Goal: Information Seeking & Learning: Learn about a topic

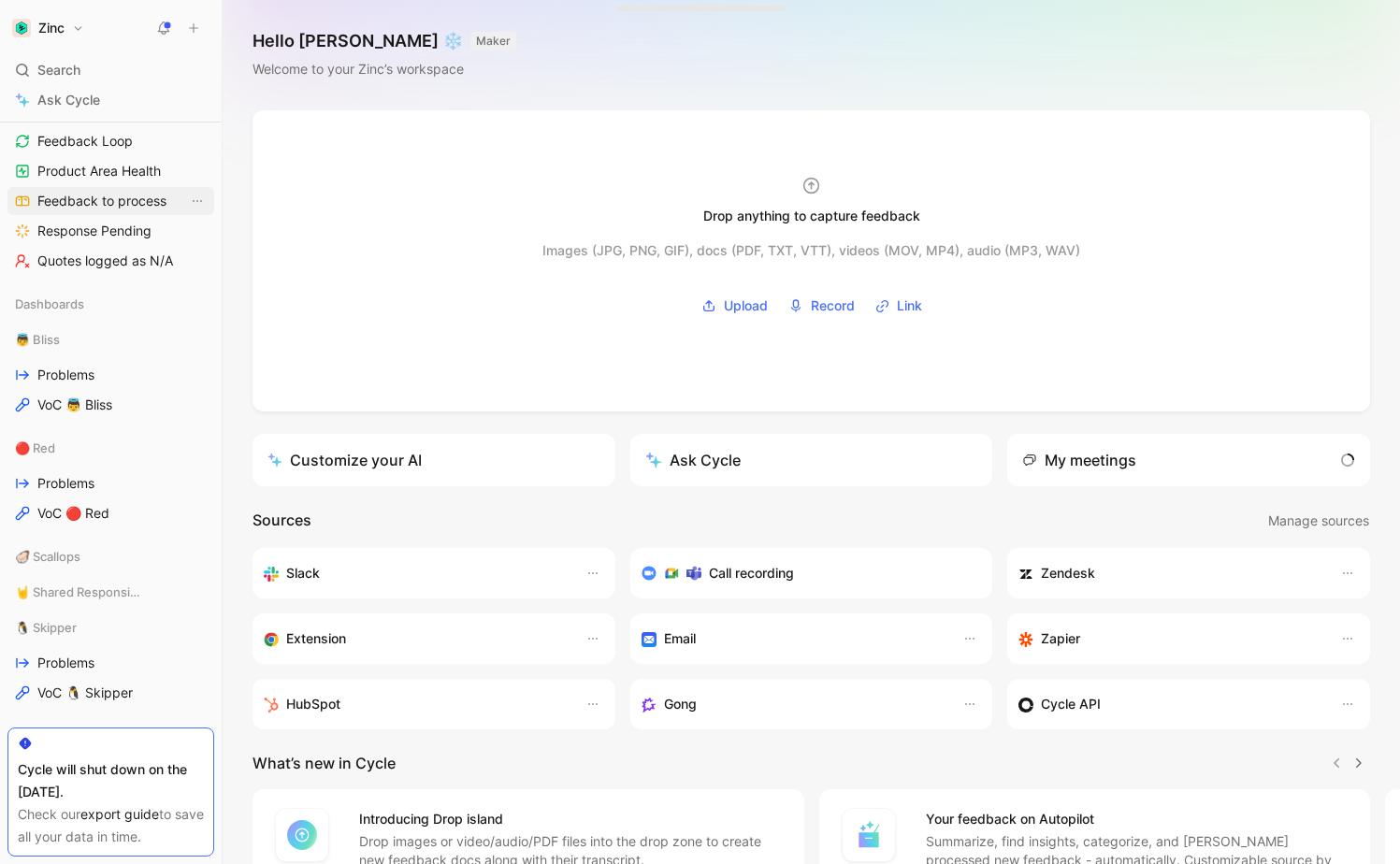
scroll to position [281, 0]
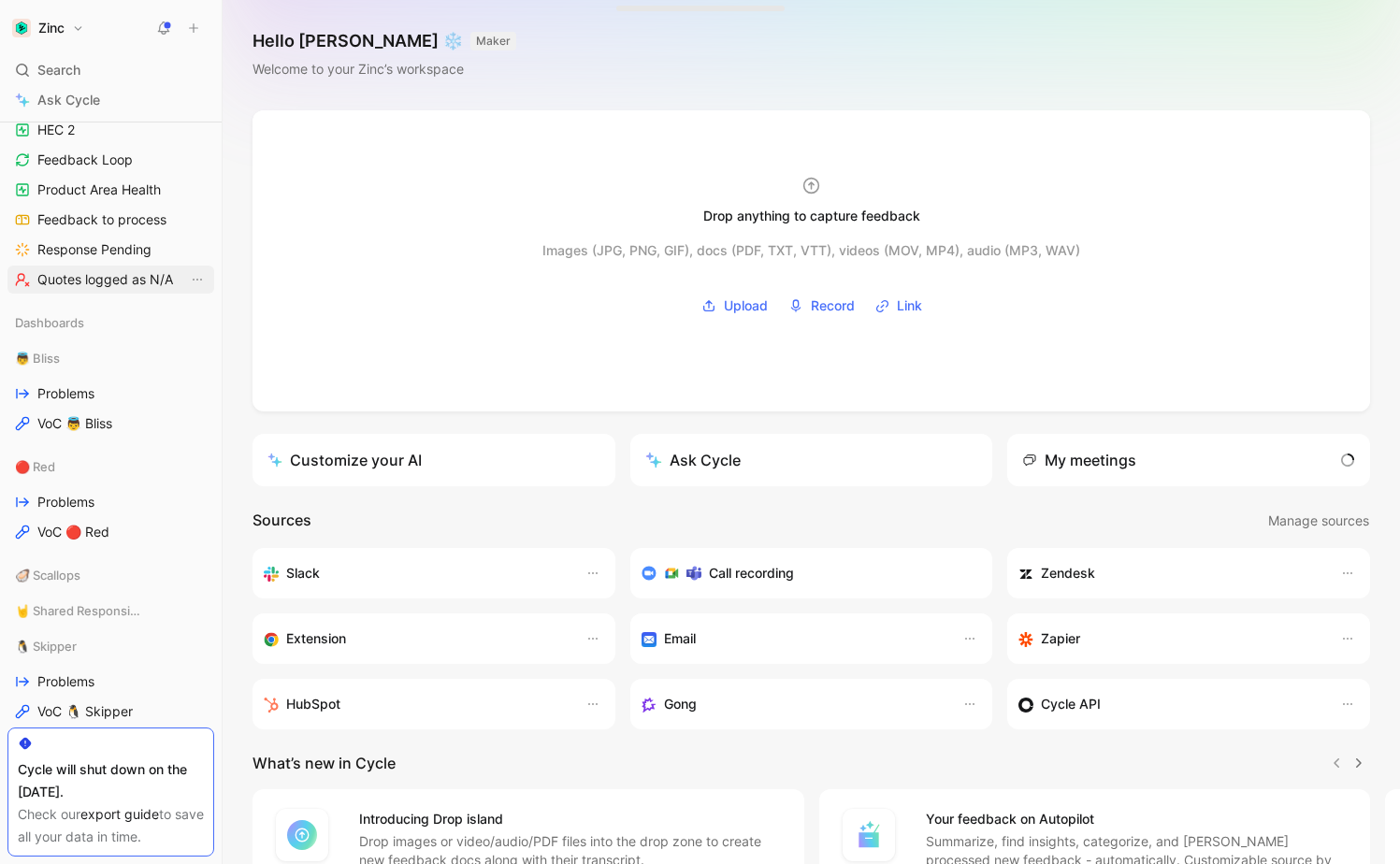
click at [113, 283] on span "Quotes logged as N/A" at bounding box center [105, 279] width 136 height 19
click at [98, 279] on span "Quotes logged as N/A" at bounding box center [105, 279] width 136 height 19
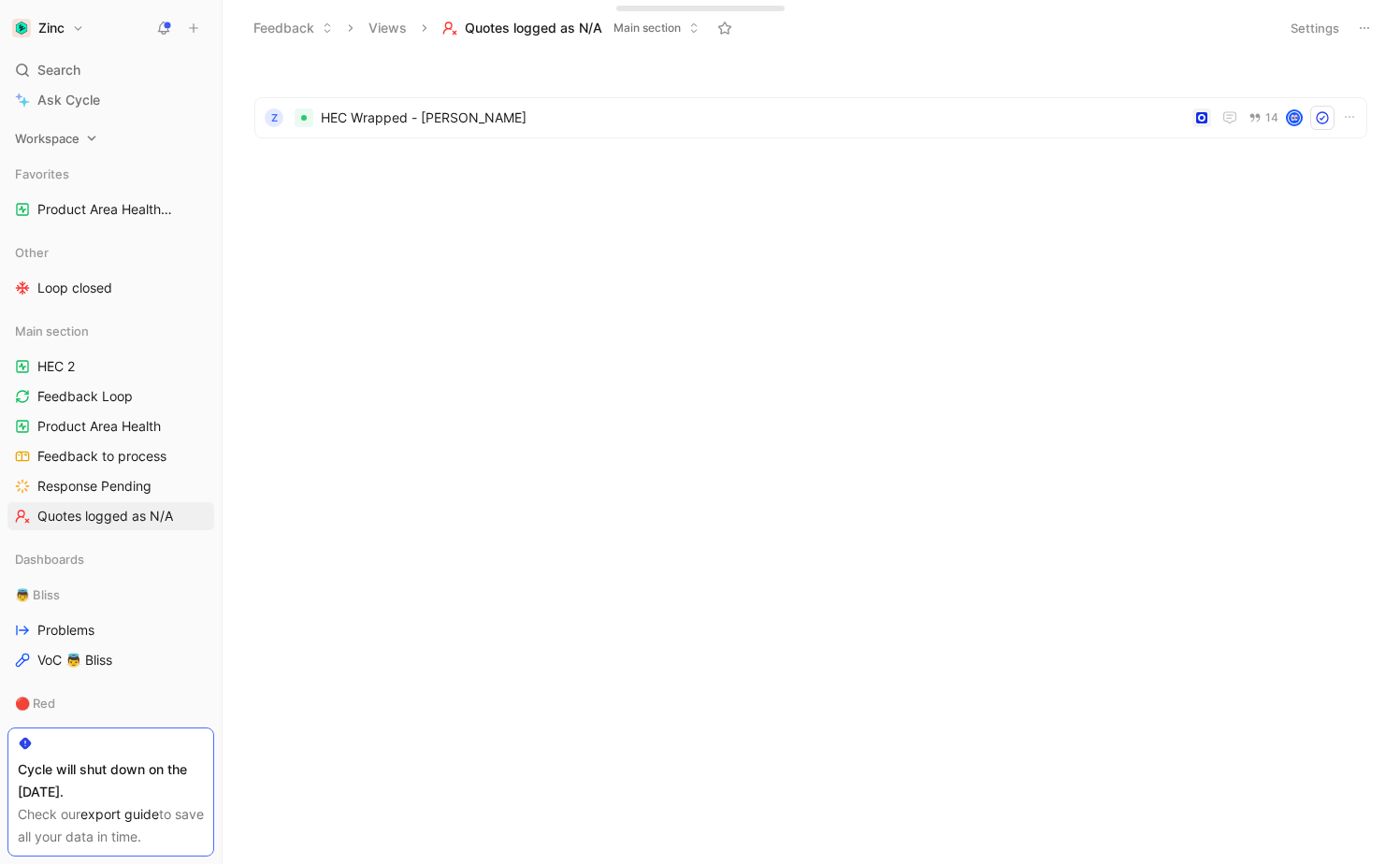
click at [118, 143] on div "Workspace" at bounding box center [110, 139] width 207 height 28
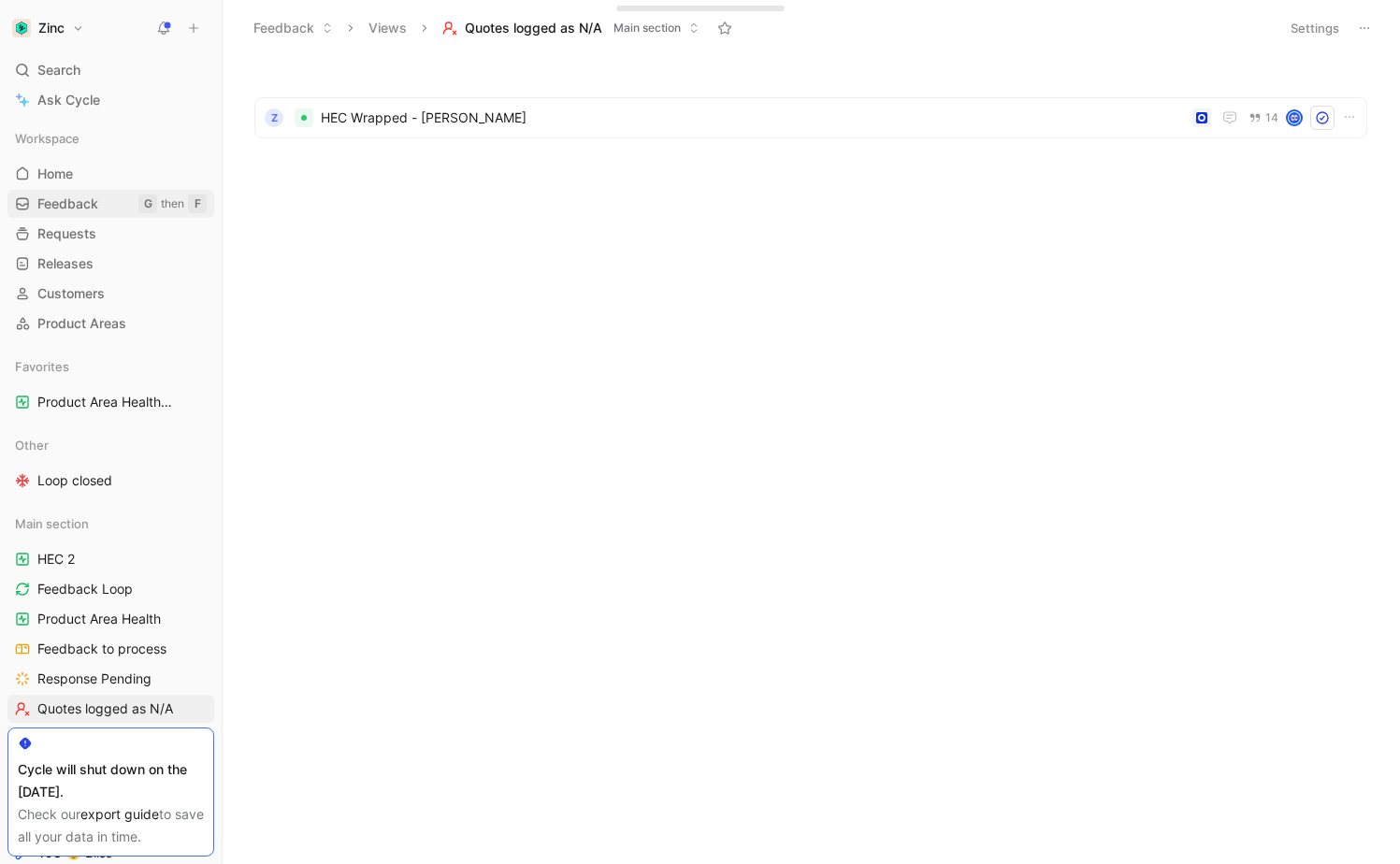
click at [85, 207] on span "Feedback" at bounding box center [67, 204] width 61 height 19
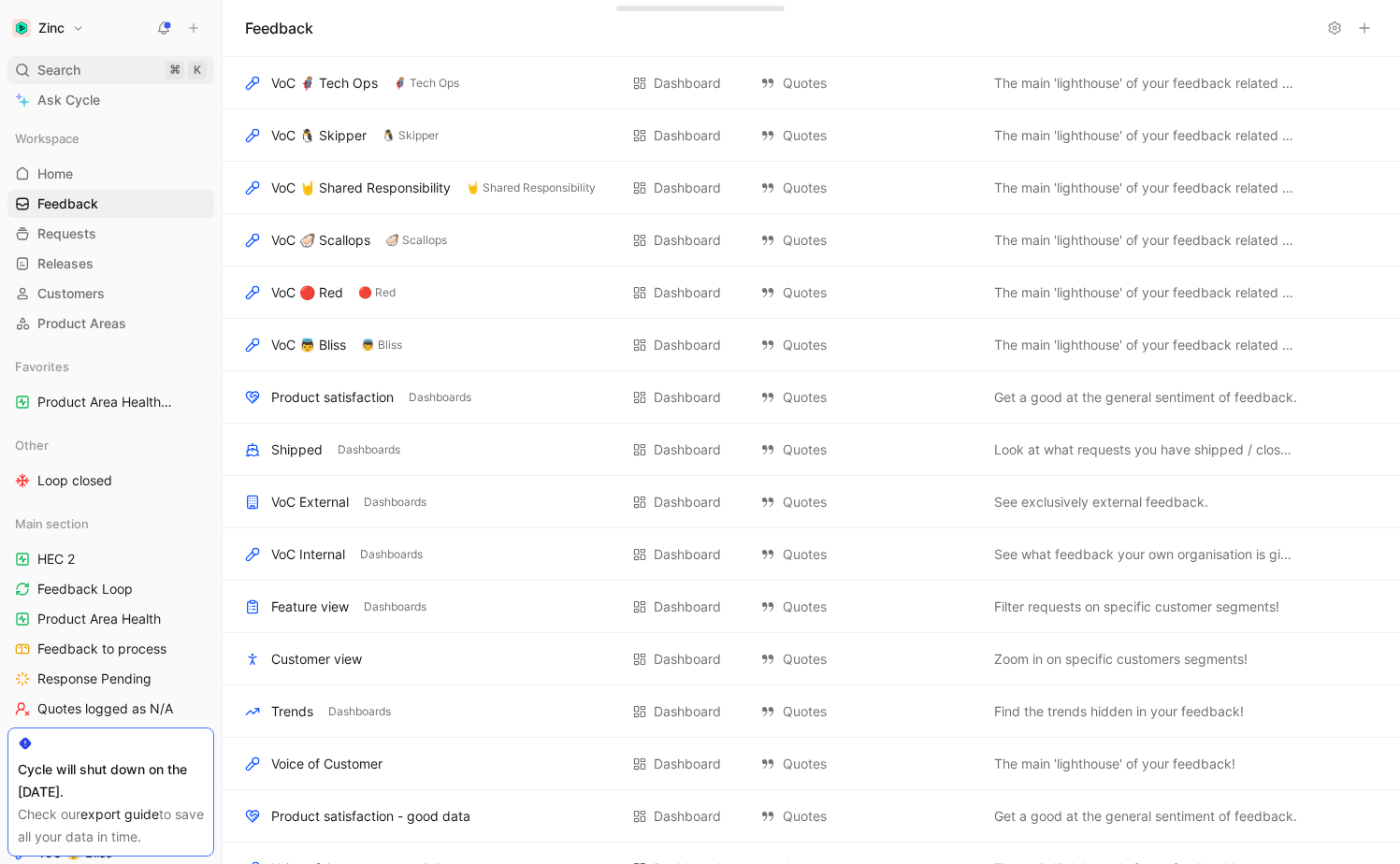
click at [123, 64] on div "Search ⌘ K" at bounding box center [110, 70] width 207 height 28
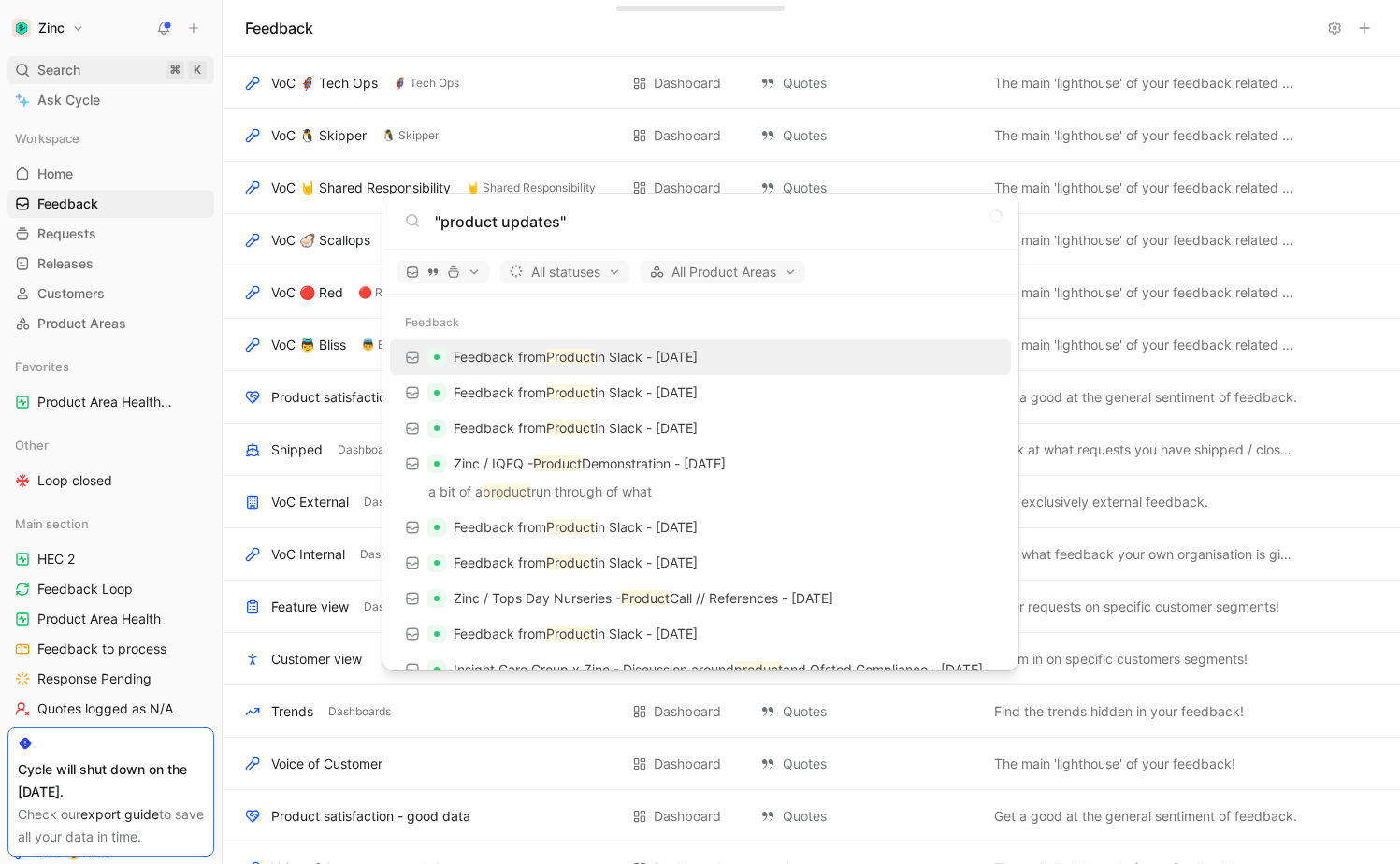
type input ""product updates""
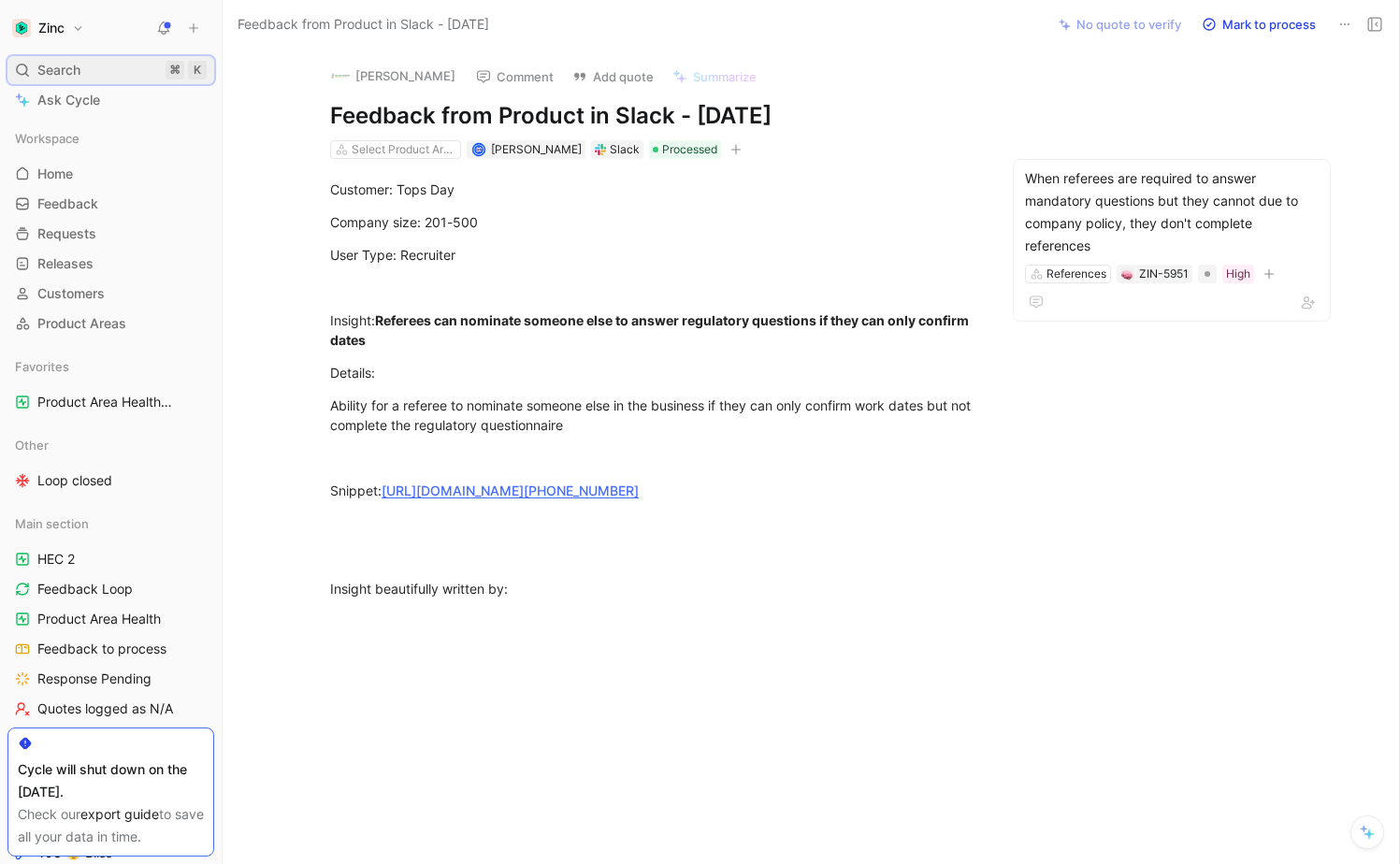
click at [126, 70] on div "Search ⌘ K" at bounding box center [110, 70] width 207 height 28
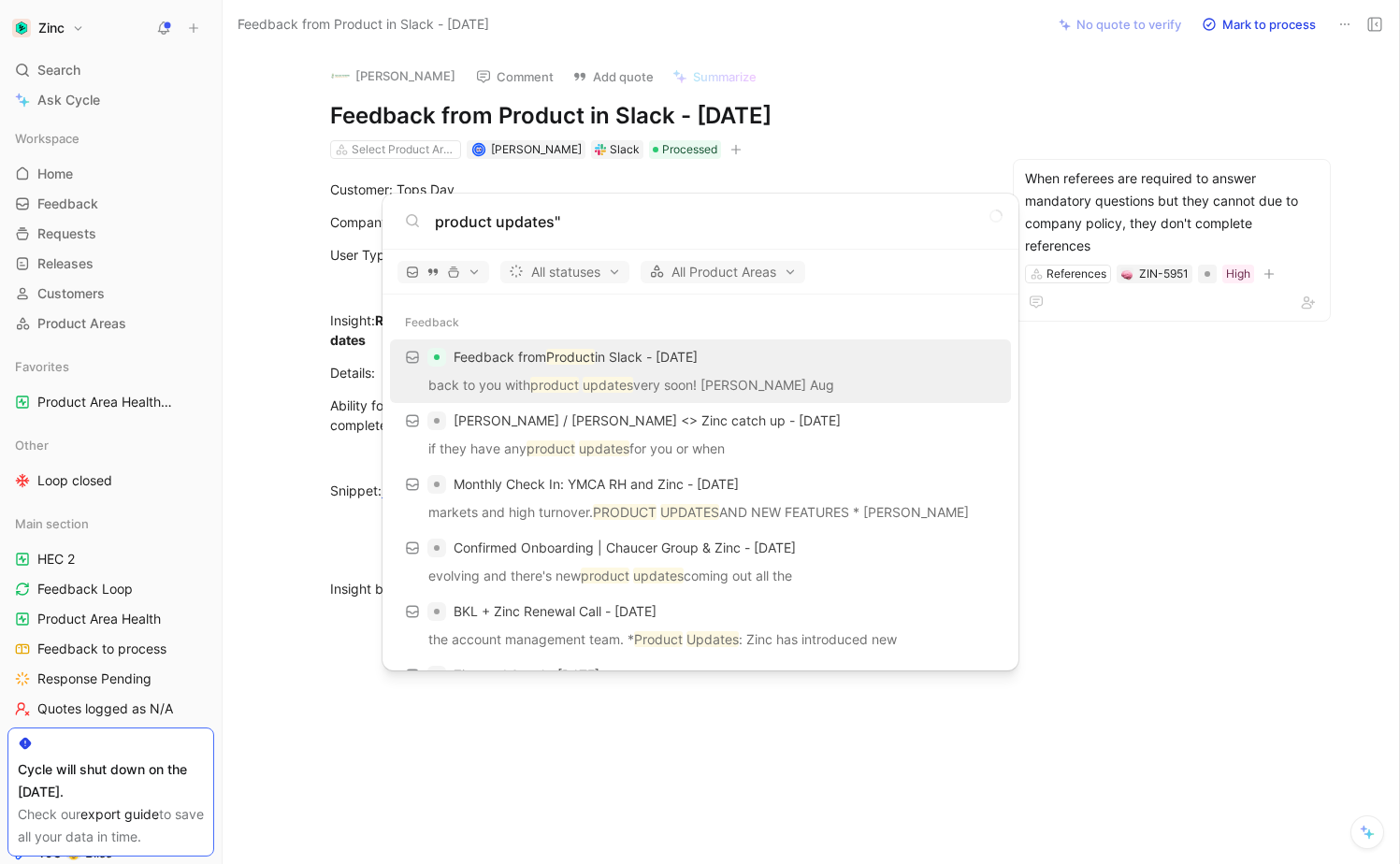
click at [437, 219] on input "product updates"" at bounding box center [715, 221] width 561 height 22
type input ""product updates""
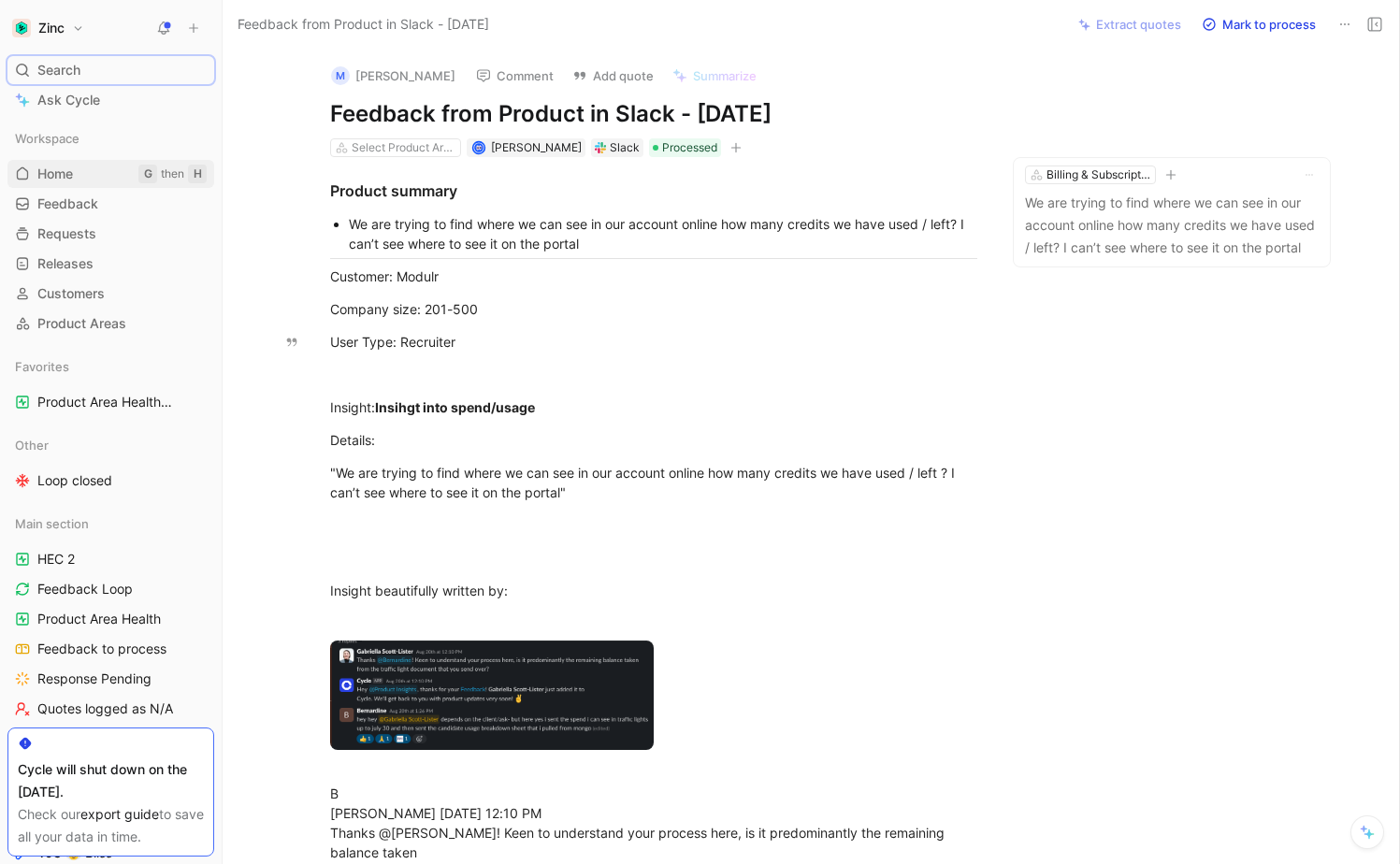
click at [97, 167] on link "Home G then H" at bounding box center [110, 174] width 207 height 28
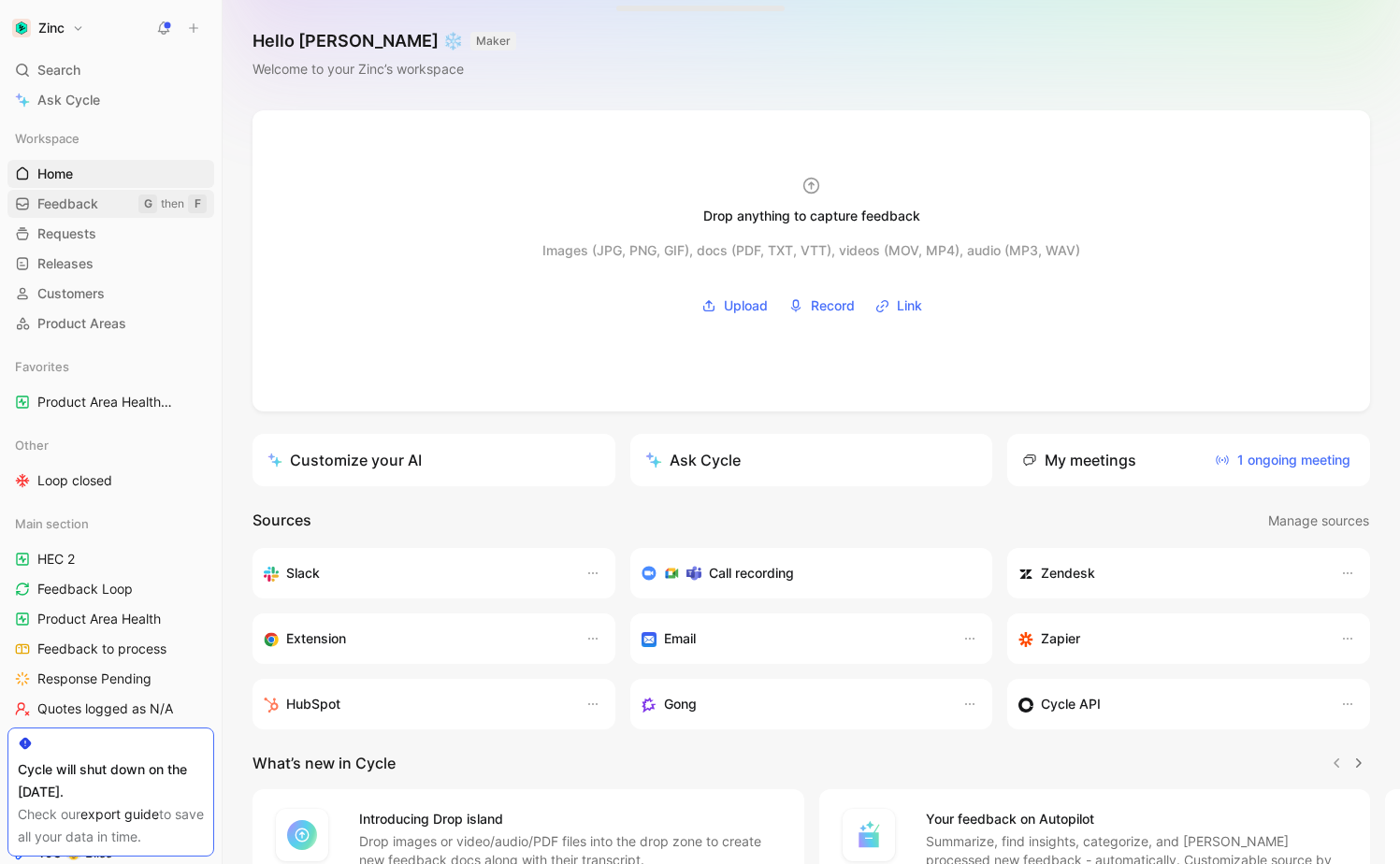
click at [110, 210] on link "Feedback G then F" at bounding box center [110, 204] width 207 height 28
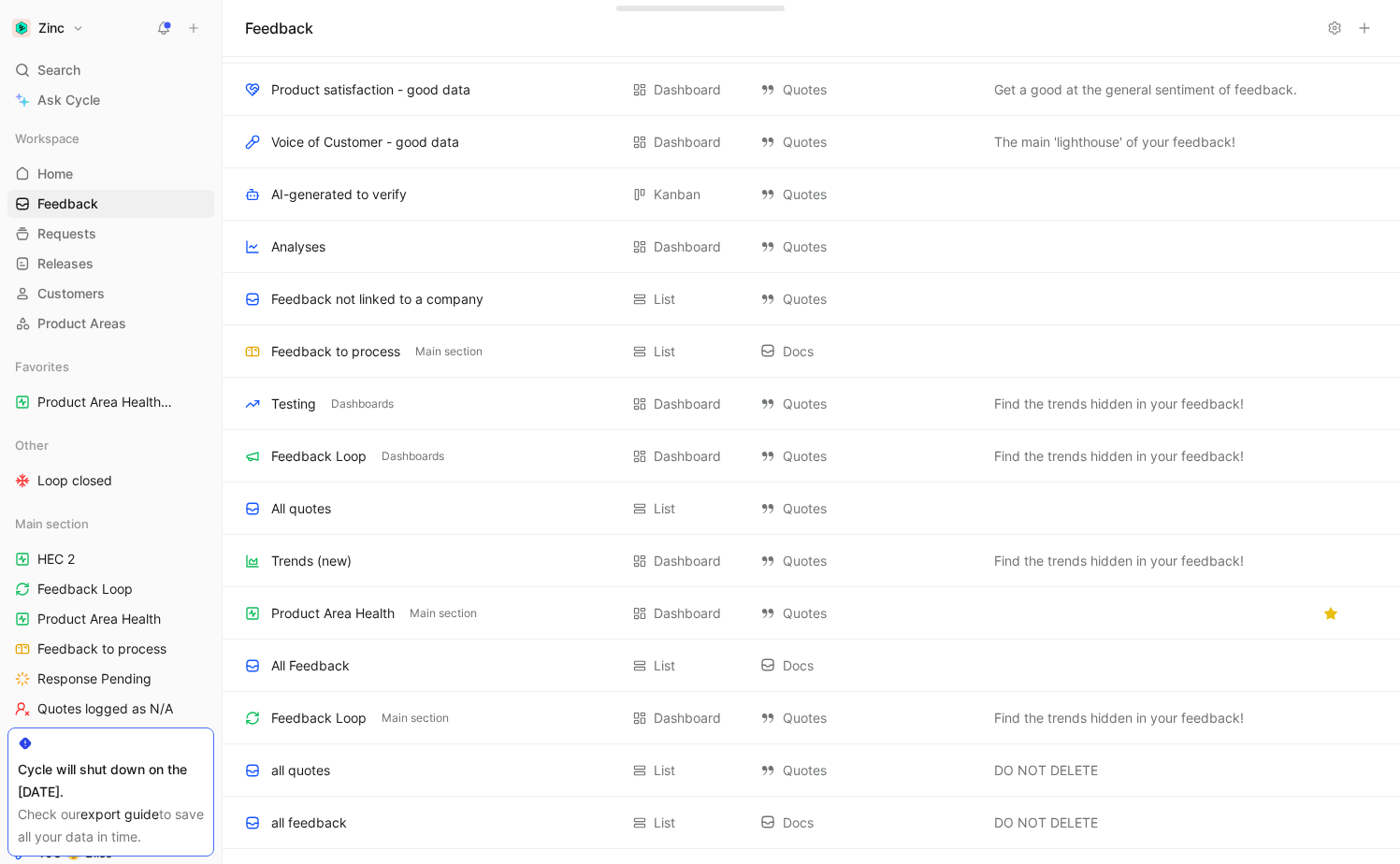
scroll to position [970, 0]
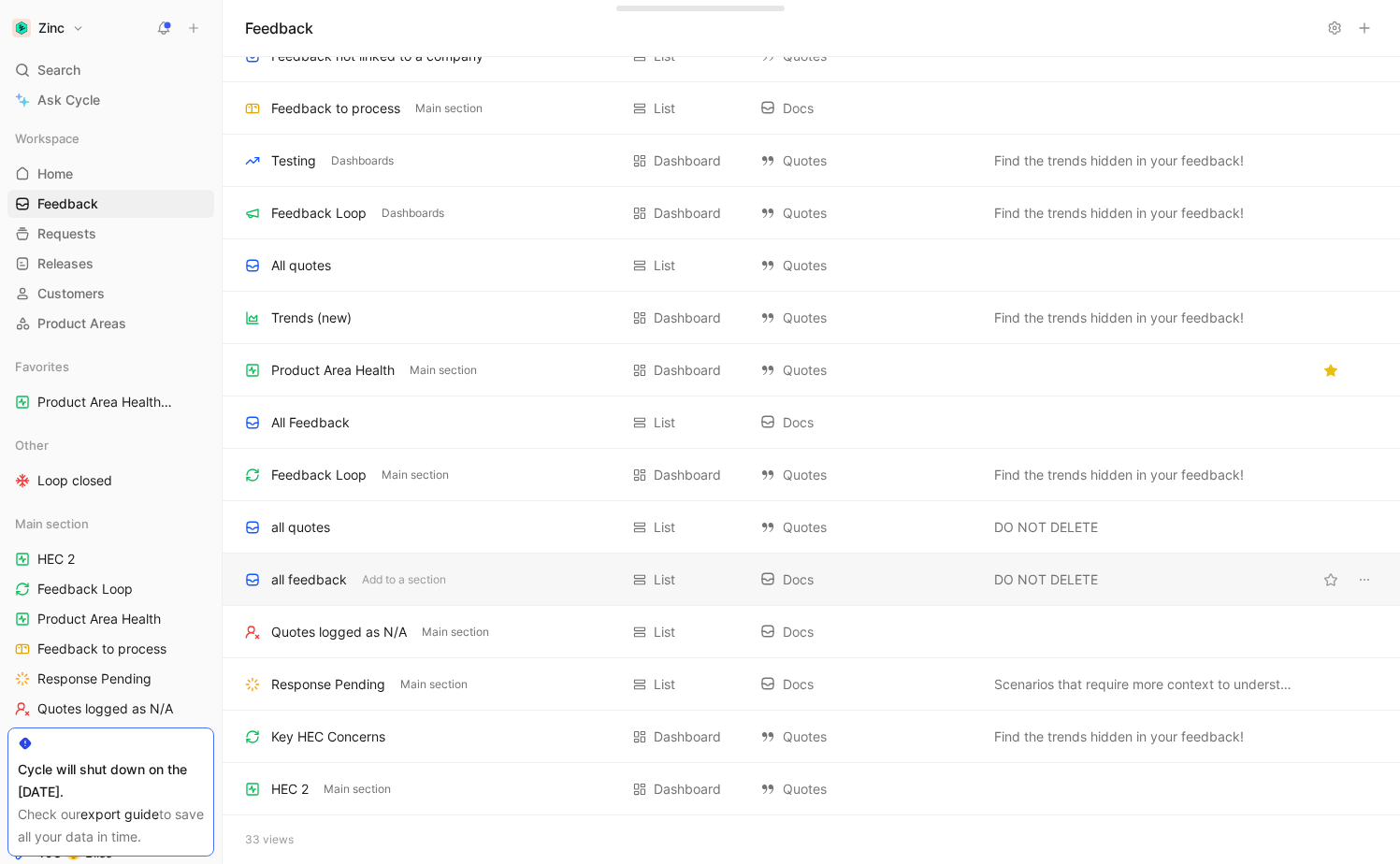
click at [349, 592] on div "all feedback Add to a section List Docs DO NOT DELETE" at bounding box center [811, 580] width 1177 height 52
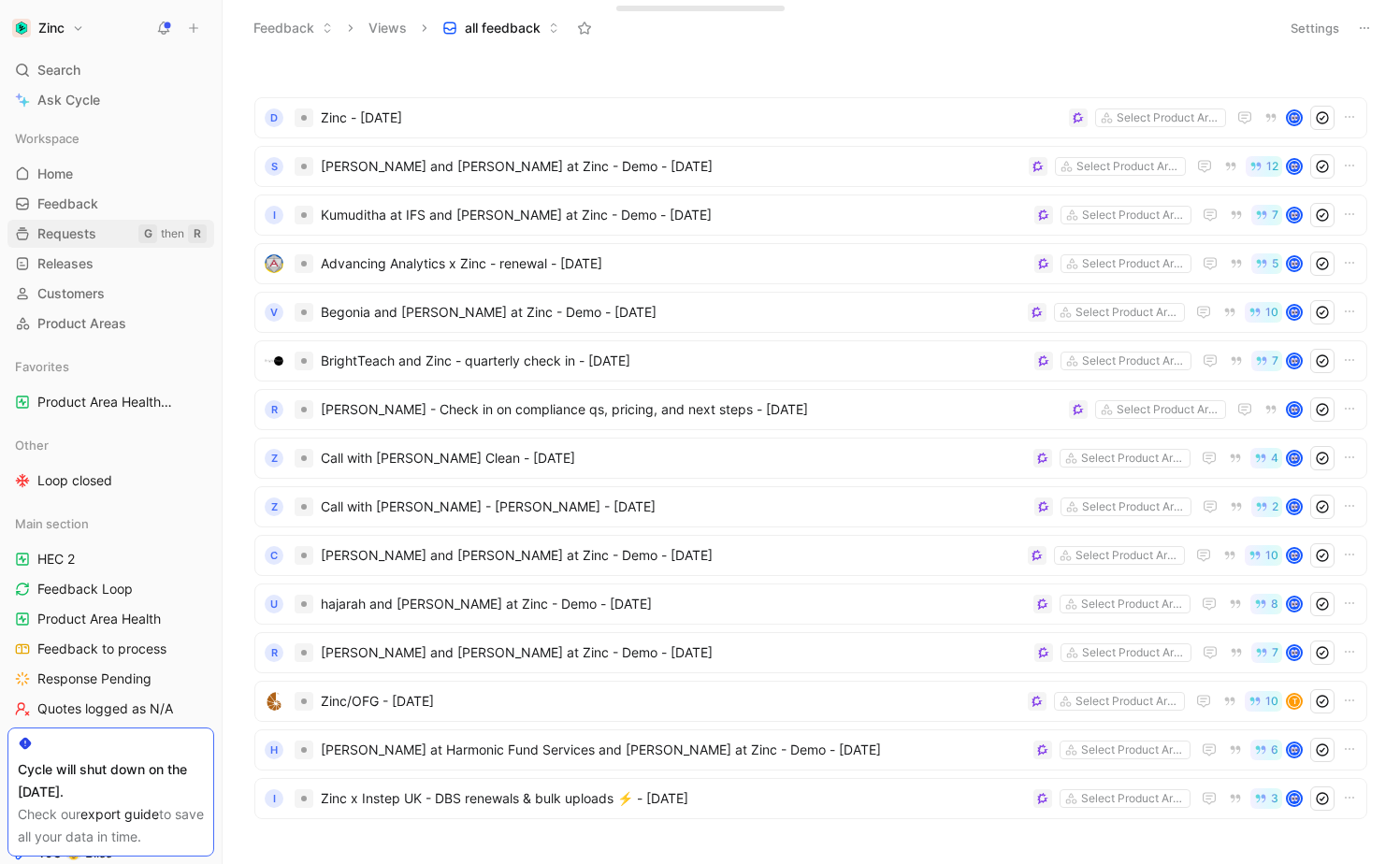
click at [95, 221] on link "Requests G then R" at bounding box center [110, 233] width 207 height 28
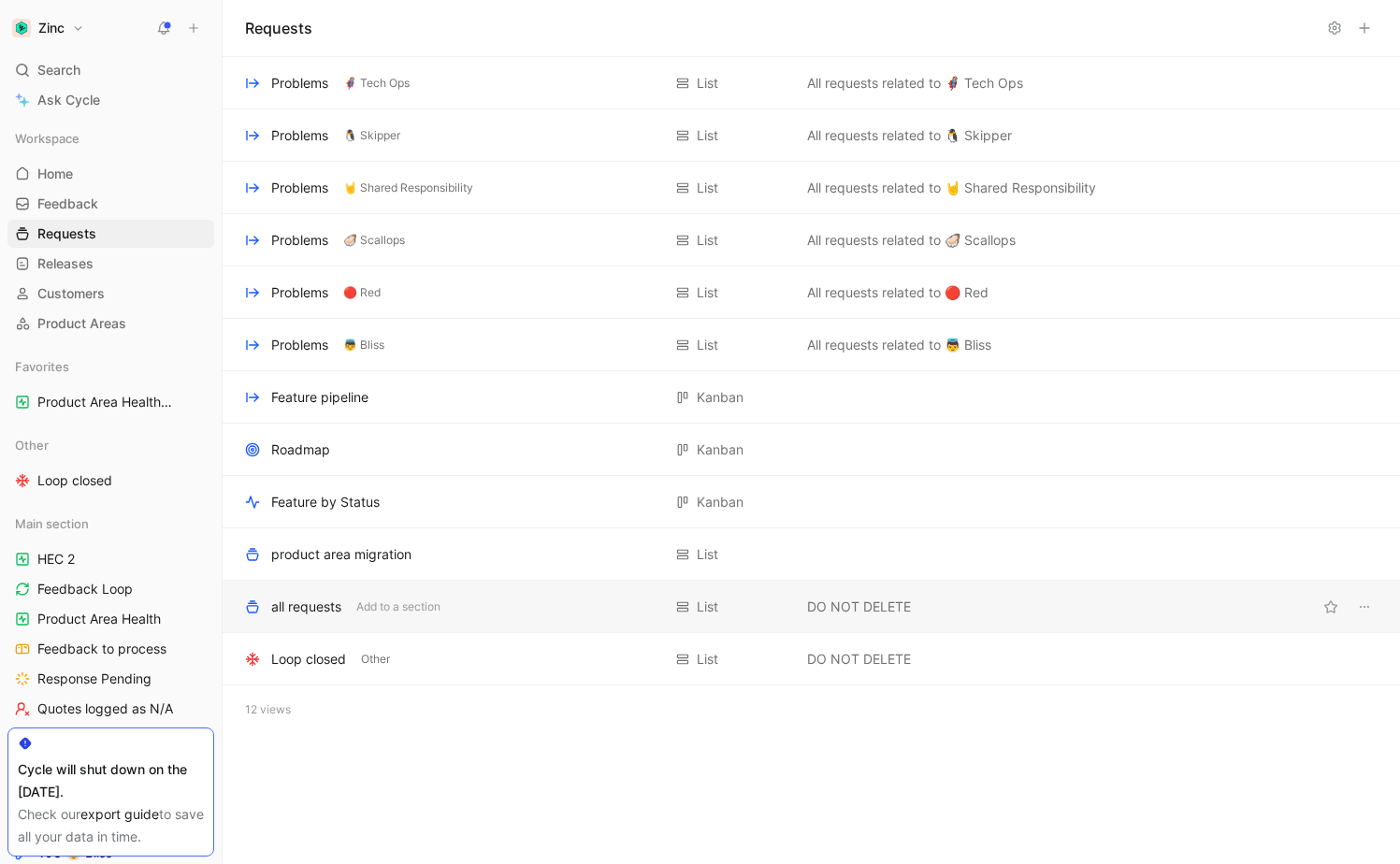
click at [323, 614] on div "all requests" at bounding box center [306, 607] width 70 height 22
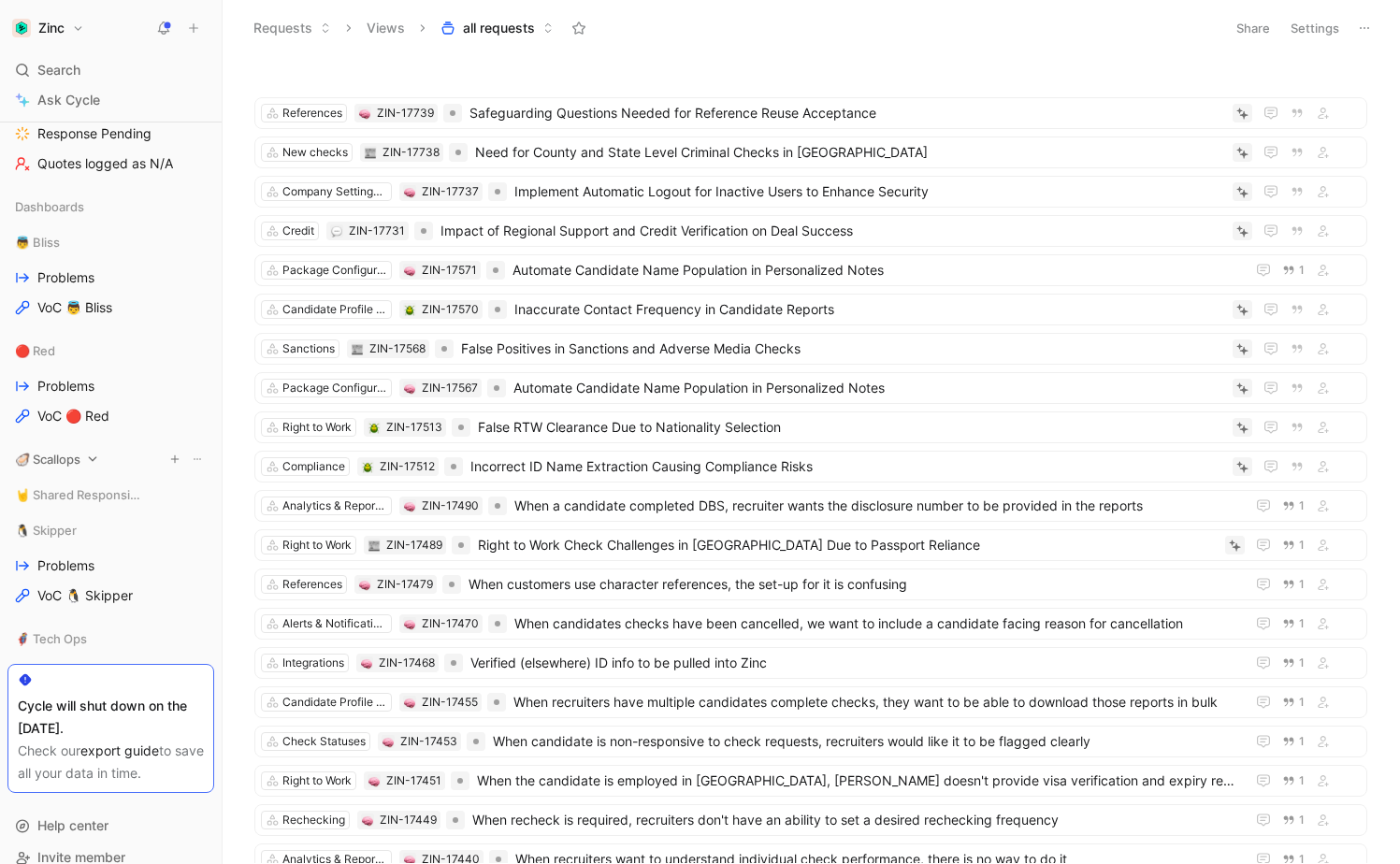
scroll to position [529, 0]
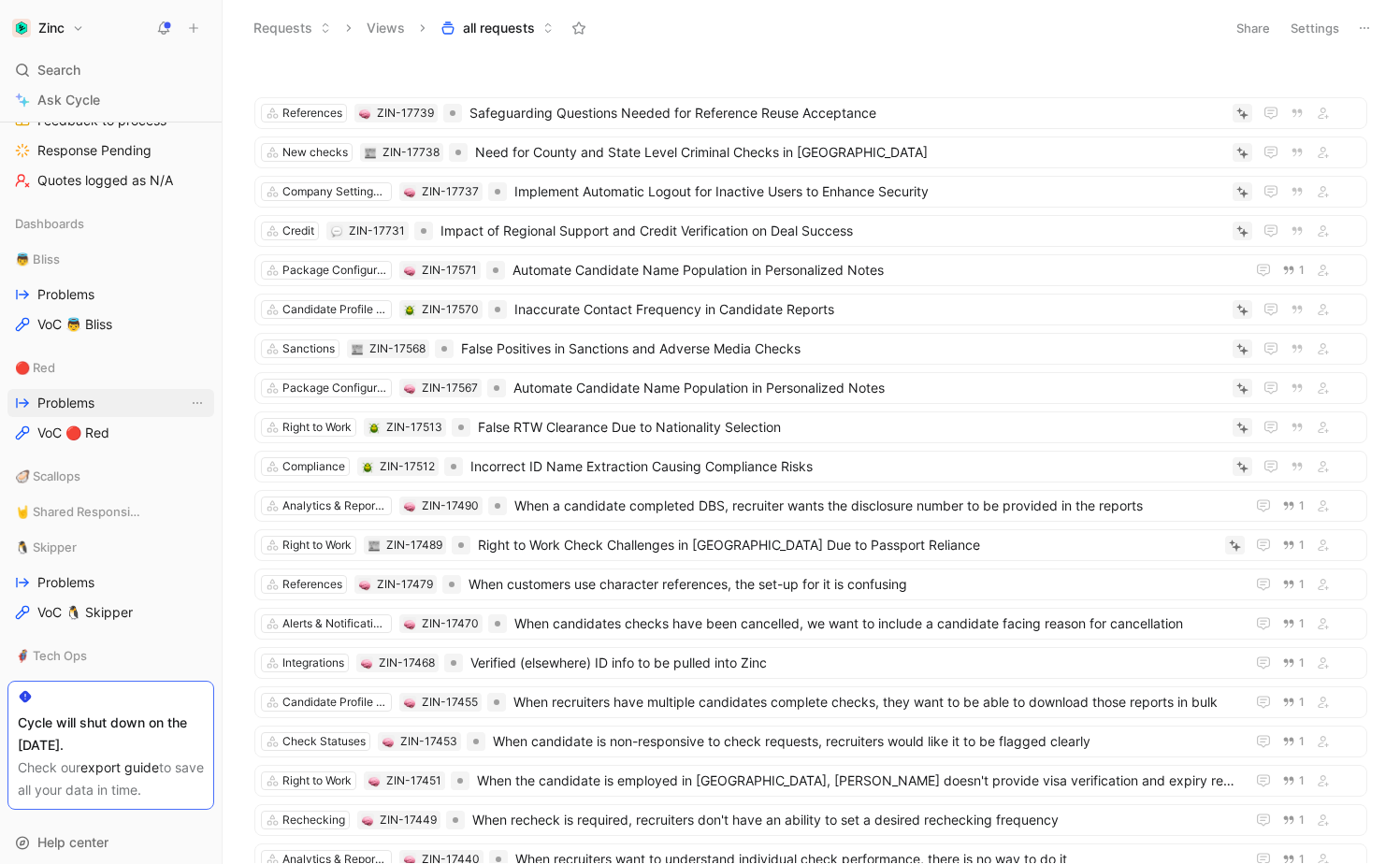
click at [127, 406] on link "Problems" at bounding box center [110, 403] width 207 height 28
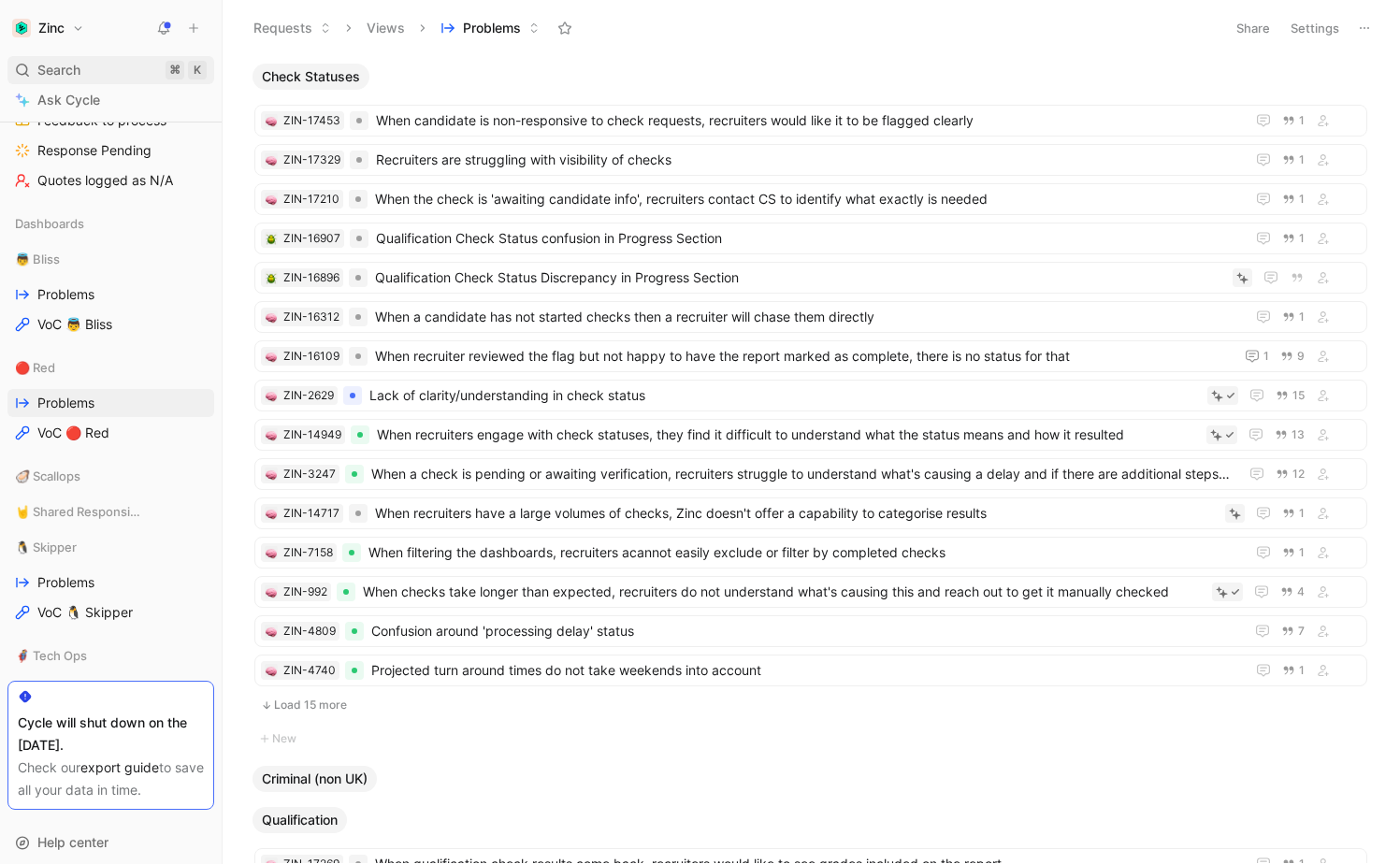
click at [100, 69] on div "Search ⌘ K" at bounding box center [110, 70] width 207 height 28
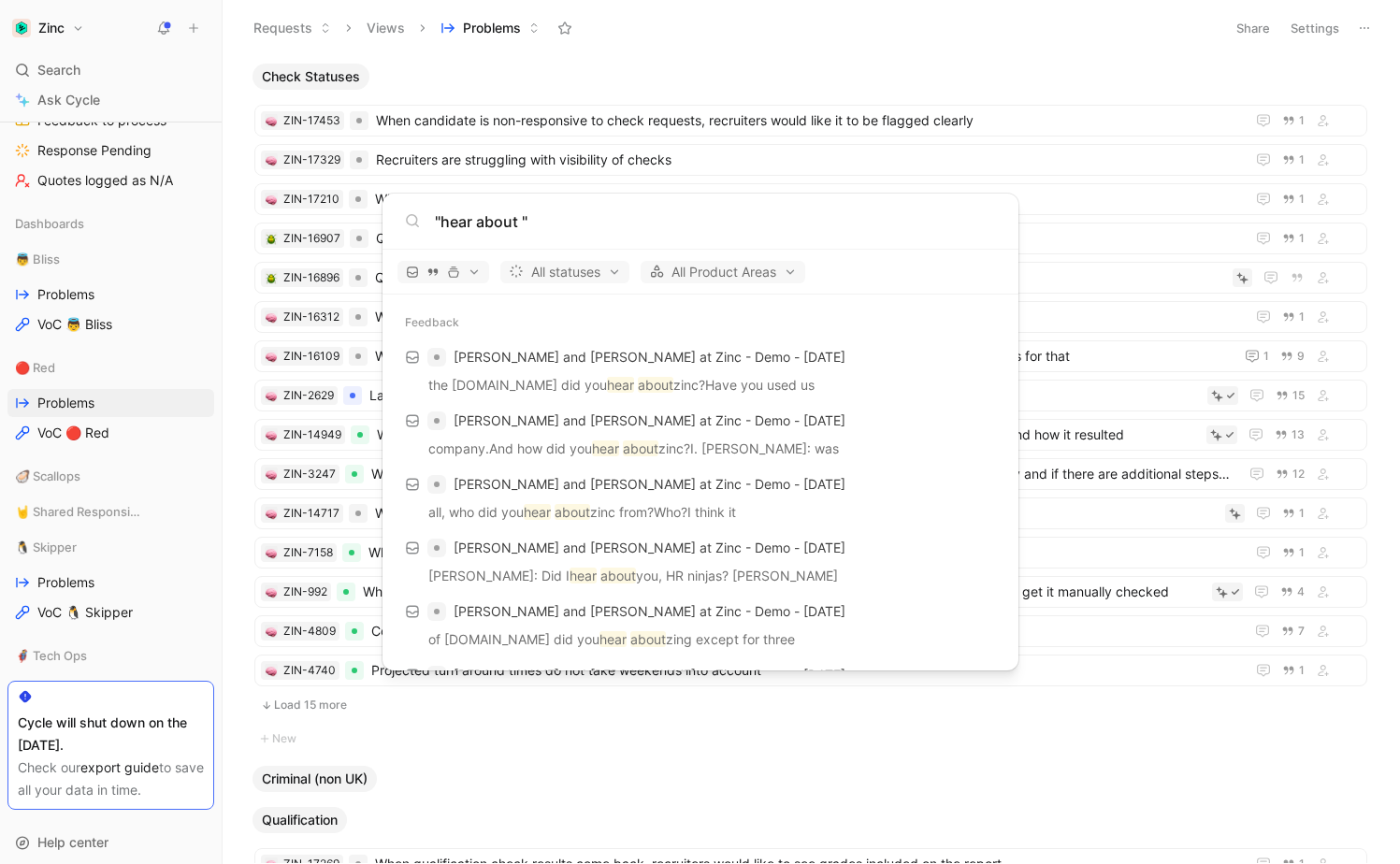
drag, startPoint x: 524, startPoint y: 224, endPoint x: 450, endPoint y: 222, distance: 74.0
click at [451, 222] on input ""hear about "" at bounding box center [715, 221] width 561 height 22
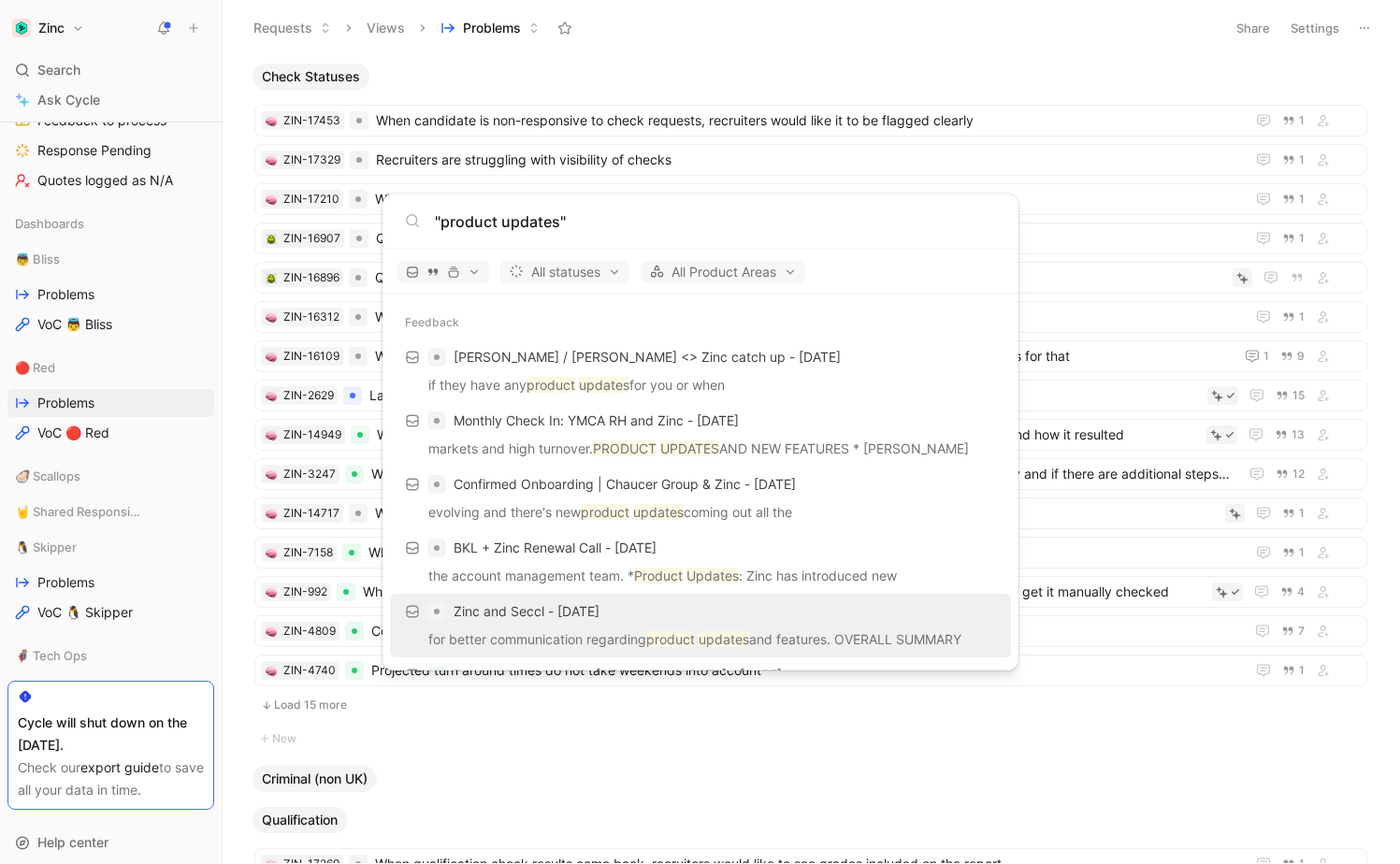
type input ""product updates""
click at [713, 631] on p "for better communication regarding product updates and features. OVERALL SUMMARY" at bounding box center [700, 643] width 610 height 28
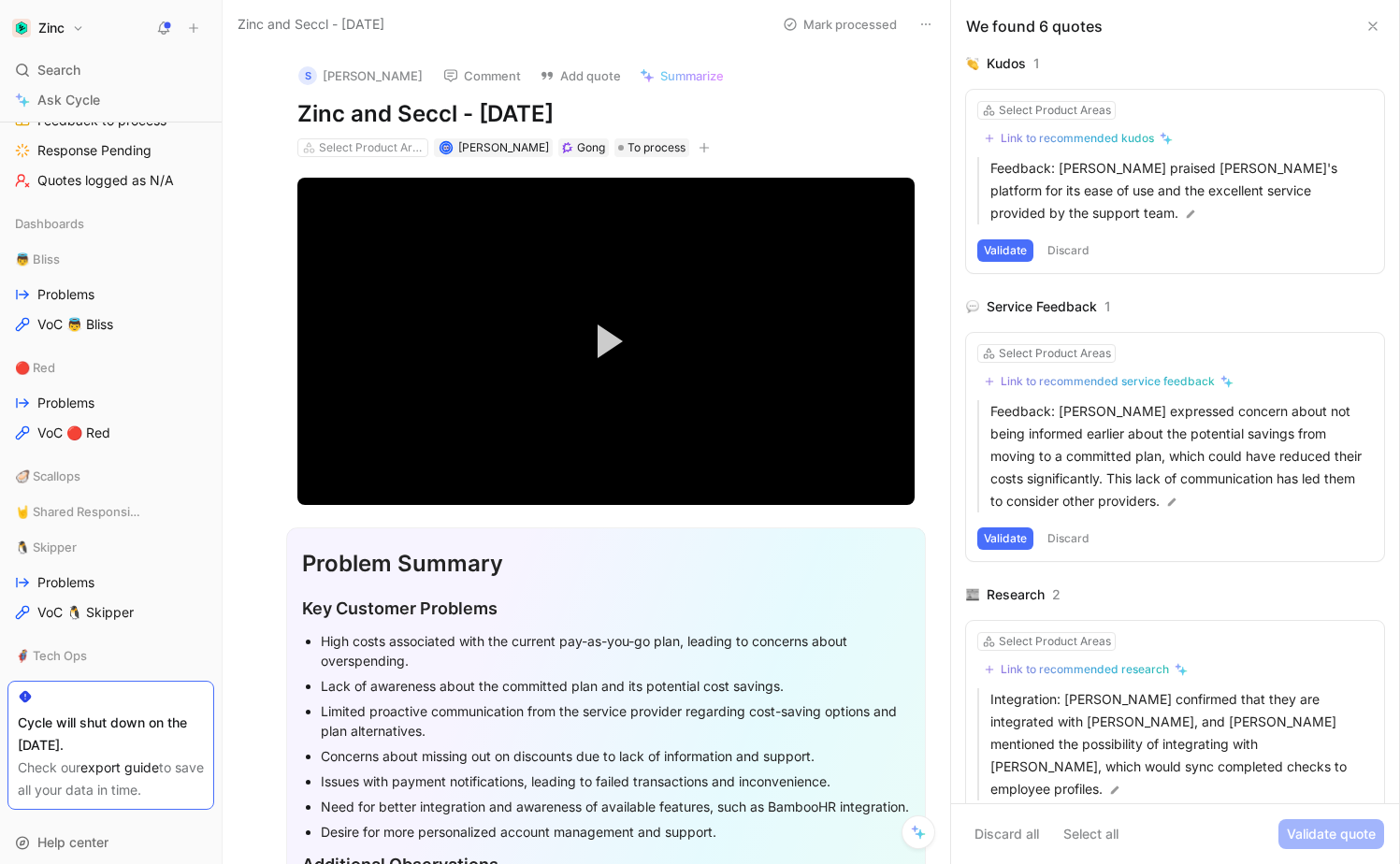
scroll to position [556, 0]
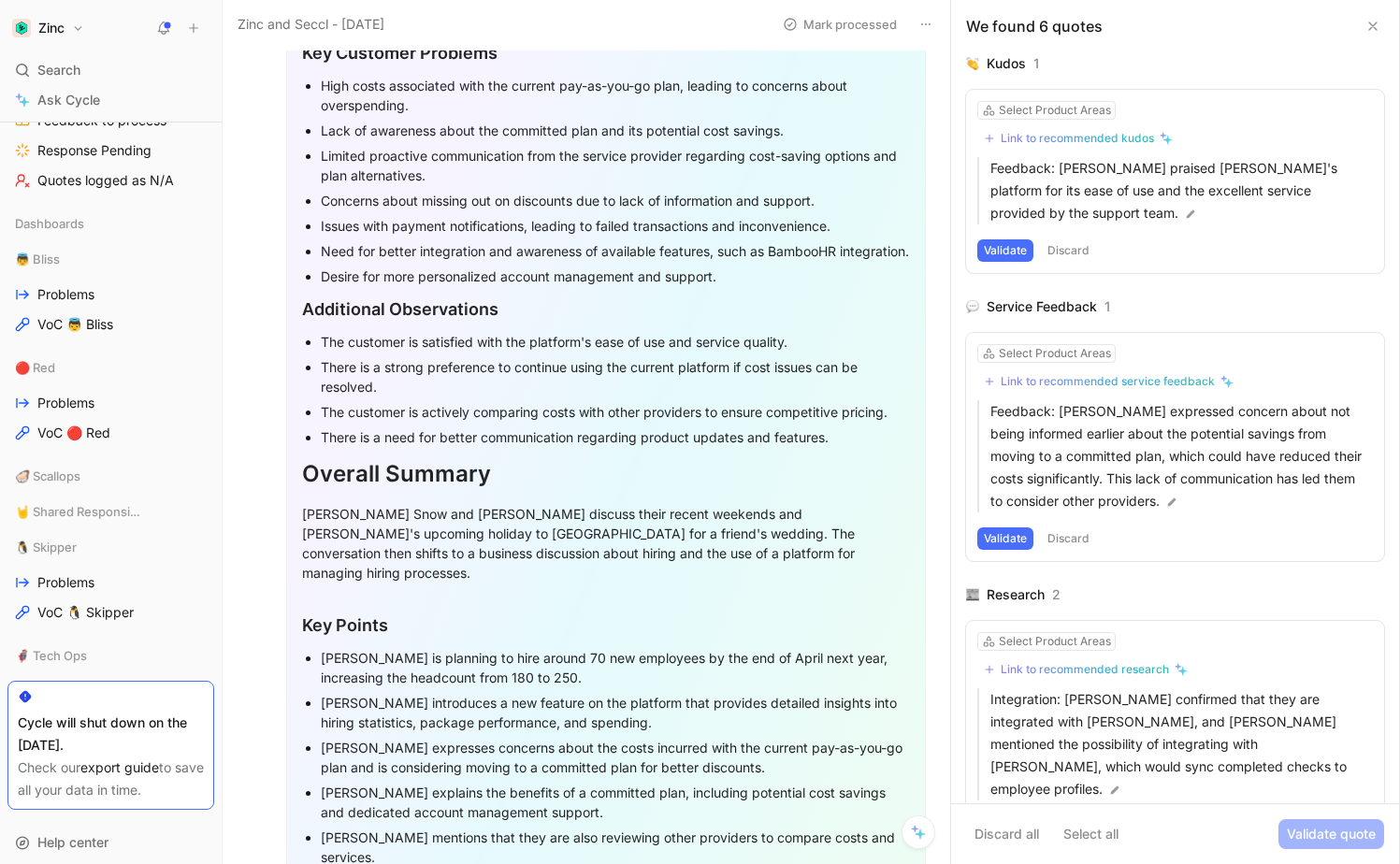
click at [651, 425] on p "The customer is actively comparing costs with other providers to ensure competi…" at bounding box center [616, 411] width 590 height 25
click at [648, 447] on div "There is a need for better communication regarding product updates and features." at bounding box center [616, 437] width 590 height 20
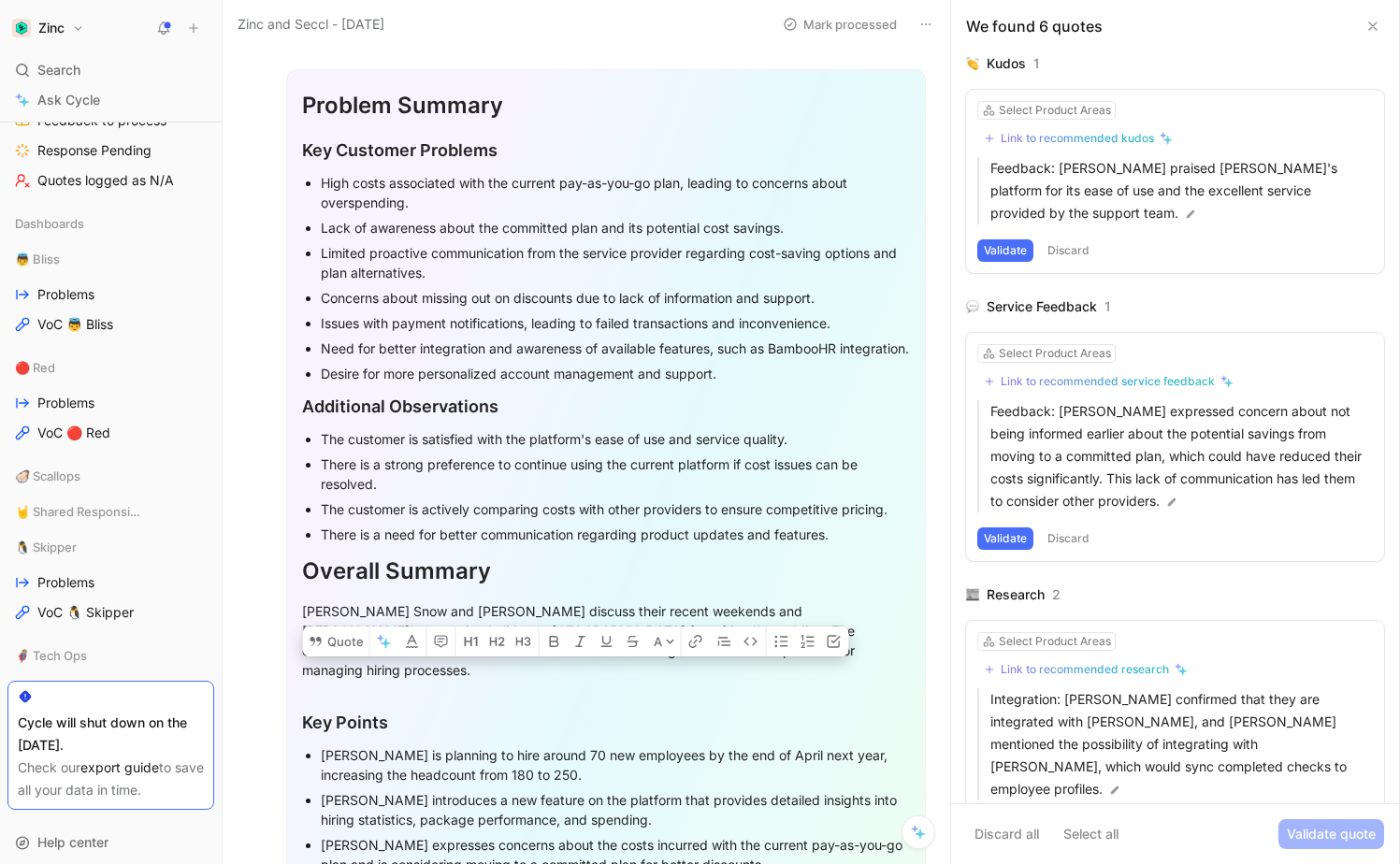
scroll to position [452, 0]
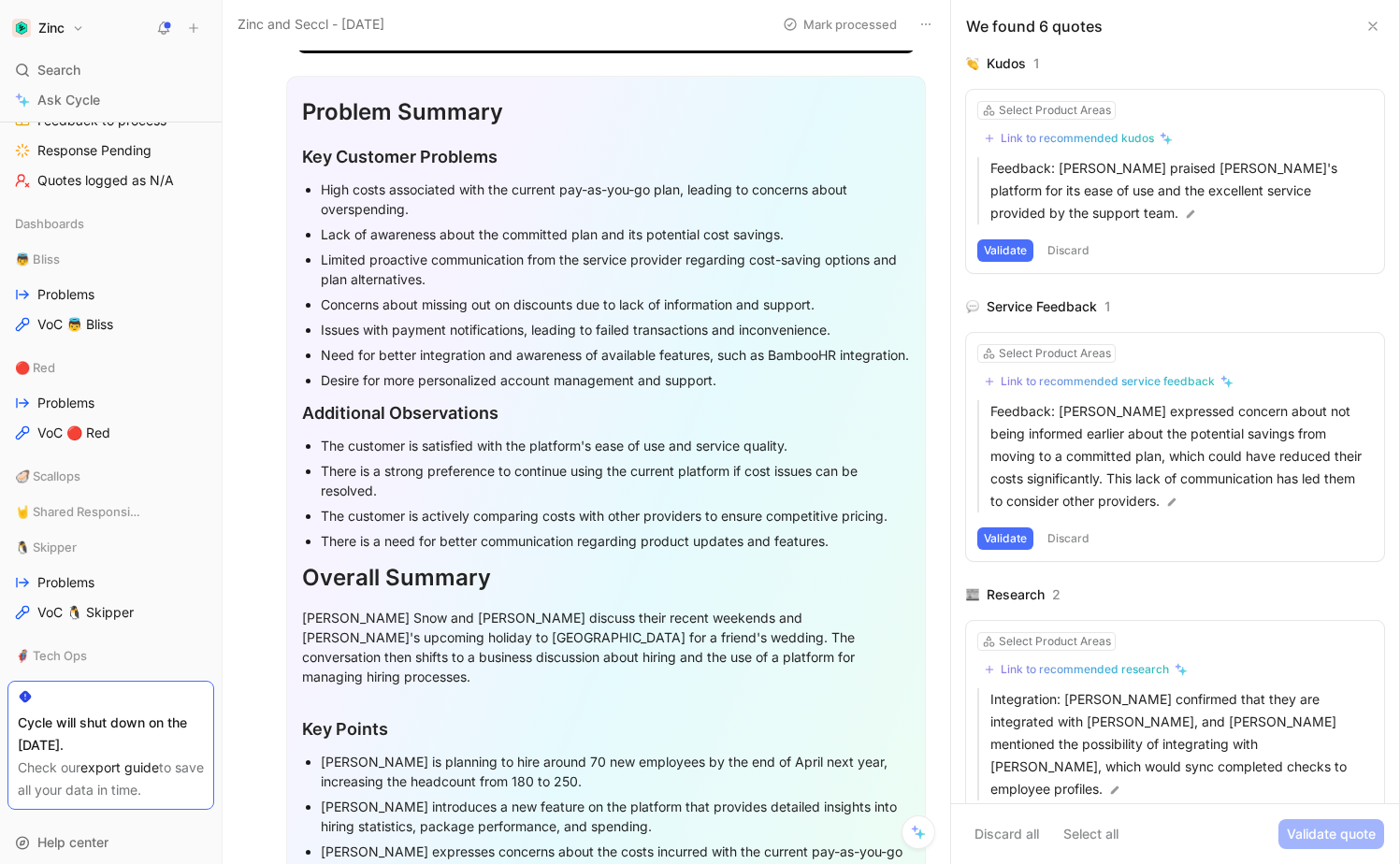
click at [683, 334] on div "Issues with payment notifications, leading to failed transactions and inconveni…" at bounding box center [616, 330] width 590 height 20
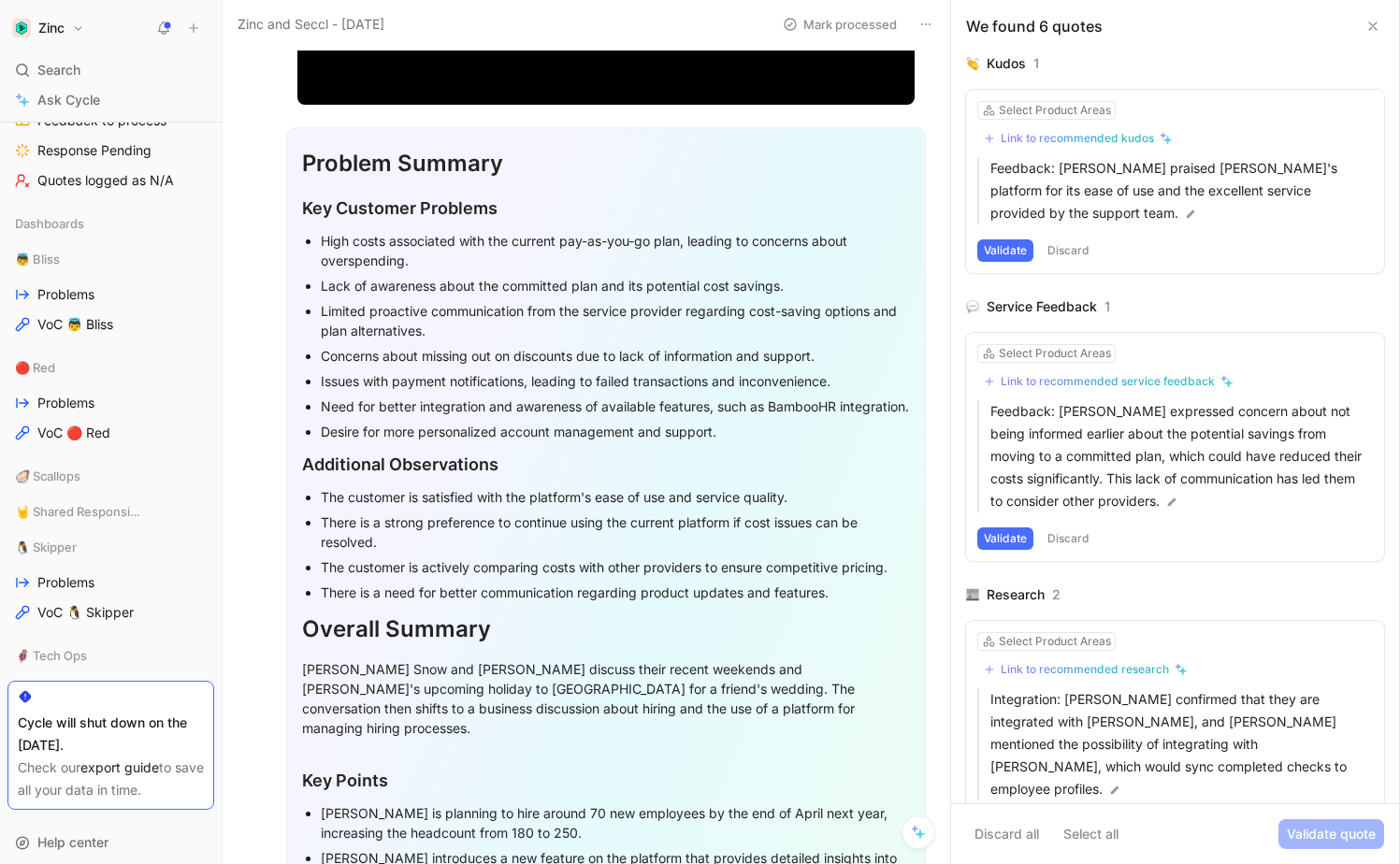
scroll to position [432, 0]
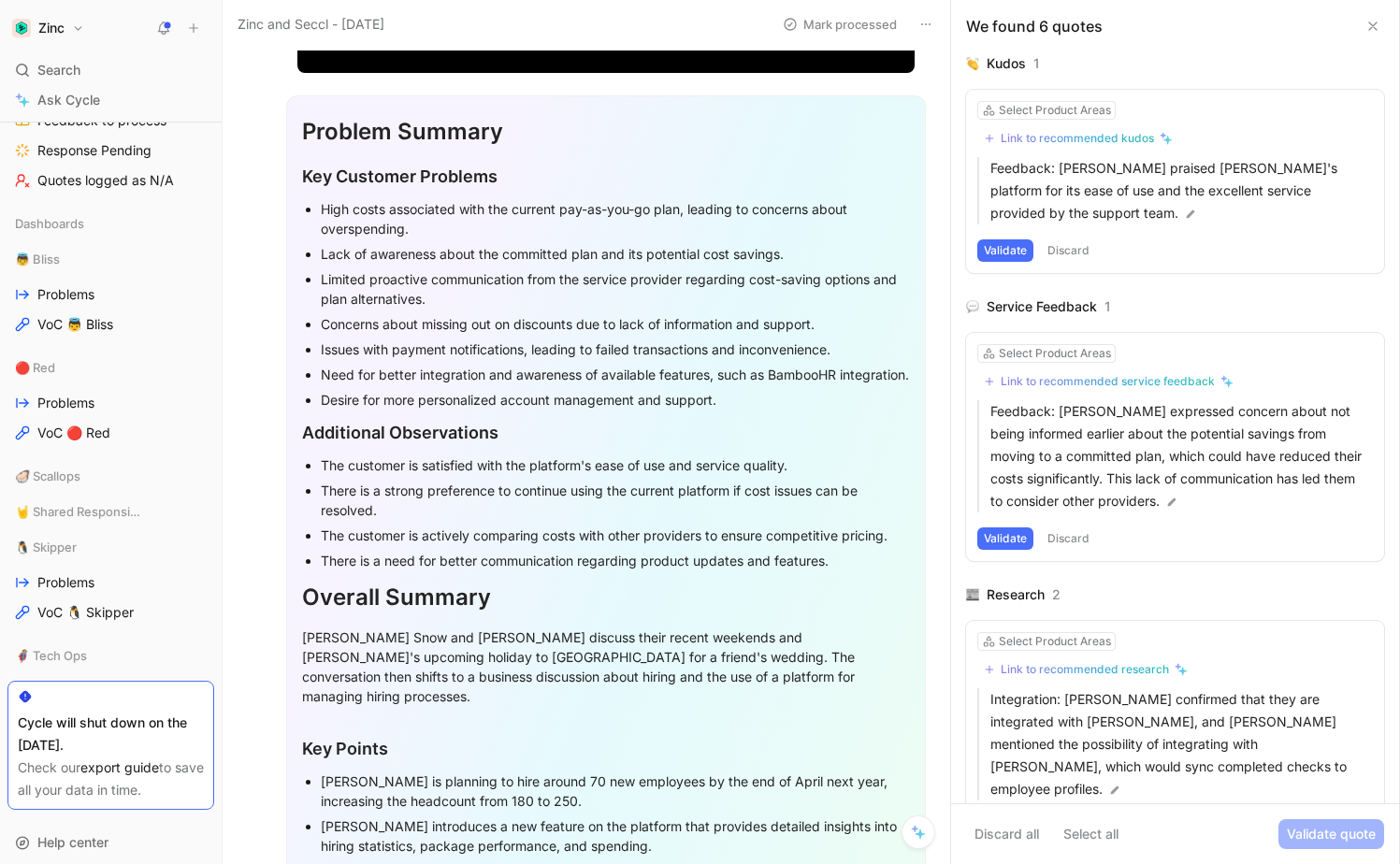
click at [720, 571] on div "There is a need for better communication regarding product updates and features." at bounding box center [616, 561] width 590 height 20
click at [719, 571] on div "There is a need for better communication regarding product updates and features." at bounding box center [616, 561] width 590 height 20
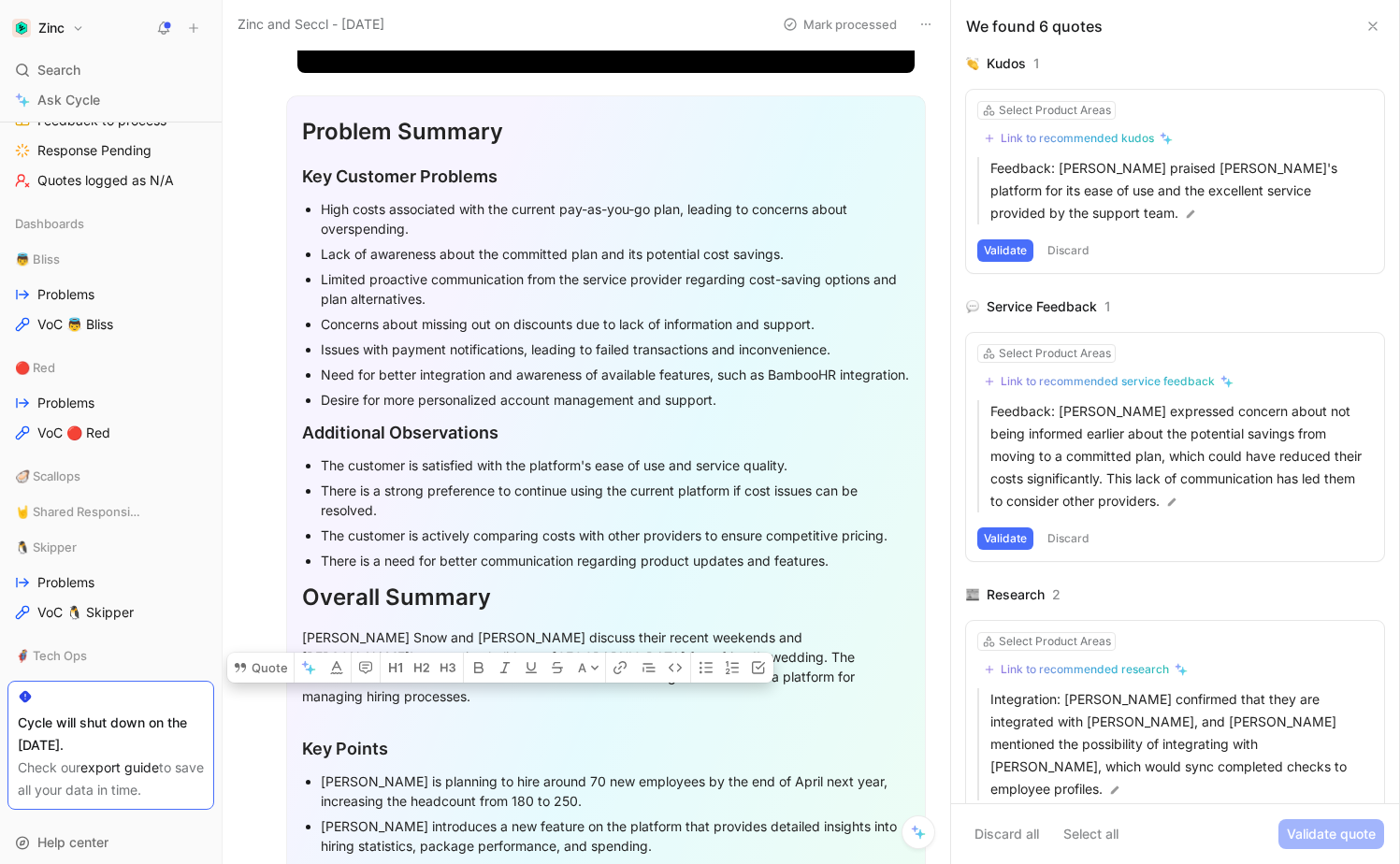
copy div "There is a need for better communication regarding product updates and features."
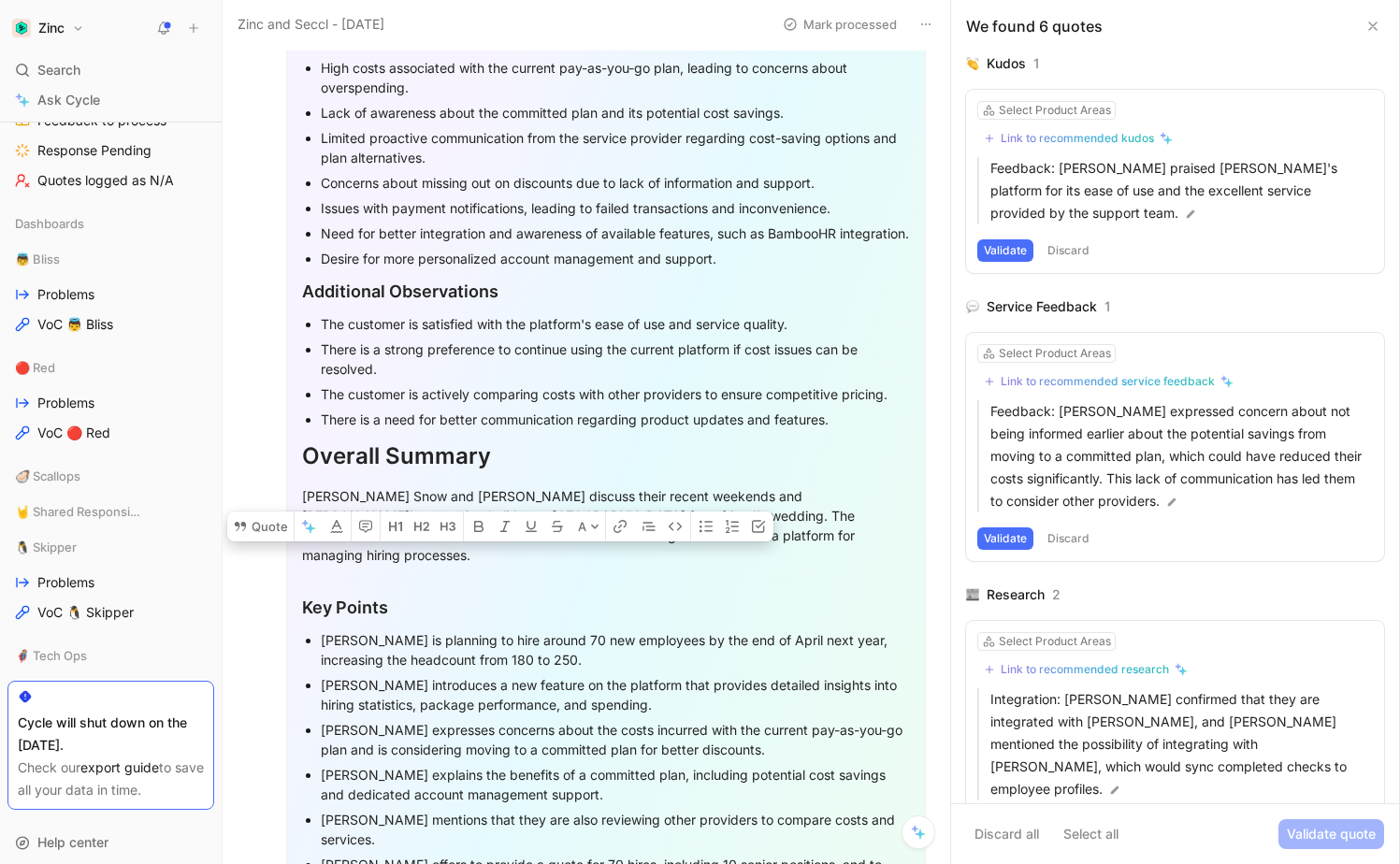
scroll to position [817, 0]
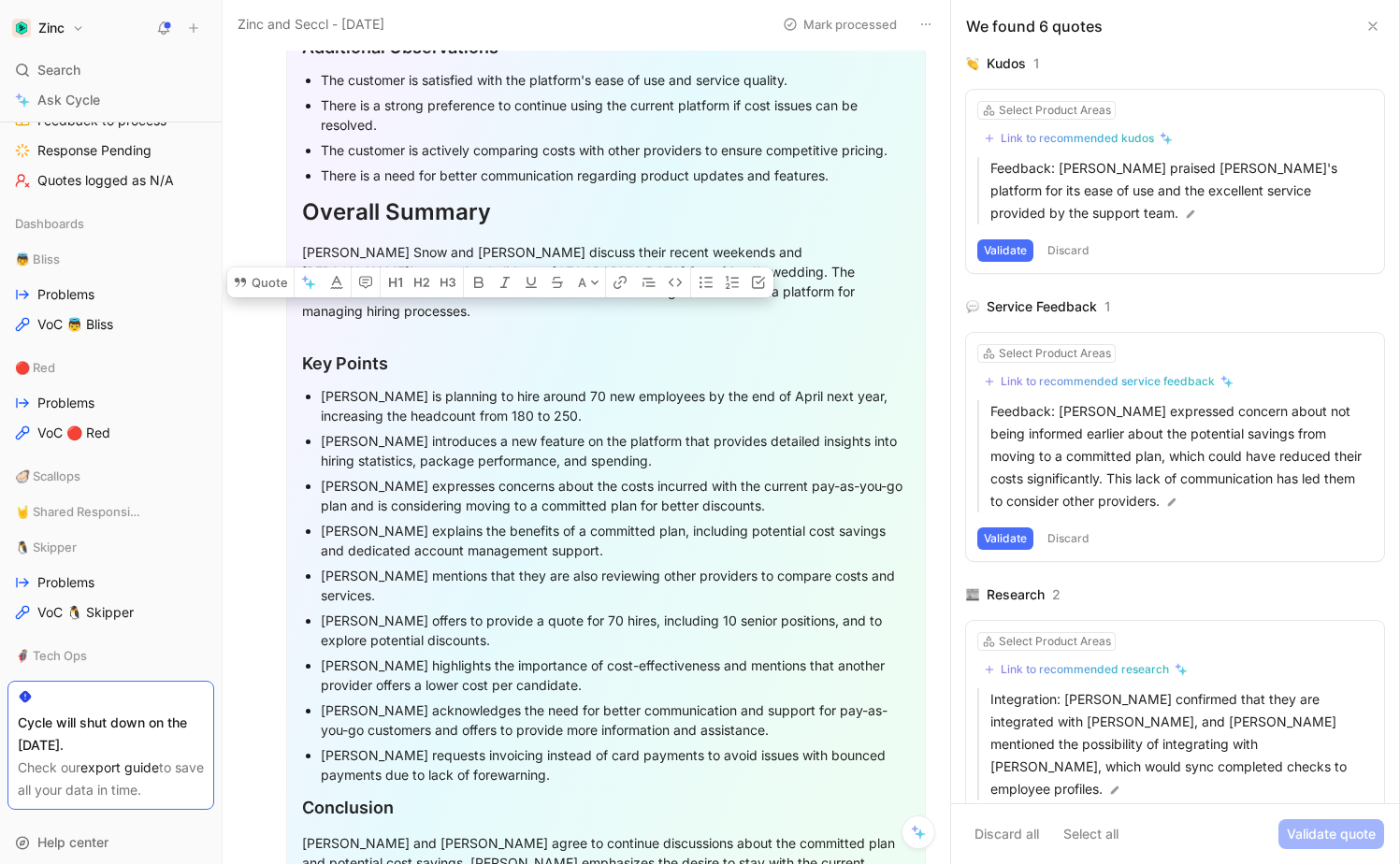
copy div "There is a need for better communication regarding product updates and features."
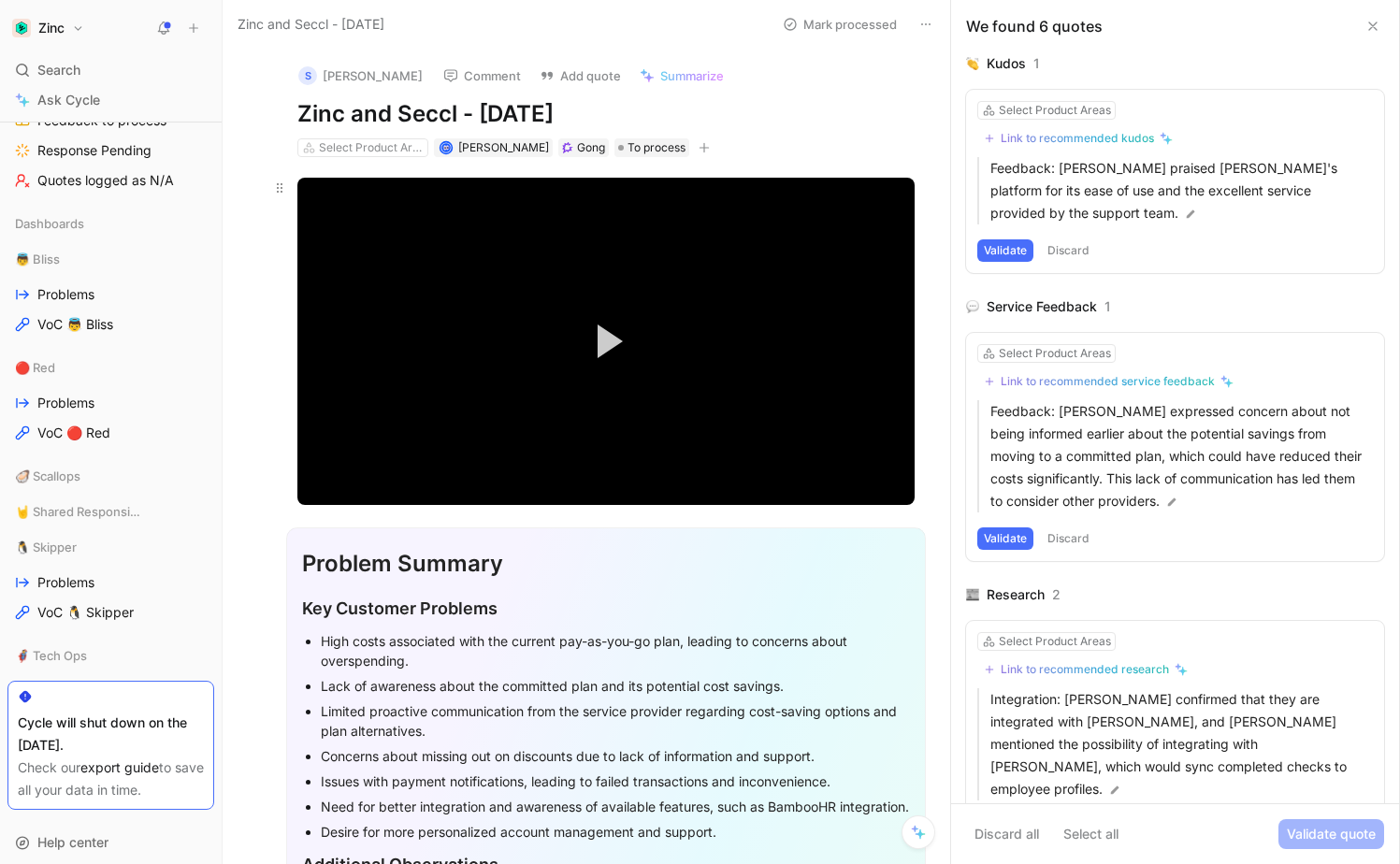
click at [655, 208] on video "Video Player" at bounding box center [606, 340] width 618 height 326
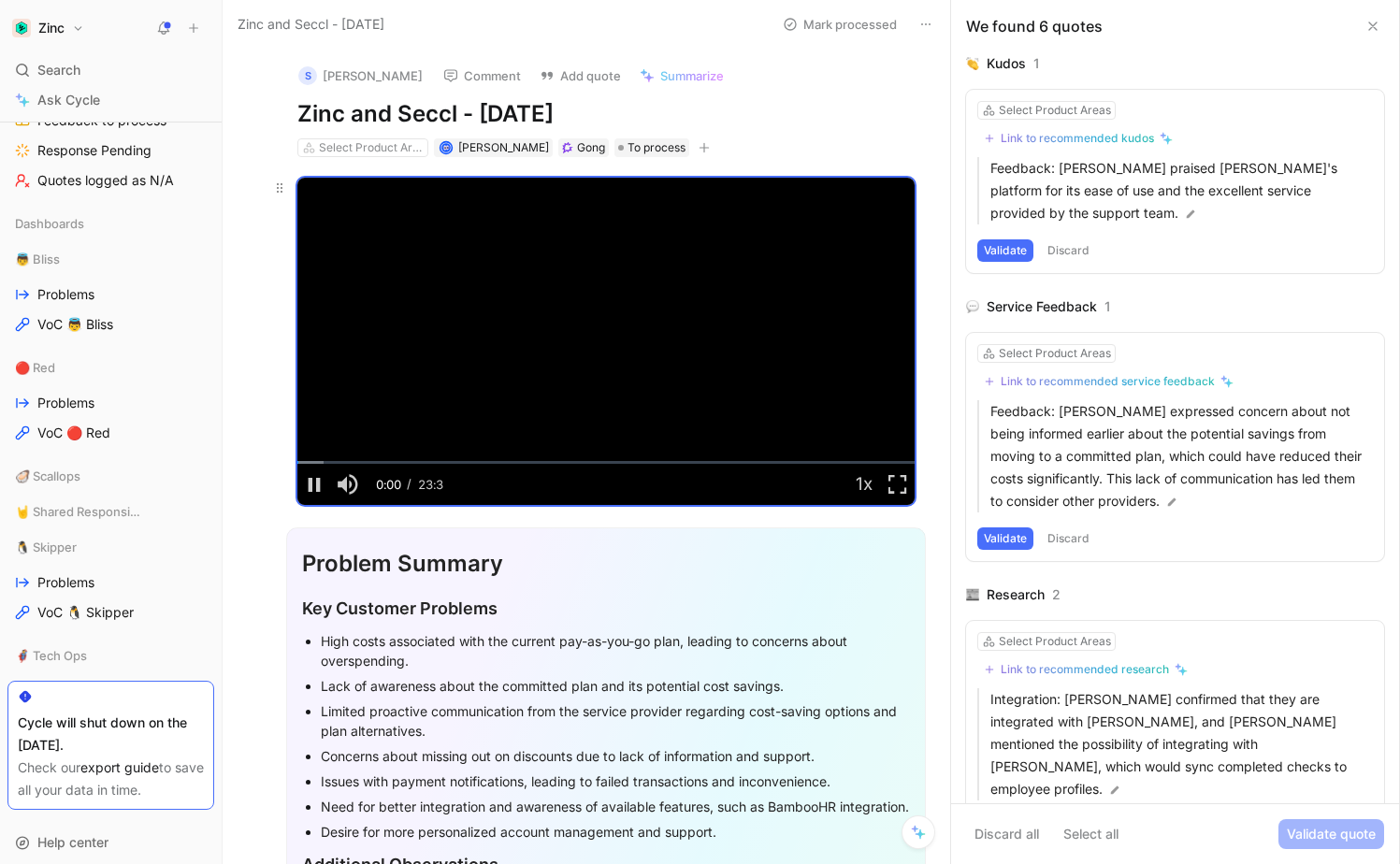
click at [583, 300] on video "Video Player" at bounding box center [606, 340] width 618 height 326
click at [933, 27] on icon at bounding box center [926, 24] width 15 height 15
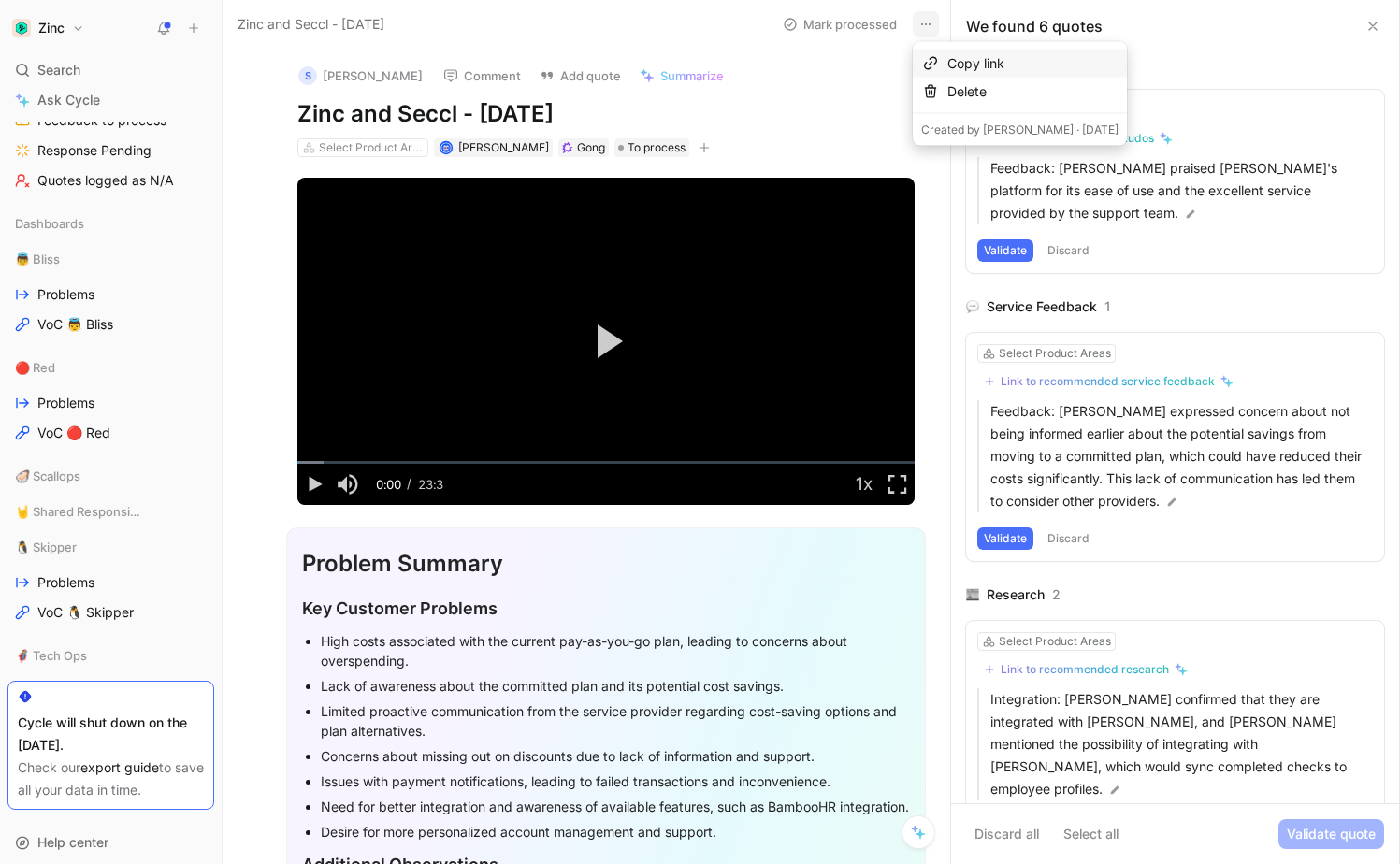
click at [964, 66] on div "Copy link" at bounding box center [1034, 63] width 172 height 22
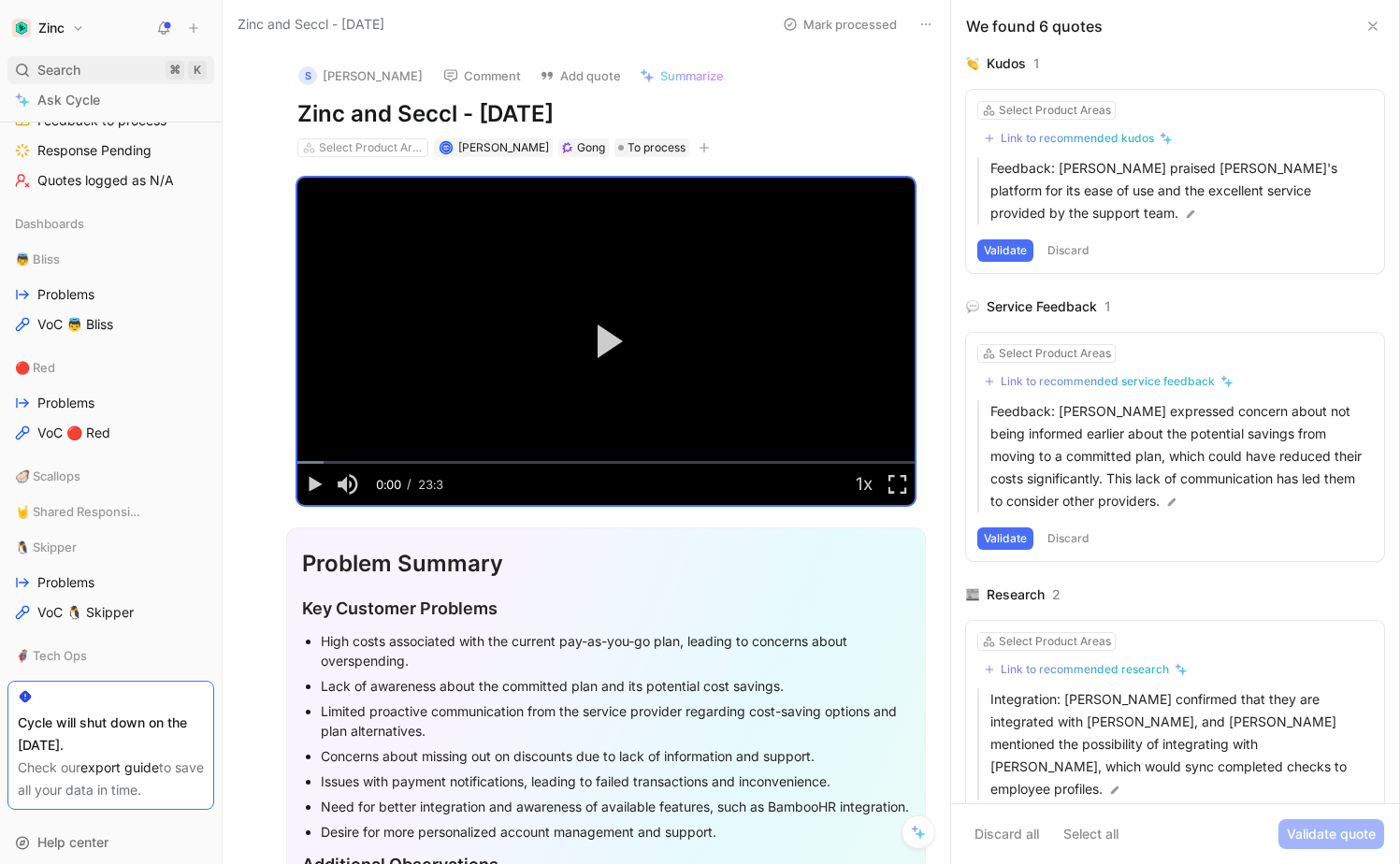
click at [132, 67] on div "Search ⌘ K" at bounding box center [110, 70] width 207 height 28
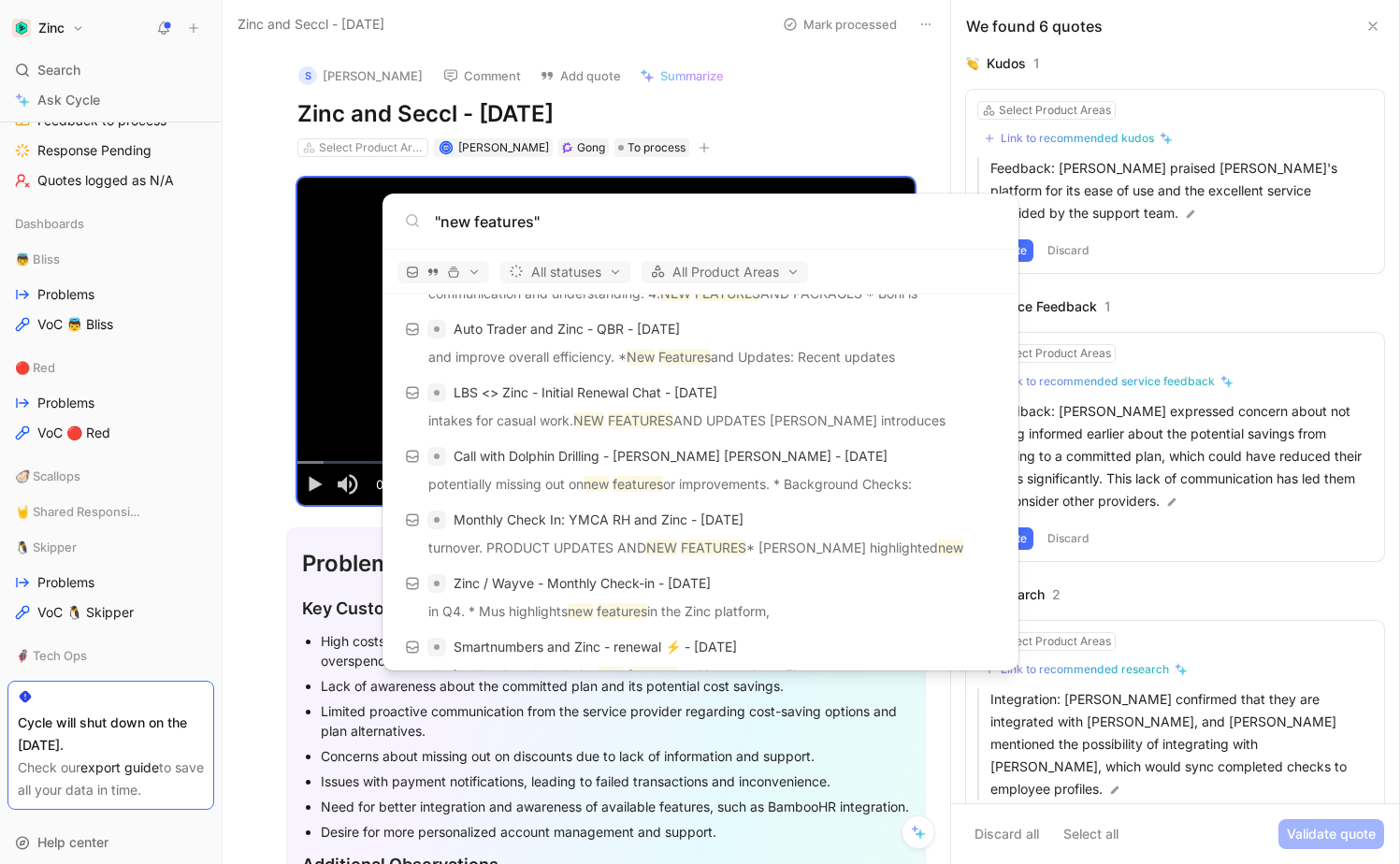
scroll to position [474, 0]
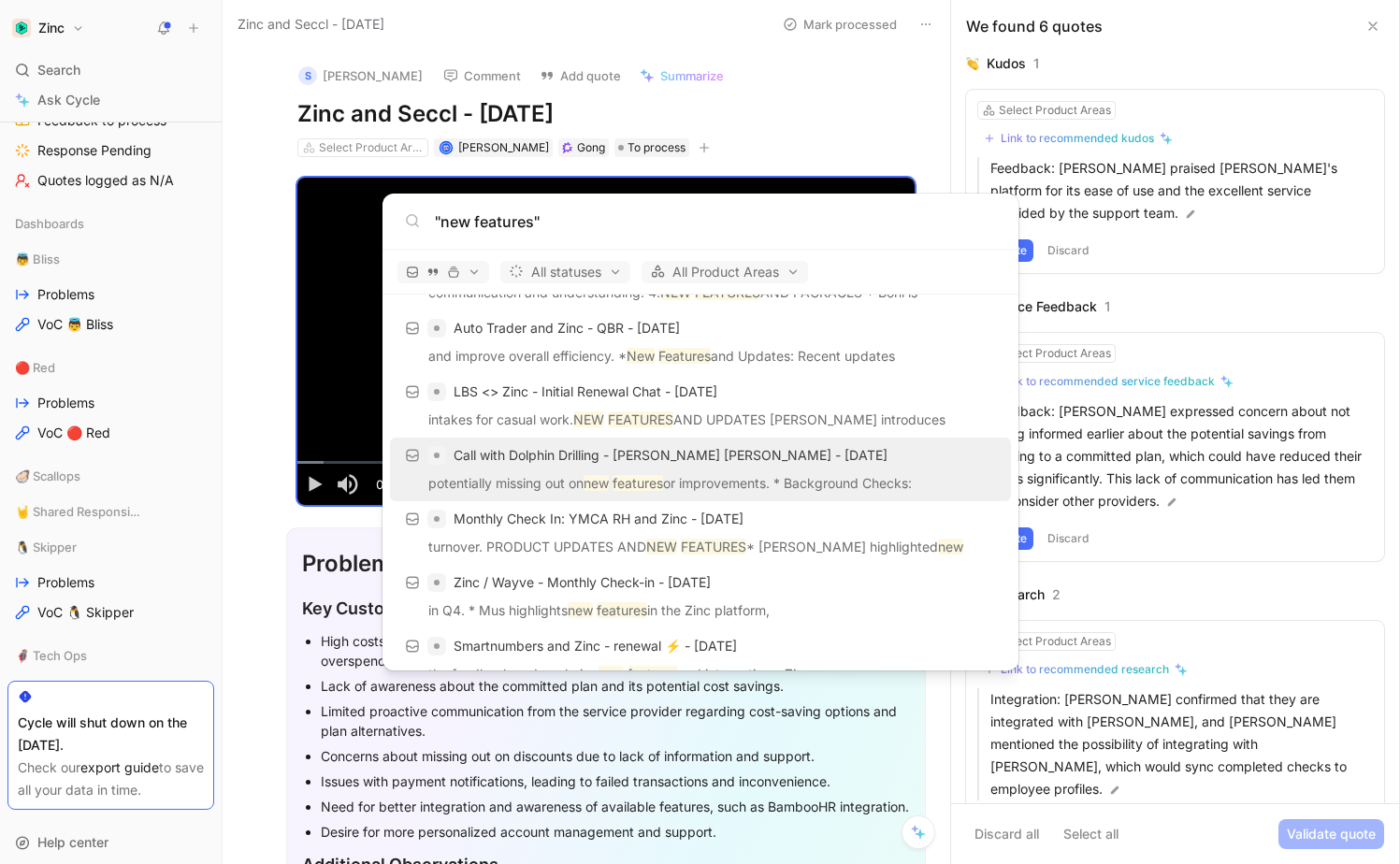
type input ""new features""
click at [596, 486] on mark "new" at bounding box center [596, 483] width 25 height 16
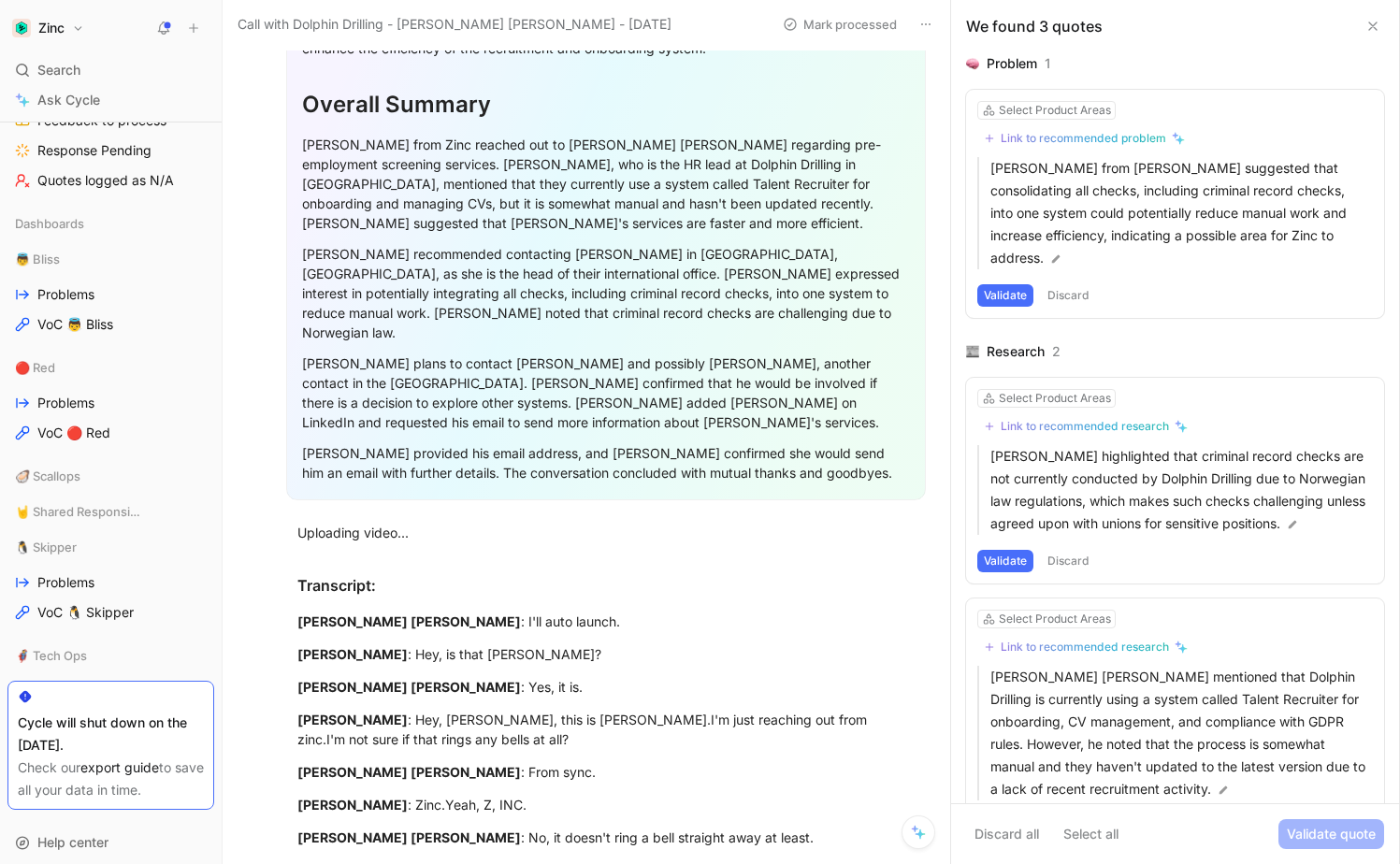
scroll to position [705, 0]
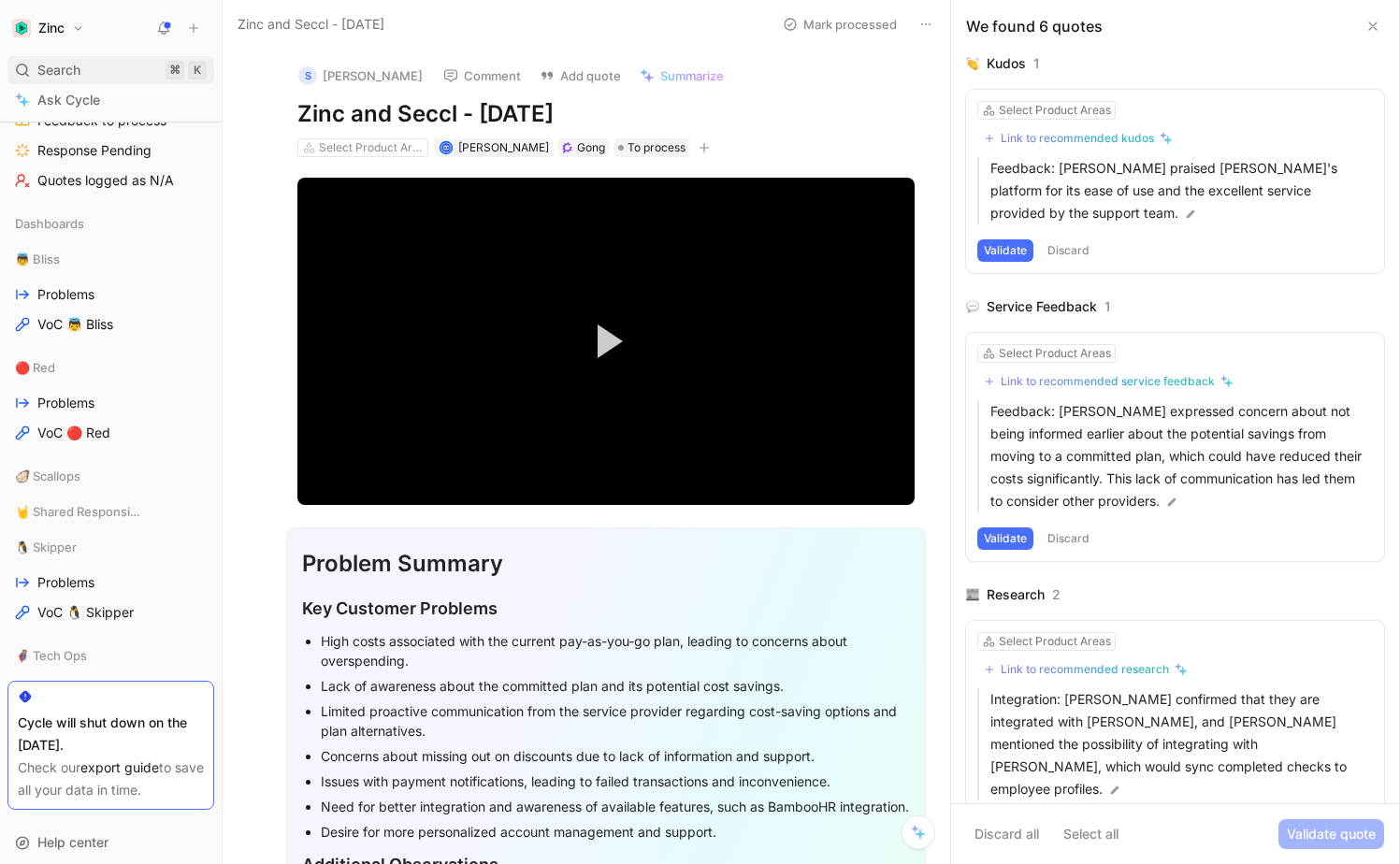
click at [53, 71] on span "Search" at bounding box center [58, 70] width 43 height 22
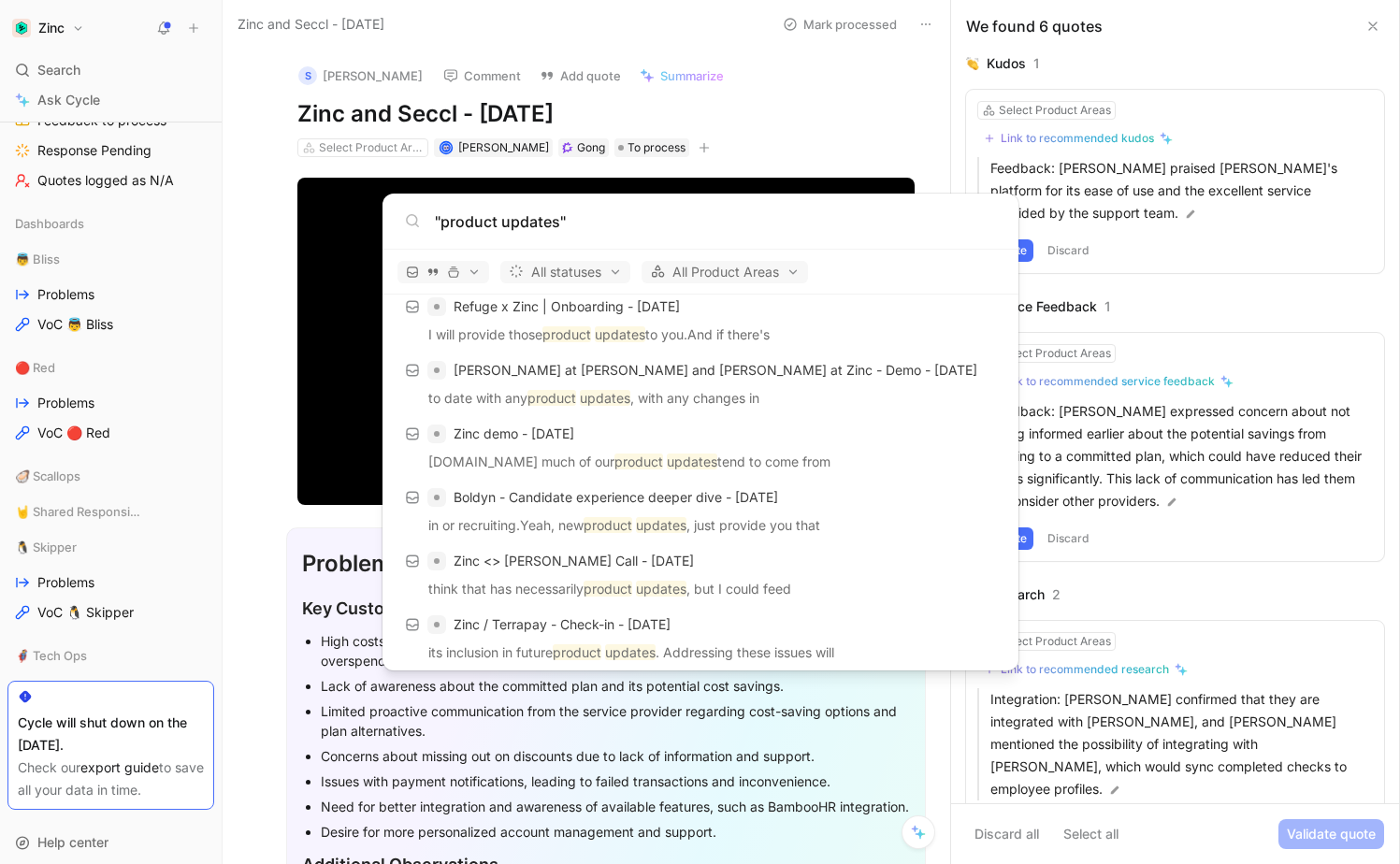
scroll to position [693, 0]
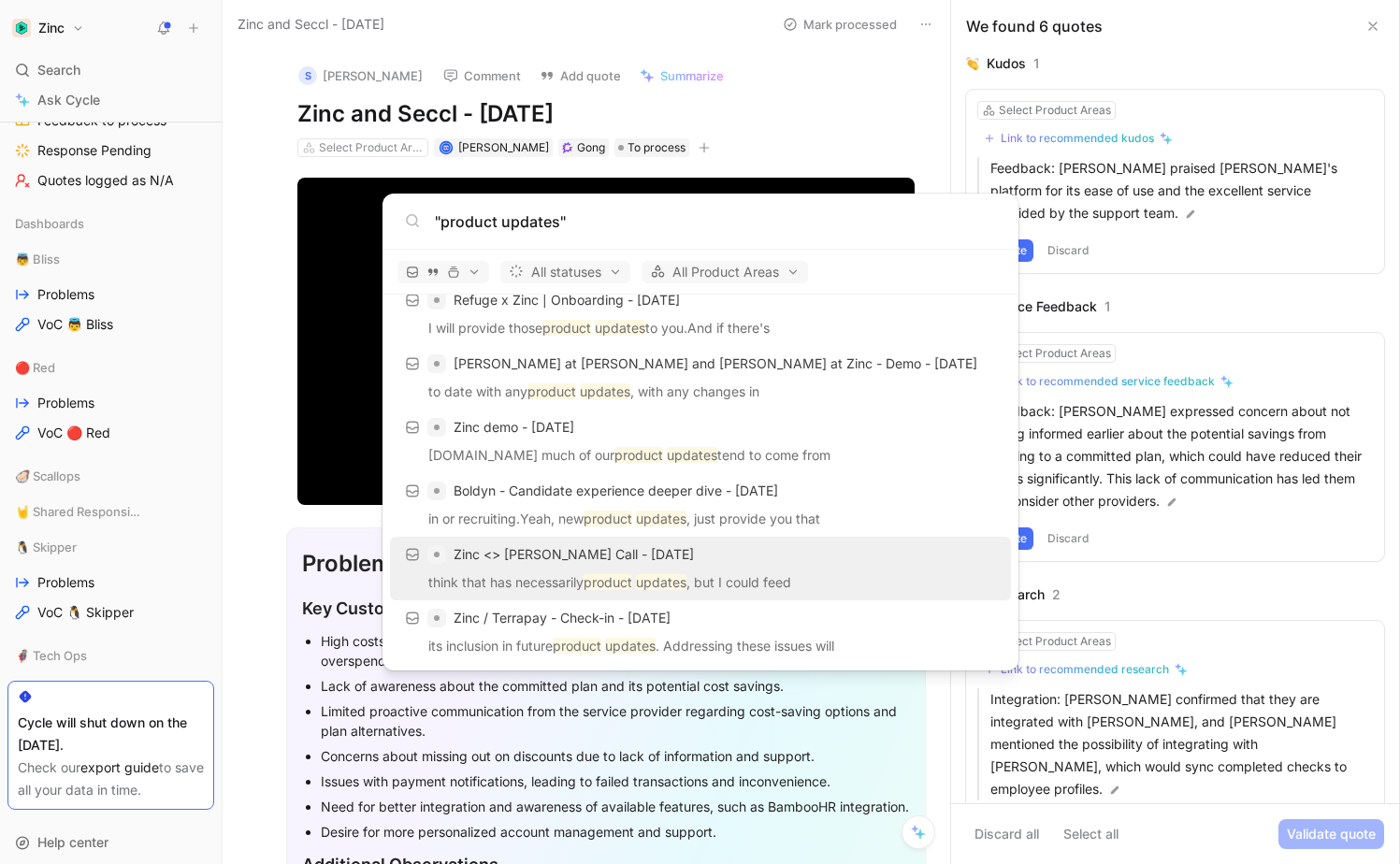
type input ""product updates""
click at [655, 557] on span "Zinc <> [PERSON_NAME] Call - [DATE]" at bounding box center [574, 554] width 240 height 16
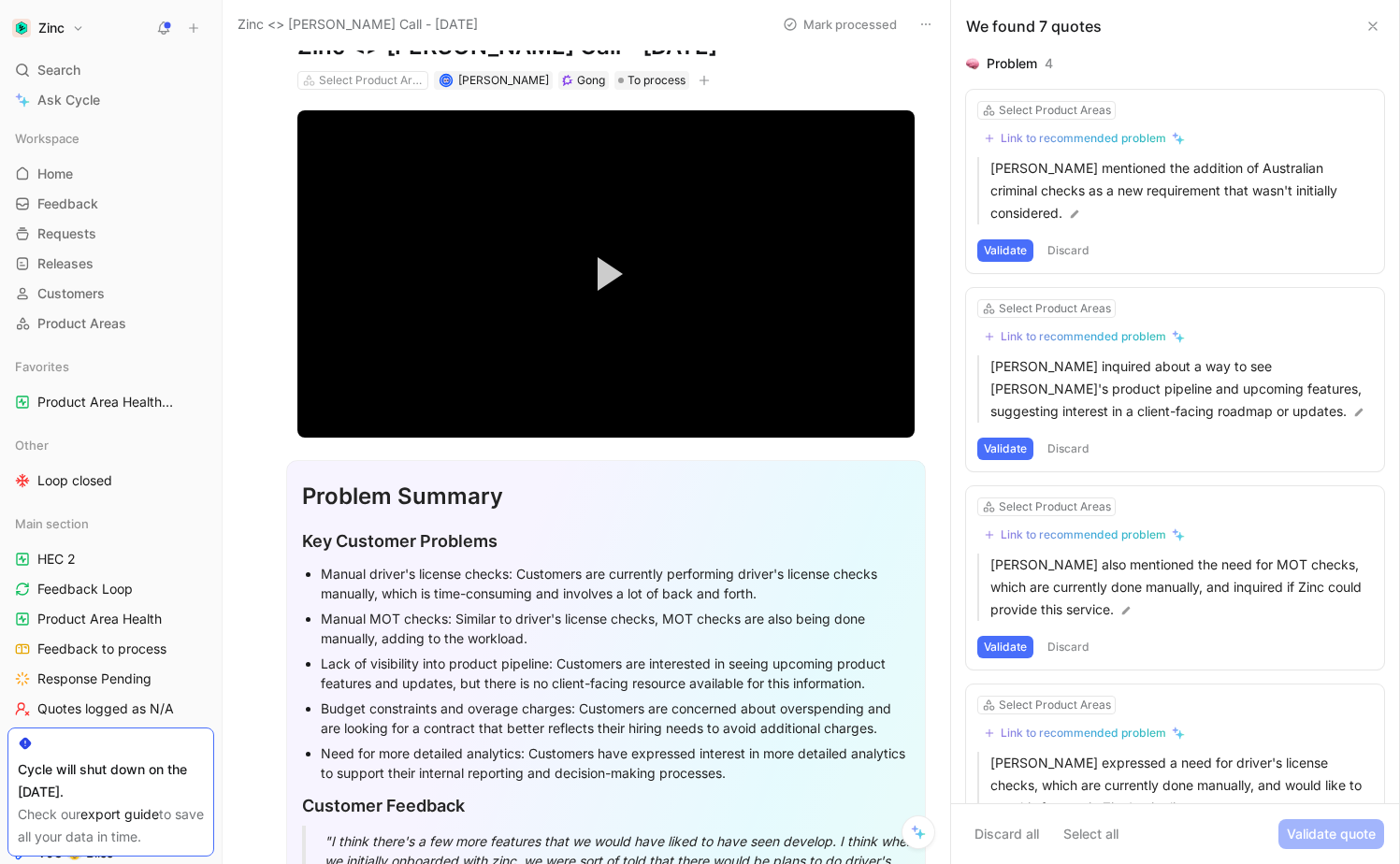
scroll to position [3329, 0]
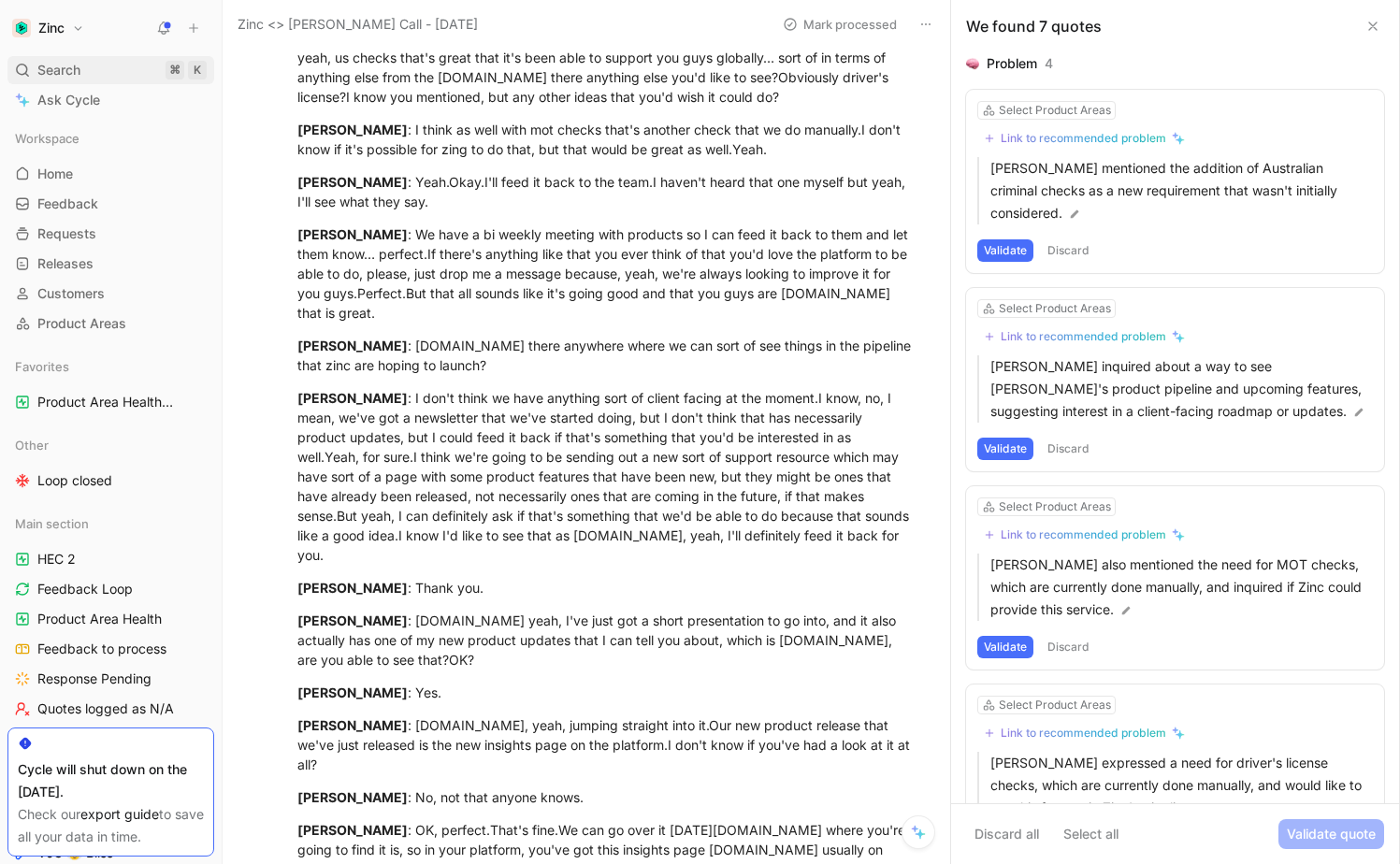
click at [130, 57] on div "Search ⌘ K" at bounding box center [110, 70] width 207 height 28
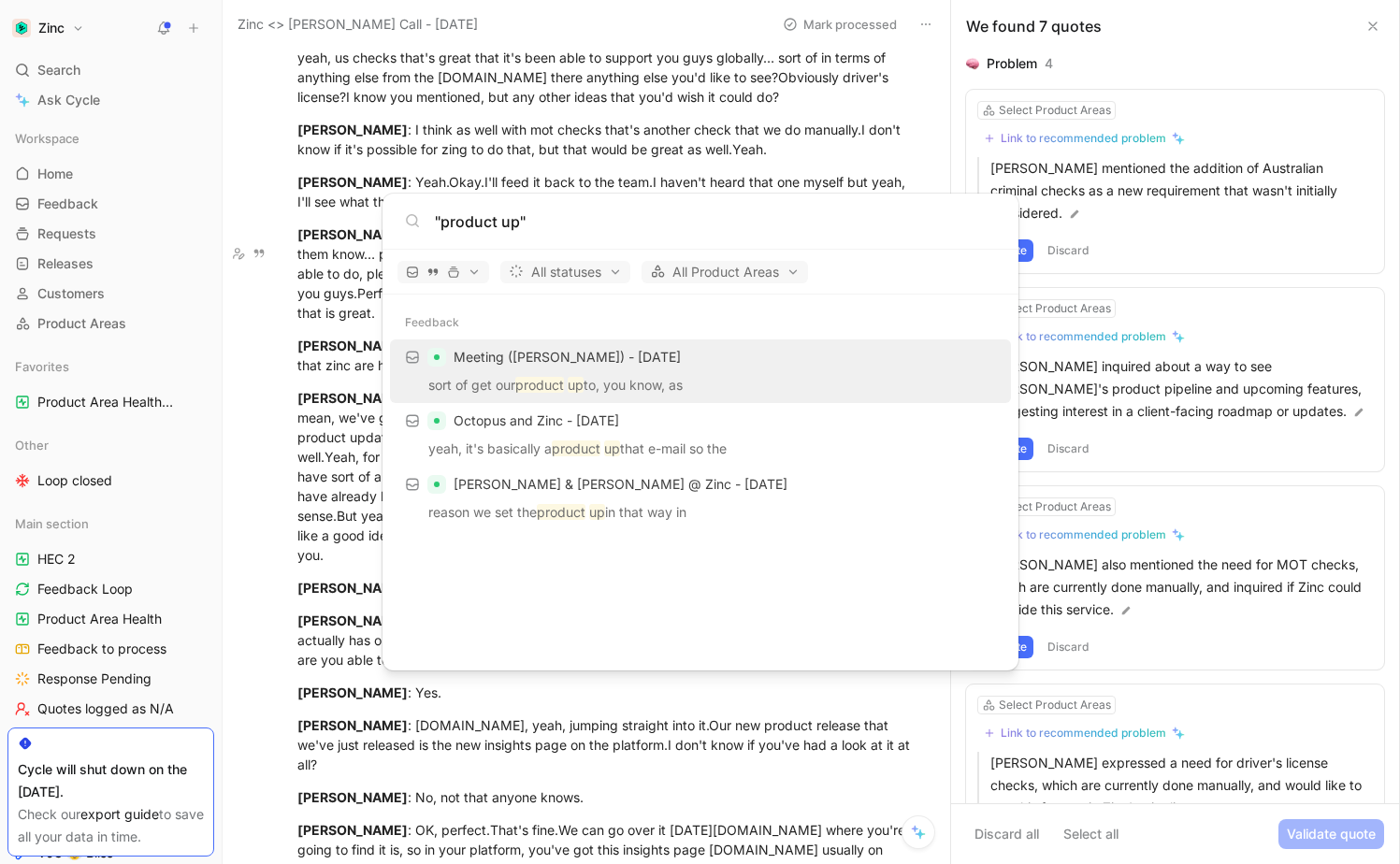
type input ""product up""
click at [238, 424] on body "Zinc Search ⌘ K Ask Cycle Workspace Home G then H Feedback G then F Requests G …" at bounding box center [700, 432] width 1400 height 864
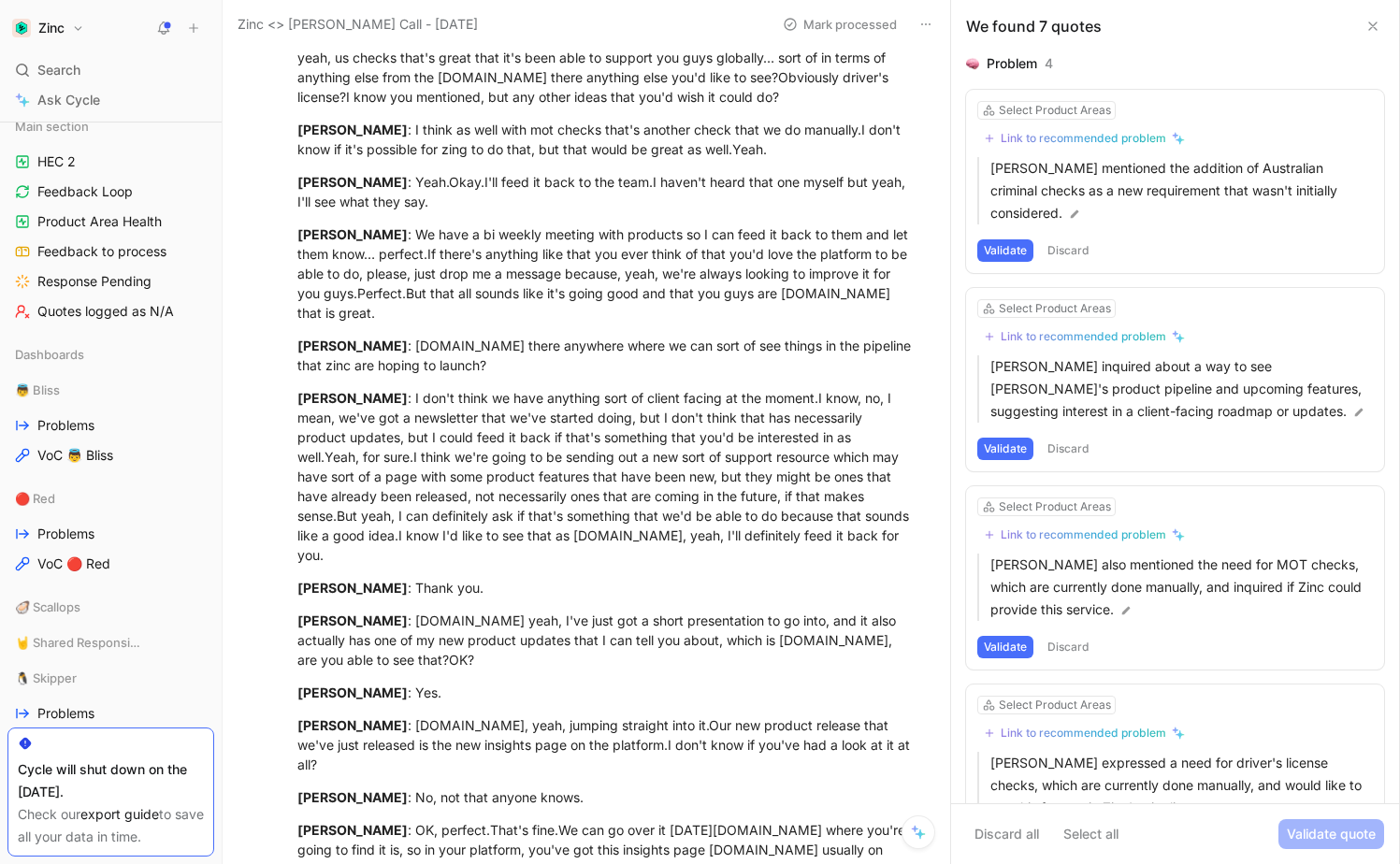
scroll to position [425, 0]
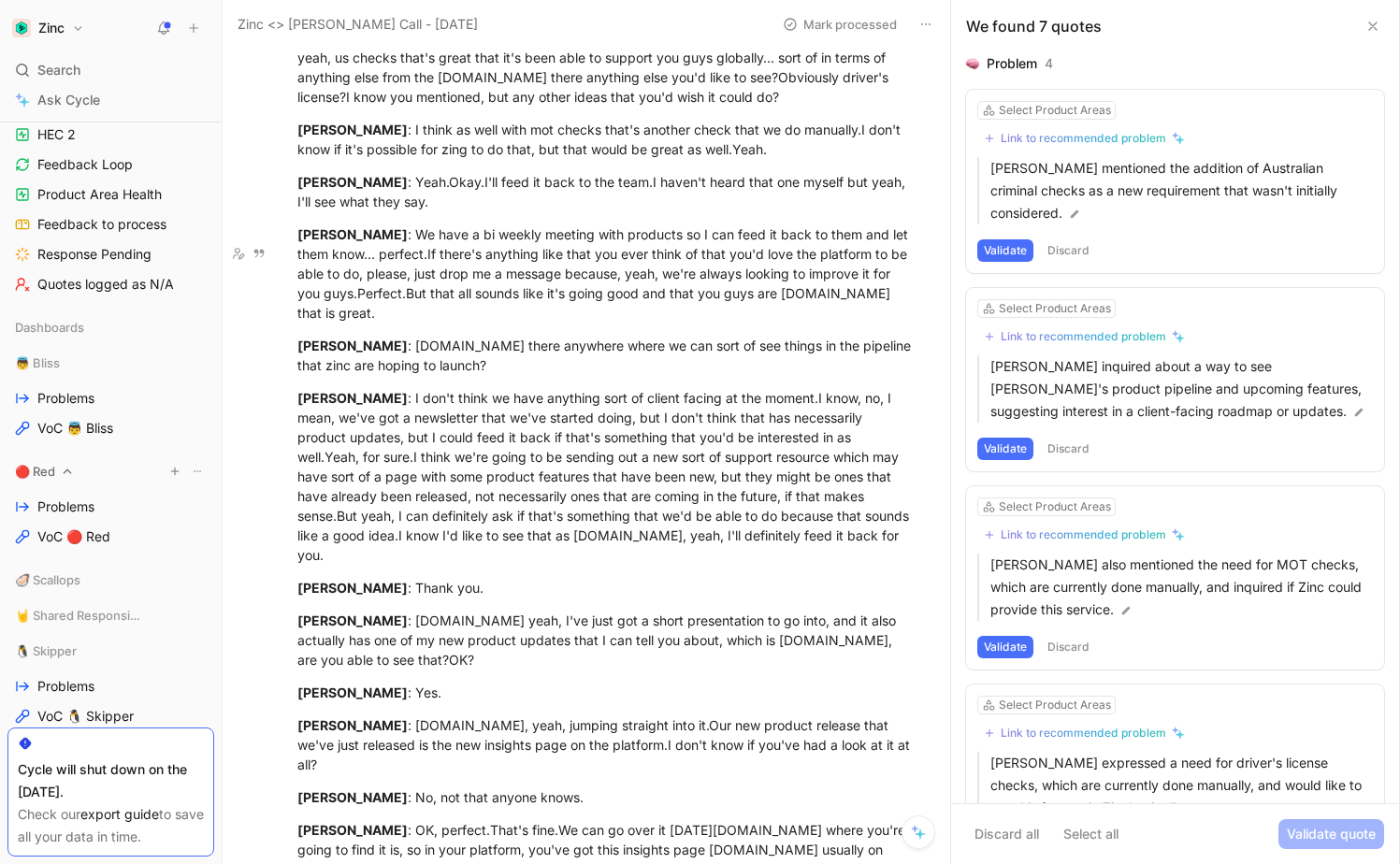
click at [175, 474] on use "button" at bounding box center [175, 471] width 7 height 7
click at [198, 471] on div at bounding box center [700, 432] width 1400 height 864
click at [198, 471] on icon at bounding box center [197, 471] width 11 height 11
click at [53, 503] on span "Problems" at bounding box center [65, 507] width 57 height 19
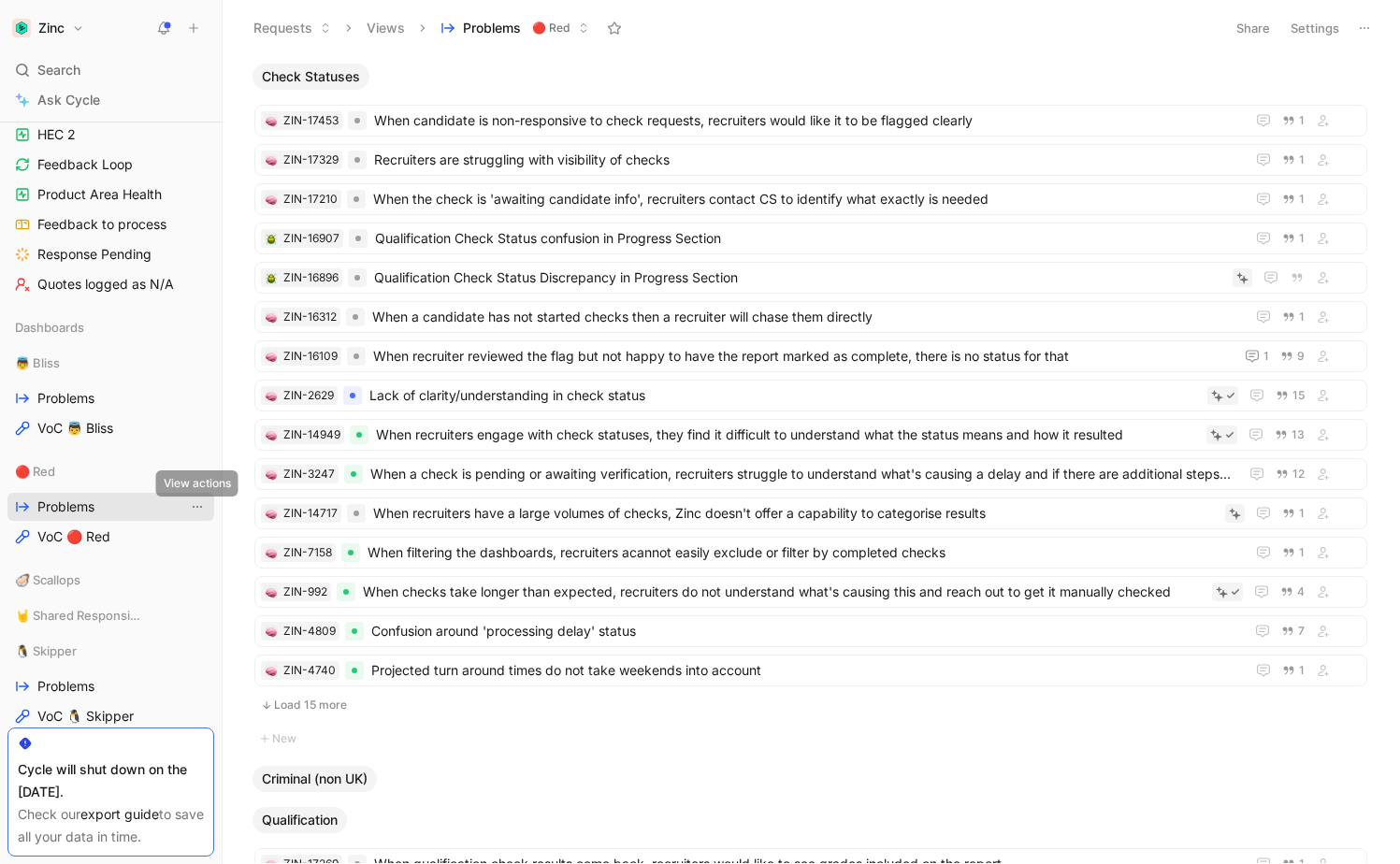
click at [193, 501] on icon "View actions" at bounding box center [197, 507] width 15 height 15
click at [1363, 26] on icon at bounding box center [1364, 28] width 15 height 15
click at [1317, 24] on button "Settings" at bounding box center [1315, 28] width 66 height 26
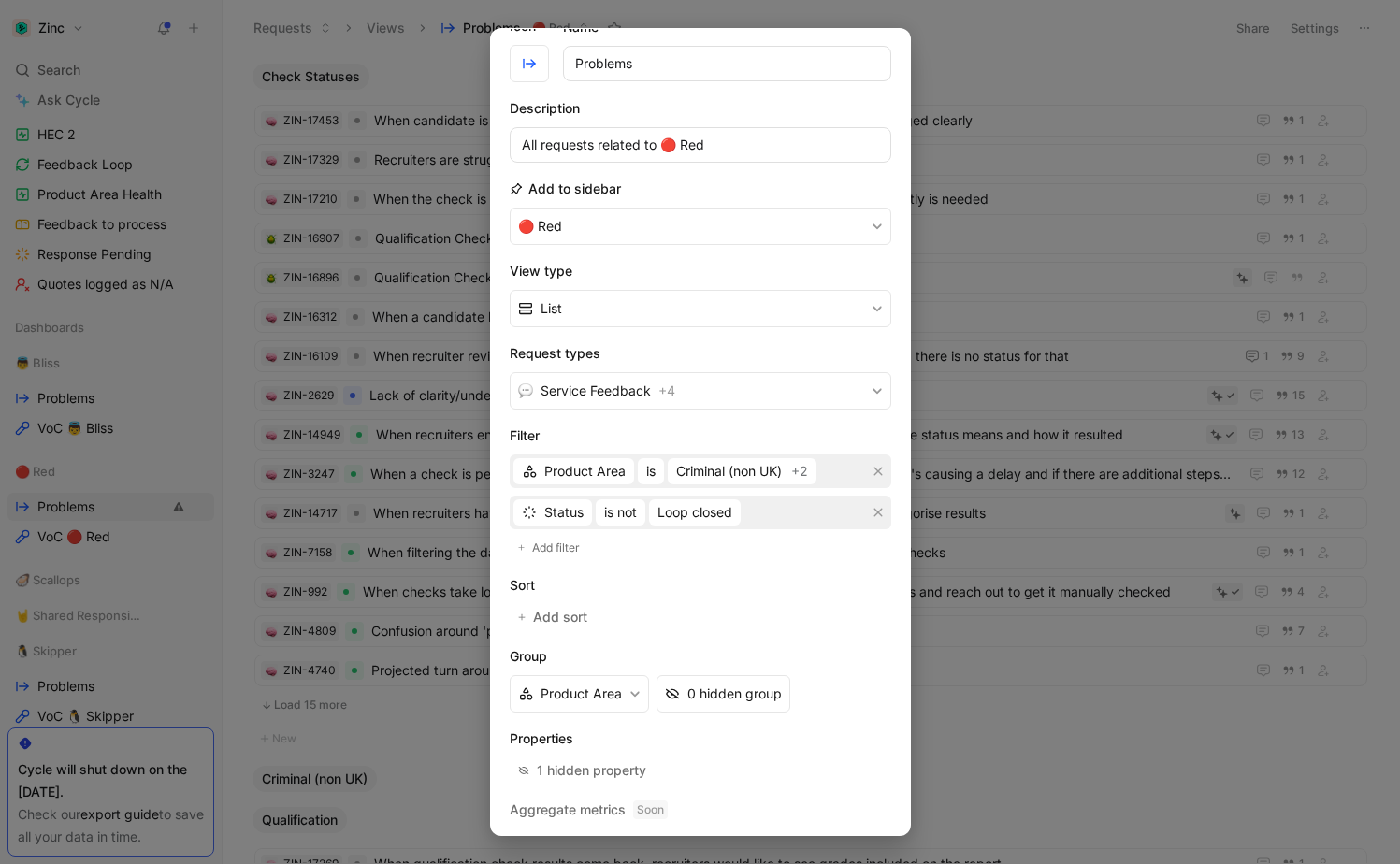
scroll to position [116, 0]
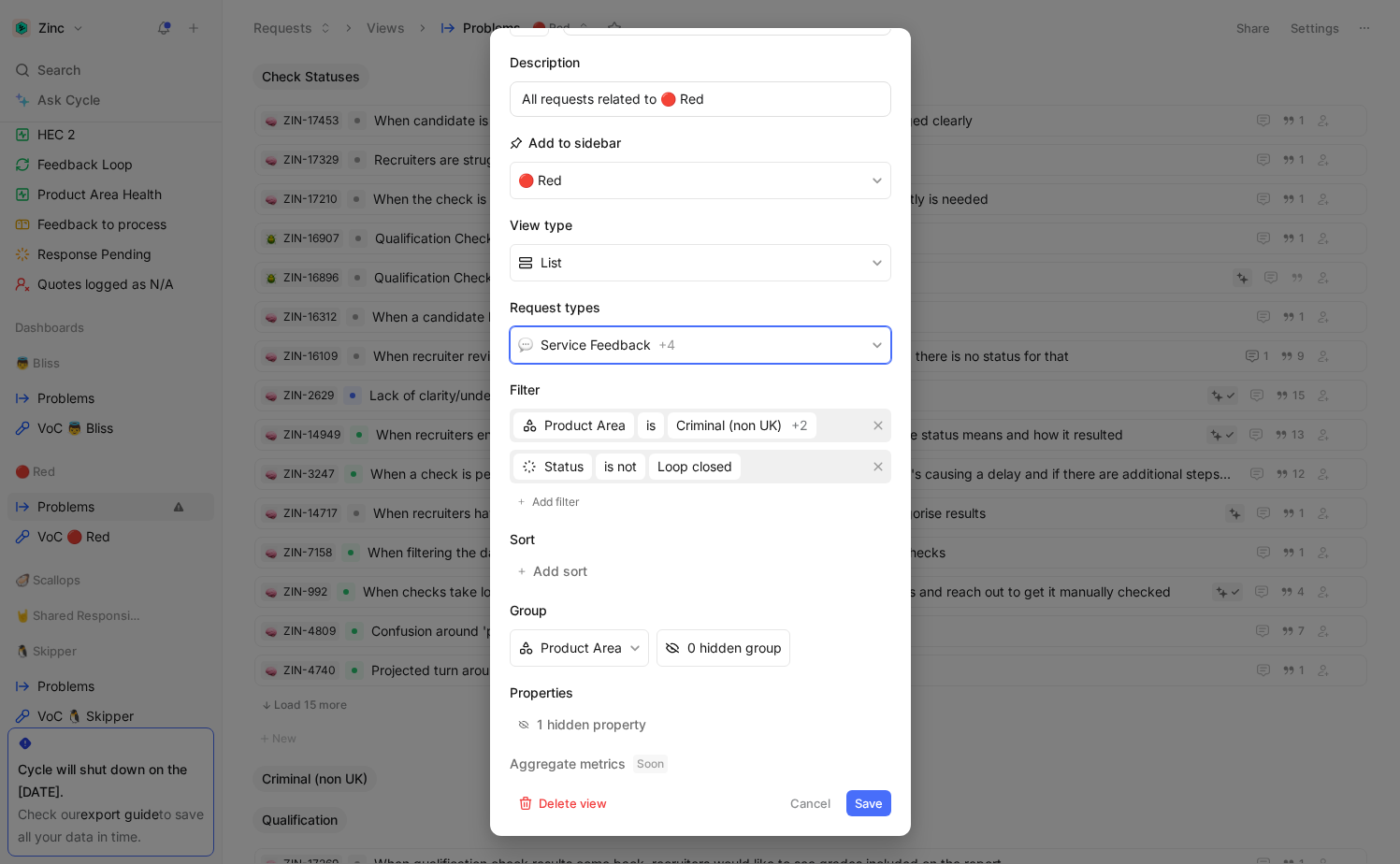
click at [783, 352] on button "Service Feedback + 4" at bounding box center [700, 344] width 381 height 37
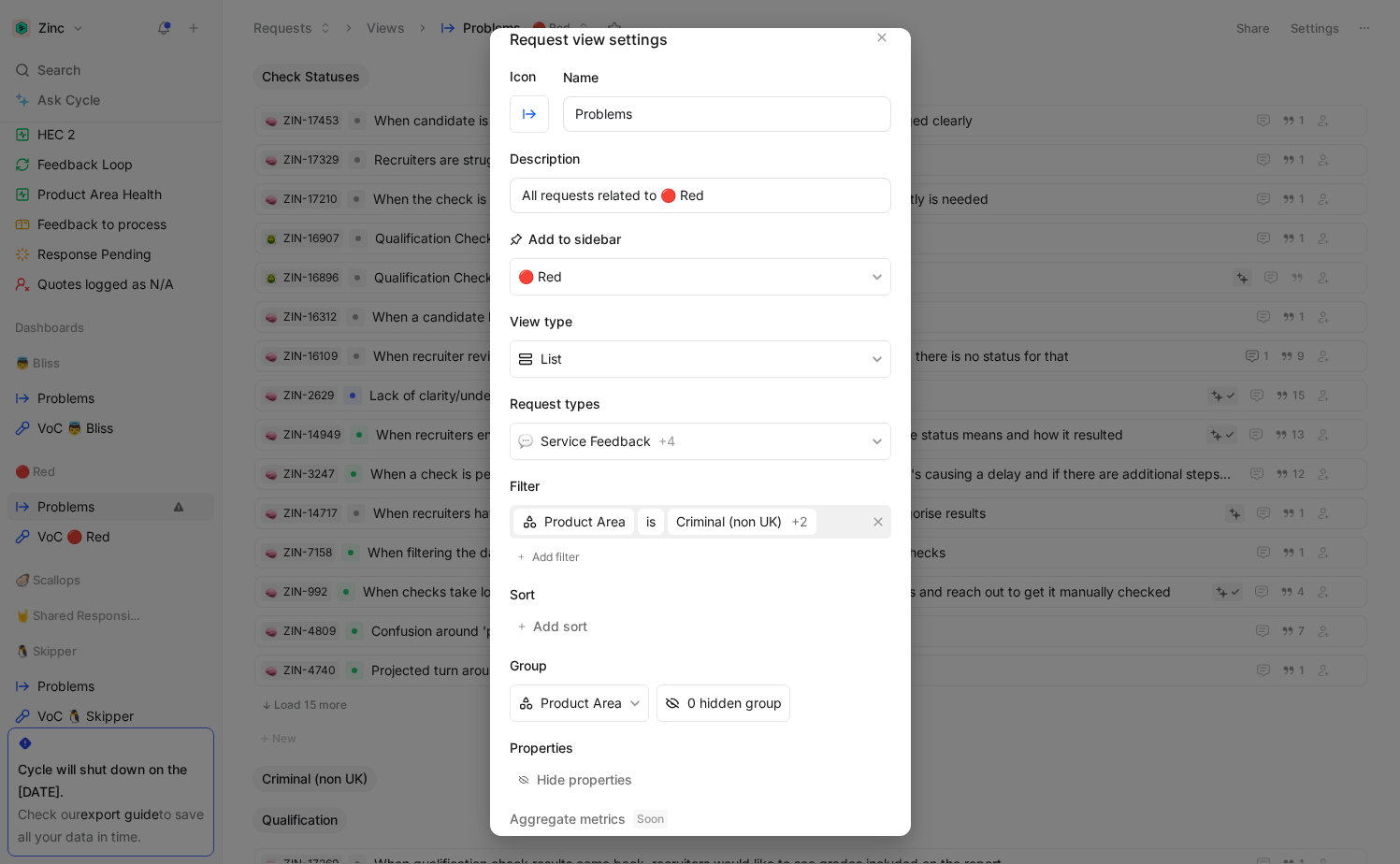
scroll to position [0, 0]
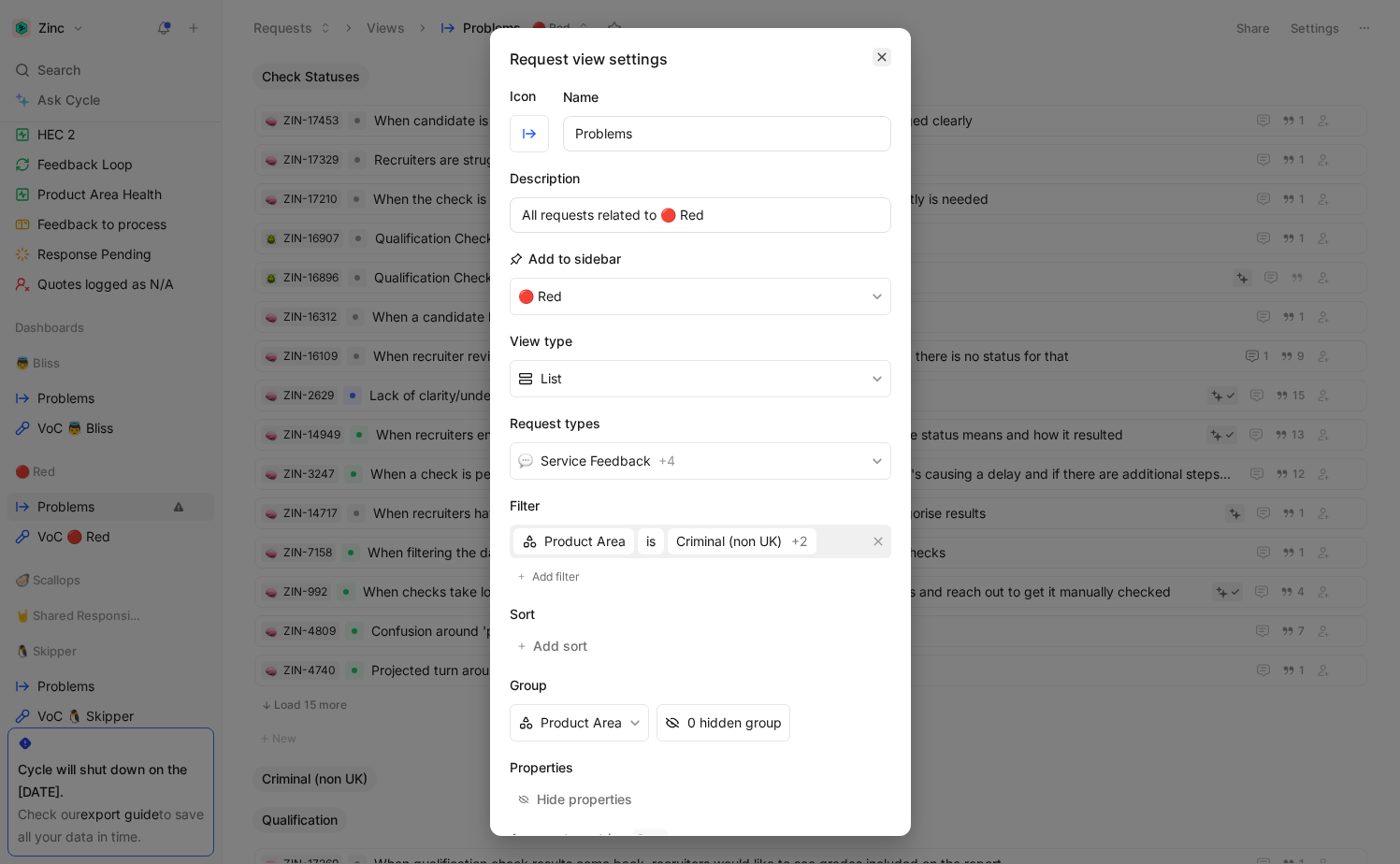
click at [876, 52] on icon "button" at bounding box center [881, 57] width 11 height 15
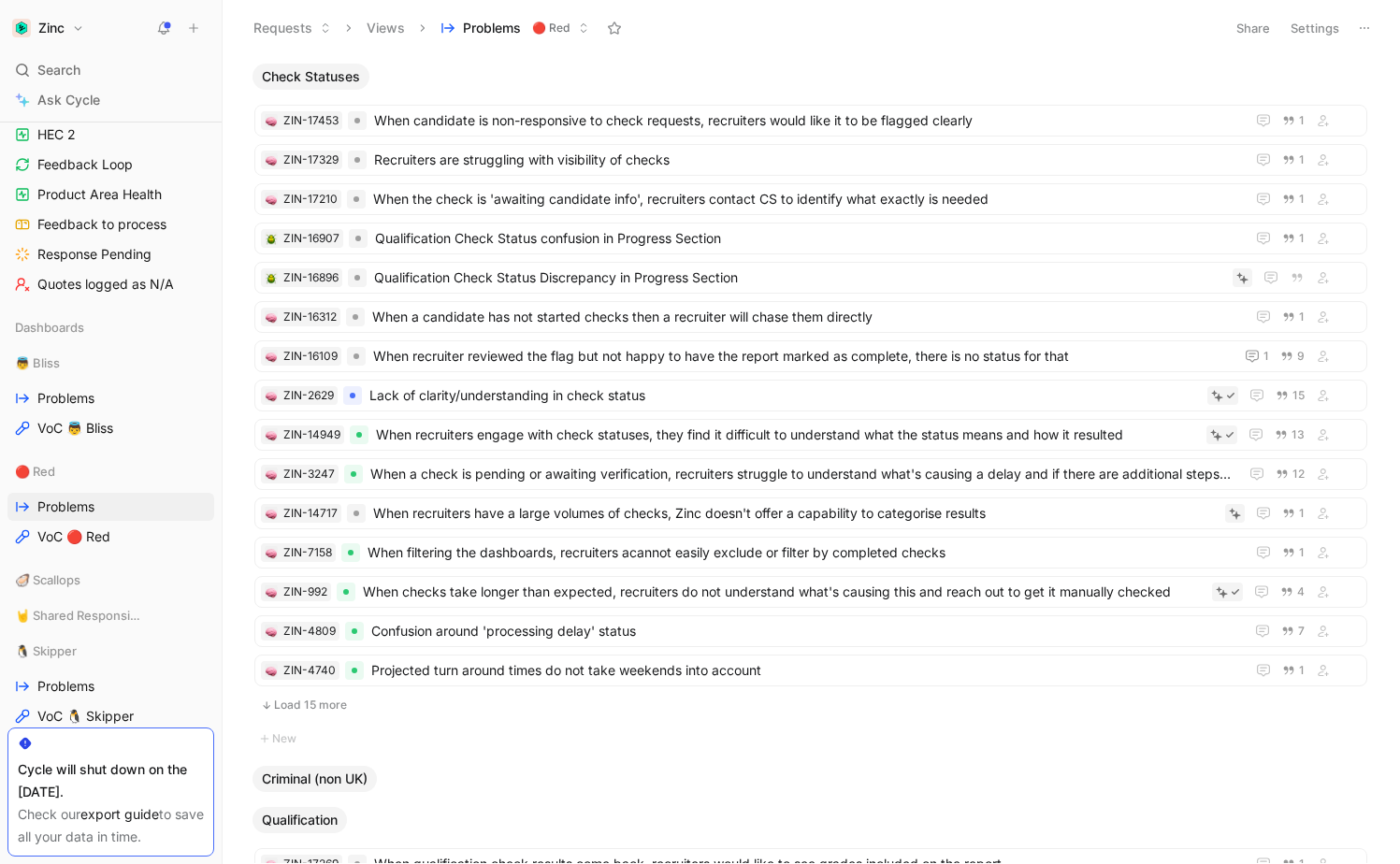
click at [336, 76] on span "Check Statuses" at bounding box center [310, 76] width 98 height 19
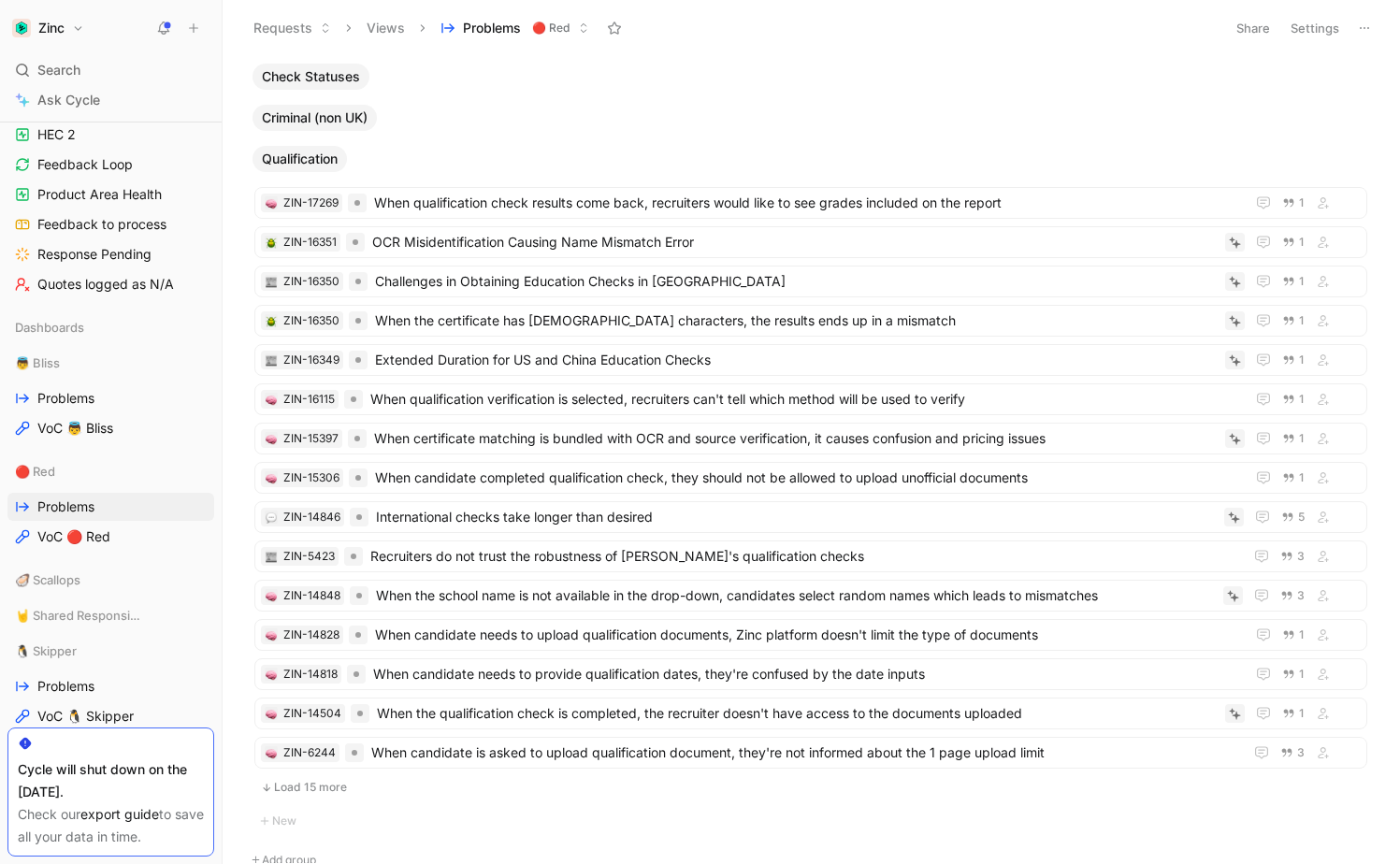
click at [335, 77] on span "Check Statuses" at bounding box center [310, 76] width 98 height 19
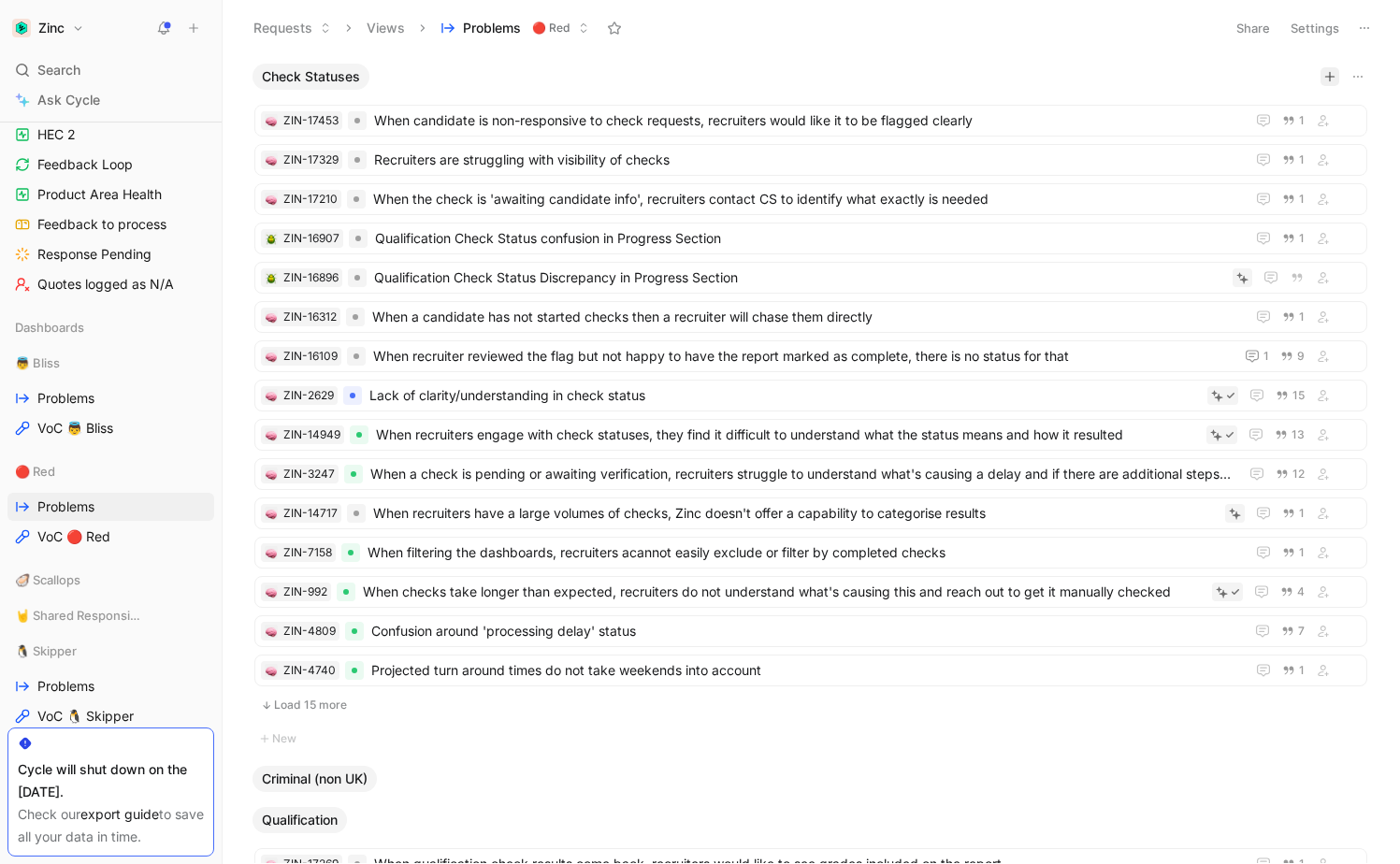
click at [1336, 78] on button "button" at bounding box center [1330, 76] width 19 height 19
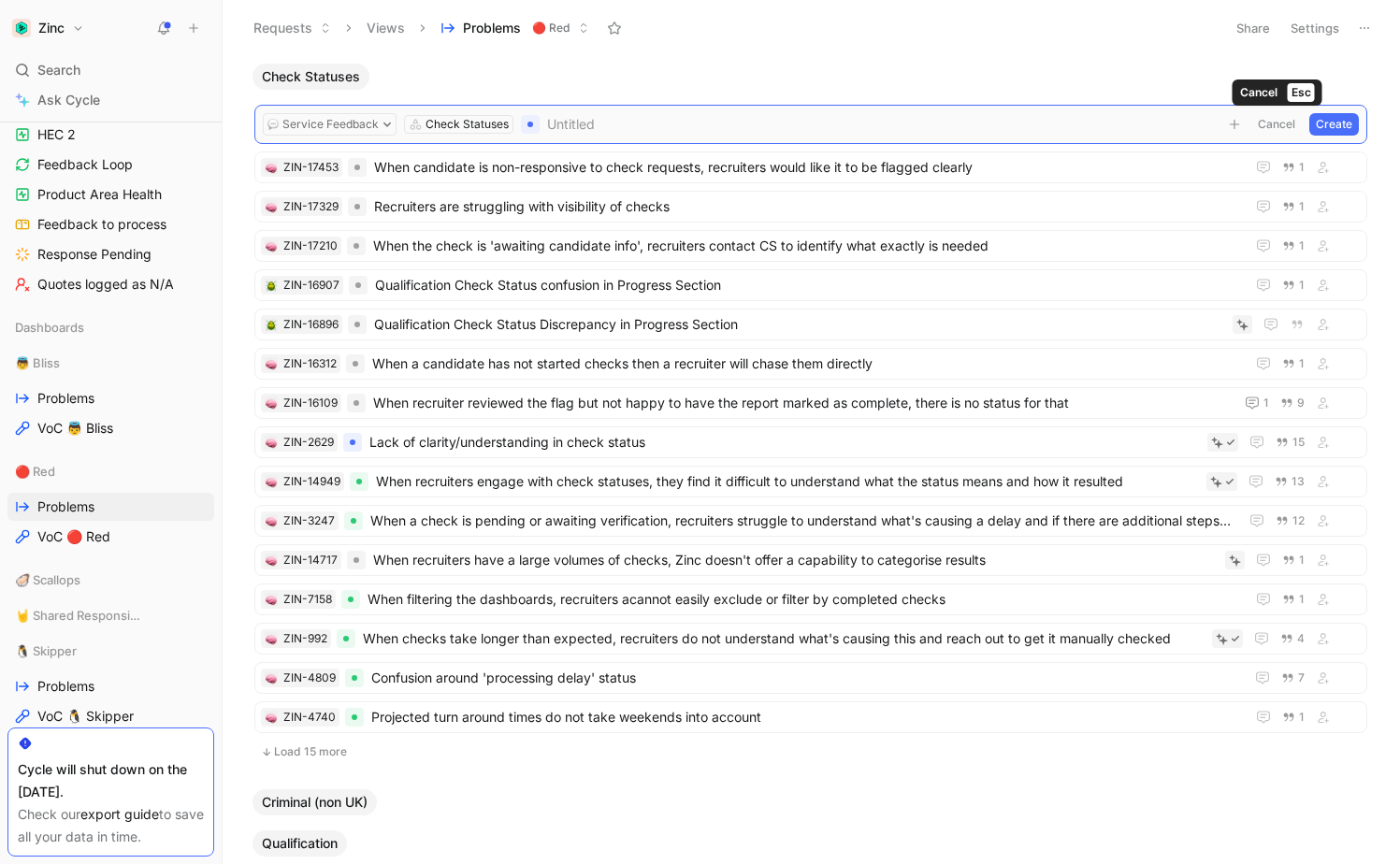
click at [1277, 125] on button "Cancel" at bounding box center [1276, 124] width 51 height 22
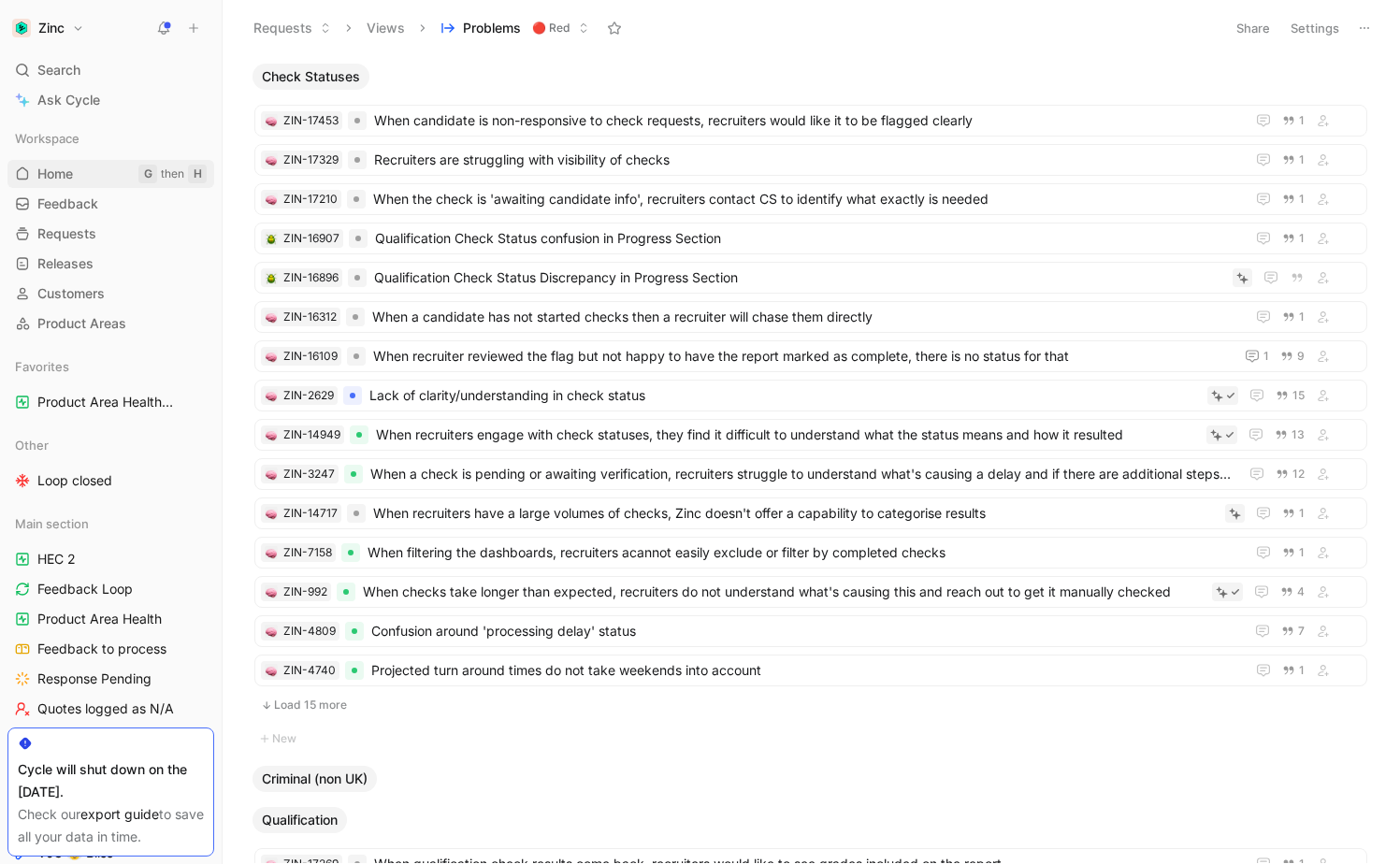
click at [114, 175] on link "Home G then H" at bounding box center [110, 174] width 207 height 28
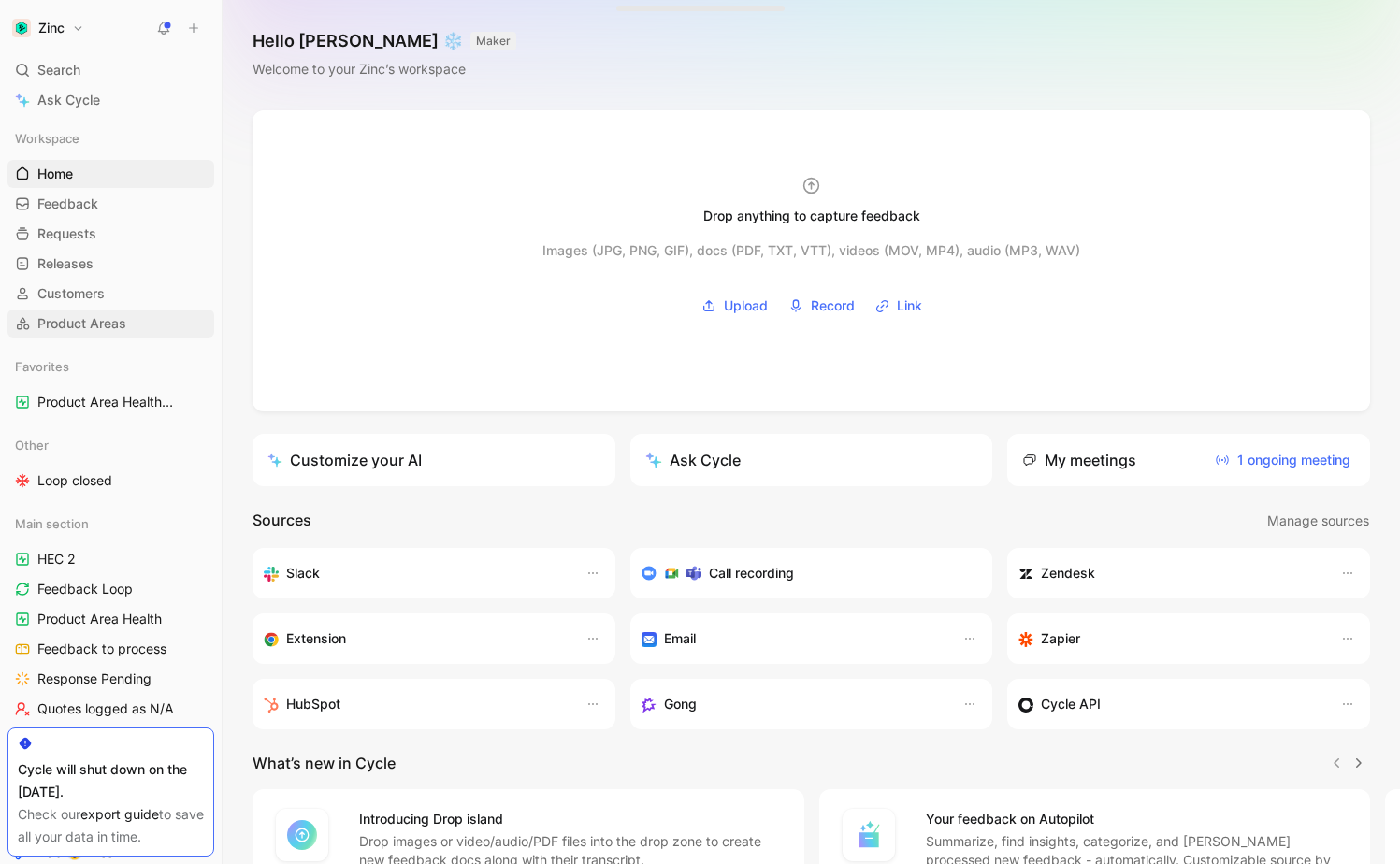
click at [87, 331] on span "Product Areas" at bounding box center [81, 323] width 89 height 19
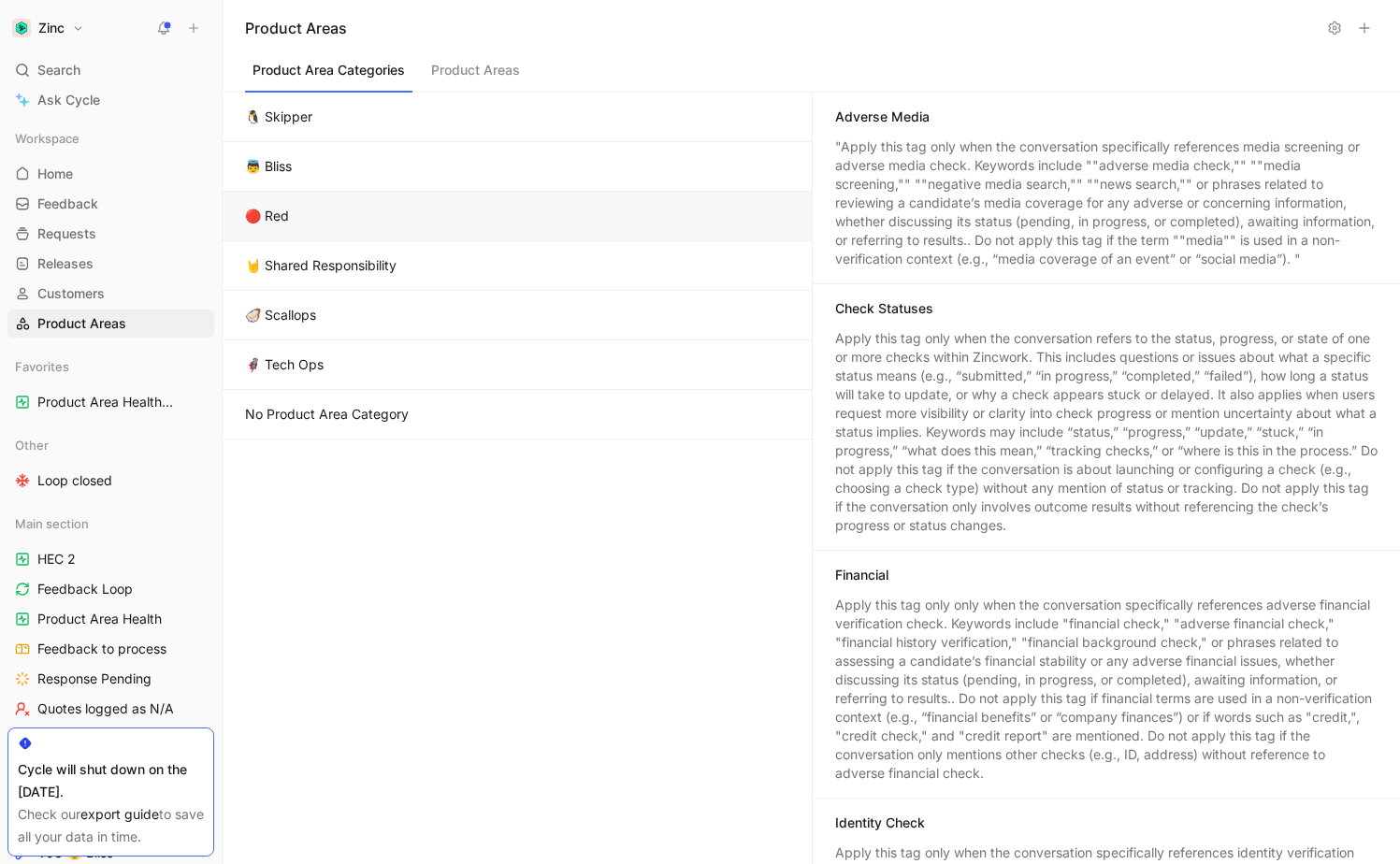
click at [395, 216] on button "🔴 Red" at bounding box center [517, 216] width 590 height 50
click at [1371, 23] on icon at bounding box center [1364, 28] width 15 height 15
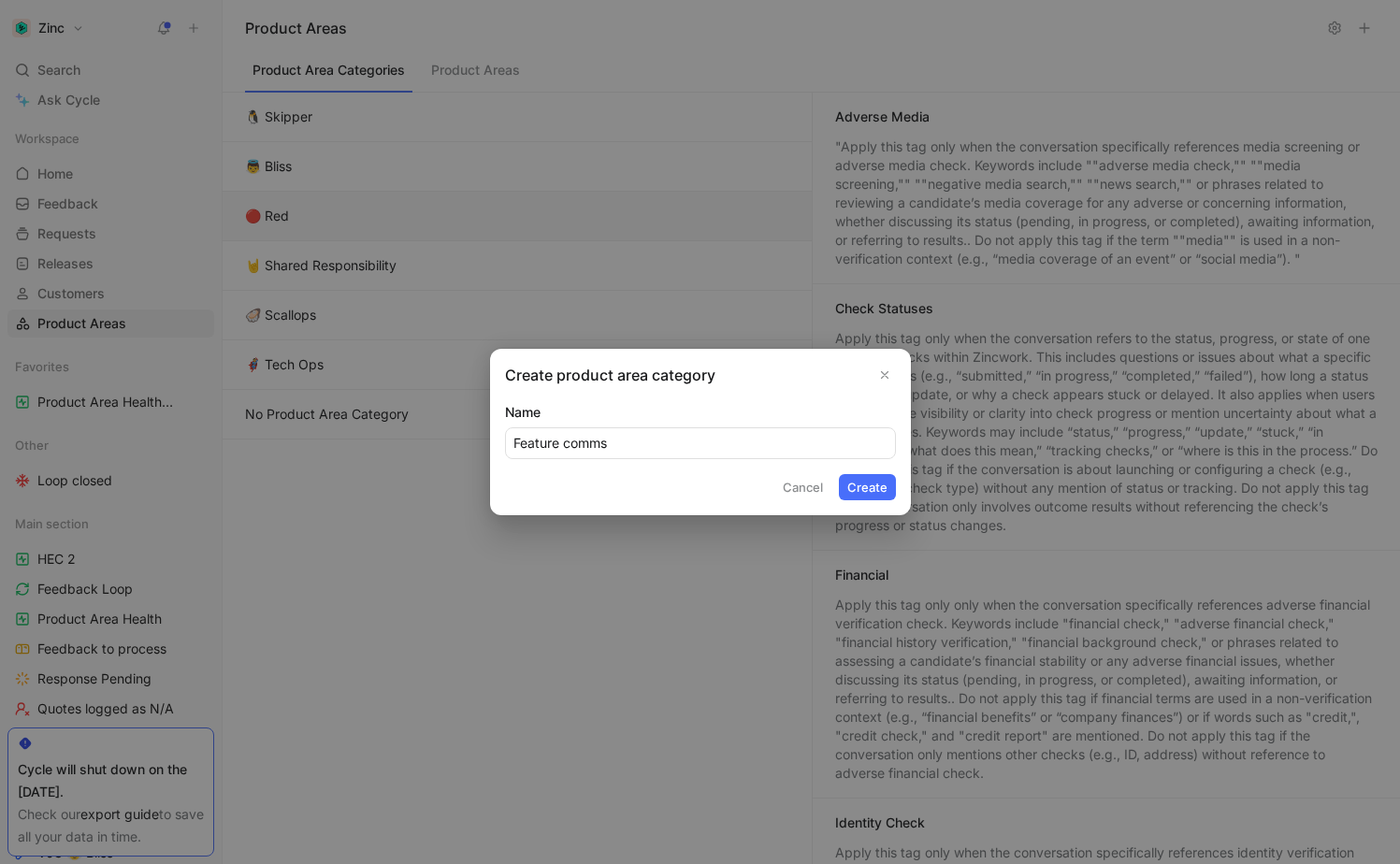
type input "Feature comms"
click at [877, 495] on button "Create" at bounding box center [867, 487] width 57 height 26
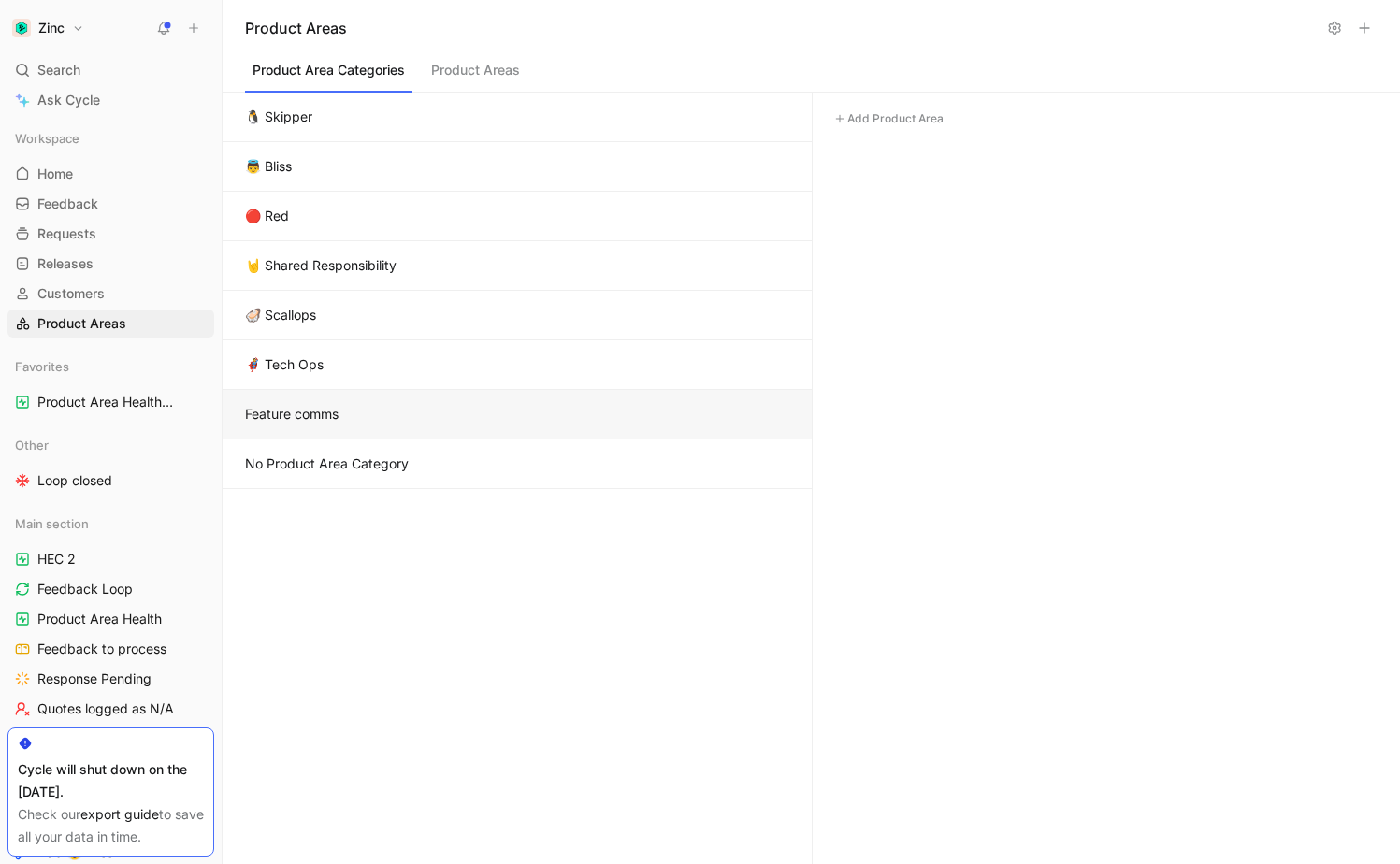
drag, startPoint x: 420, startPoint y: 412, endPoint x: 436, endPoint y: 292, distance: 121.1
click at [436, 292] on div "🐧 Skipper 👼 Bliss 🔴 Red 🤘 Shared Responsibility 🦪 Scallops 🦸 Tech Ops Feature c…" at bounding box center [517, 478] width 590 height 771
click at [324, 409] on button "Feature comms" at bounding box center [517, 415] width 590 height 50
click at [502, 68] on button "Product Areas" at bounding box center [476, 75] width 104 height 36
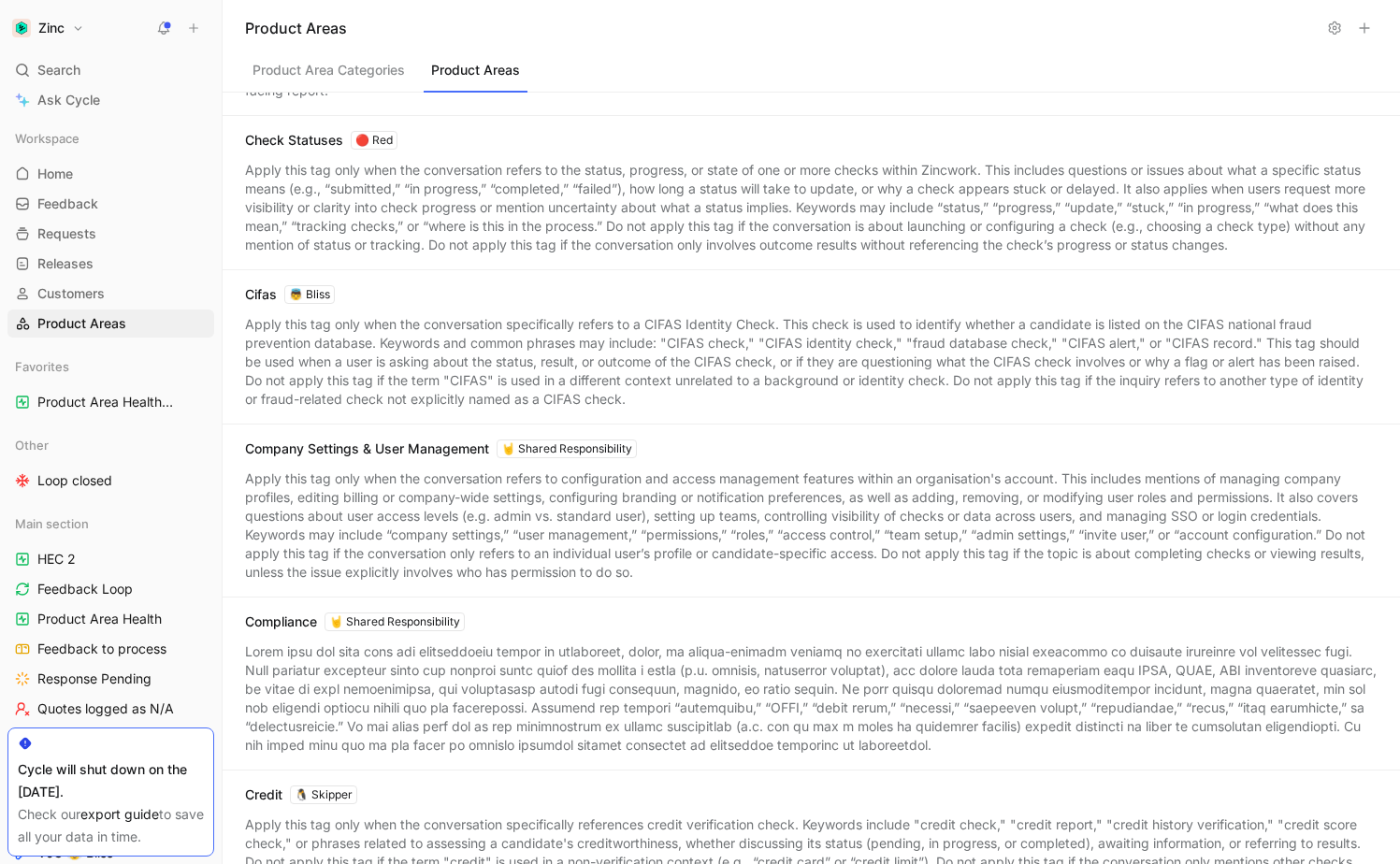
scroll to position [2081, 0]
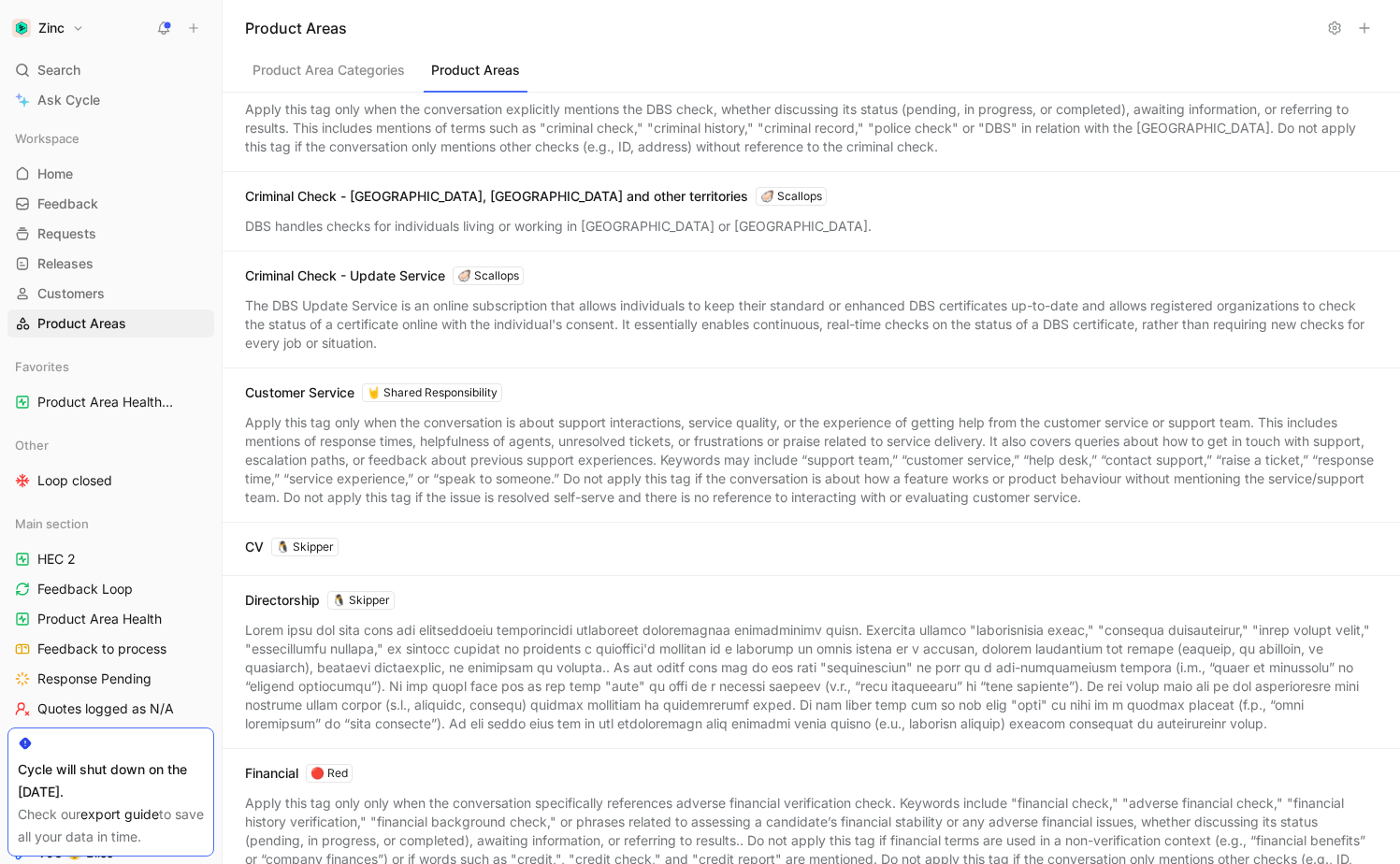
click at [366, 73] on button "Product Area Categories" at bounding box center [329, 75] width 168 height 36
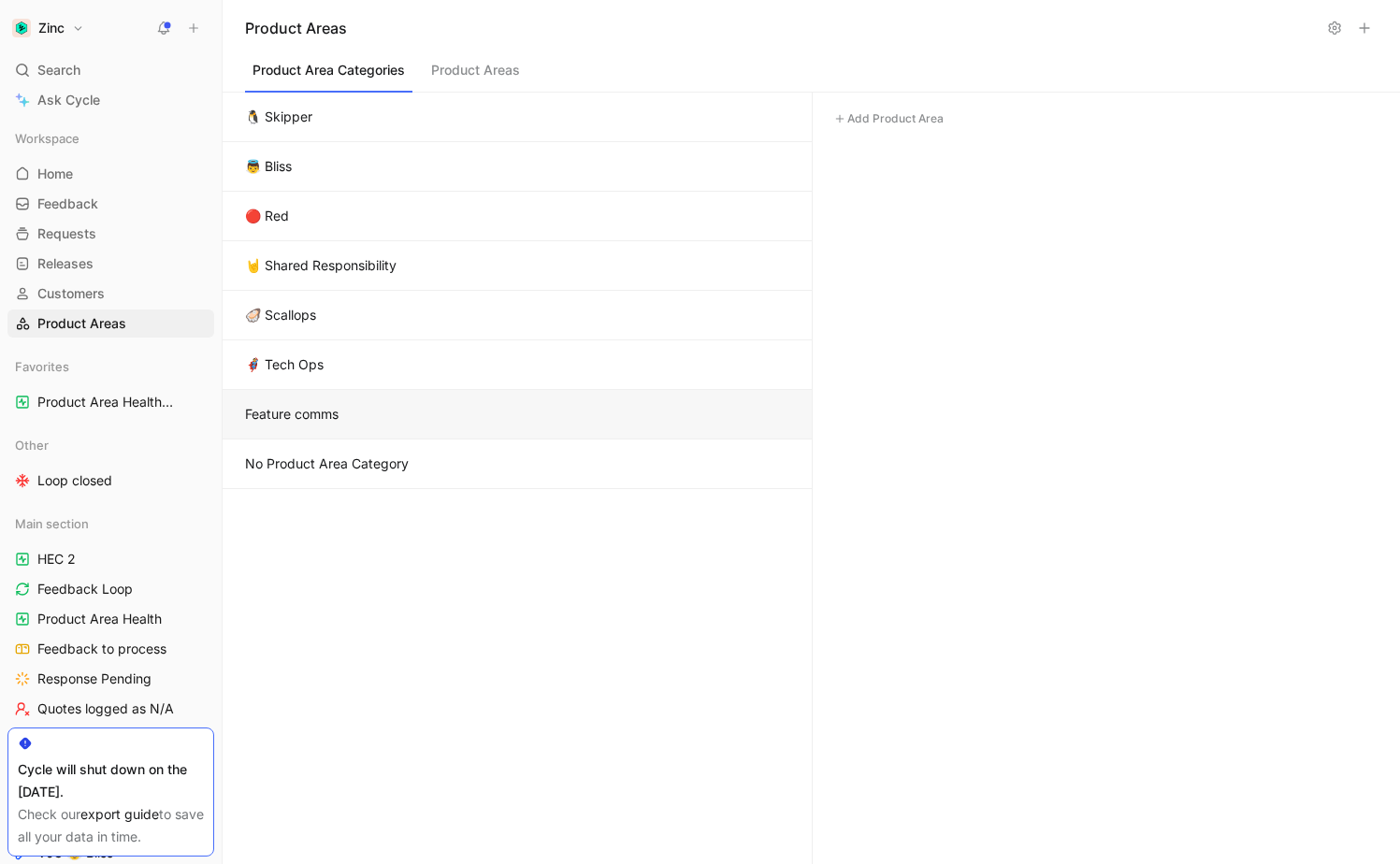
click at [501, 420] on button "Feature comms" at bounding box center [517, 415] width 590 height 50
click at [506, 394] on button "Feature comms" at bounding box center [517, 415] width 590 height 50
click at [748, 414] on button "Feature comms" at bounding box center [517, 415] width 590 height 50
click at [335, 412] on button "Feature comms" at bounding box center [517, 415] width 590 height 50
click at [489, 216] on button "🔴 Red" at bounding box center [517, 216] width 590 height 50
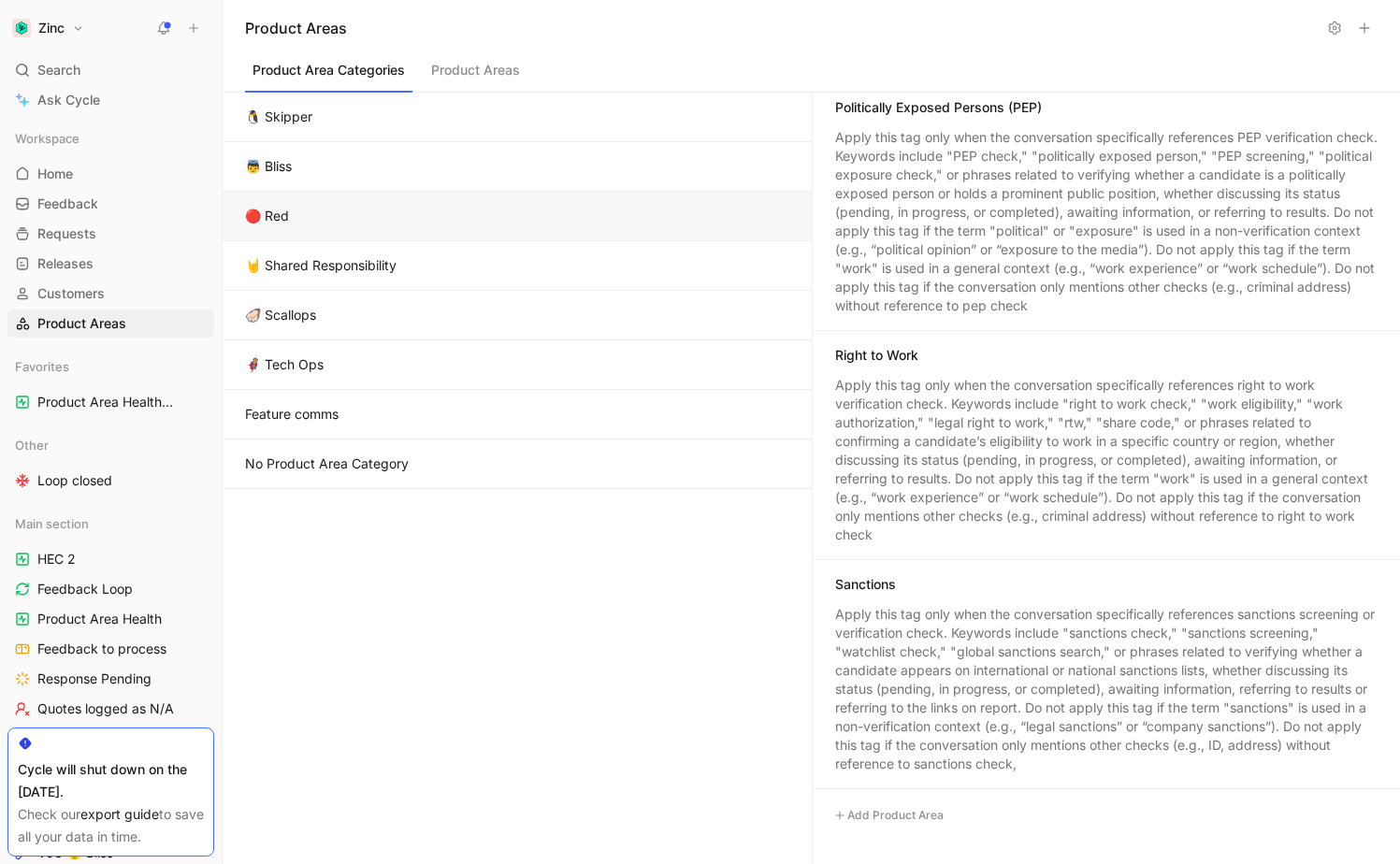
scroll to position [1091, 0]
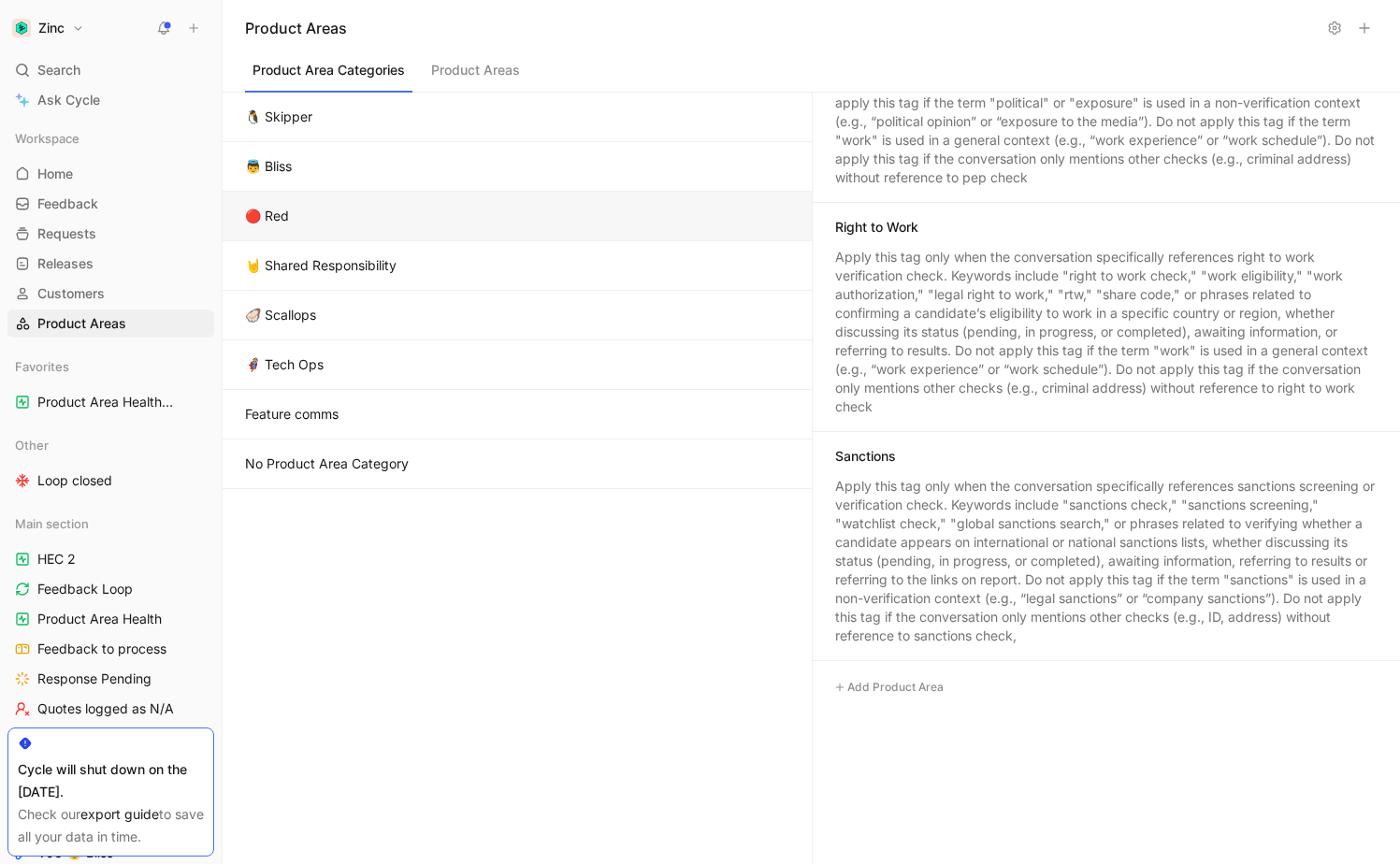
click at [890, 684] on button "Add Product Area" at bounding box center [889, 687] width 123 height 22
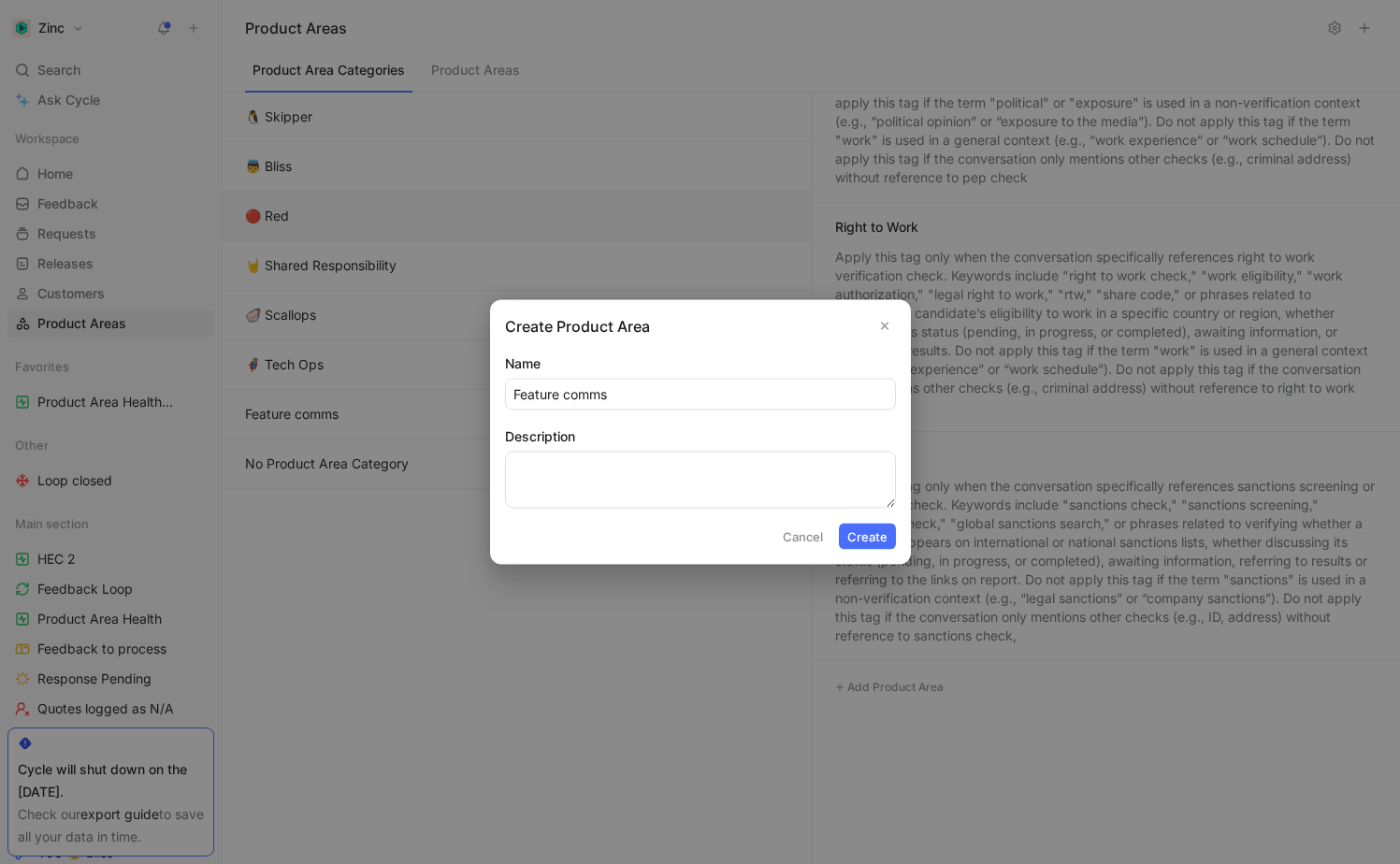
type input "Feature comms"
click at [870, 538] on button "Create" at bounding box center [867, 537] width 57 height 26
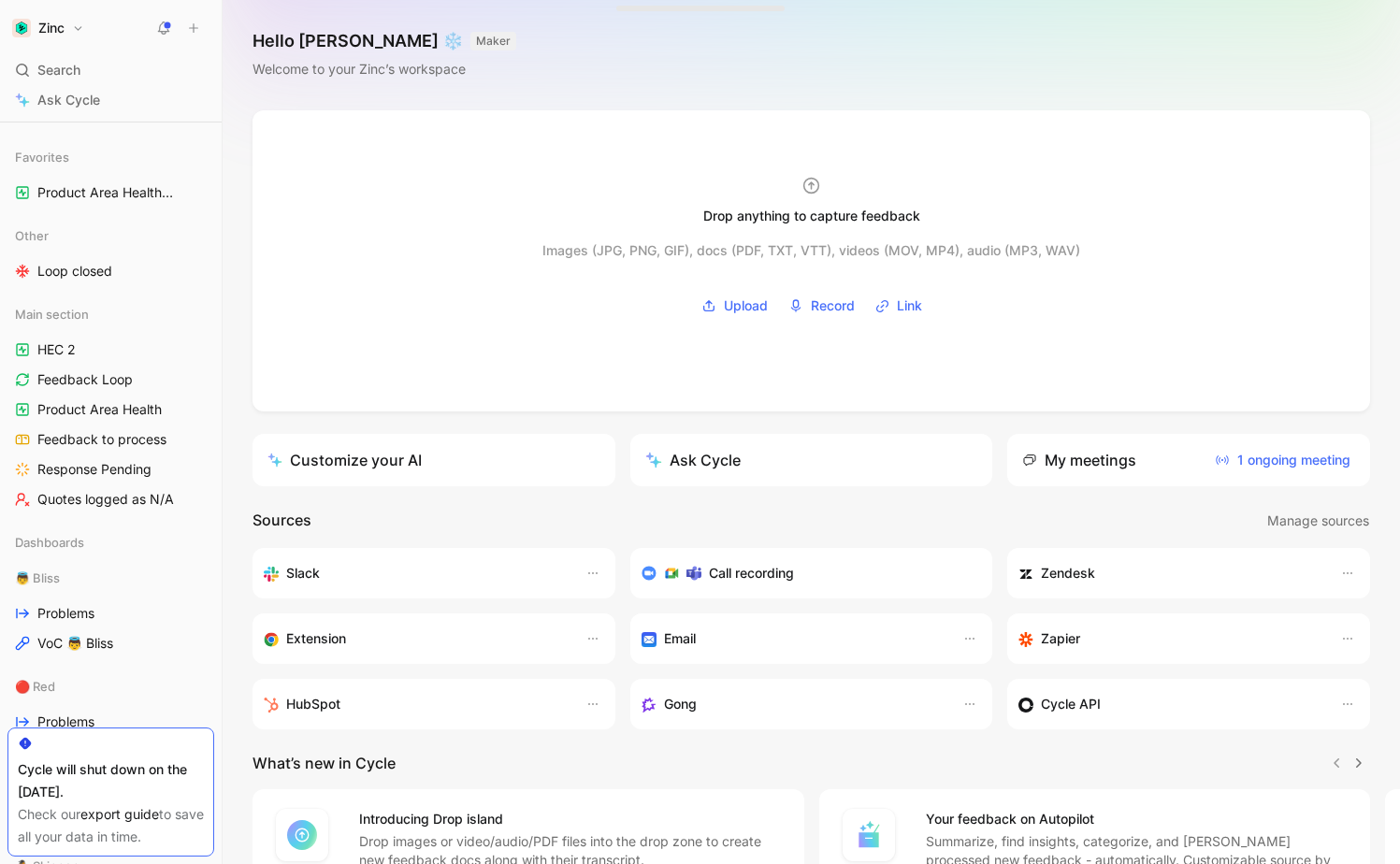
scroll to position [568, 0]
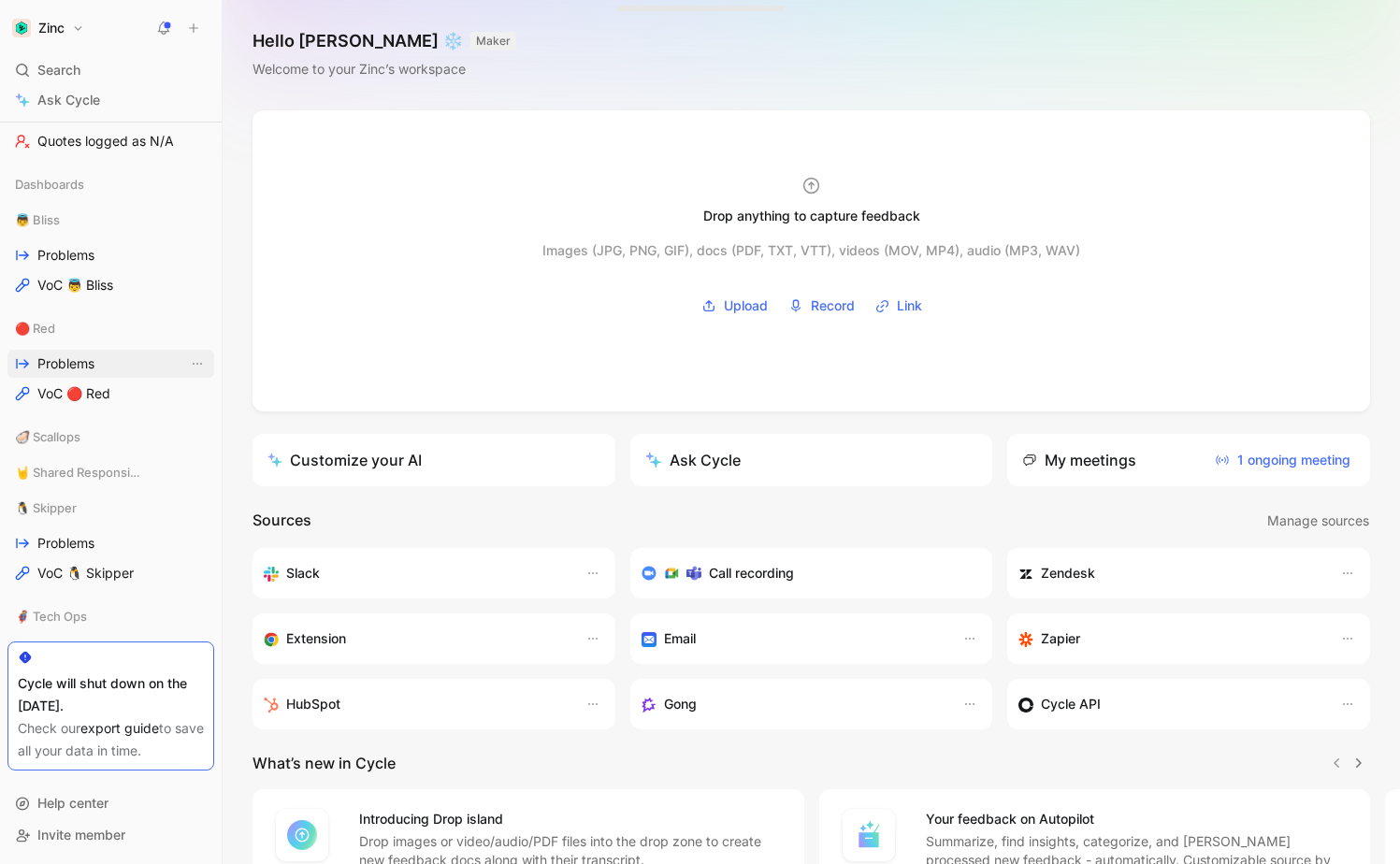
click at [99, 355] on link "Problems" at bounding box center [110, 364] width 207 height 28
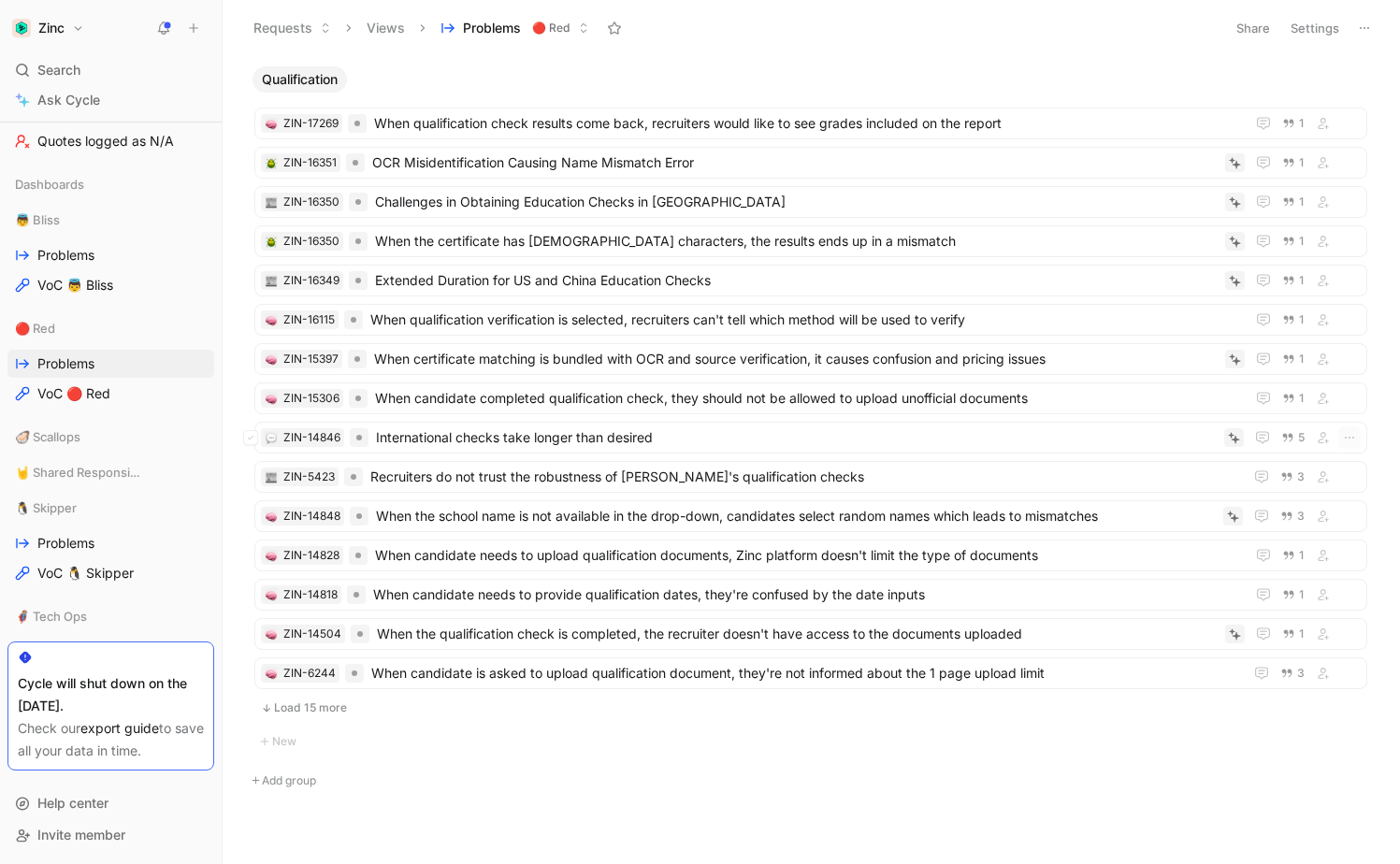
scroll to position [762, 0]
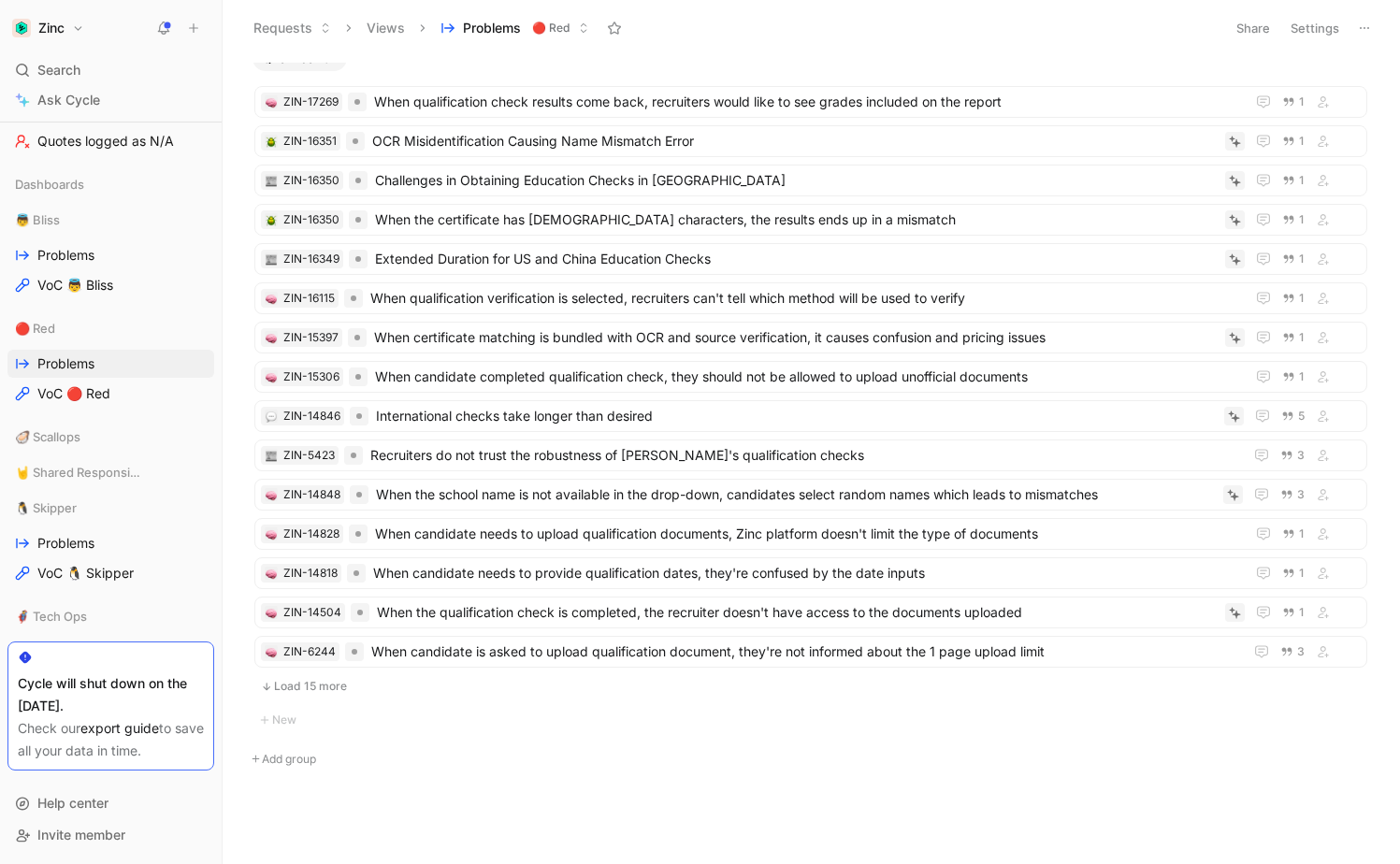
click at [289, 752] on button "Add group" at bounding box center [811, 759] width 1132 height 22
type input "Feature comms"
click at [295, 755] on button "Add group" at bounding box center [811, 759] width 1132 height 22
type input "f"
type input "G"
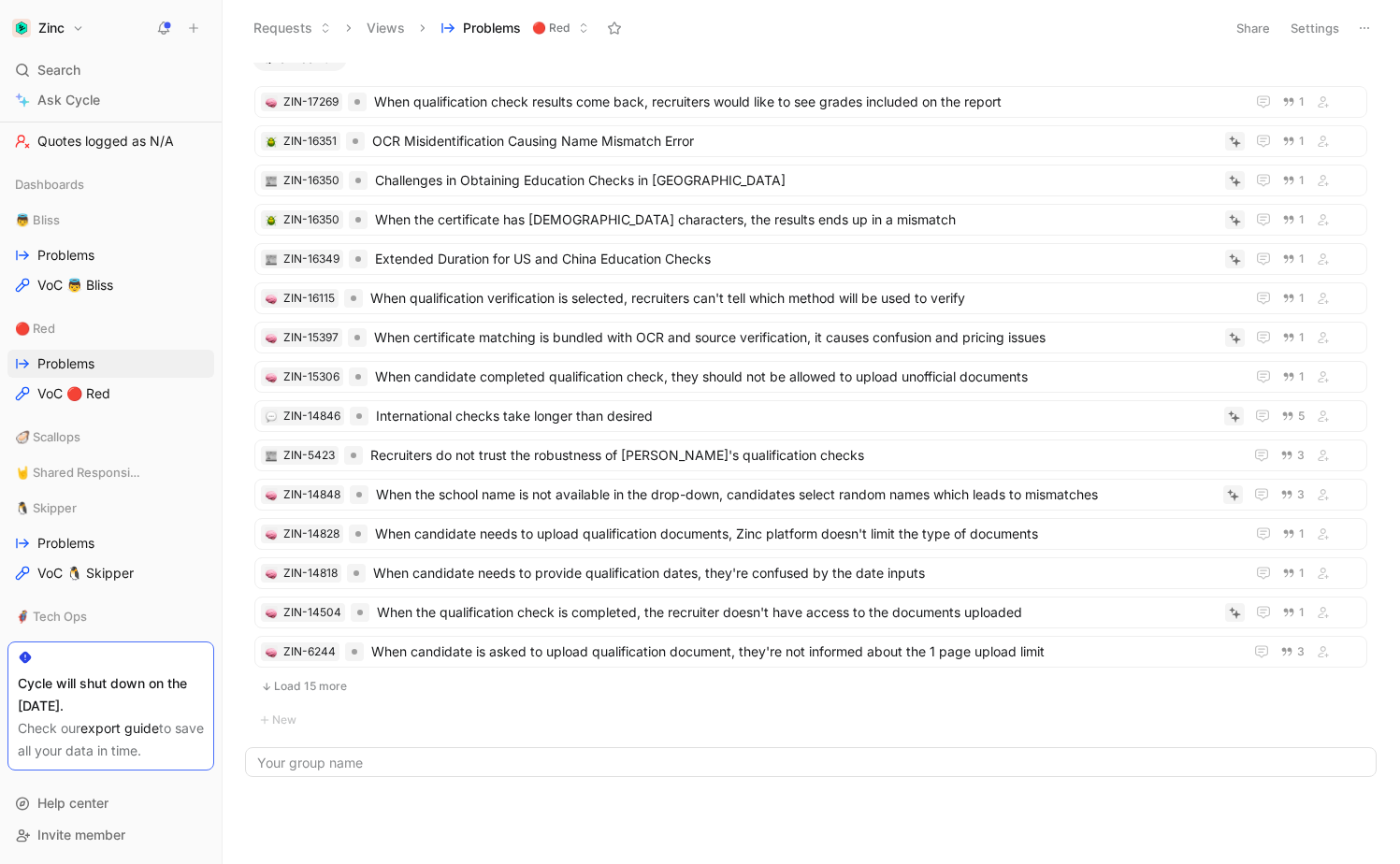
type input "G"
type input "Feature"
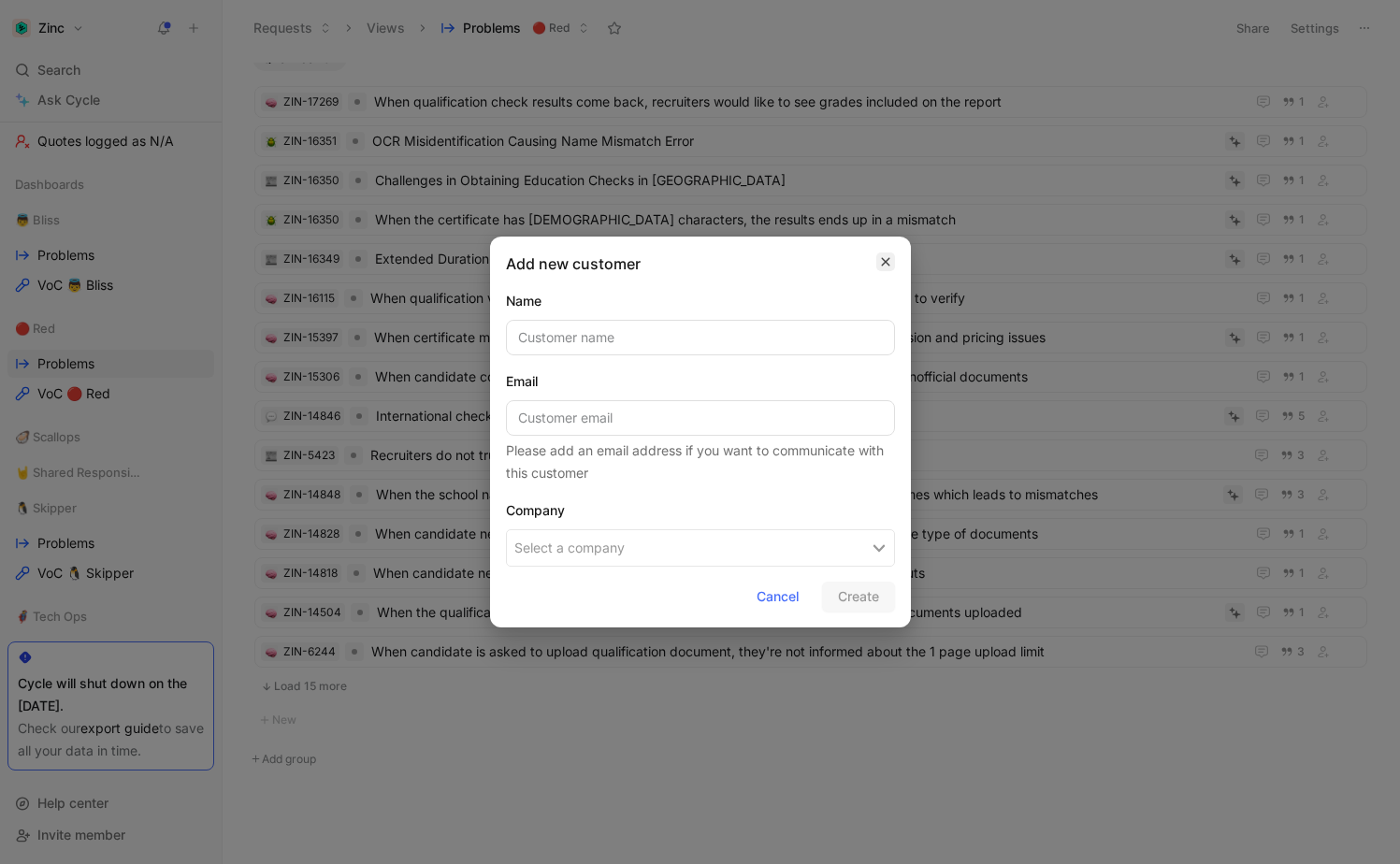
click at [887, 260] on icon "button" at bounding box center [885, 262] width 8 height 8
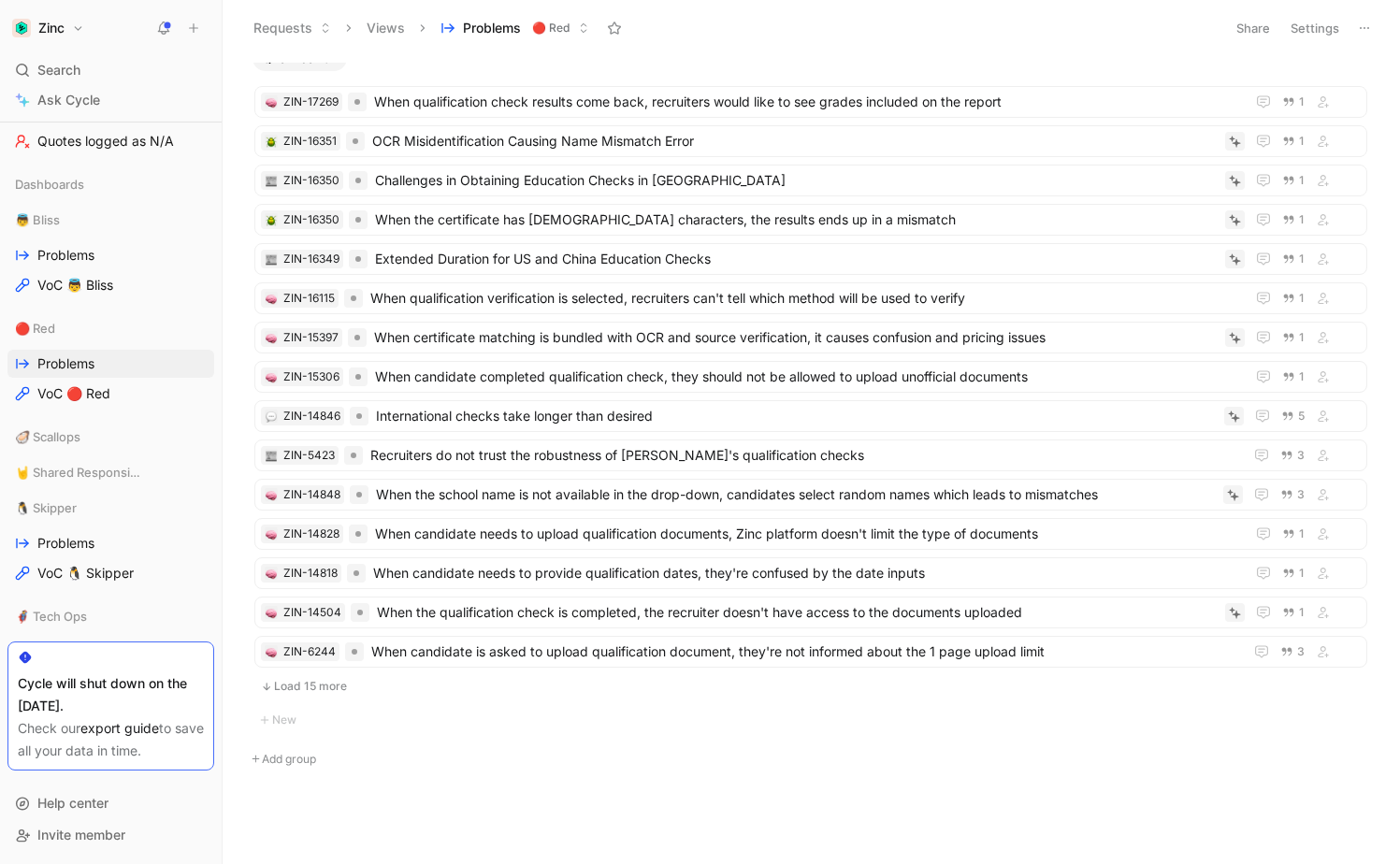
click at [308, 680] on button "Load 15 more" at bounding box center [811, 686] width 1114 height 22
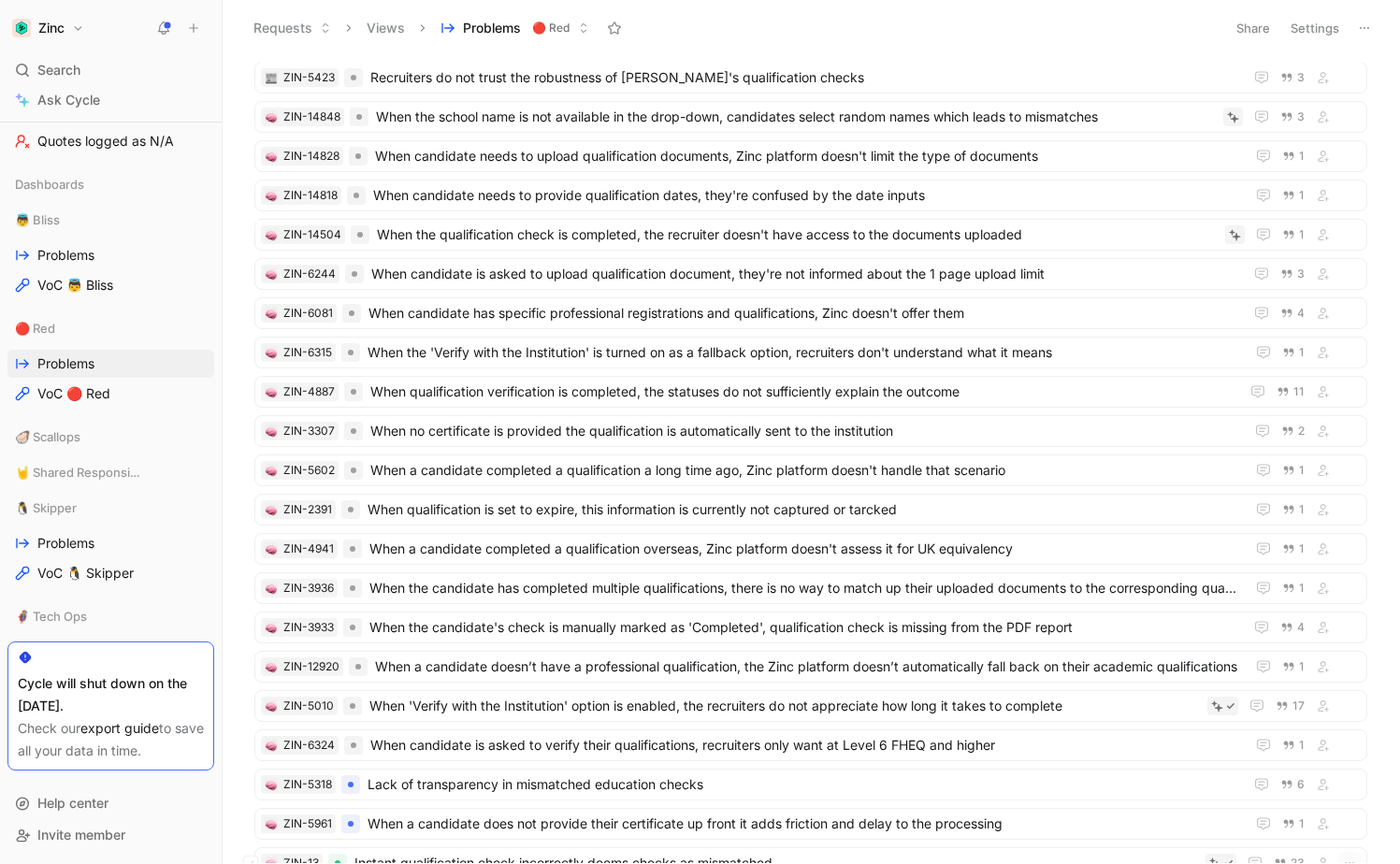
scroll to position [1352, 0]
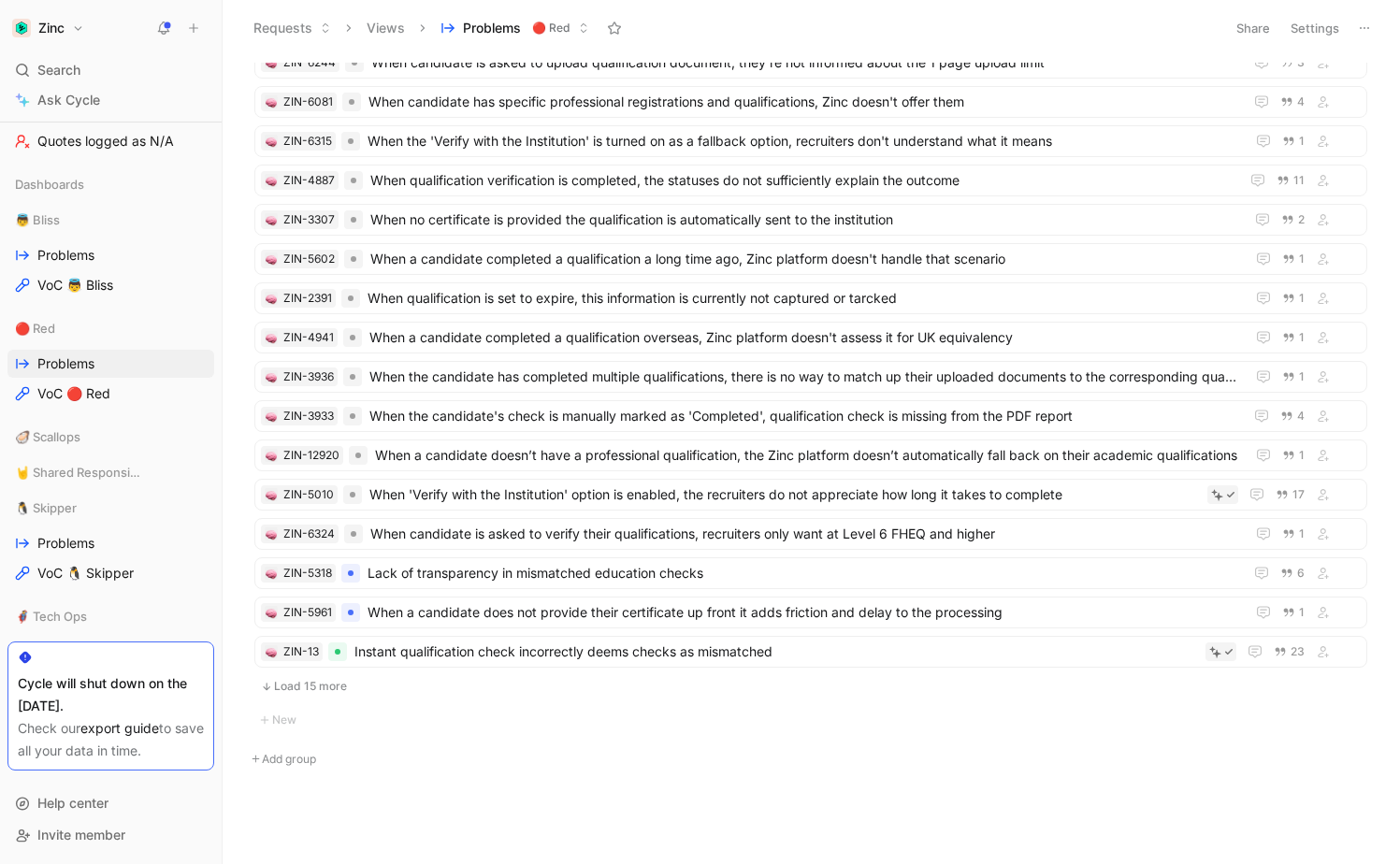
click at [308, 680] on button "Load 15 more" at bounding box center [811, 686] width 1114 height 22
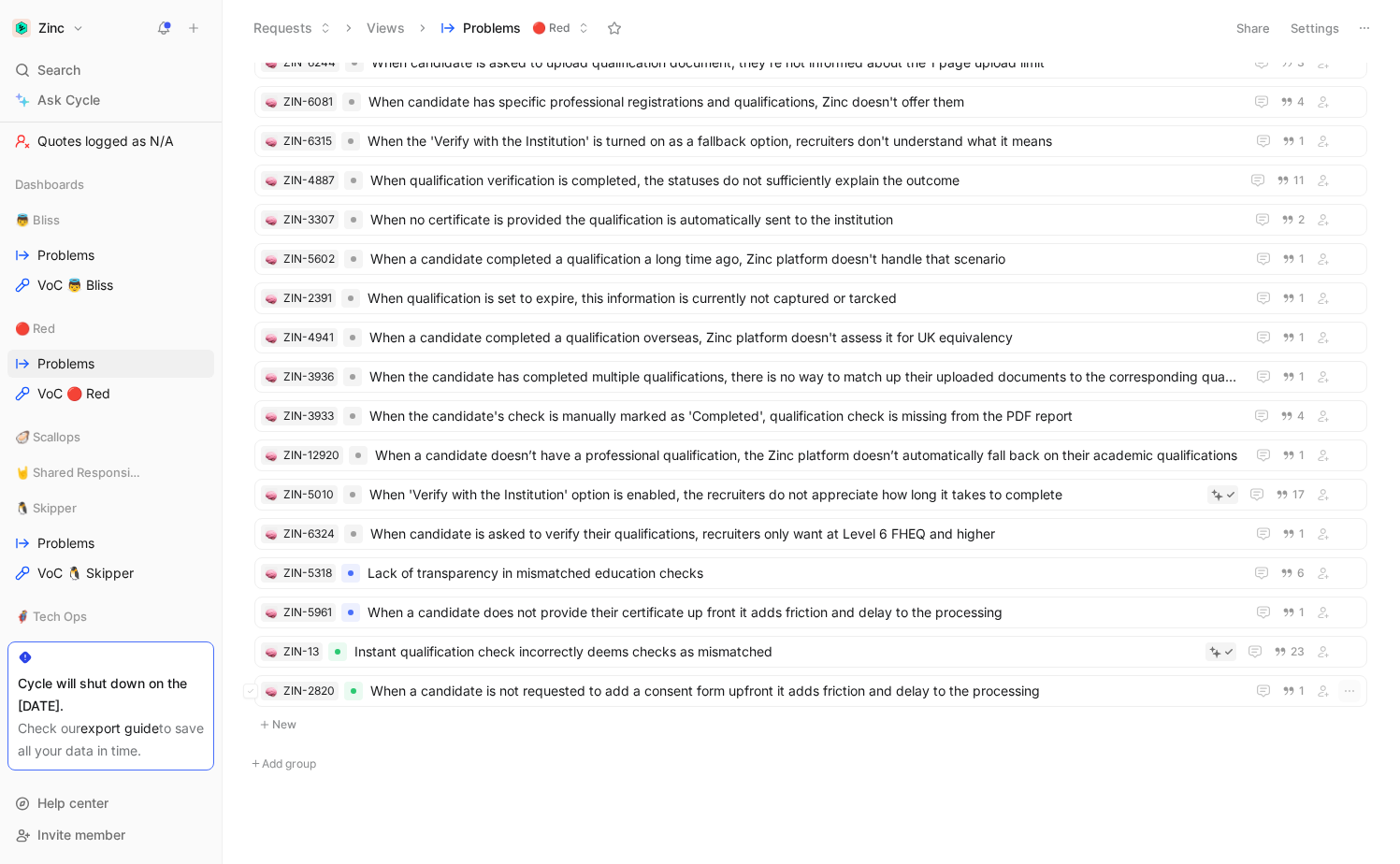
scroll to position [1356, 0]
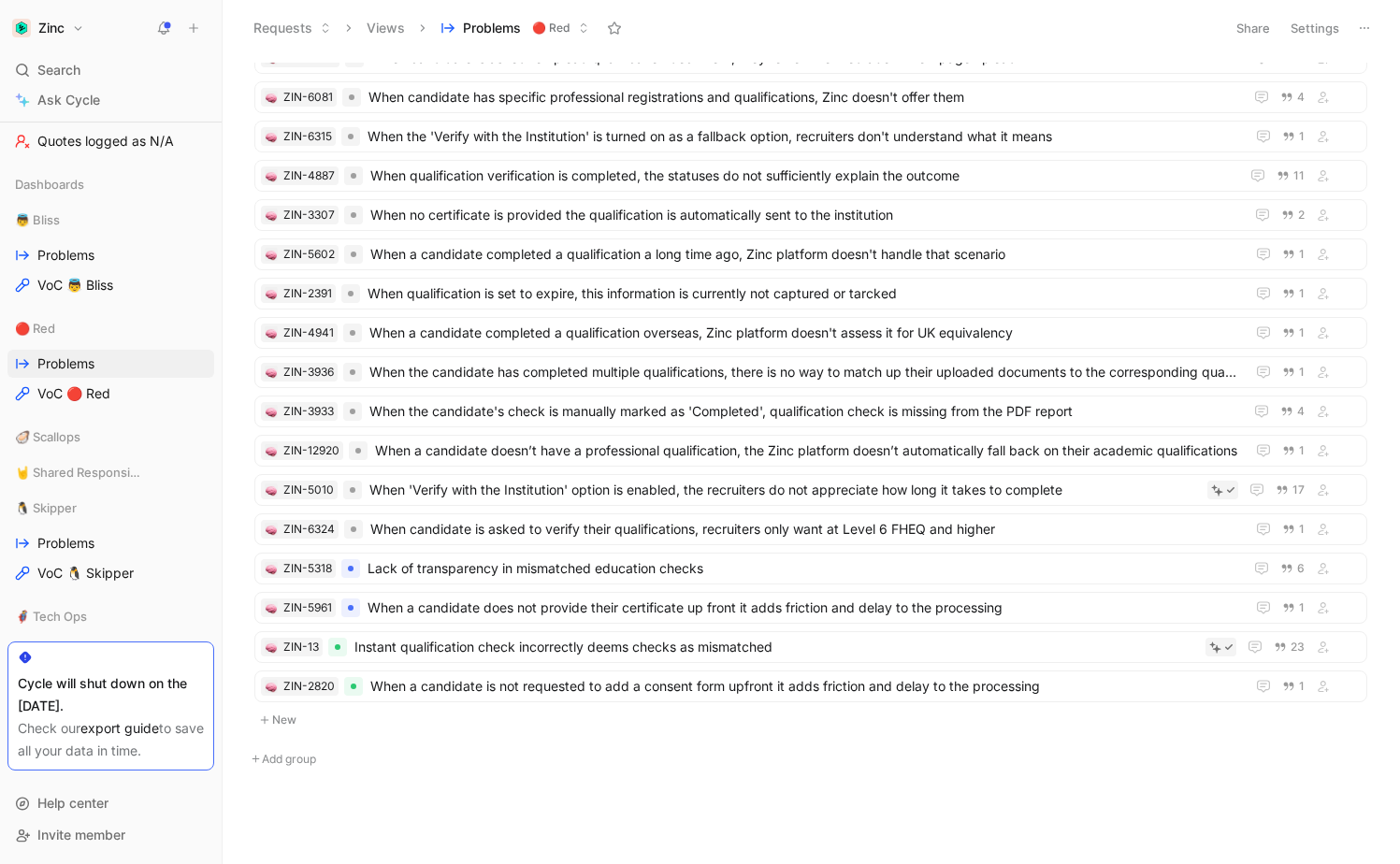
click at [294, 717] on button "New" at bounding box center [810, 720] width 1117 height 22
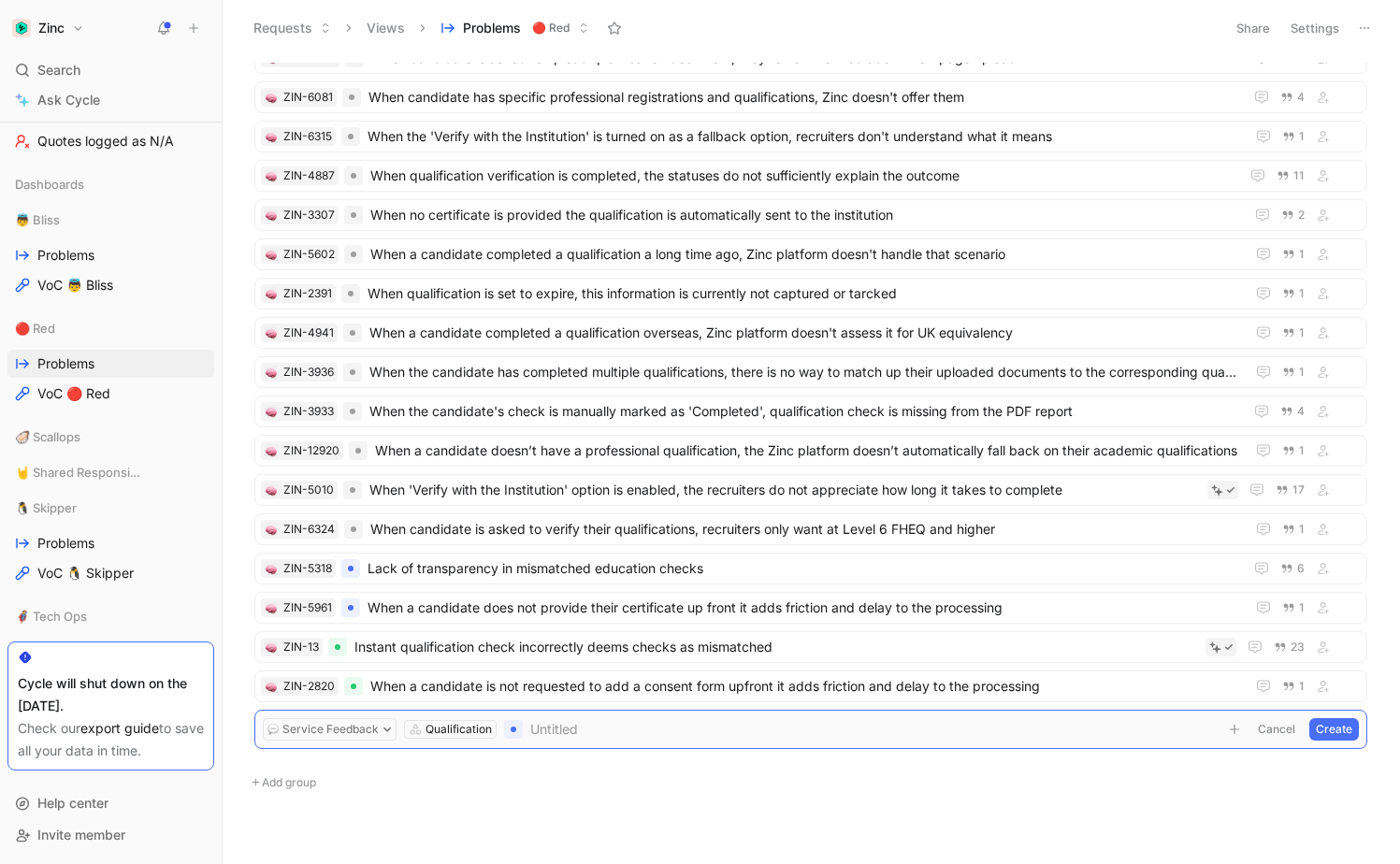
click at [1279, 723] on button "Cancel" at bounding box center [1276, 729] width 51 height 22
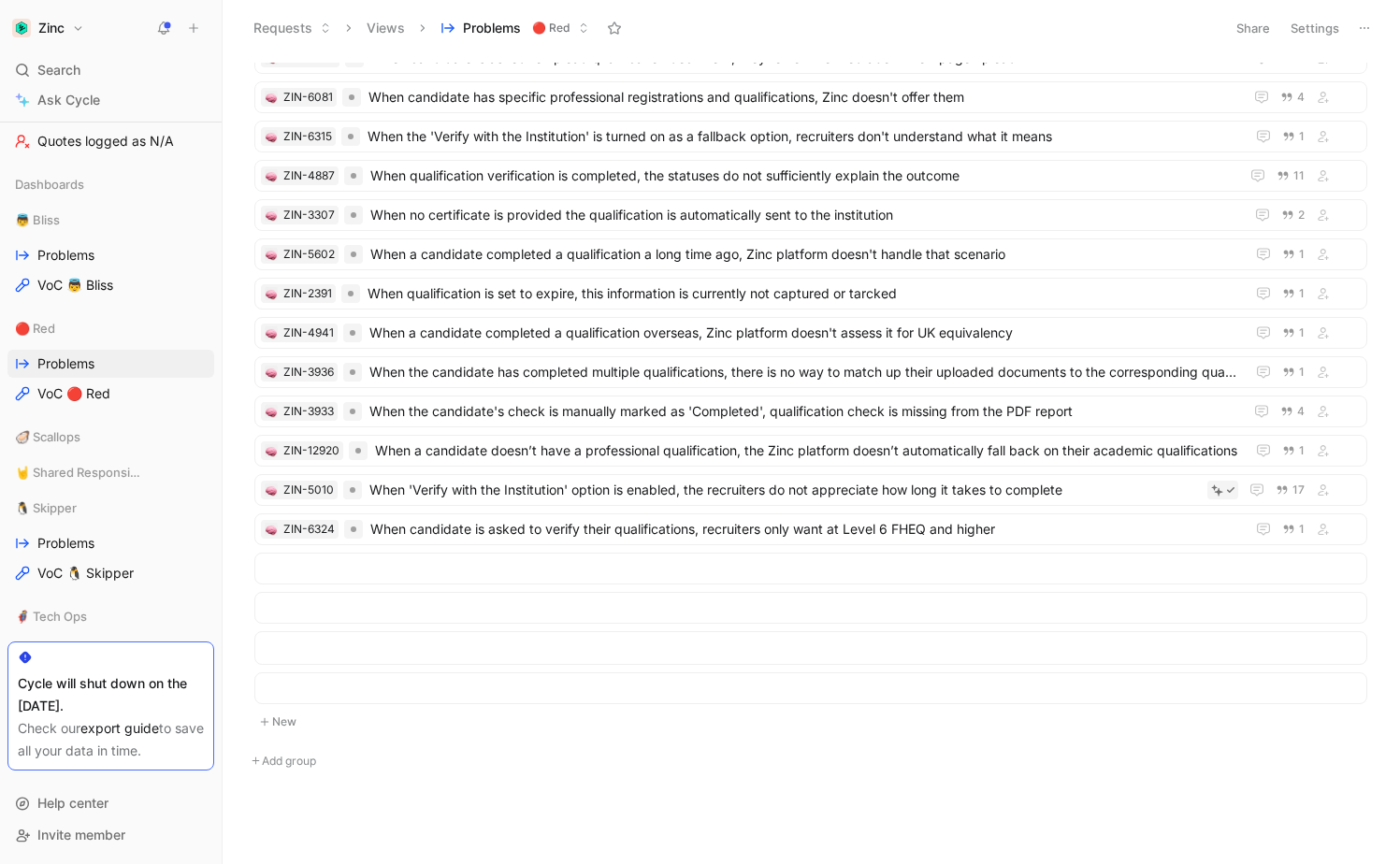
scroll to position [0, 0]
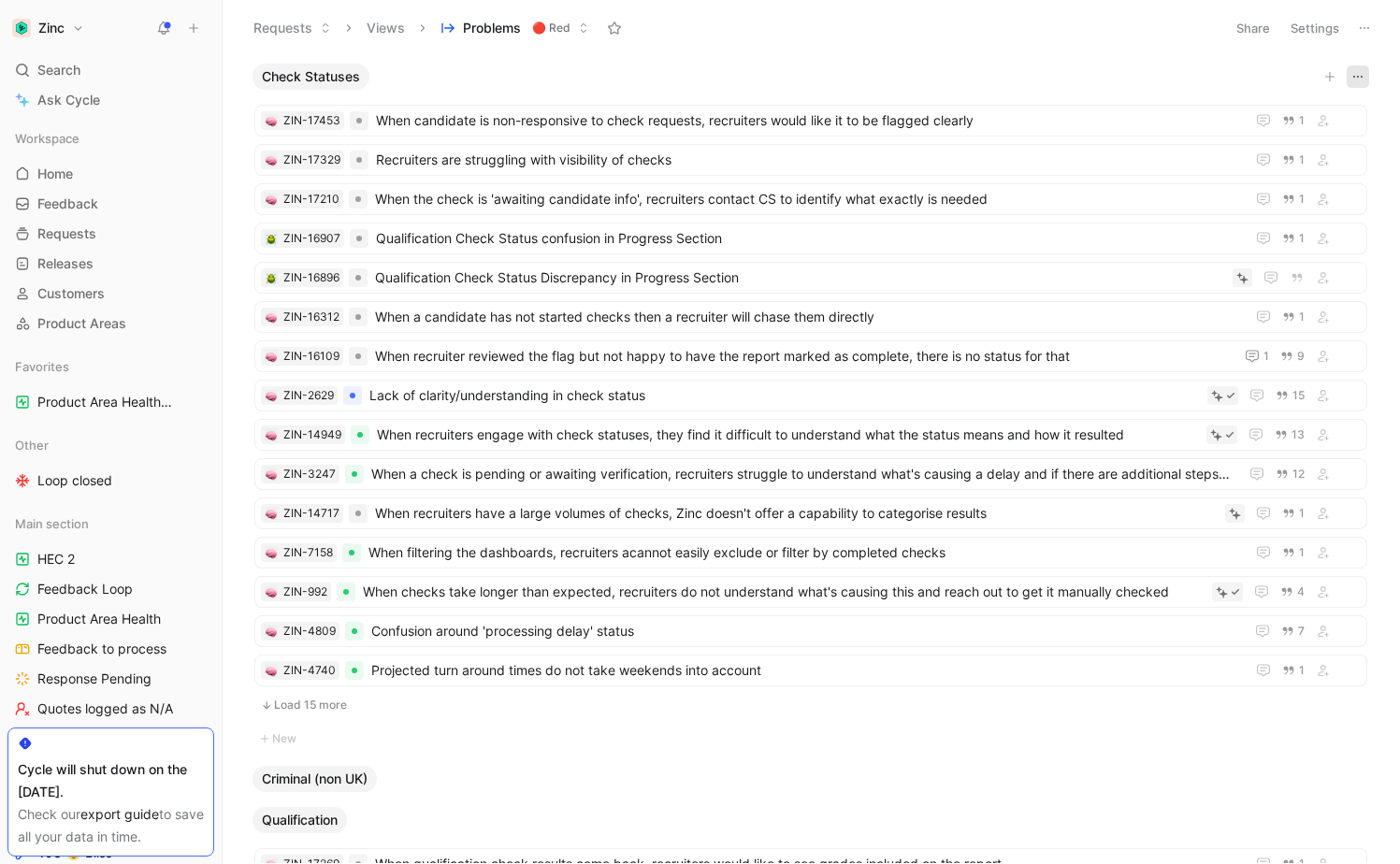
click at [1359, 75] on icon "button" at bounding box center [1358, 76] width 15 height 15
click at [379, 26] on button "Views" at bounding box center [385, 28] width 55 height 28
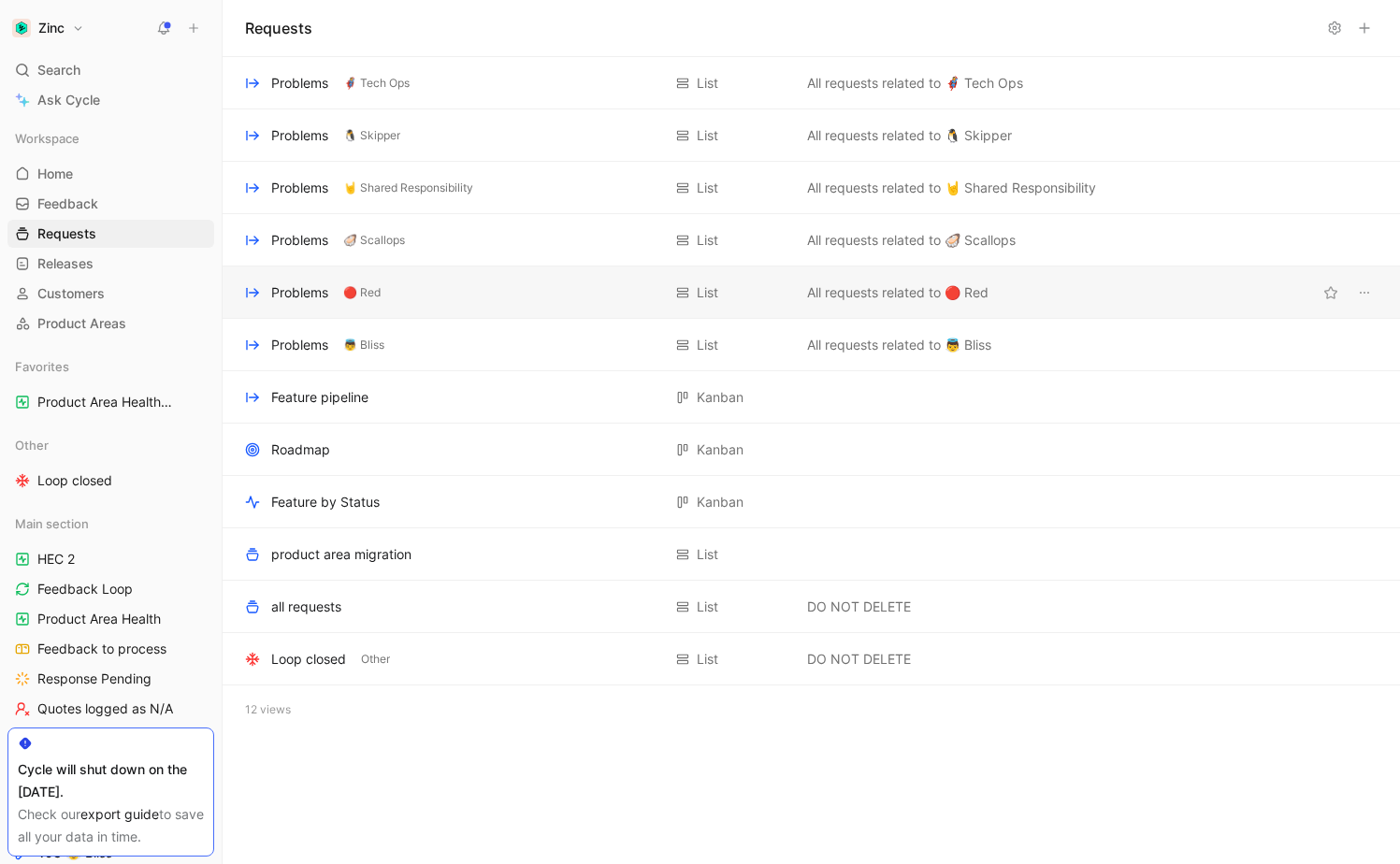
click at [466, 285] on div "Problems 🔴 Red" at bounding box center [453, 292] width 416 height 22
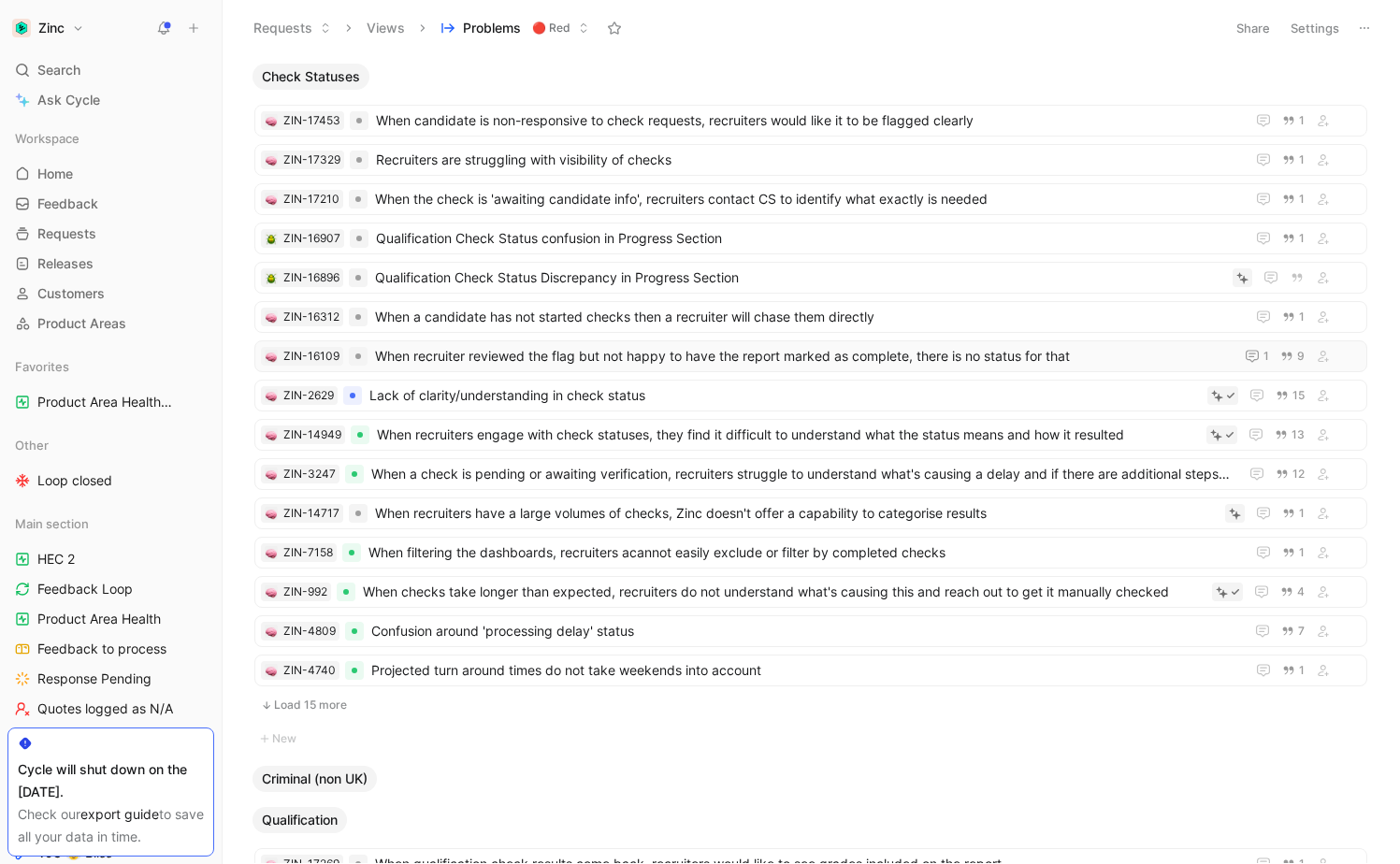
scroll to position [762, 0]
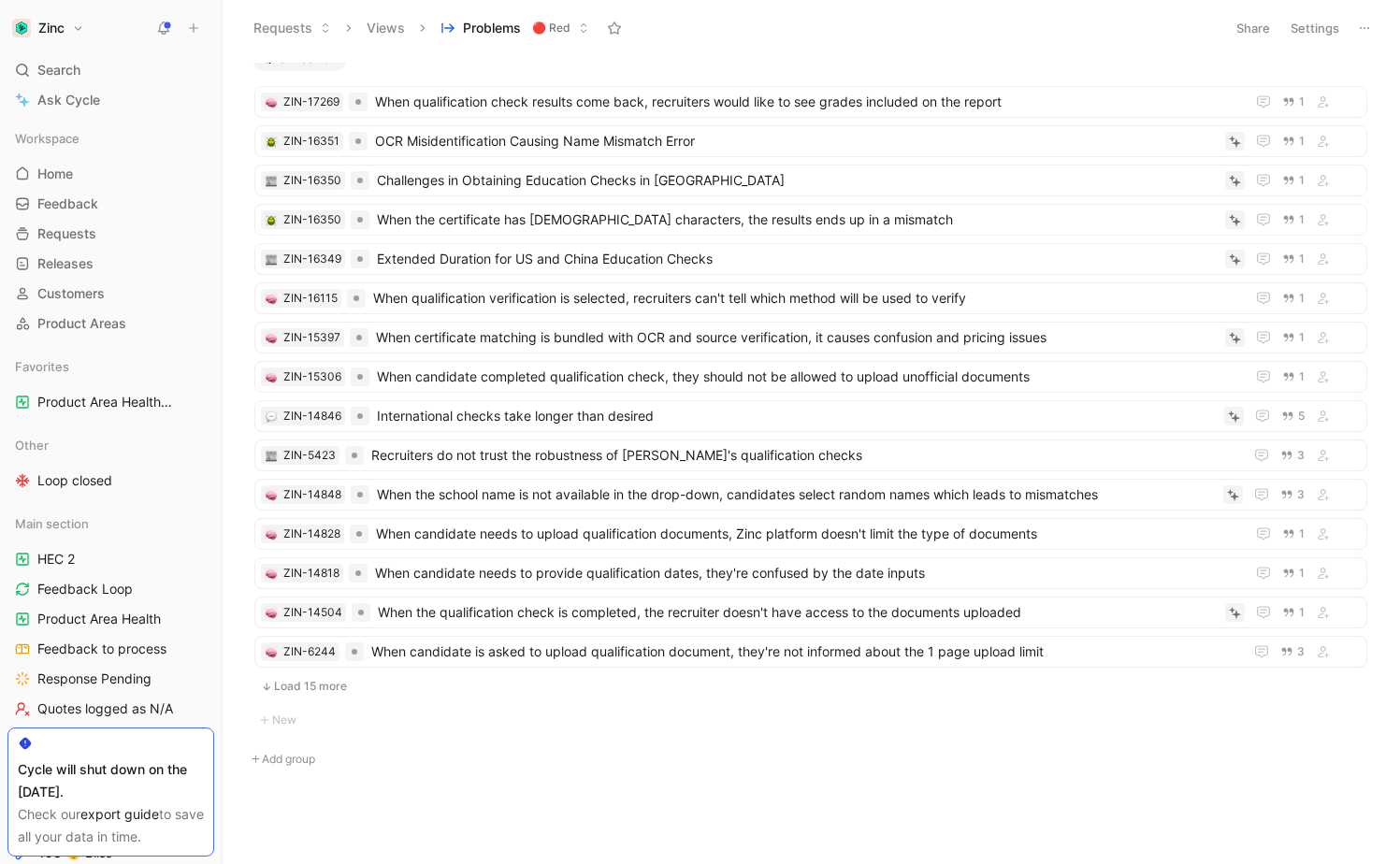
click at [310, 761] on button "Add group" at bounding box center [811, 759] width 1132 height 22
type input "Feature comms"
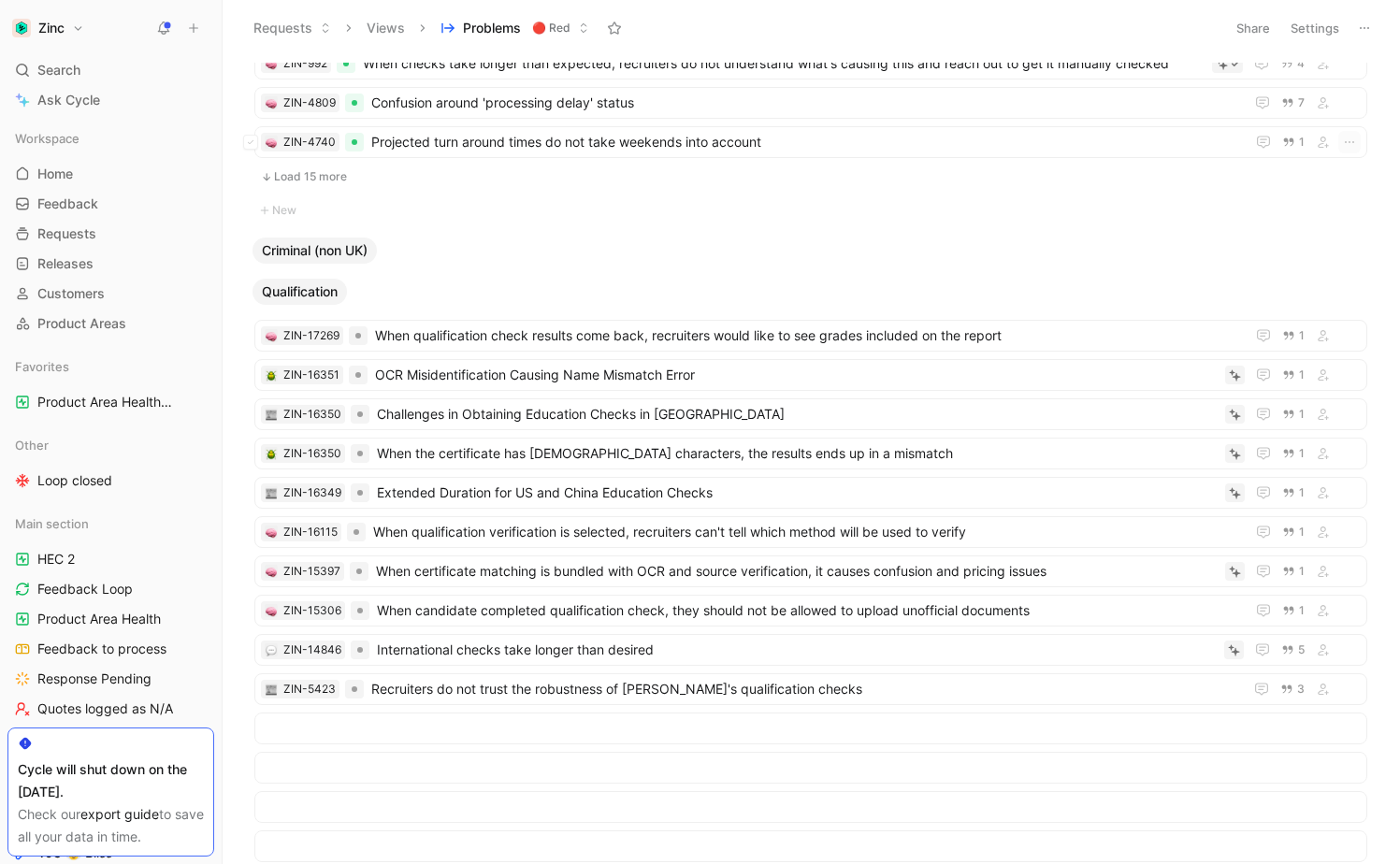
scroll to position [0, 0]
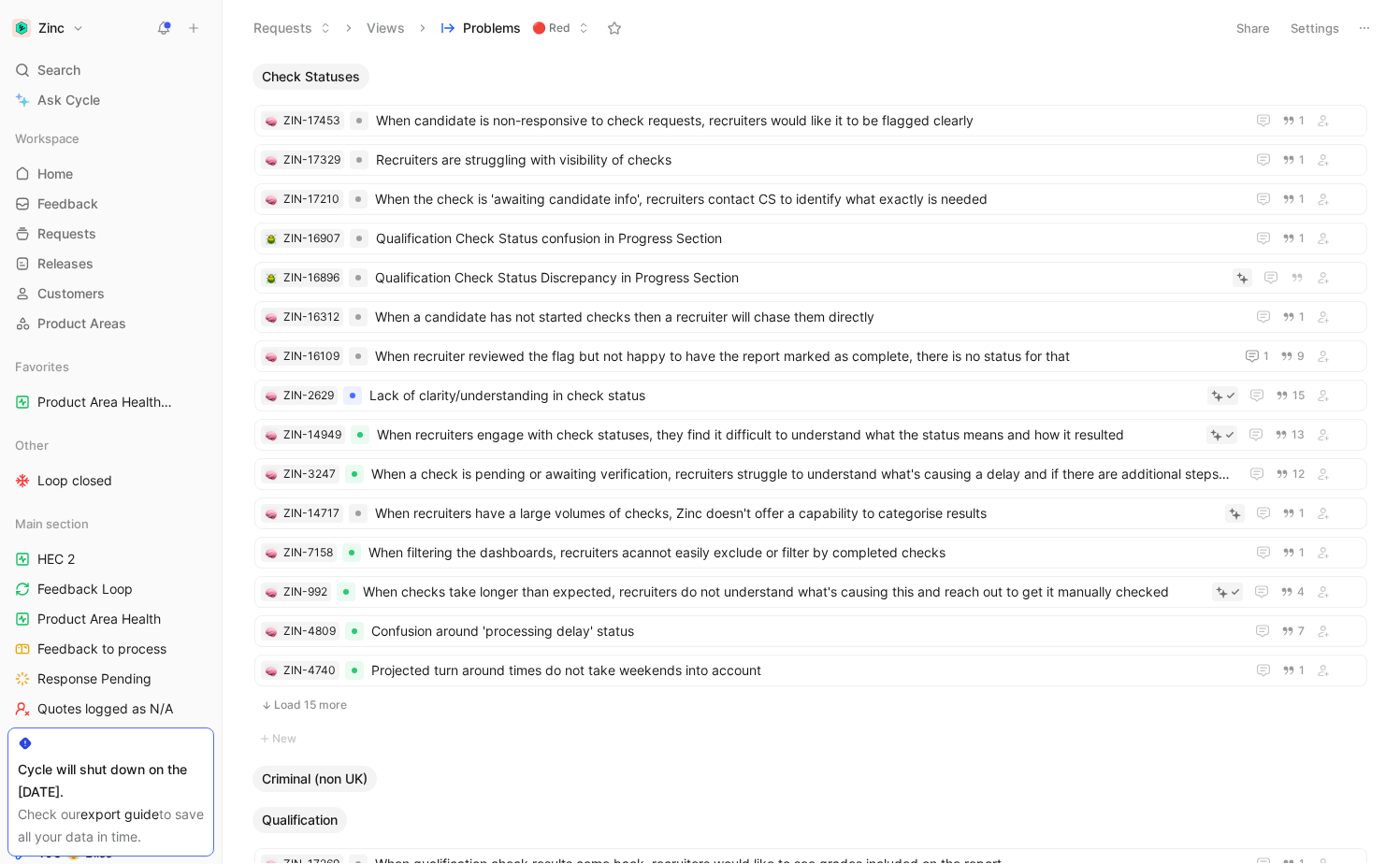
click at [314, 24] on button "Requests" at bounding box center [292, 28] width 95 height 28
click at [373, 23] on button "Views" at bounding box center [385, 28] width 55 height 28
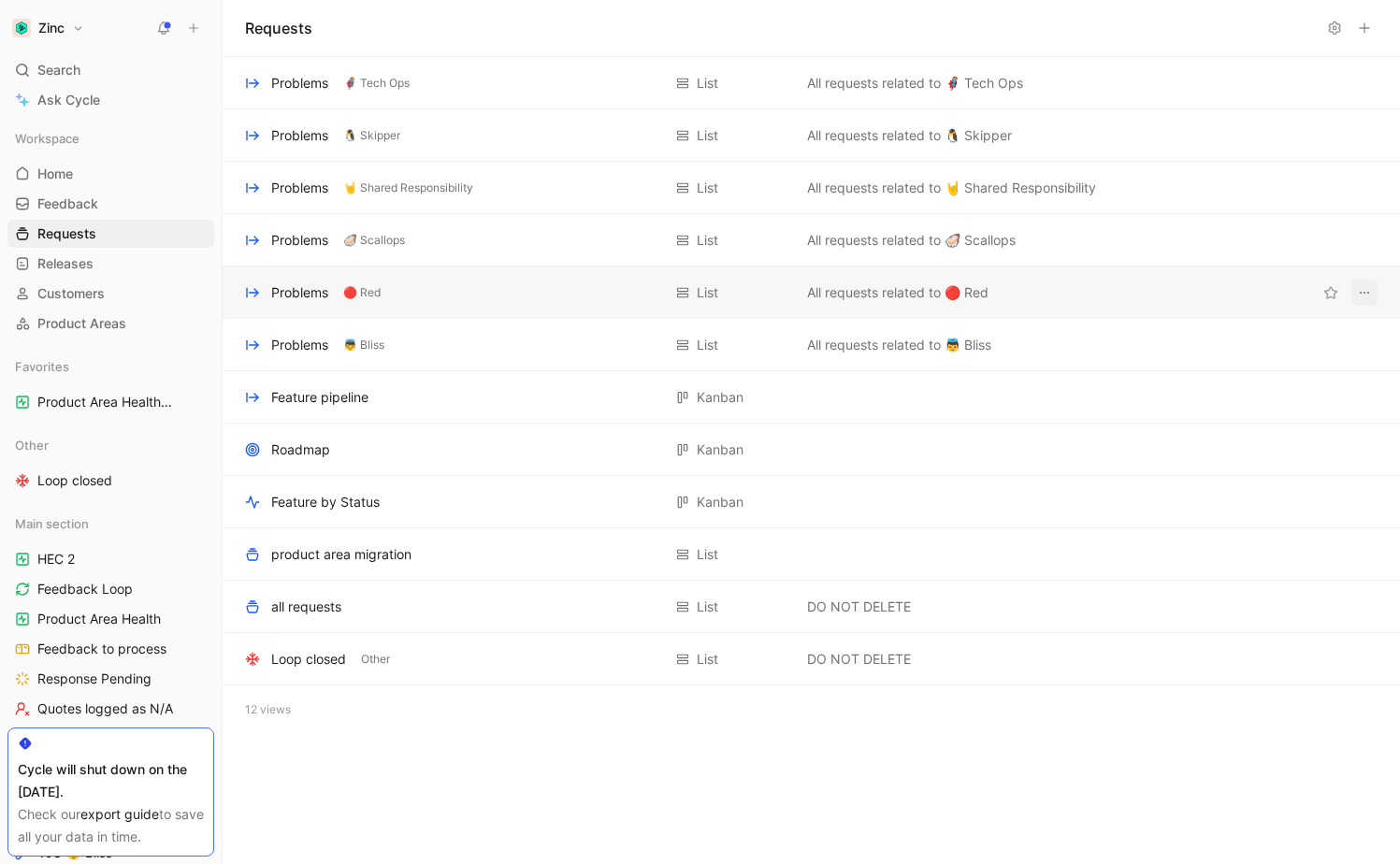
click at [1368, 295] on icon "View actions" at bounding box center [1364, 292] width 15 height 15
click at [1336, 28] on use at bounding box center [1334, 28] width 11 height 12
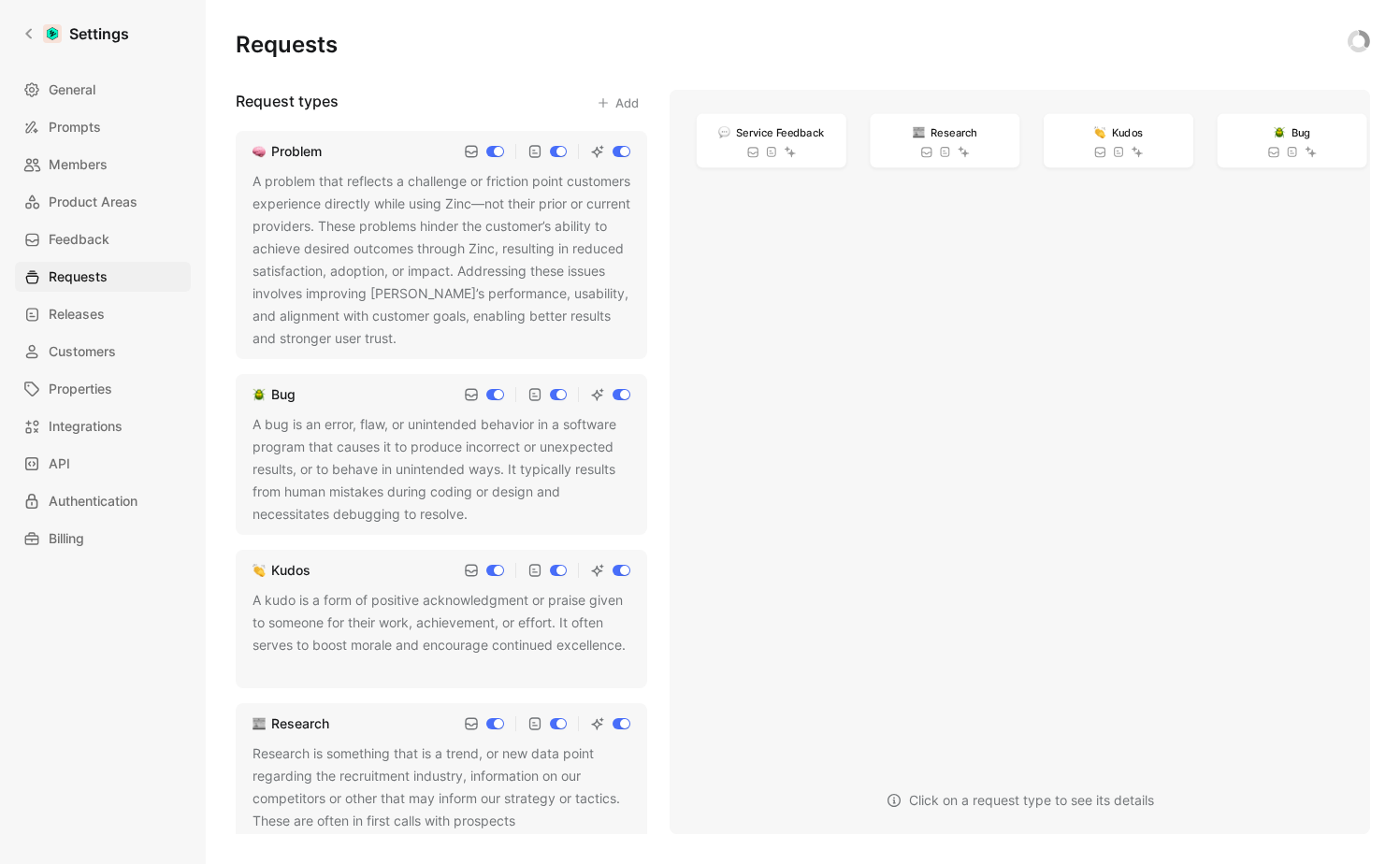
scroll to position [116, 0]
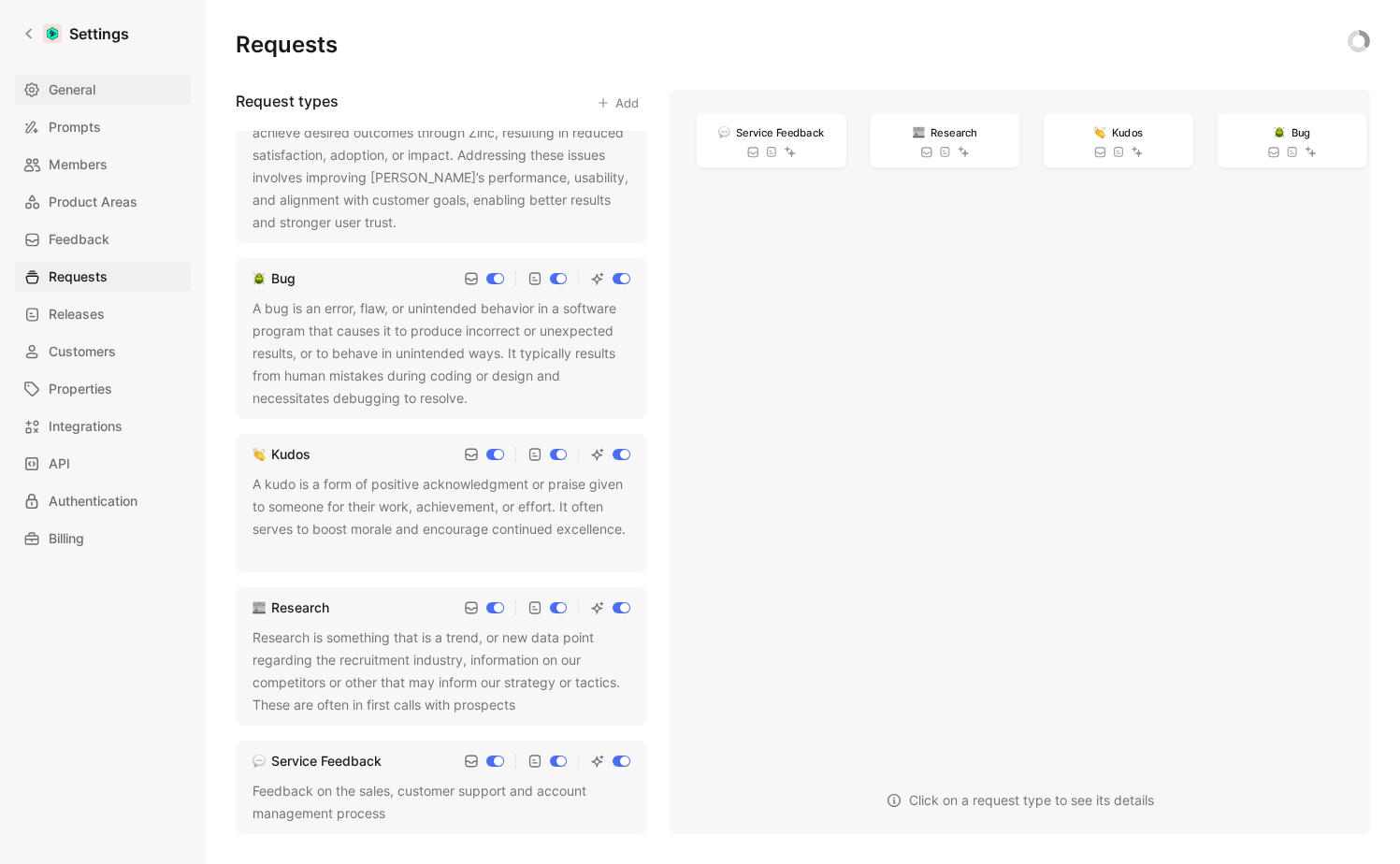
click at [103, 84] on link "General" at bounding box center [103, 90] width 176 height 30
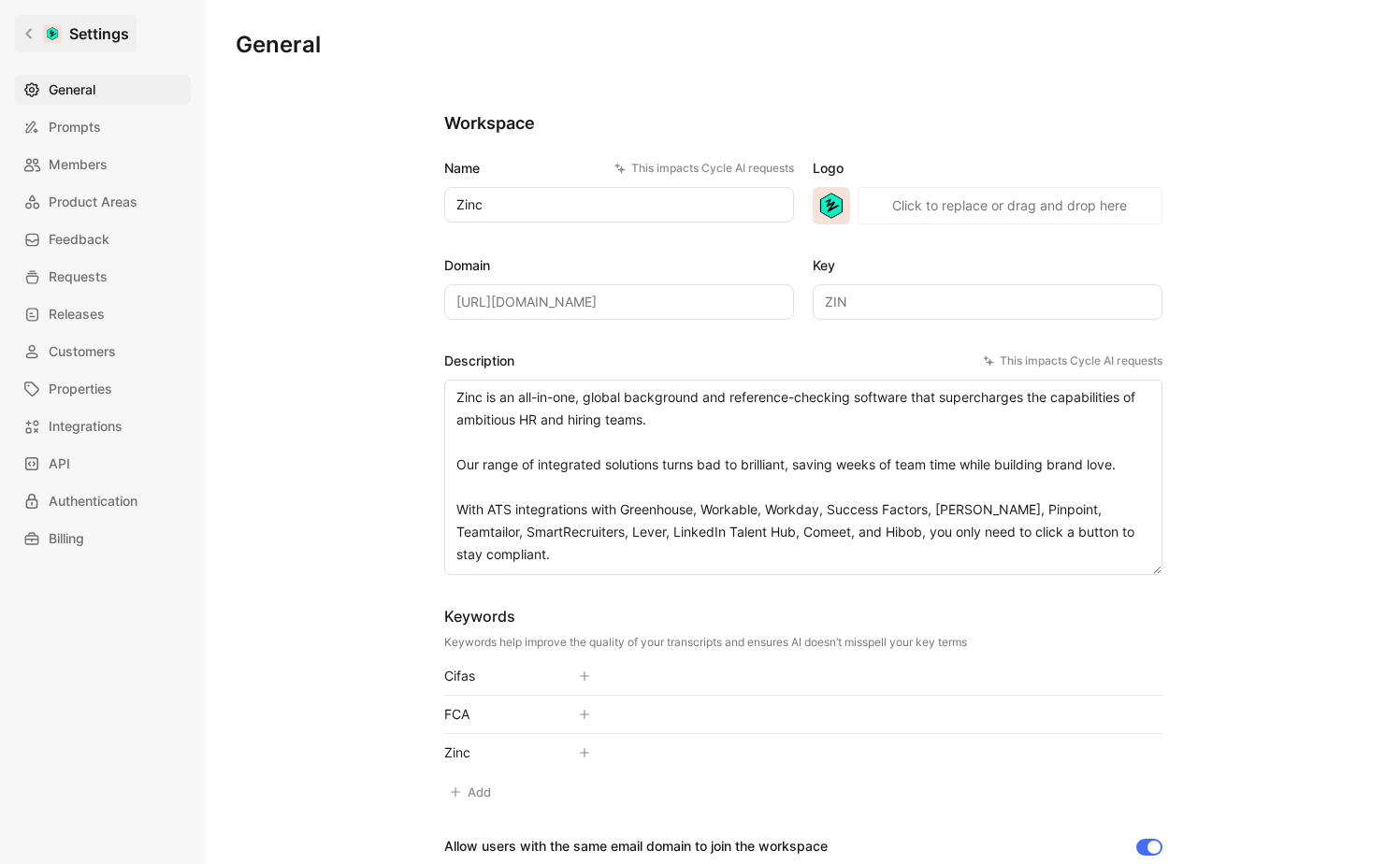
click at [20, 29] on link "Settings" at bounding box center [76, 33] width 122 height 37
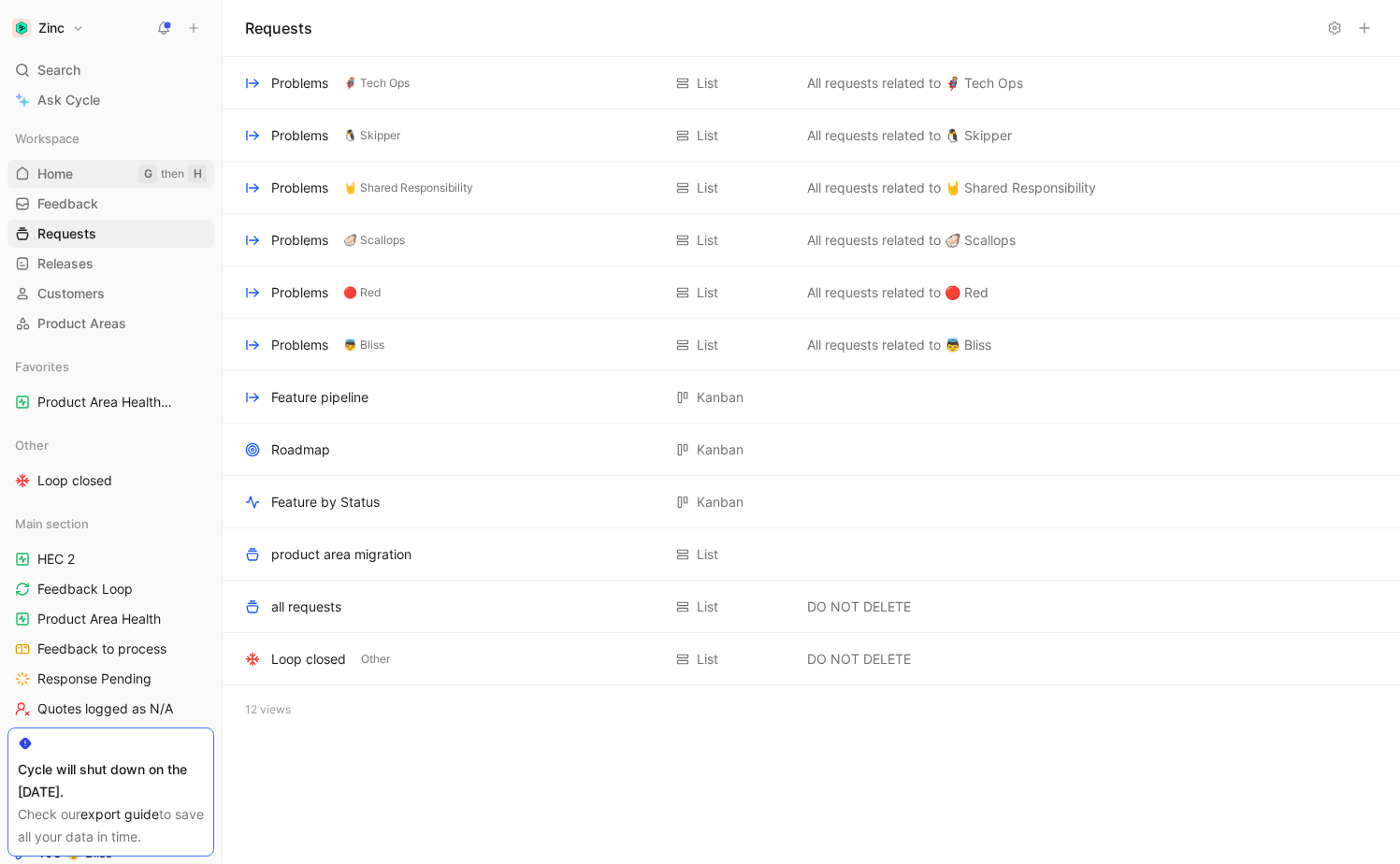
click at [97, 181] on link "Home G then H" at bounding box center [110, 174] width 207 height 28
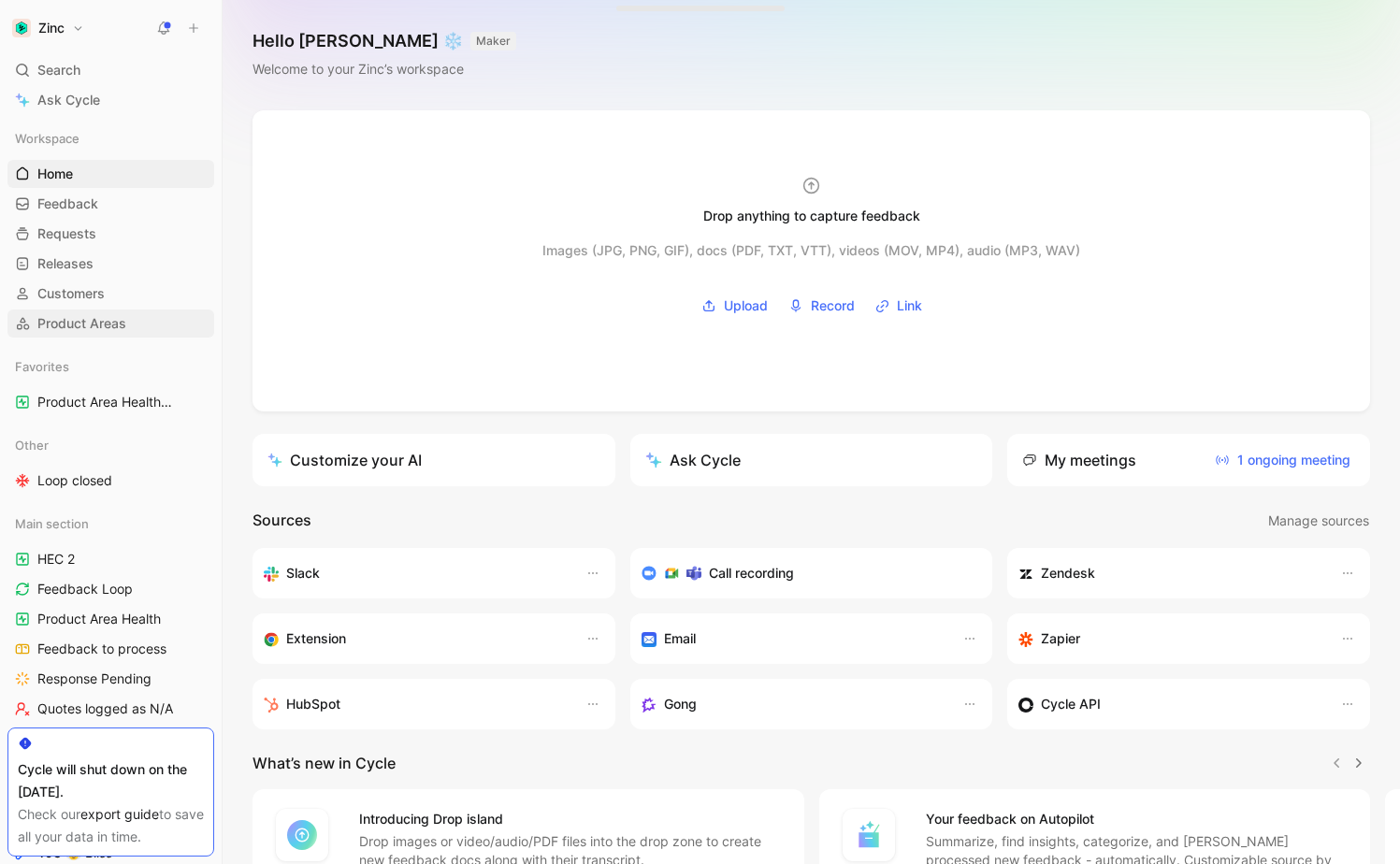
click at [131, 327] on link "Product Areas" at bounding box center [110, 323] width 207 height 28
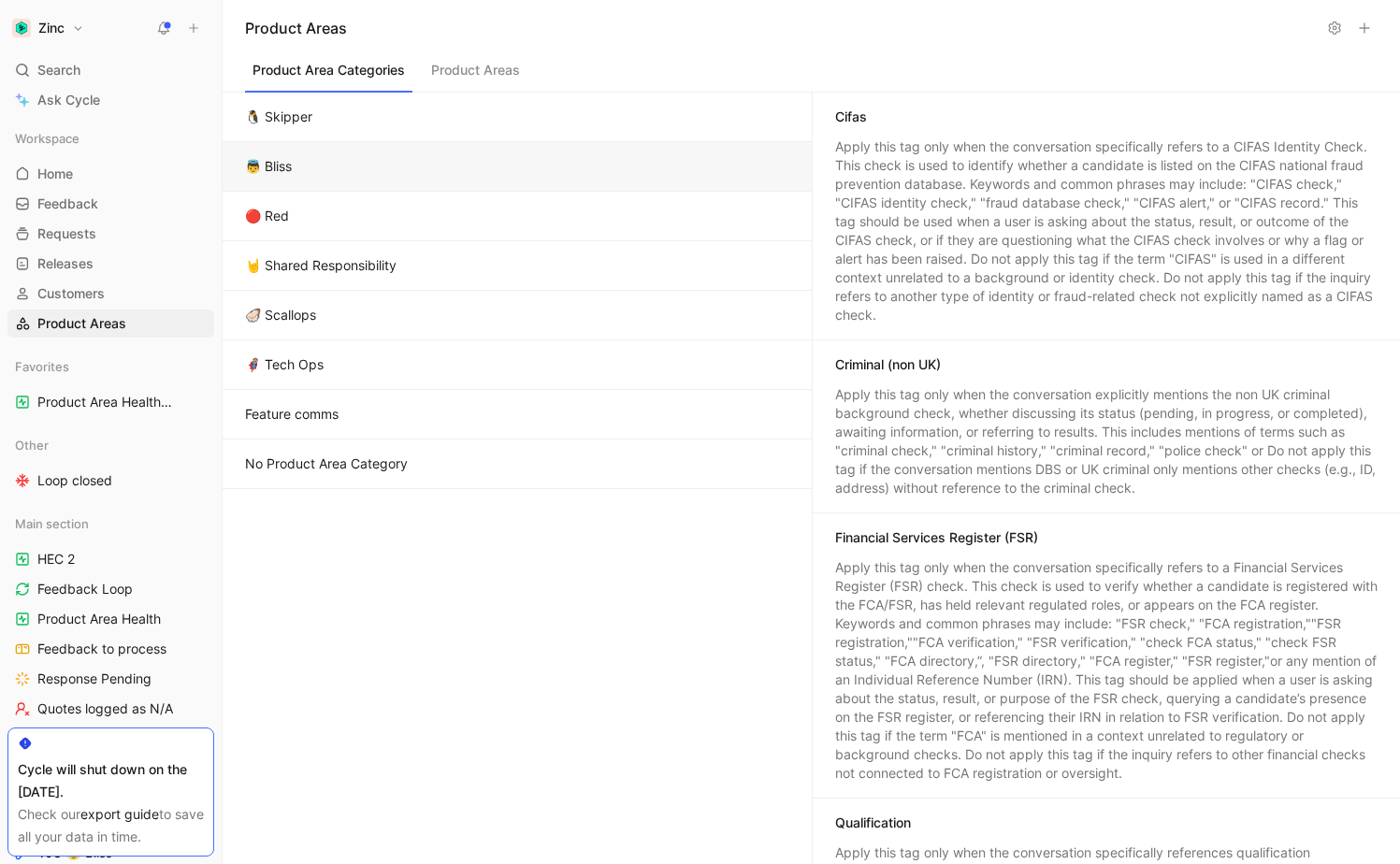
click at [478, 411] on button "Feature comms" at bounding box center [517, 415] width 590 height 50
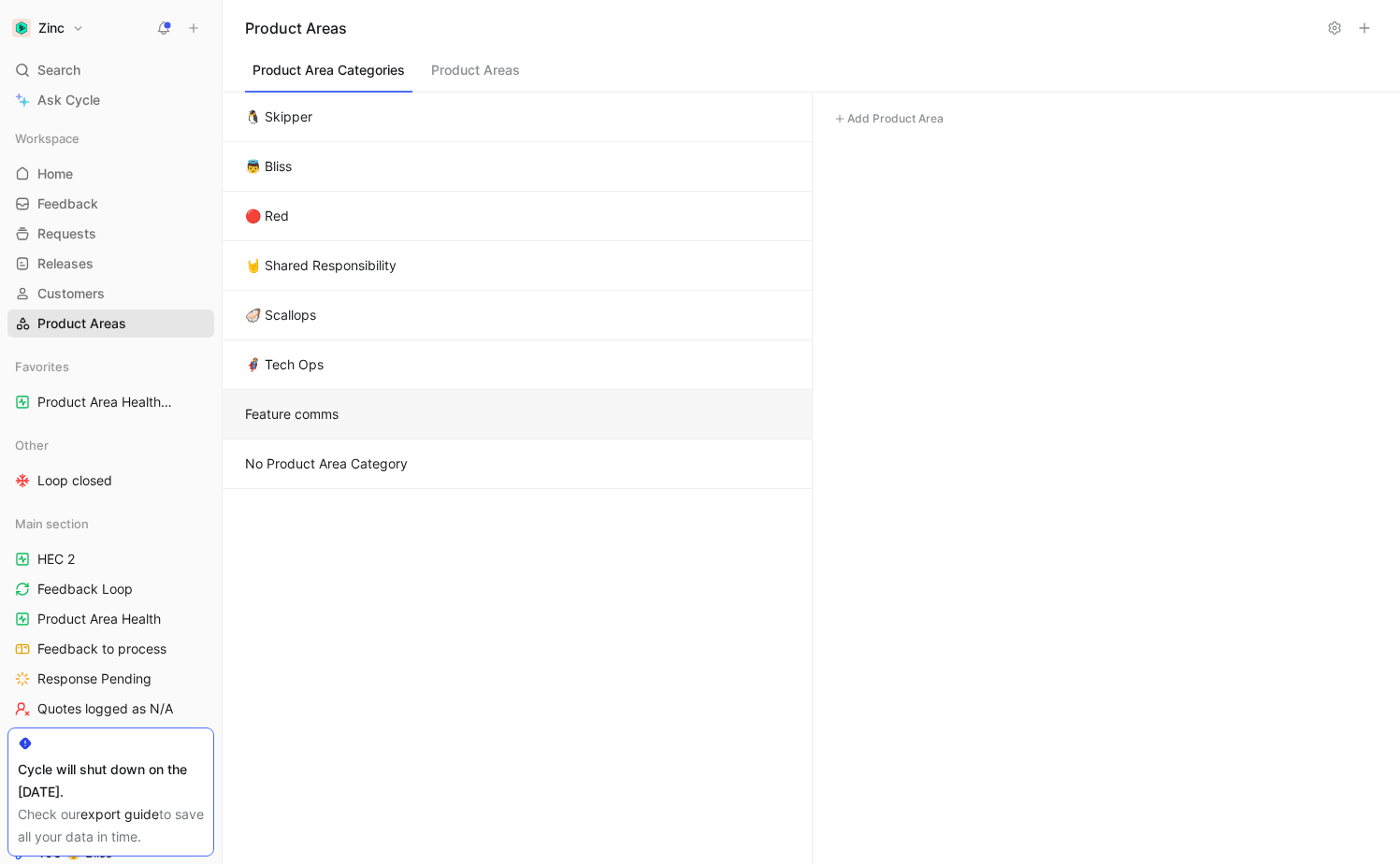
click at [193, 323] on link "Product Areas" at bounding box center [110, 323] width 207 height 28
click at [1334, 27] on icon at bounding box center [1334, 28] width 15 height 15
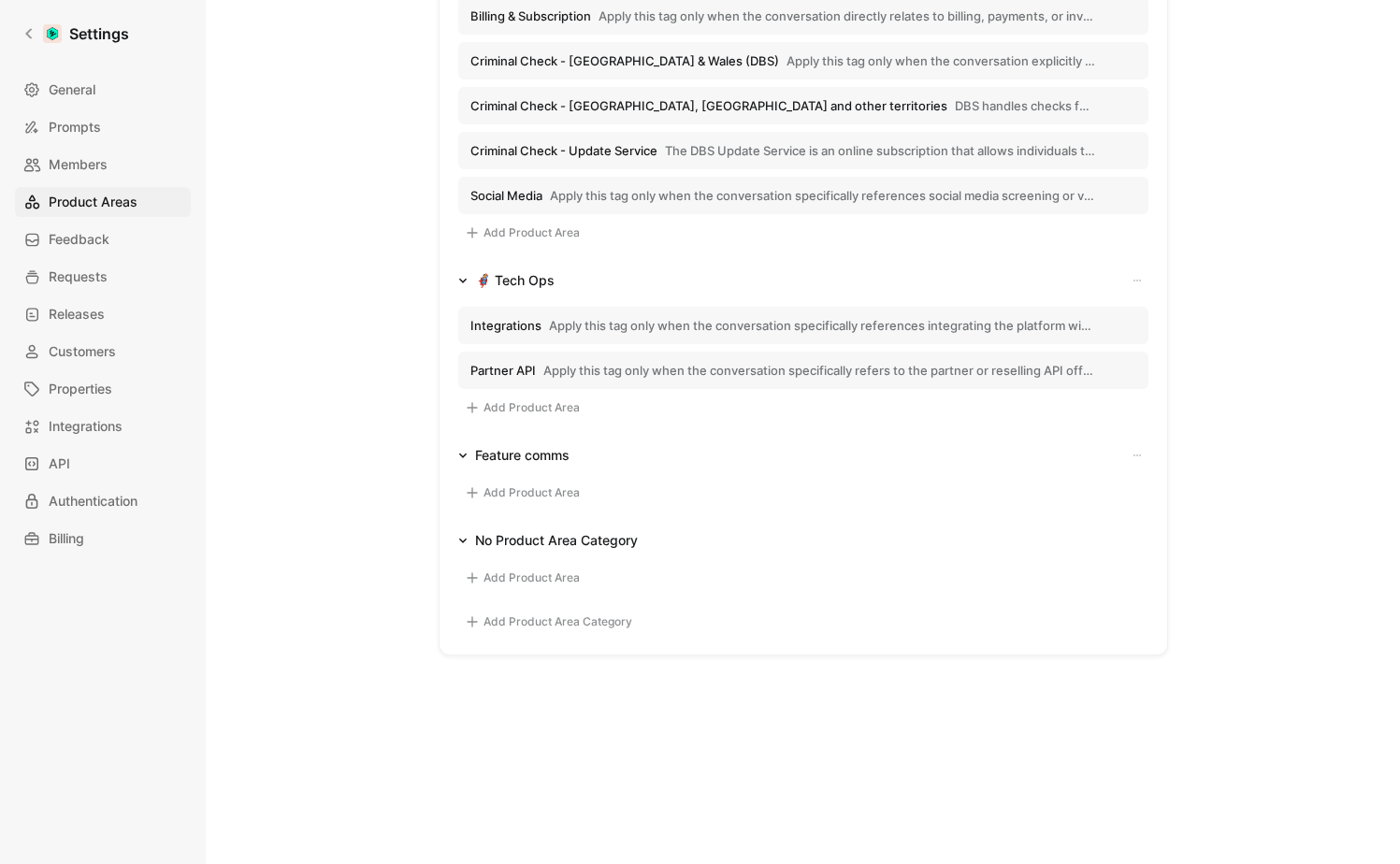
scroll to position [2120, 0]
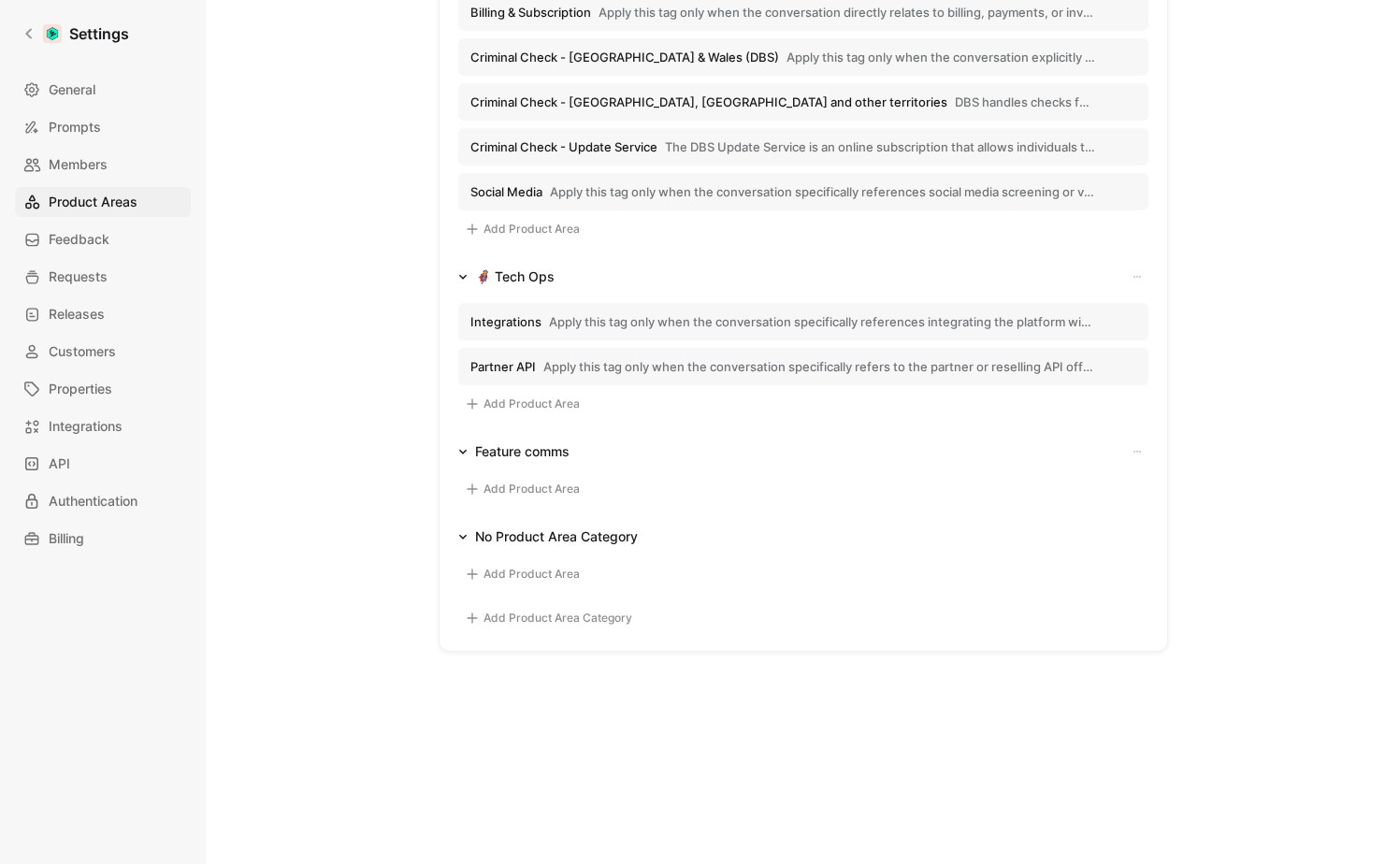
click at [1133, 451] on icon "button" at bounding box center [1137, 451] width 11 height 11
click at [1070, 515] on span "Delete Product Area Category" at bounding box center [1033, 516] width 185 height 18
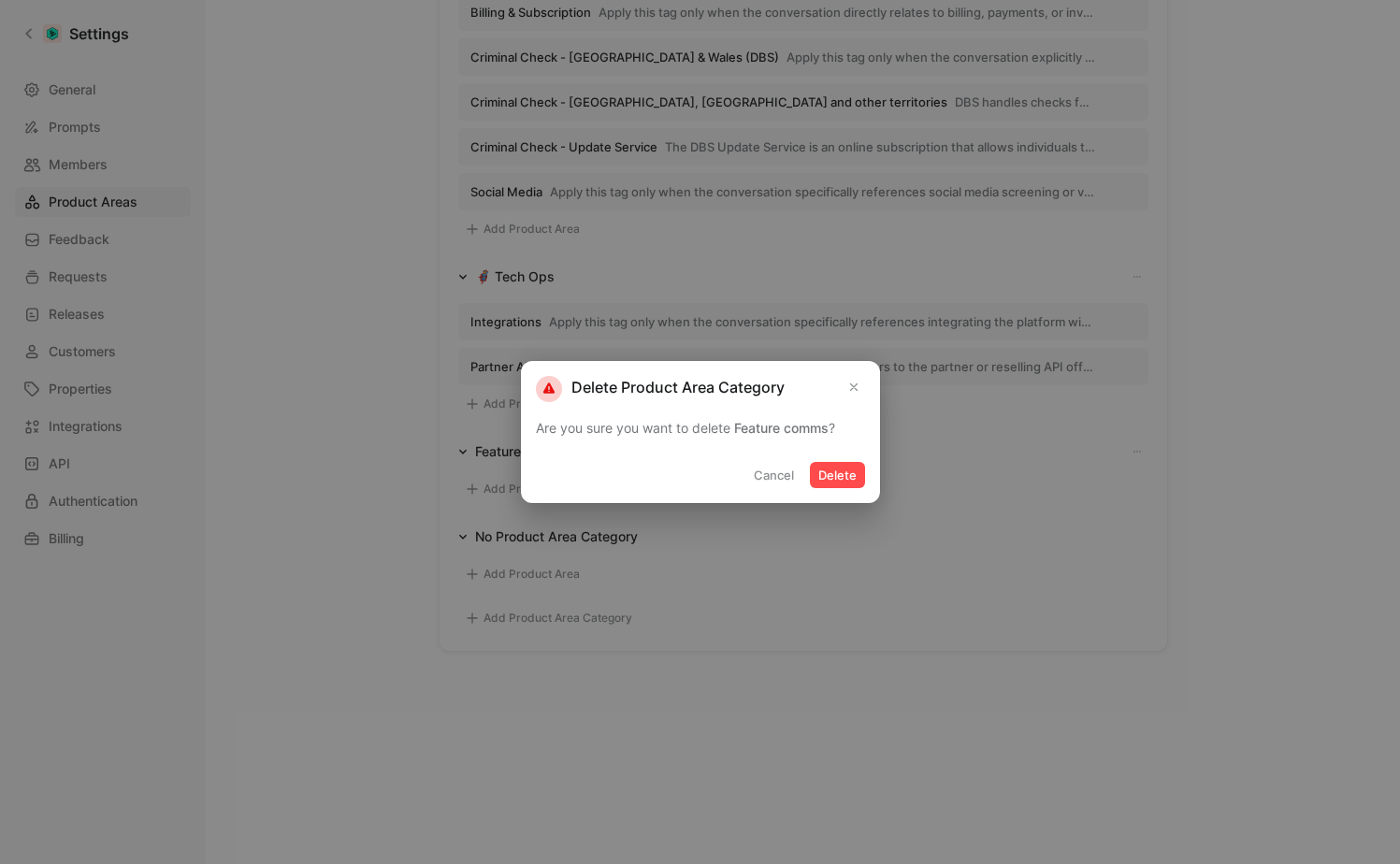
click at [822, 464] on button "Delete" at bounding box center [837, 475] width 55 height 26
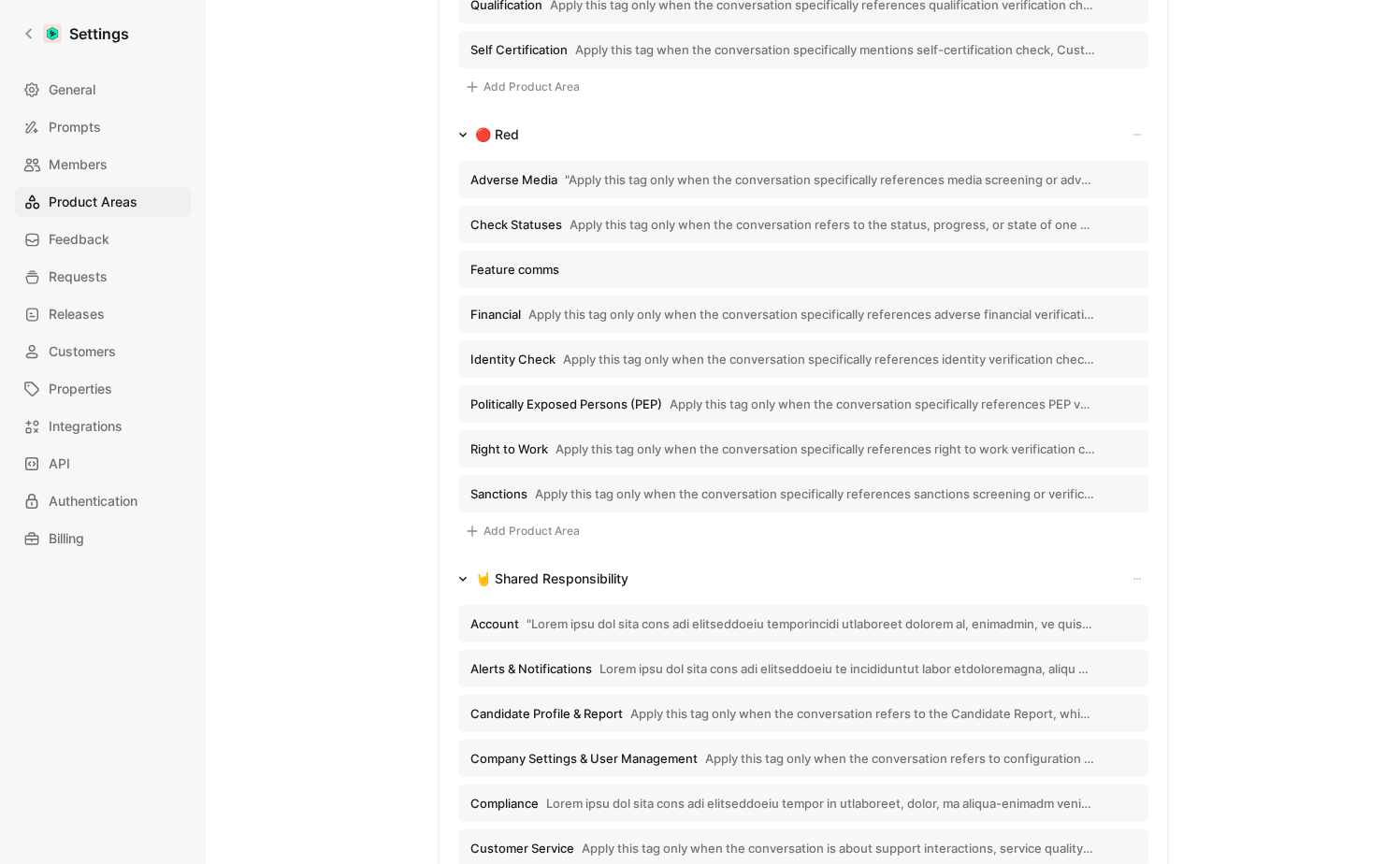
scroll to position [792, 0]
click at [509, 527] on button "Add Product Area" at bounding box center [522, 534] width 128 height 22
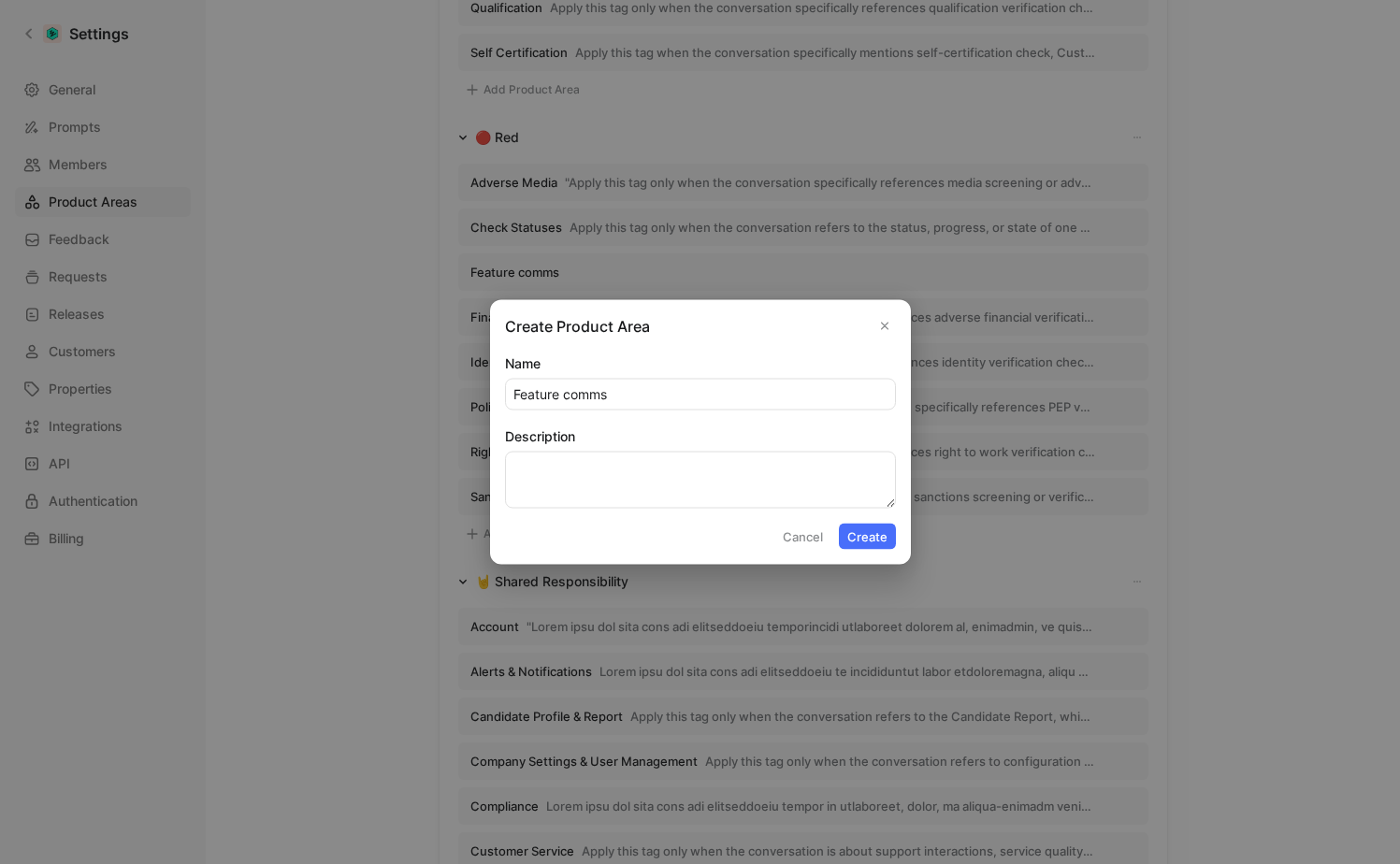
type input "Feature comms"
click at [752, 480] on textarea "Description" at bounding box center [700, 480] width 391 height 57
type textarea "Updates on changes to the product"
click at [866, 543] on button "Create" at bounding box center [867, 537] width 57 height 26
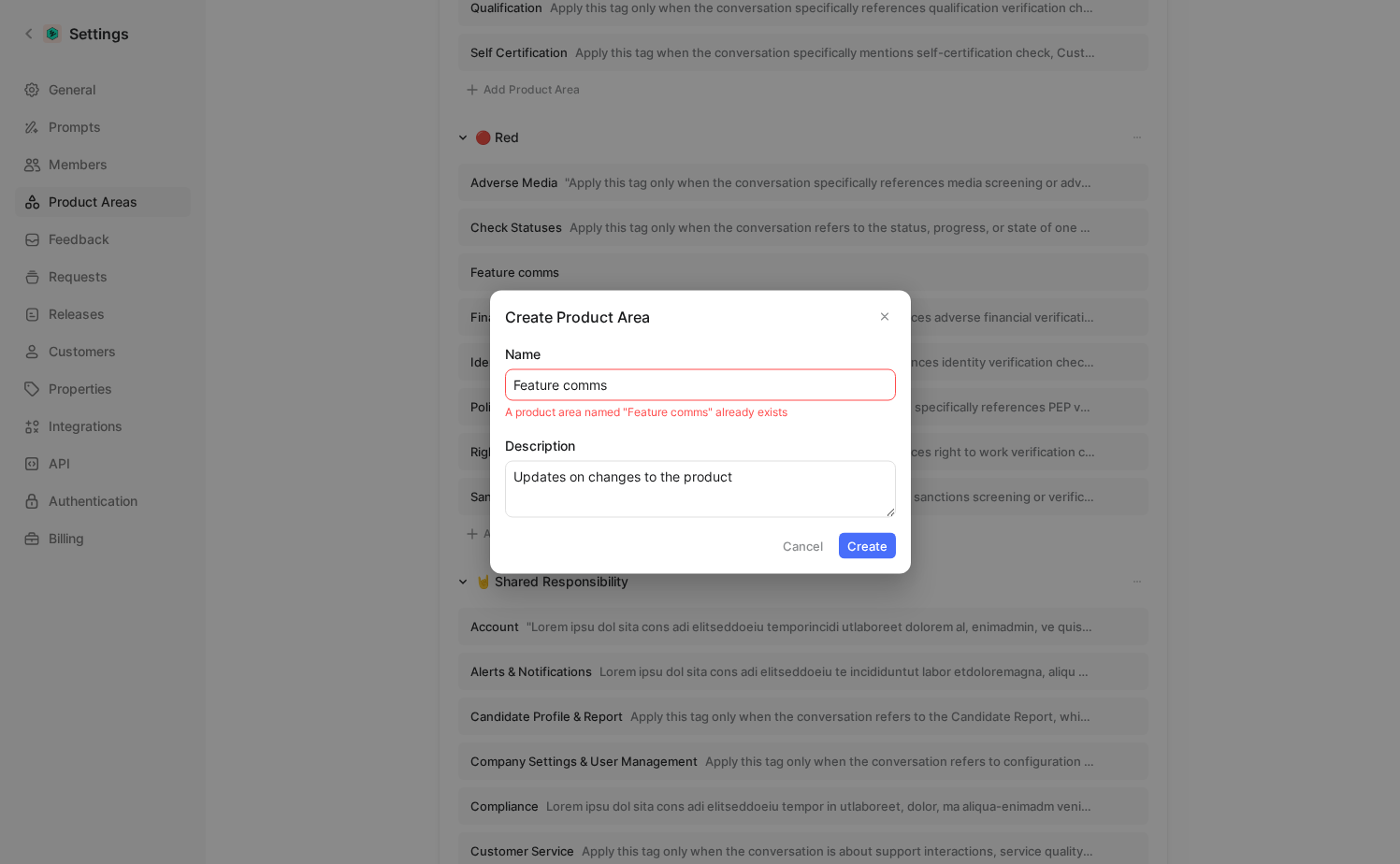
click at [809, 550] on button "Cancel" at bounding box center [802, 546] width 57 height 26
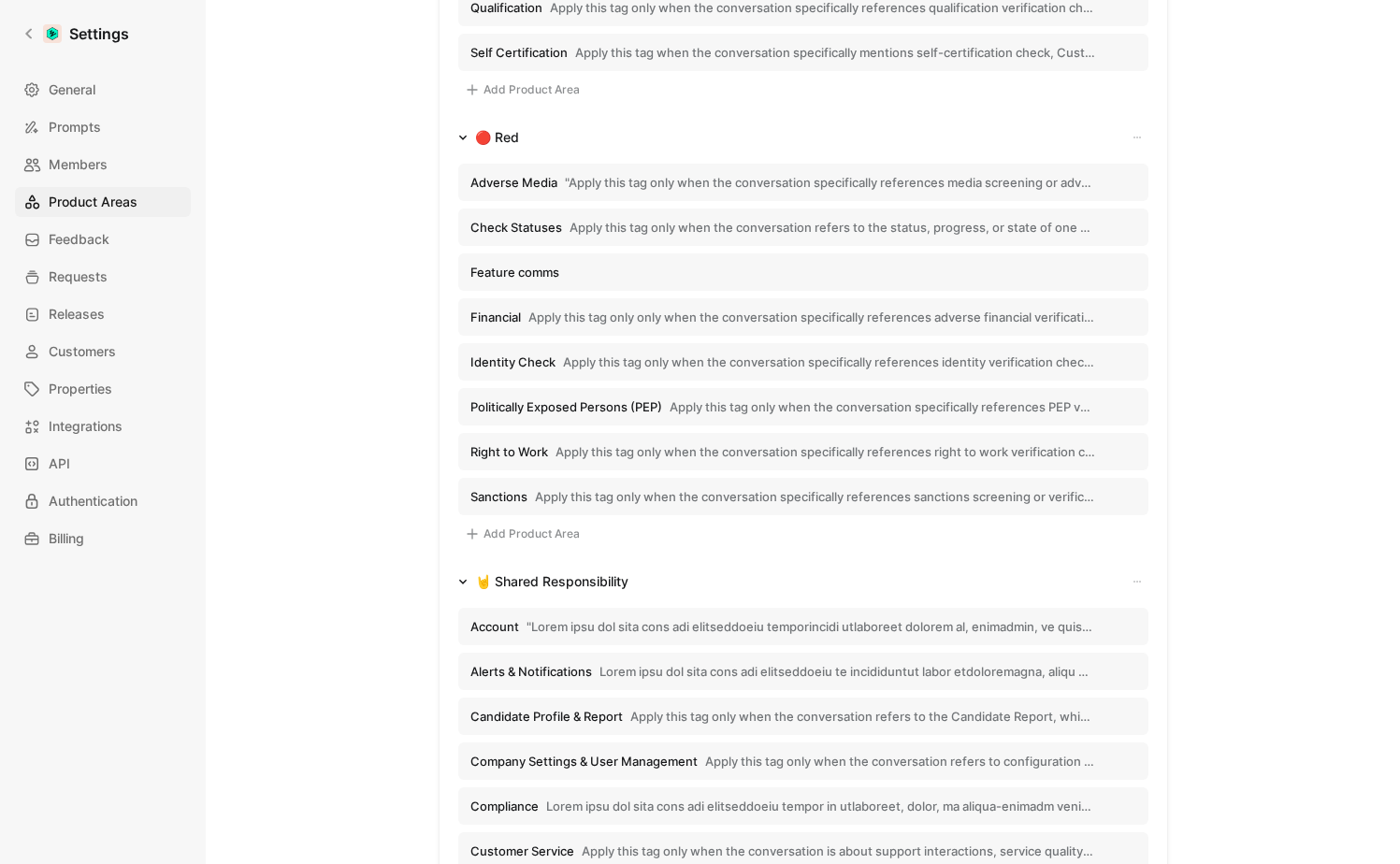
click at [1040, 270] on button "Feature comms" at bounding box center [803, 271] width 691 height 37
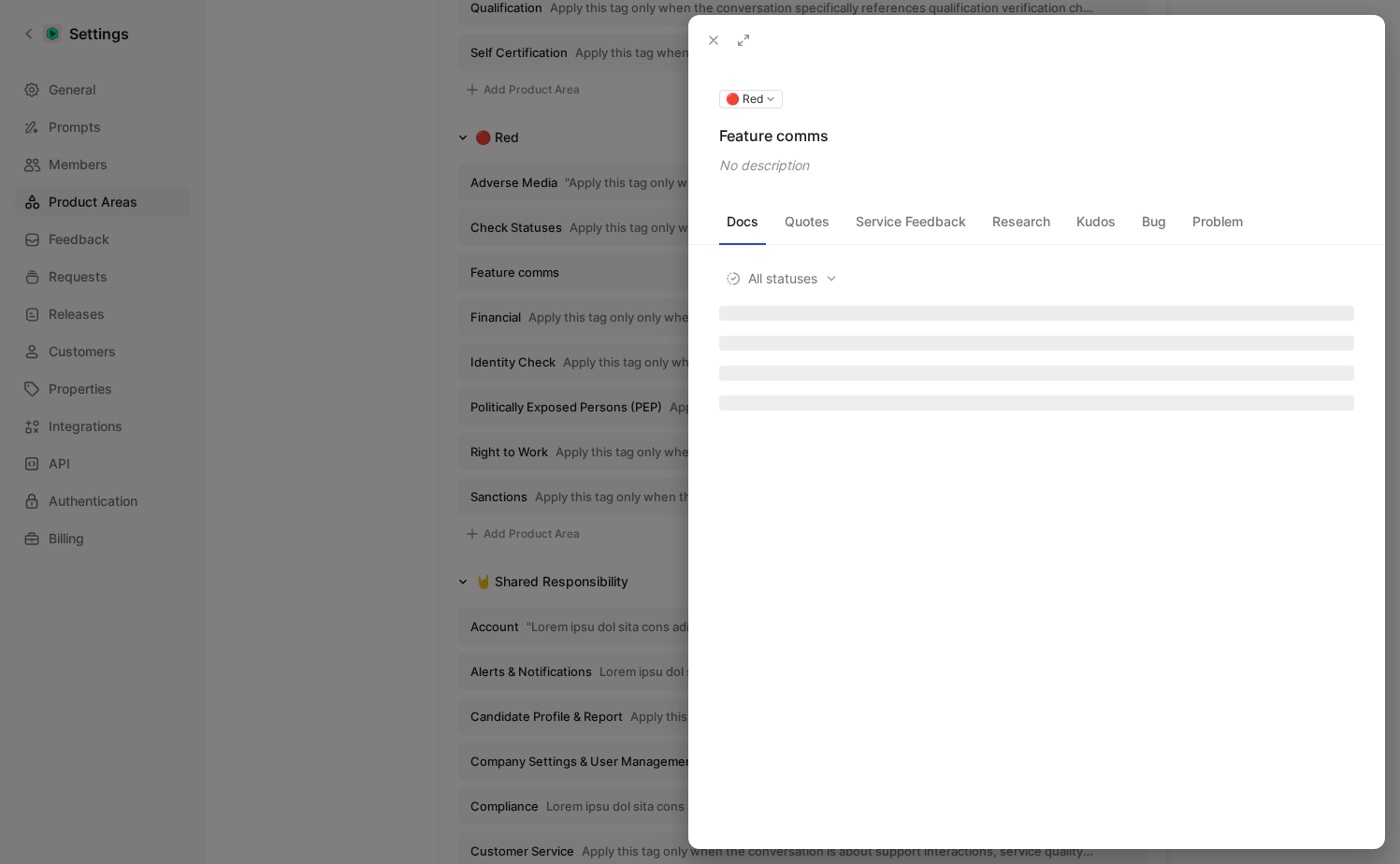
click at [786, 168] on div "No description" at bounding box center [1037, 166] width 636 height 22
click at [0, 0] on use at bounding box center [0, 0] width 0 height 0
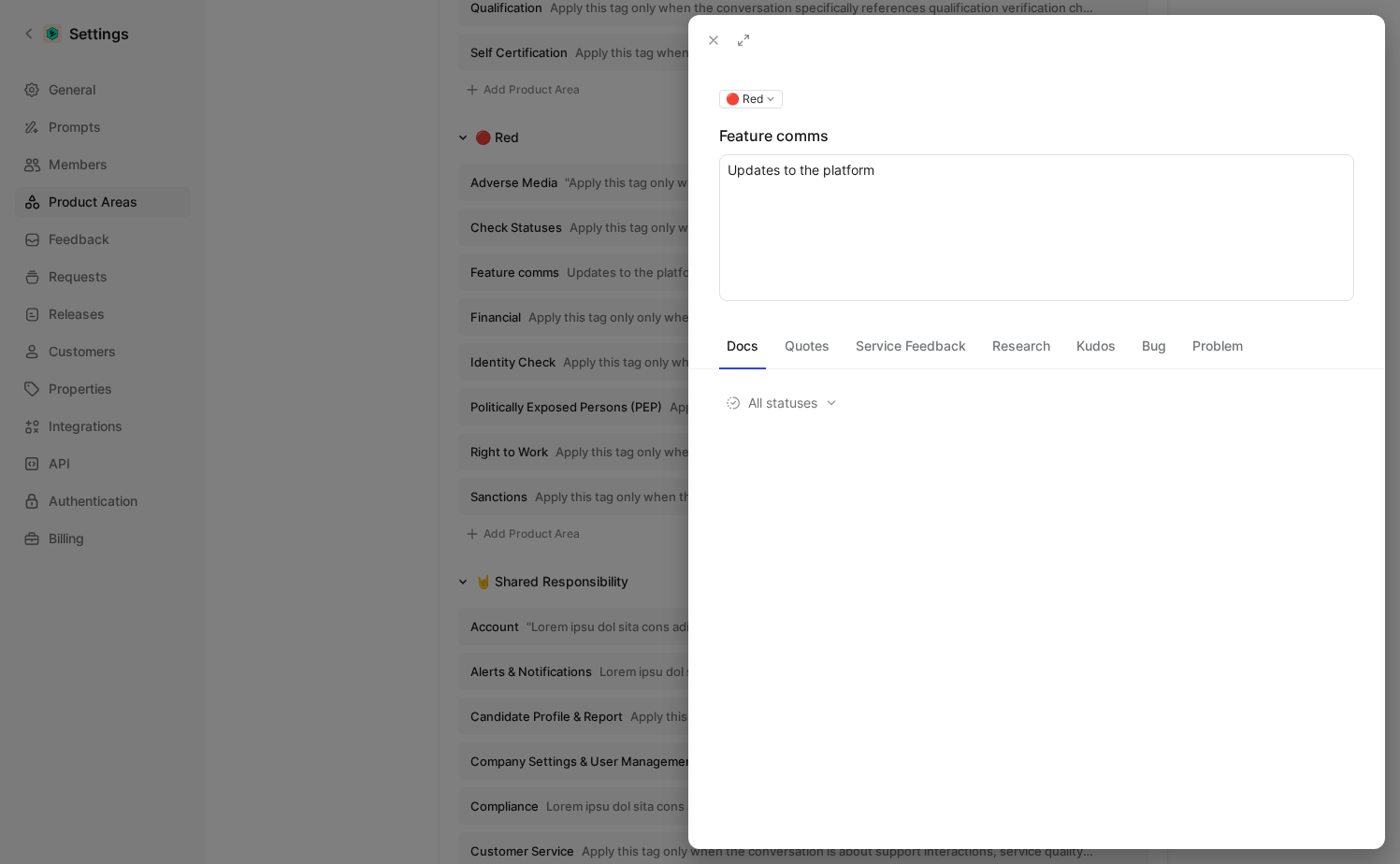
click at [737, 181] on textarea "Updates to the platform" at bounding box center [1037, 227] width 636 height 147
type textarea "How people hear about updates to the platform"
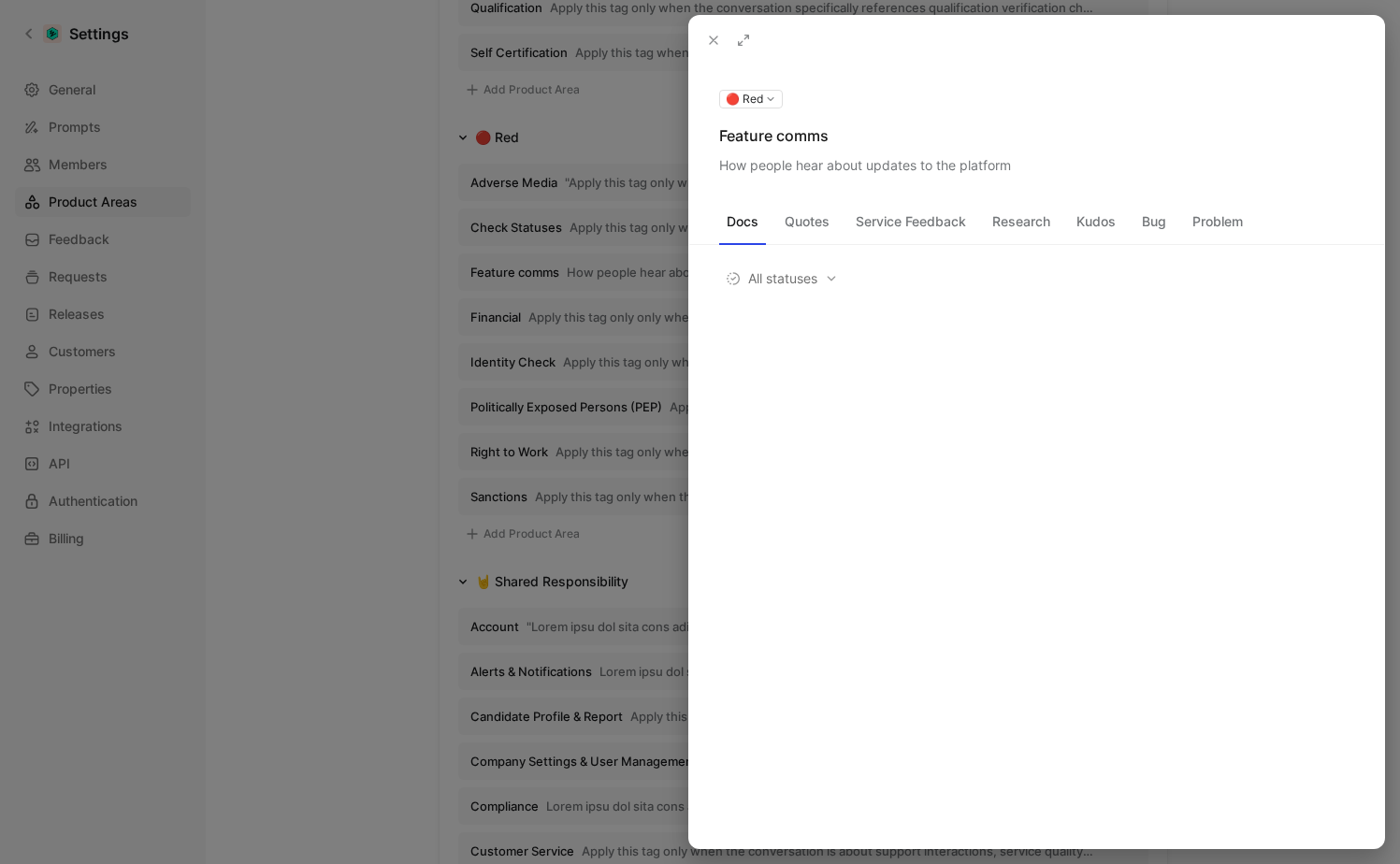
click at [1075, 37] on div at bounding box center [1037, 40] width 696 height 49
click at [811, 216] on button "Quotes" at bounding box center [807, 221] width 60 height 30
click at [949, 219] on button "Service Feedback" at bounding box center [911, 221] width 126 height 30
click at [792, 276] on span "All statuses" at bounding box center [781, 278] width 112 height 22
click at [1010, 204] on div "Docs Quotes Service Feedback Research Kudos Bug Problem All statuses" at bounding box center [1037, 270] width 696 height 189
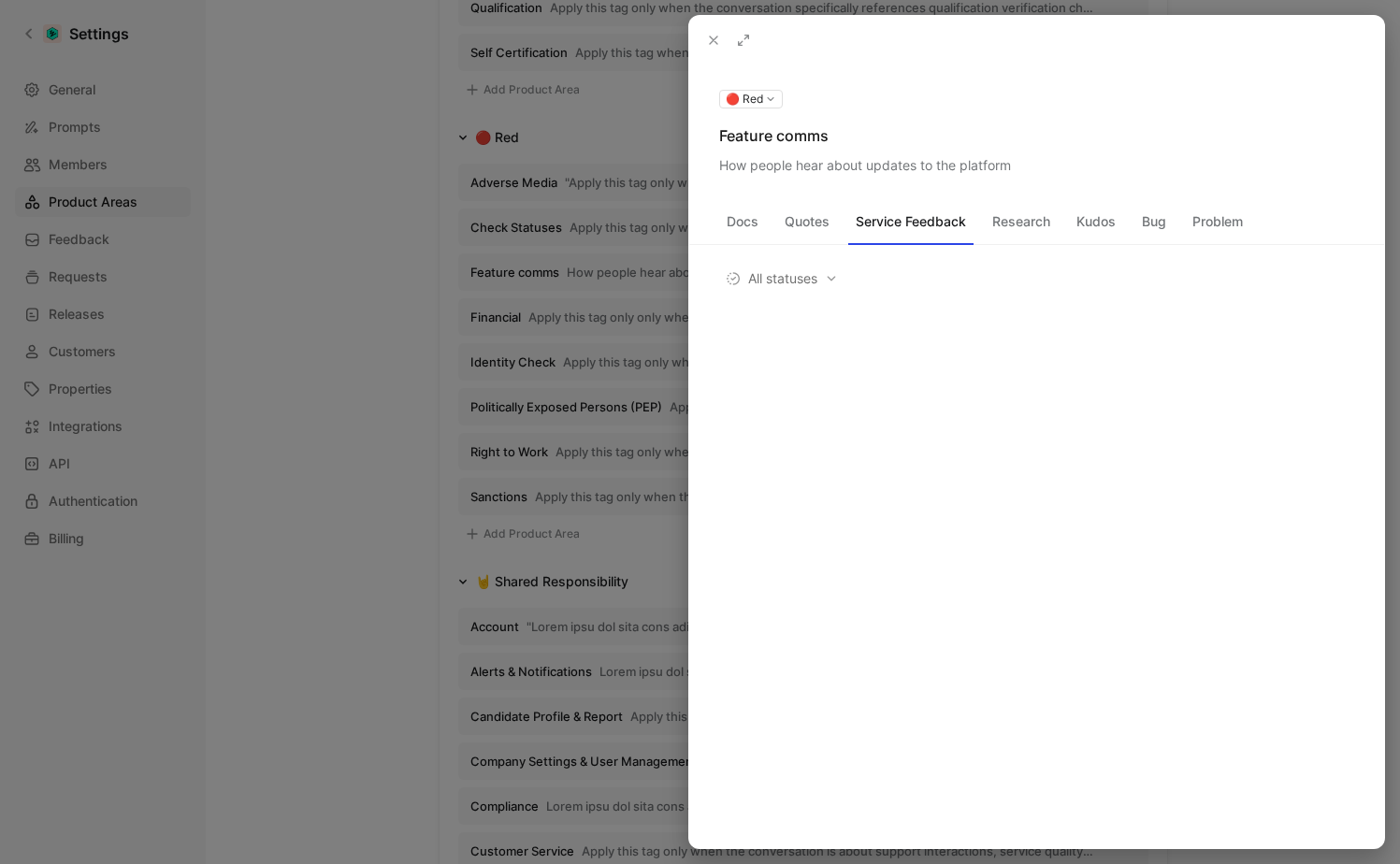
click at [1014, 216] on button "Research" at bounding box center [1021, 221] width 73 height 30
click at [711, 39] on icon at bounding box center [713, 40] width 15 height 15
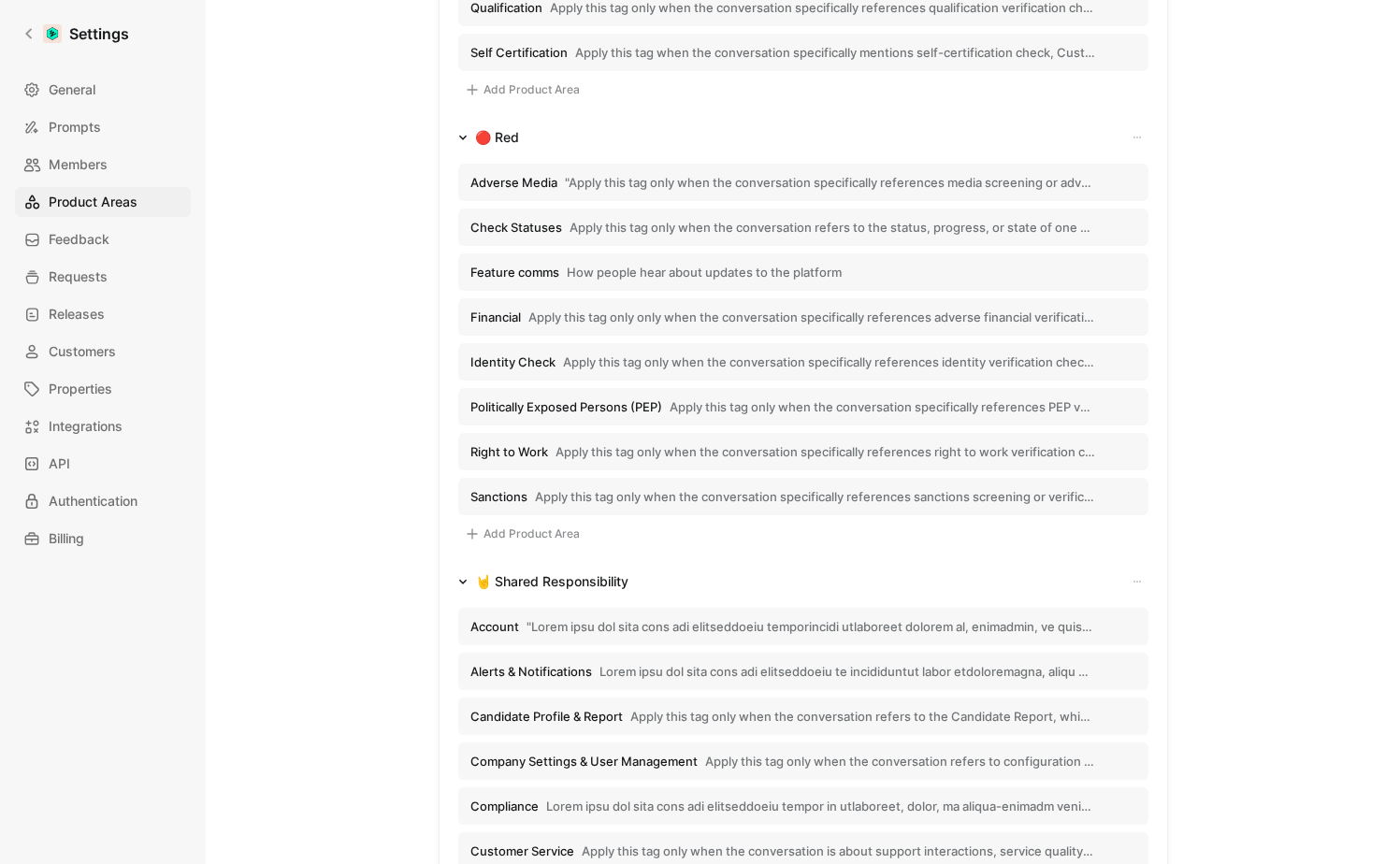
click at [526, 271] on span "Feature comms" at bounding box center [515, 271] width 89 height 17
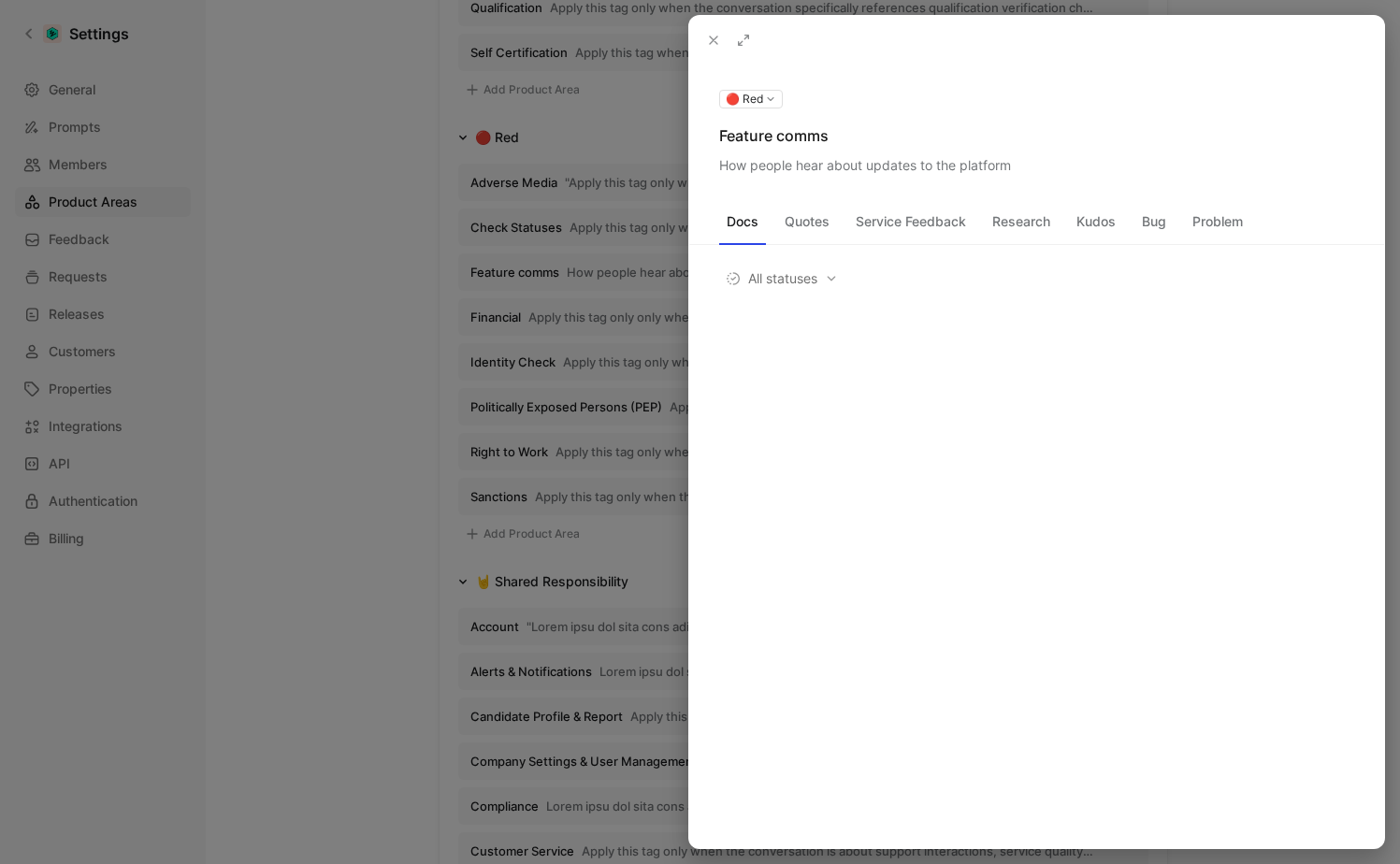
click at [369, 217] on div at bounding box center [700, 432] width 1400 height 864
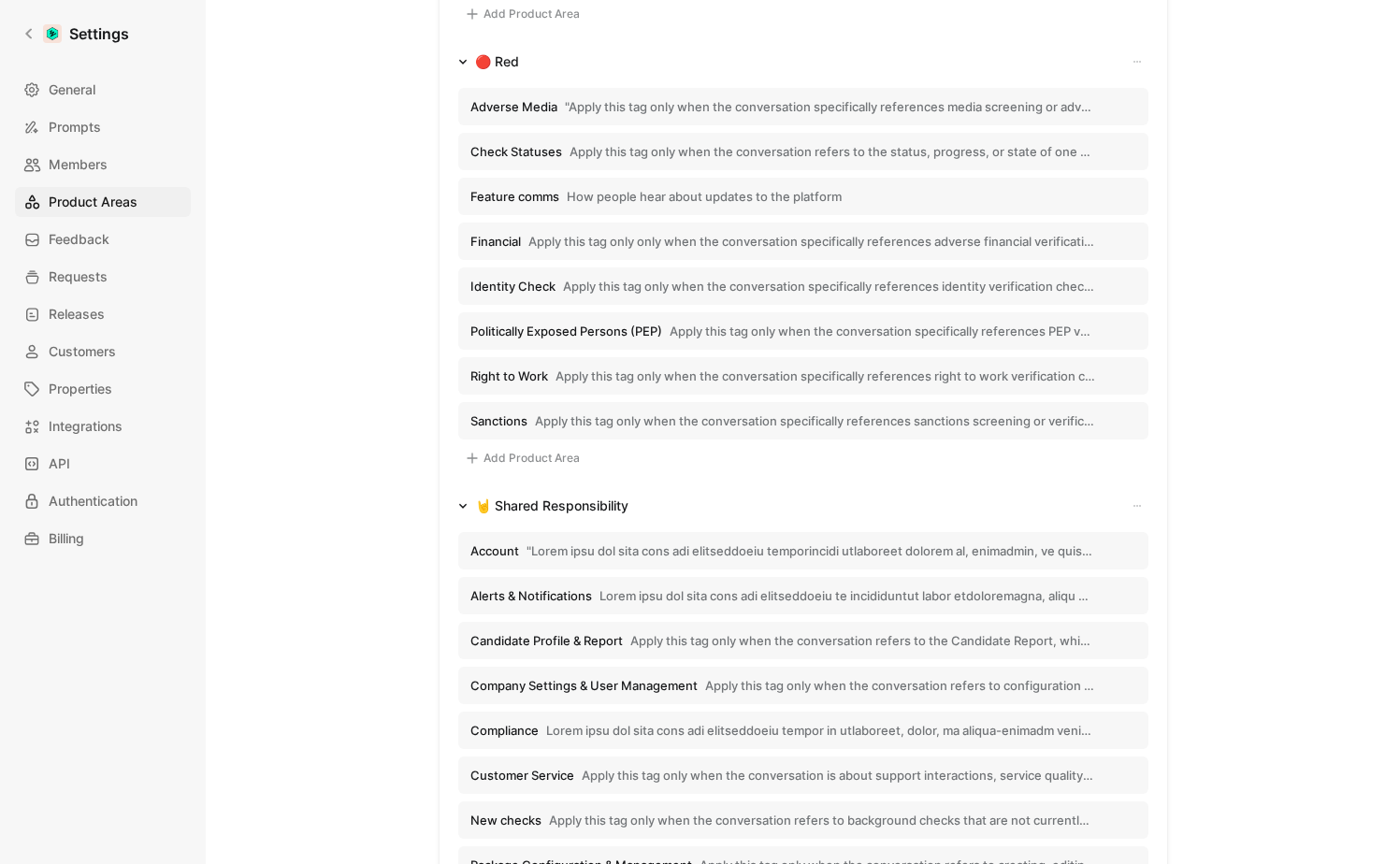
scroll to position [966, 0]
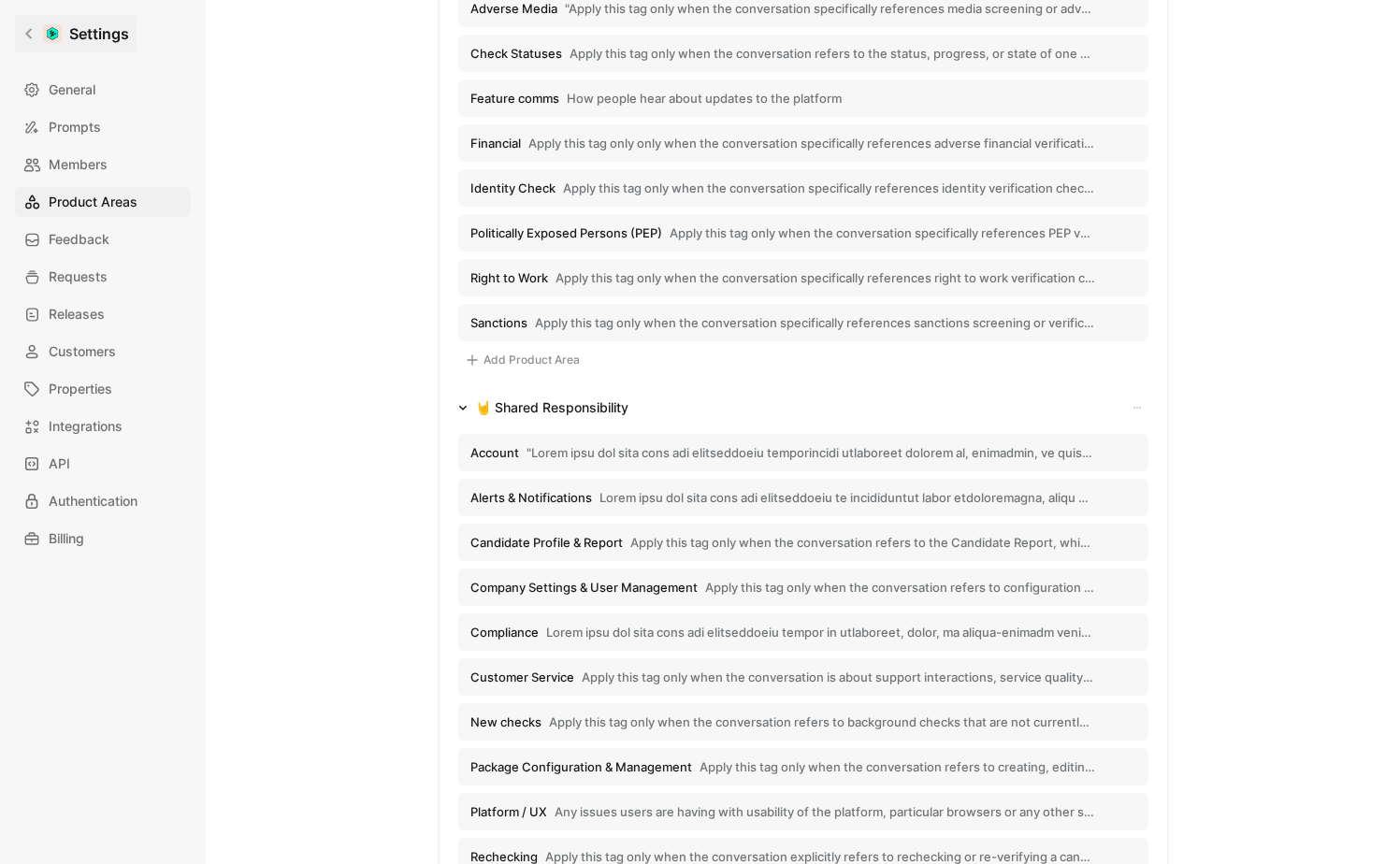
click at [20, 25] on link "Settings" at bounding box center [76, 33] width 122 height 37
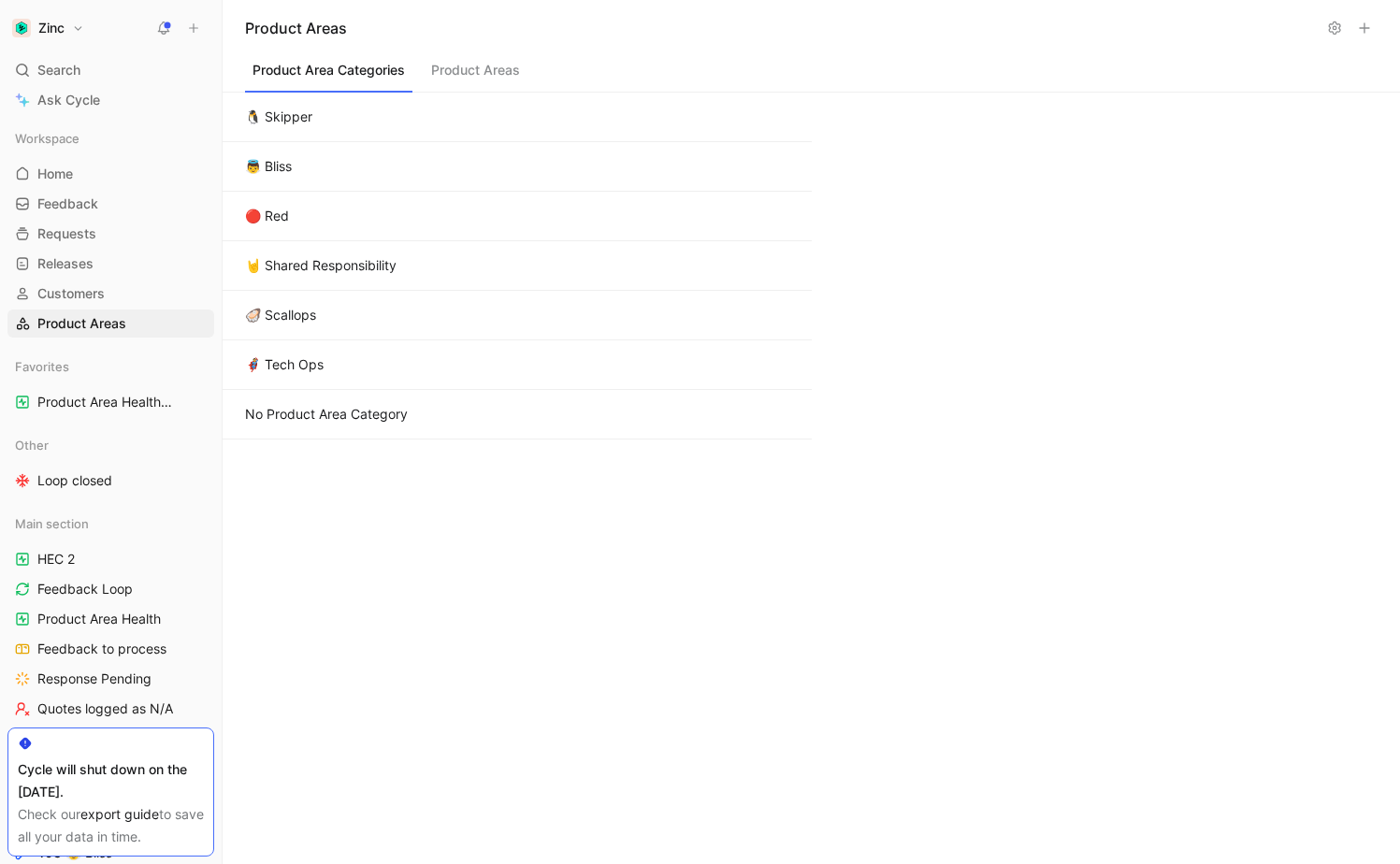
click at [474, 69] on button "Product Areas" at bounding box center [476, 75] width 104 height 36
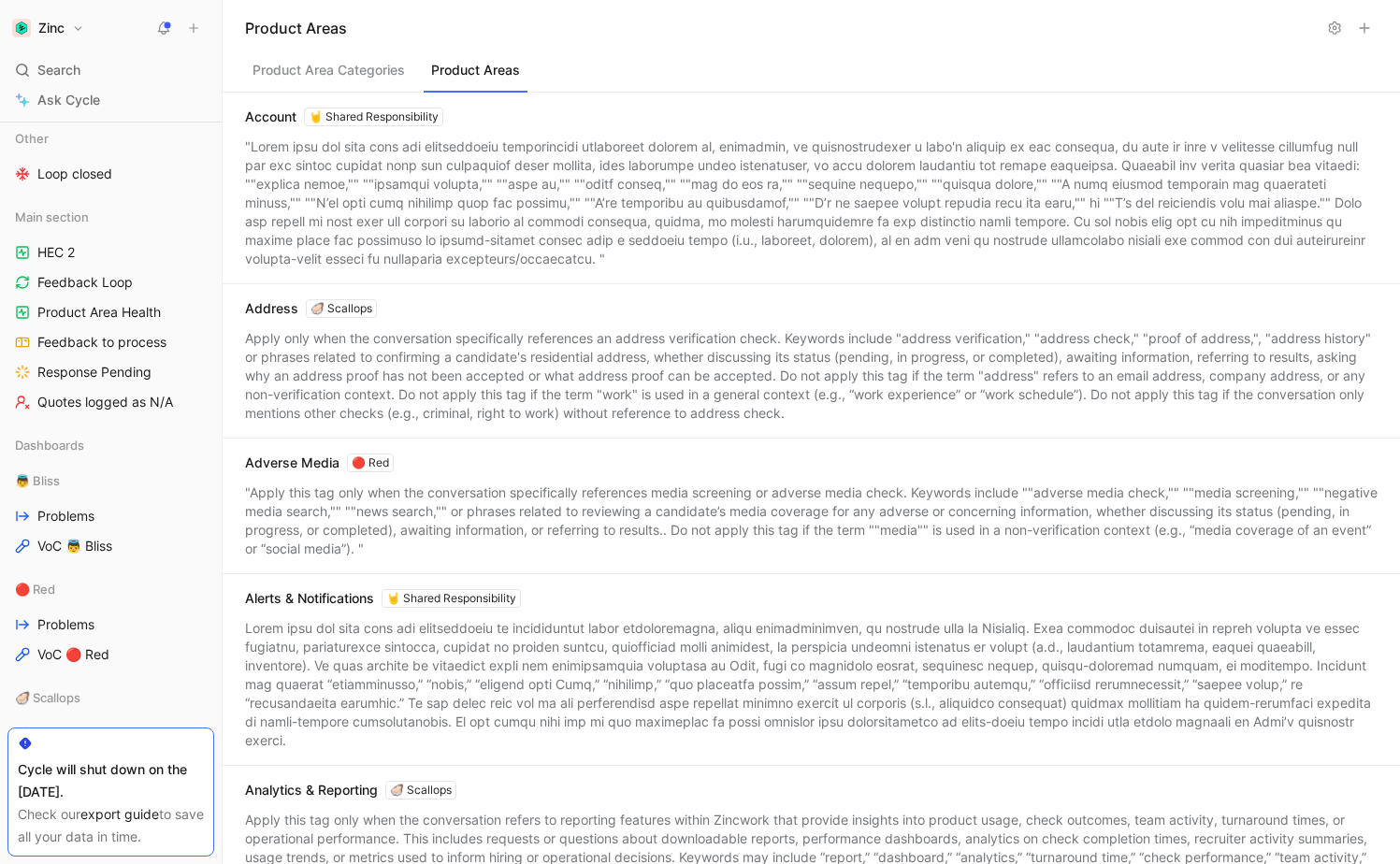
scroll to position [568, 0]
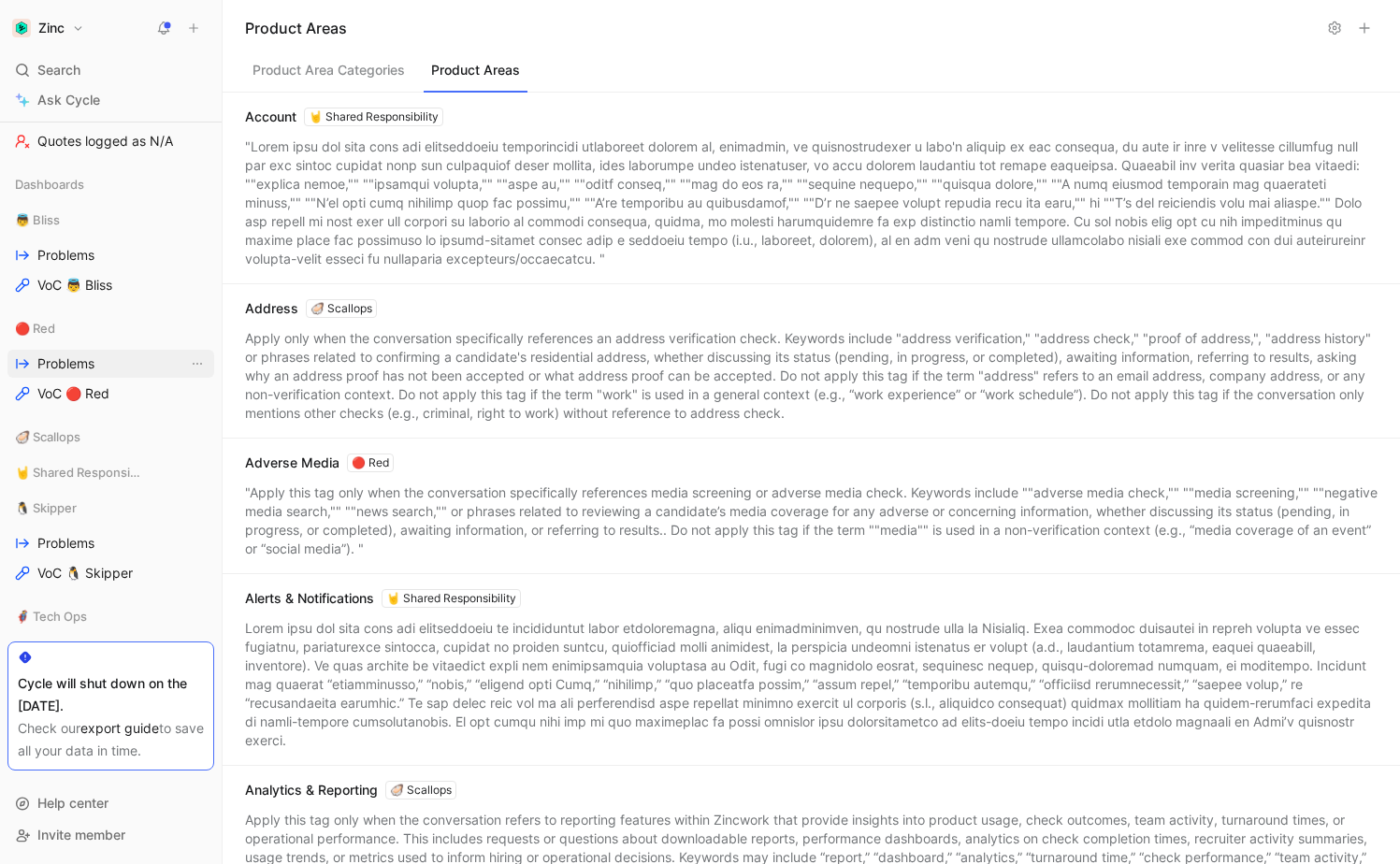
click at [101, 361] on link "Problems" at bounding box center [110, 364] width 207 height 28
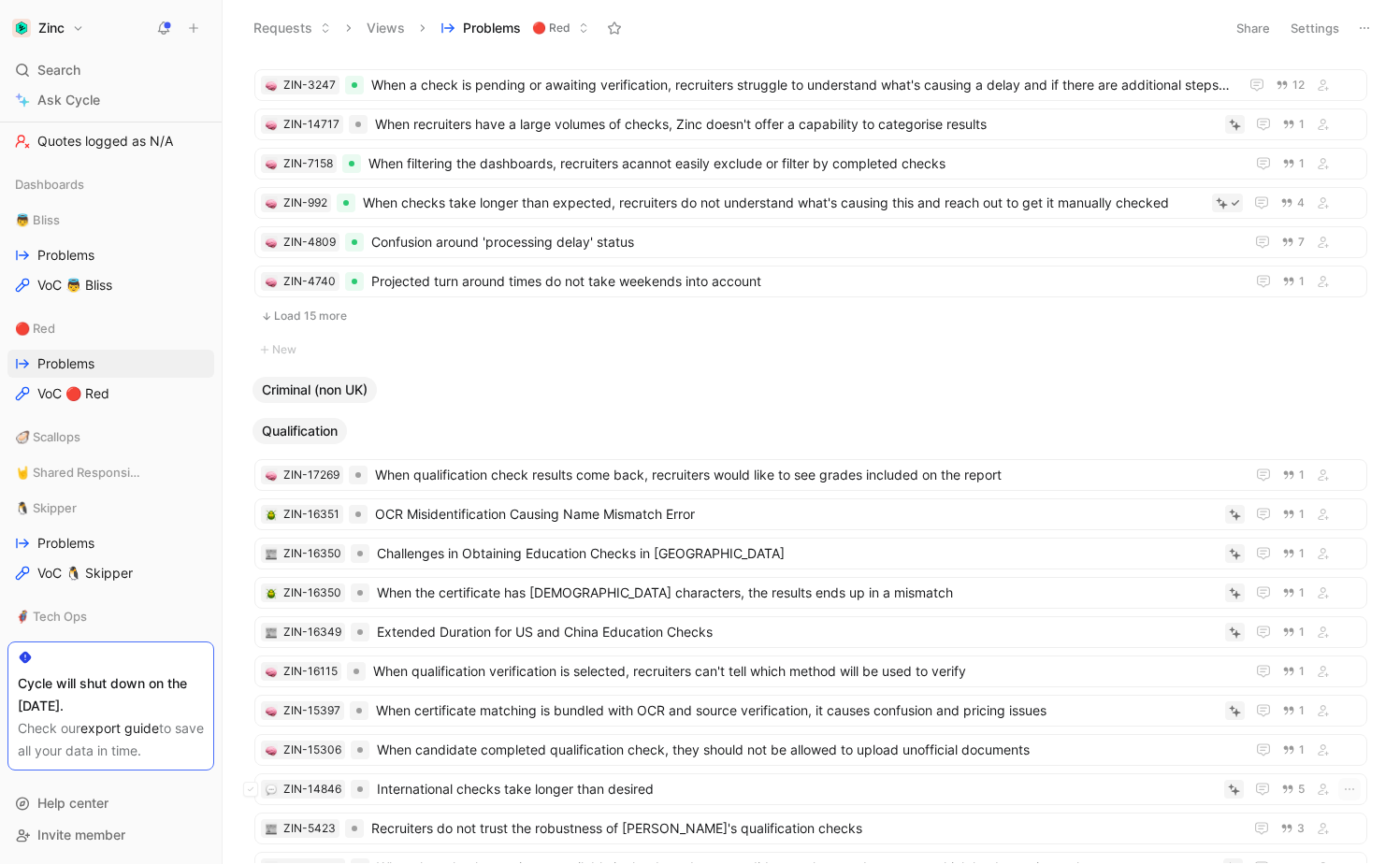
scroll to position [762, 0]
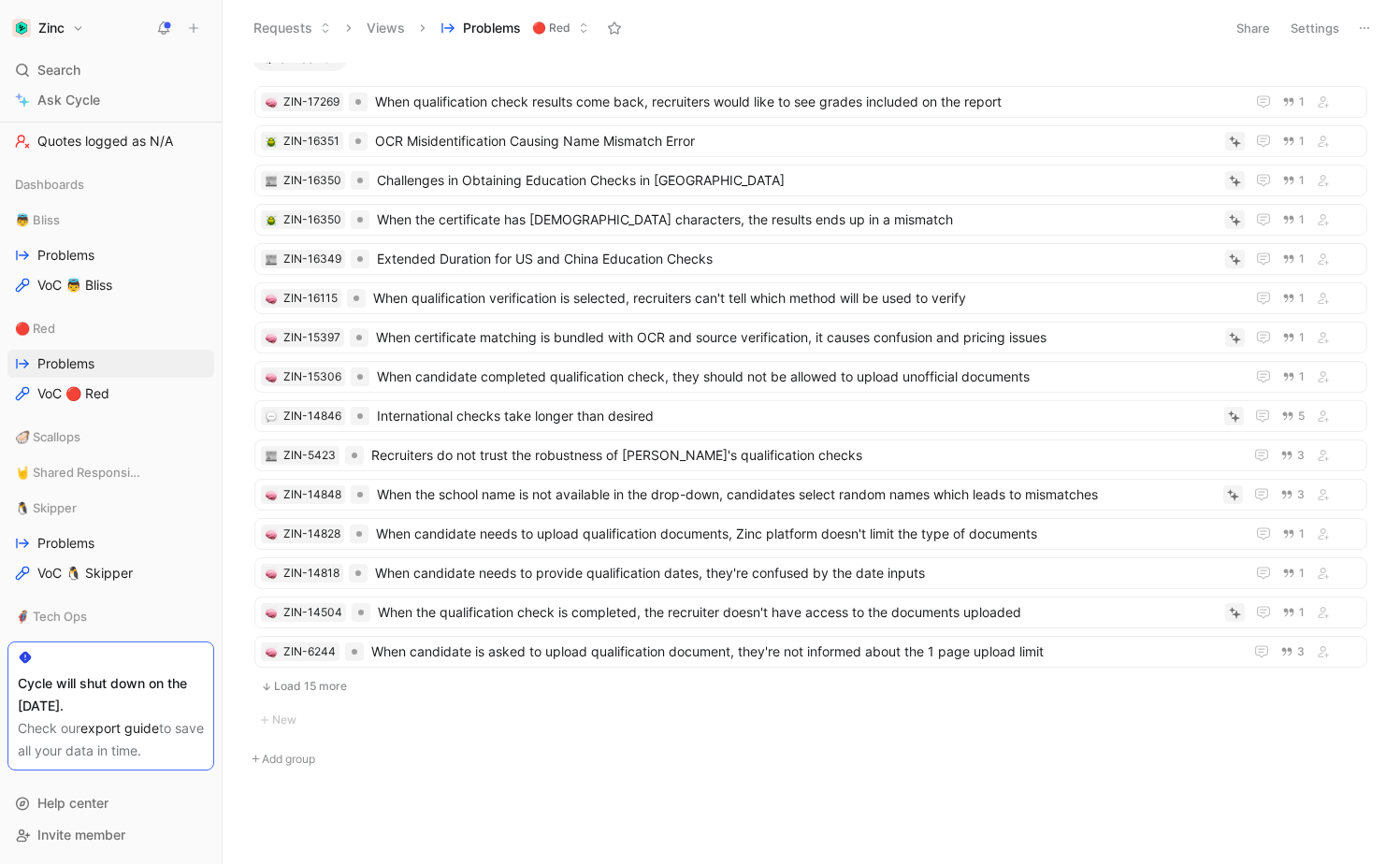
click at [319, 694] on button "Load 15 more" at bounding box center [811, 686] width 1114 height 22
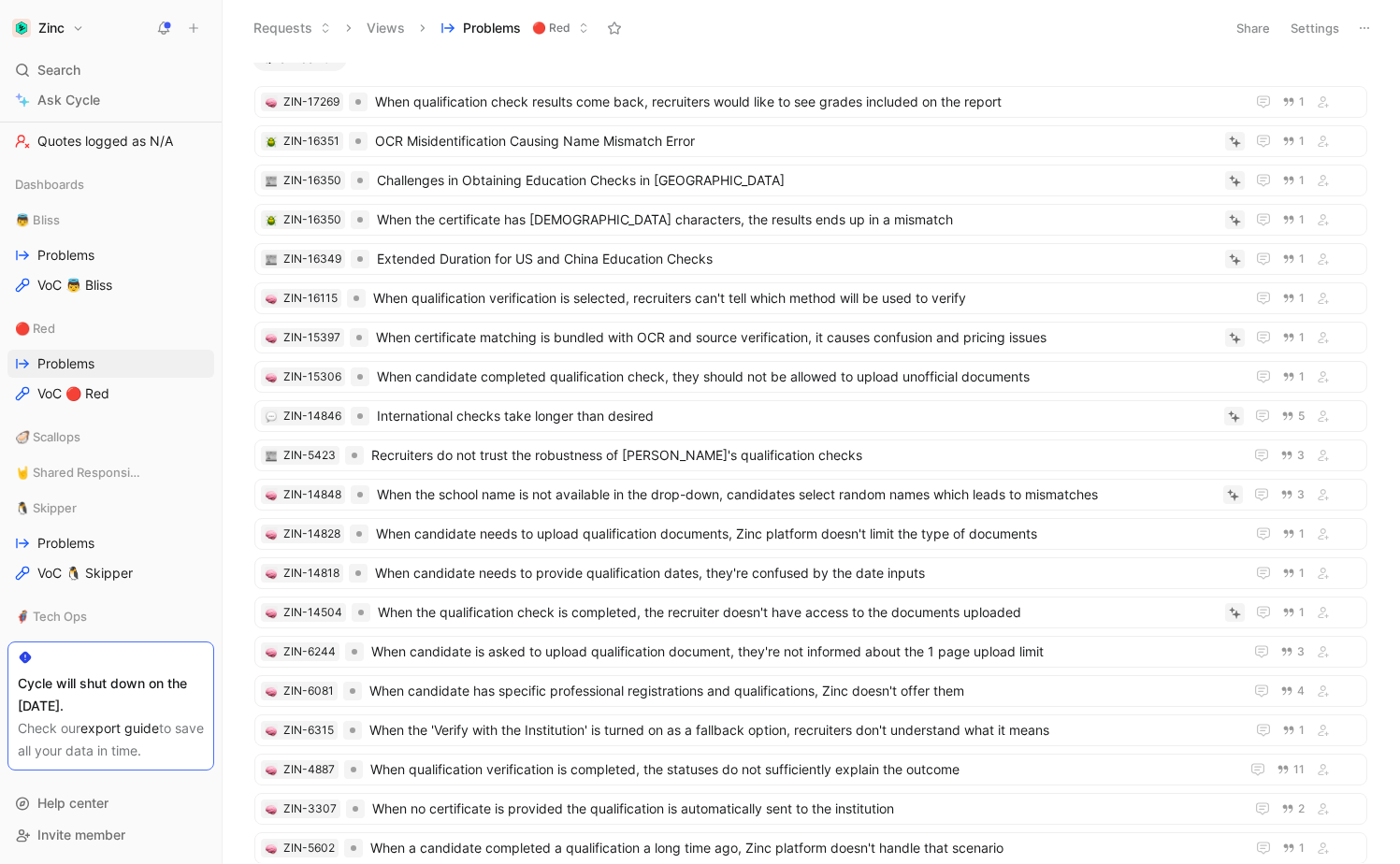
scroll to position [1352, 0]
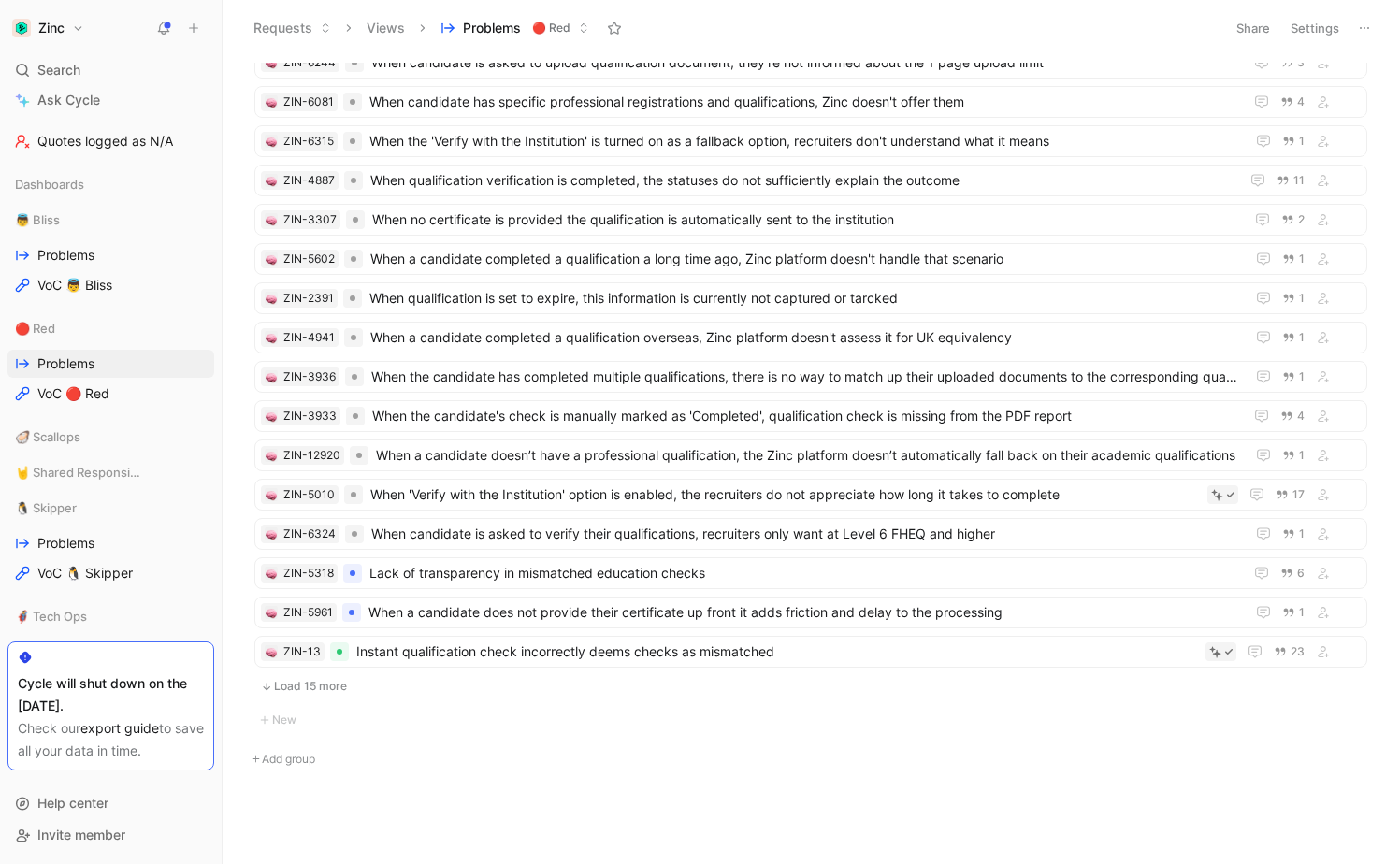
click at [319, 694] on button "Load 15 more" at bounding box center [811, 686] width 1114 height 22
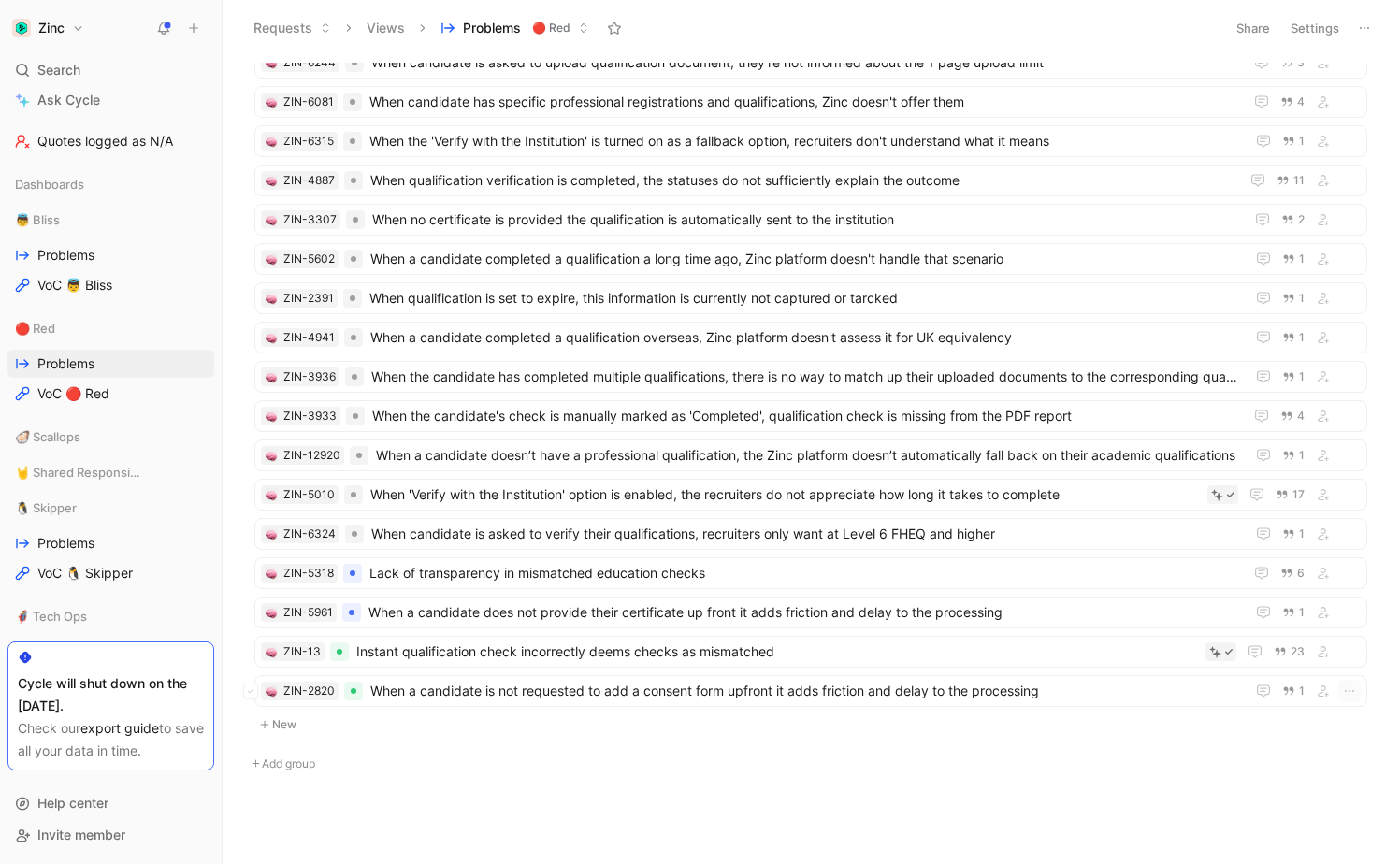
scroll to position [1356, 0]
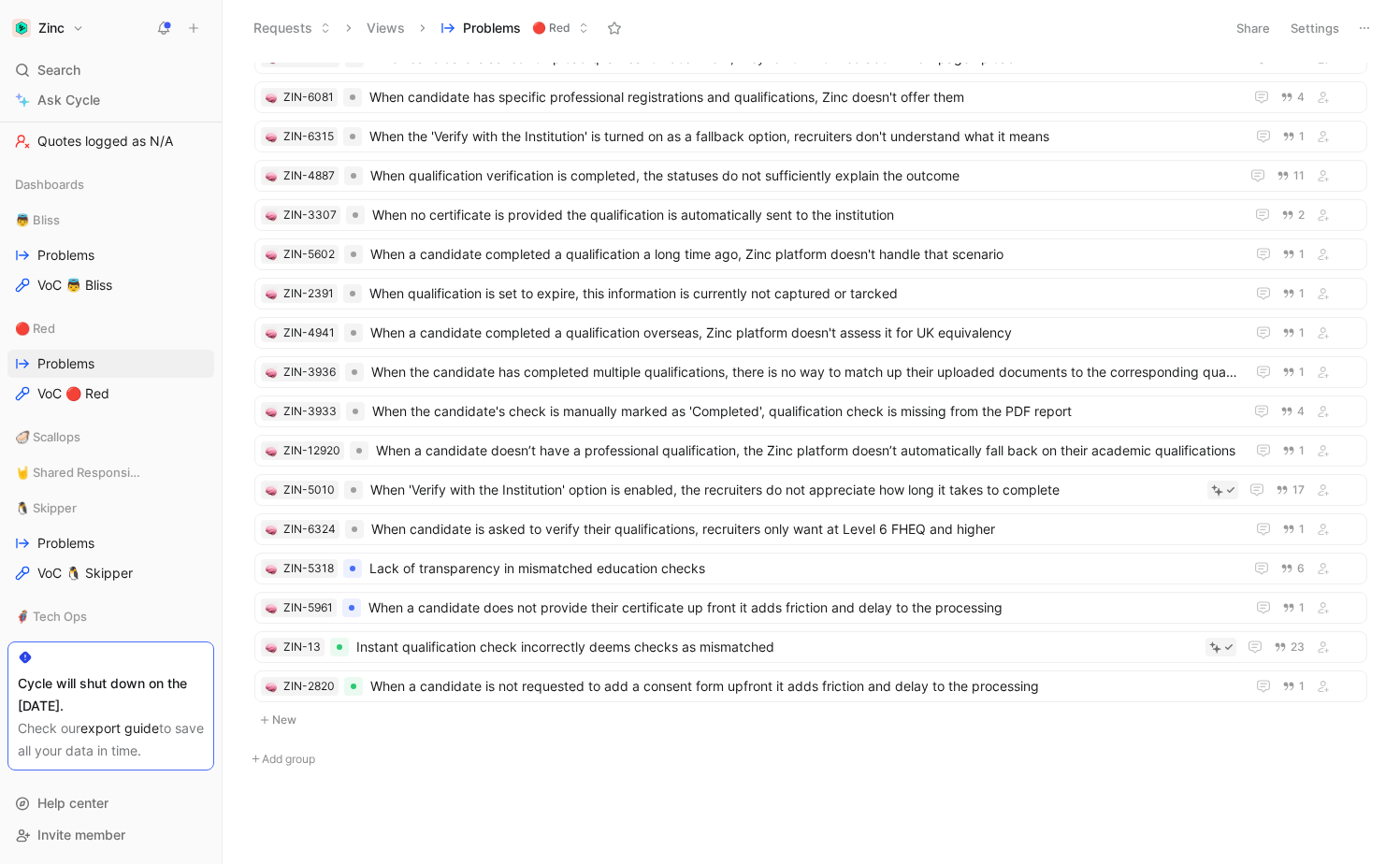
click at [283, 723] on button "New" at bounding box center [810, 720] width 1117 height 22
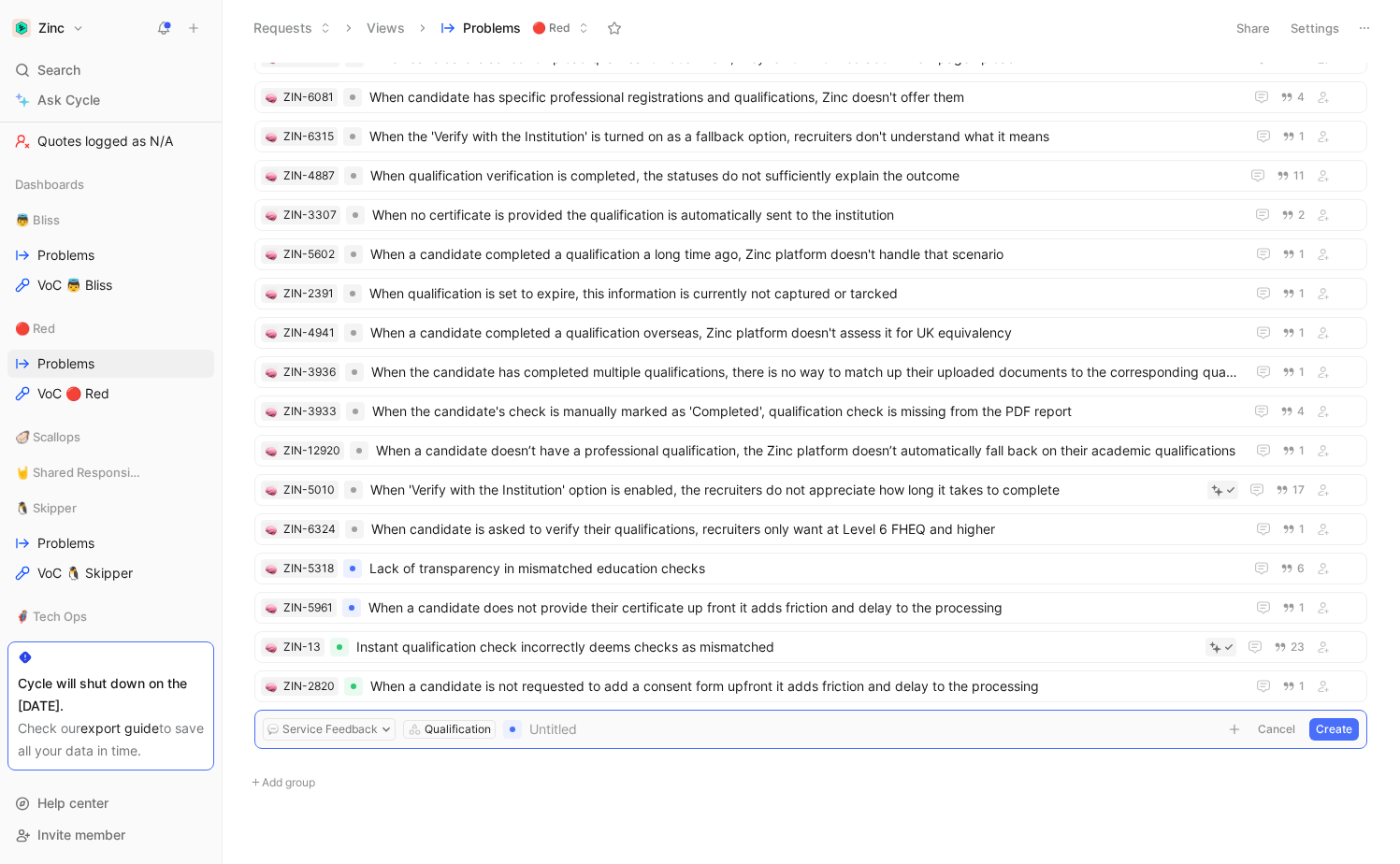
click at [431, 735] on div "Qualification" at bounding box center [458, 729] width 67 height 19
click at [482, 729] on div "Qualification" at bounding box center [458, 729] width 67 height 19
click at [381, 725] on icon at bounding box center [385, 729] width 9 height 9
click at [1275, 727] on button "Cancel" at bounding box center [1276, 729] width 51 height 22
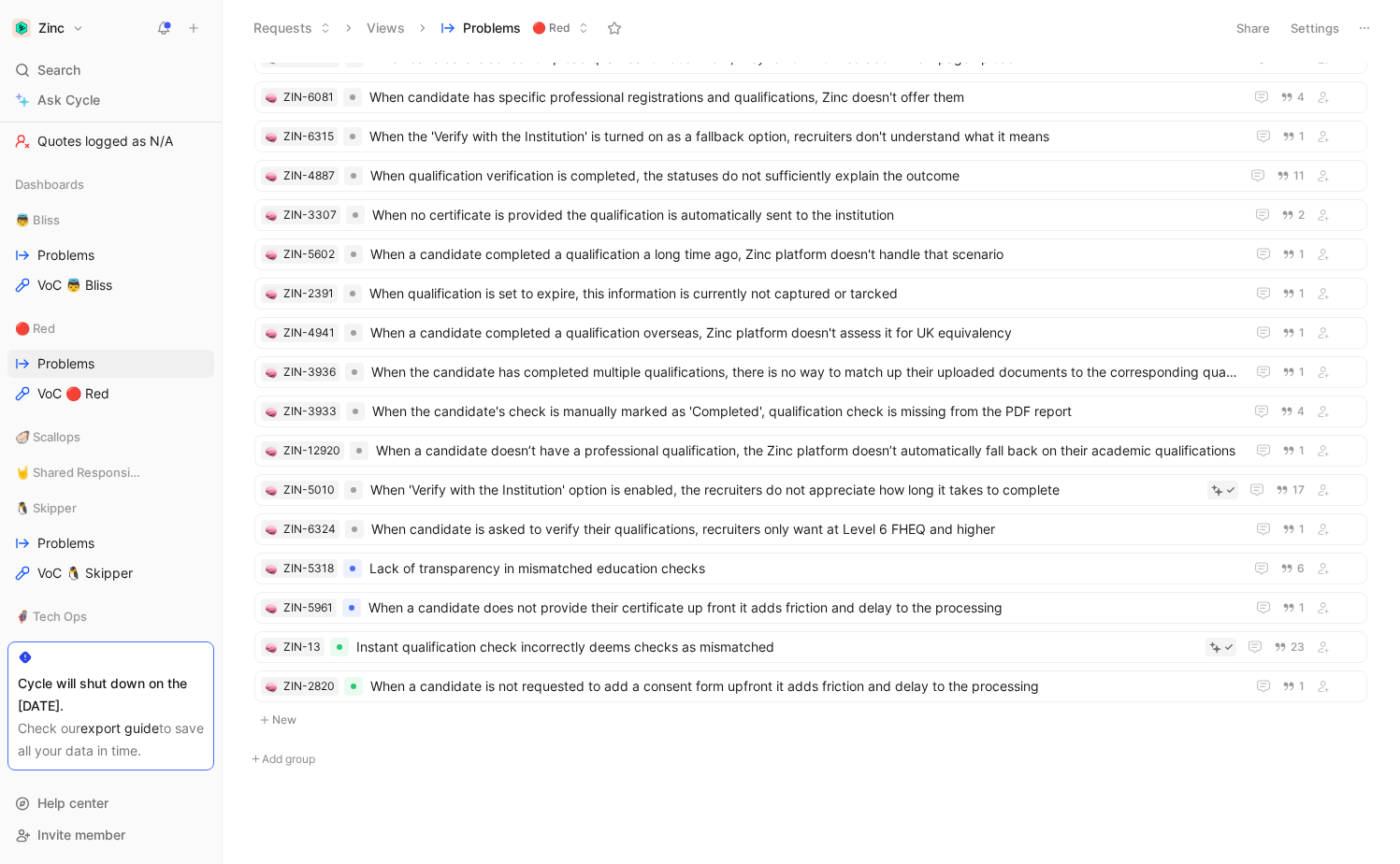
click at [286, 755] on button "Add group" at bounding box center [811, 759] width 1132 height 22
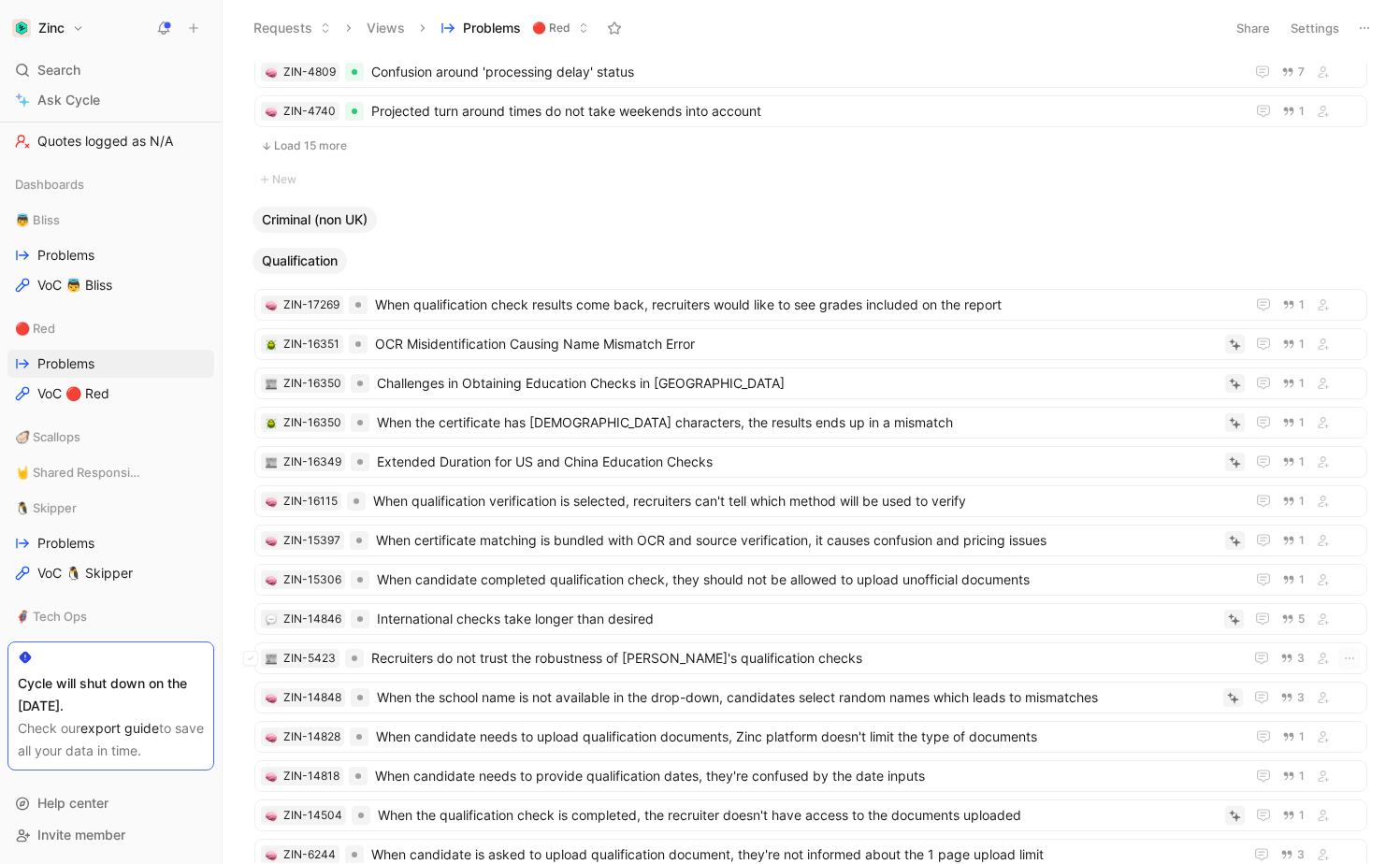
scroll to position [1364, 0]
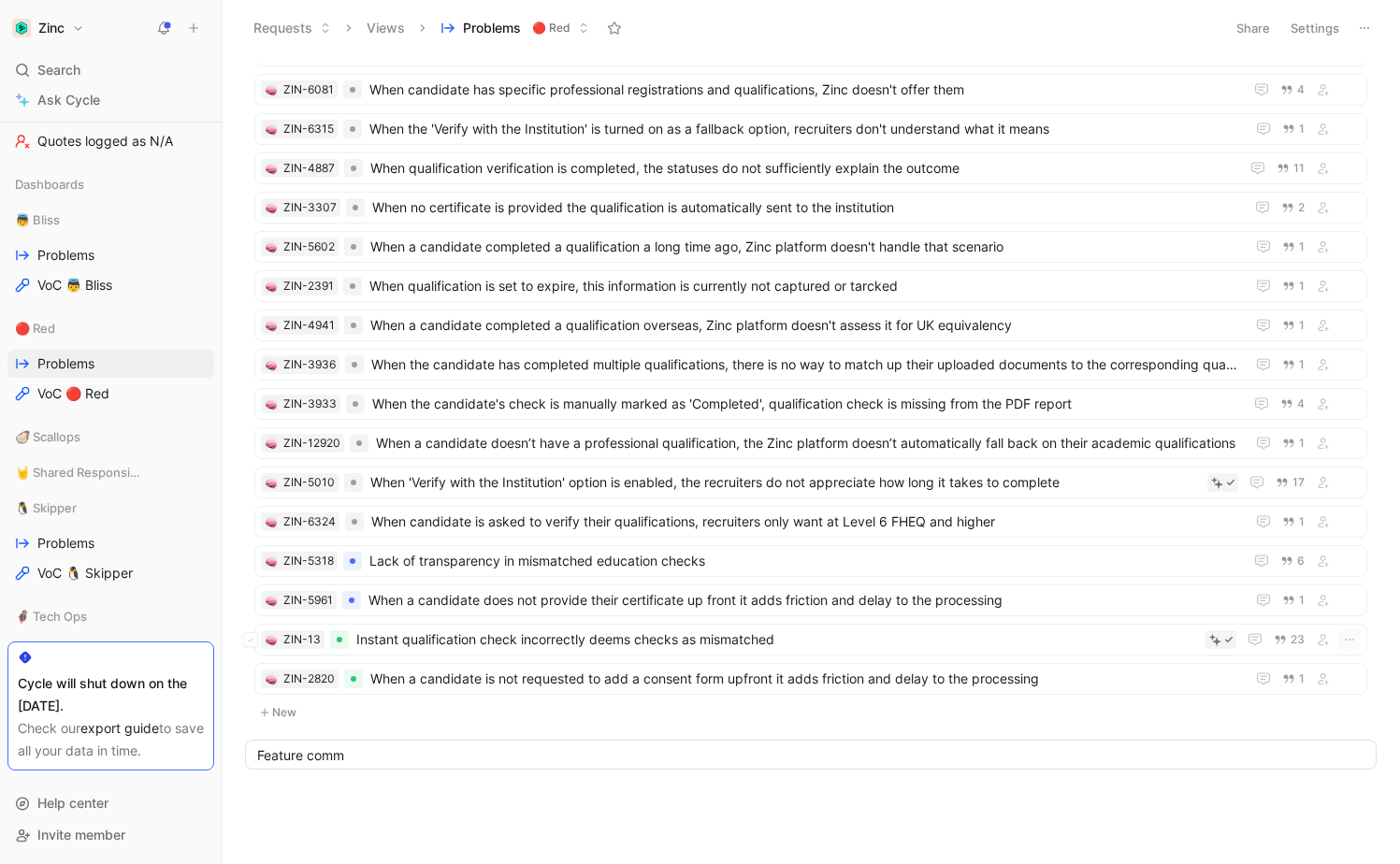
type input "Feature comms"
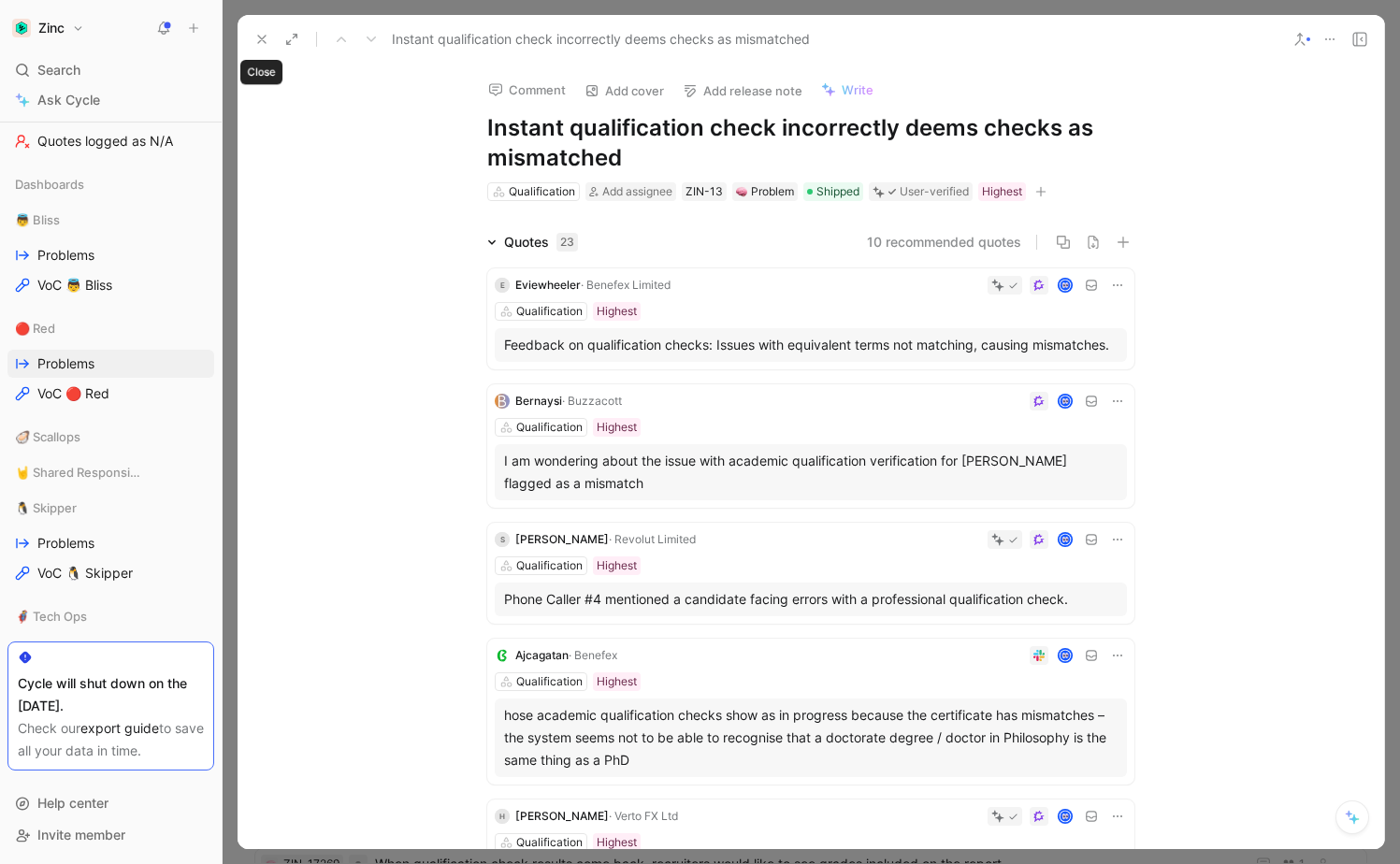
click at [263, 43] on icon at bounding box center [261, 39] width 15 height 15
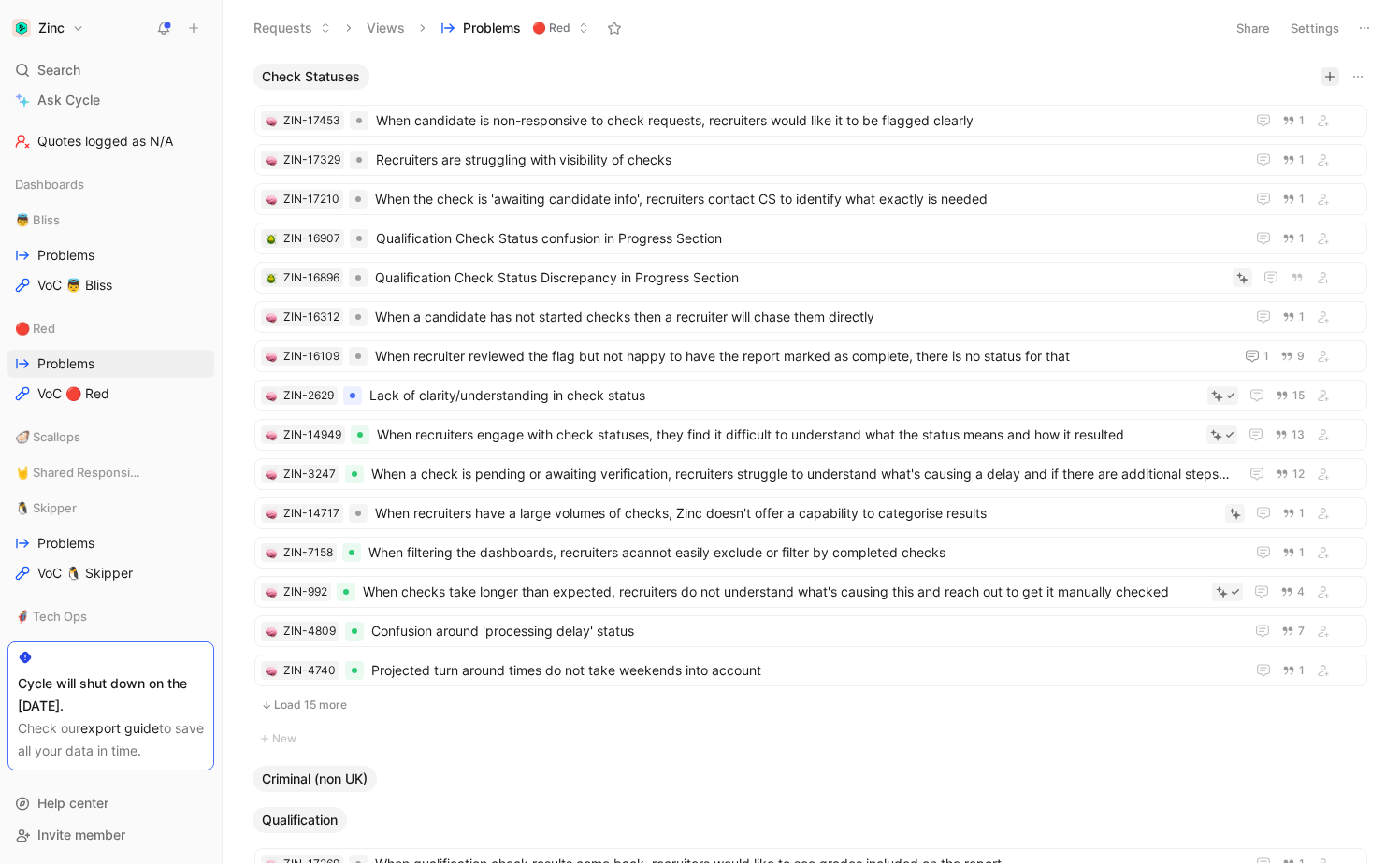
click at [1330, 71] on icon "button" at bounding box center [1329, 76] width 11 height 11
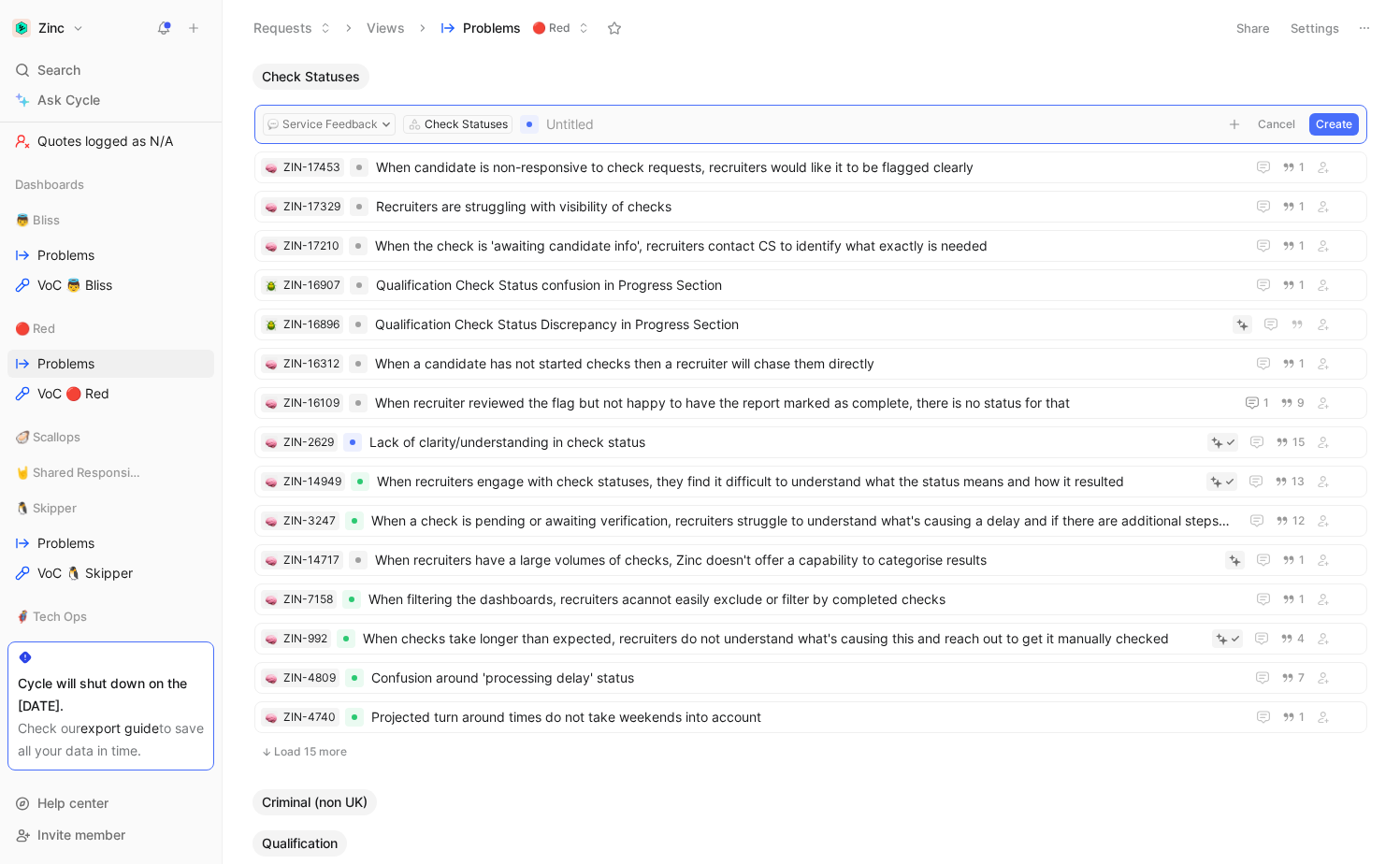
click at [426, 120] on div "Check Statuses" at bounding box center [466, 124] width 83 height 19
click at [437, 127] on div "Check Statuses" at bounding box center [466, 124] width 83 height 19
click at [1276, 119] on button "Cancel" at bounding box center [1276, 124] width 51 height 22
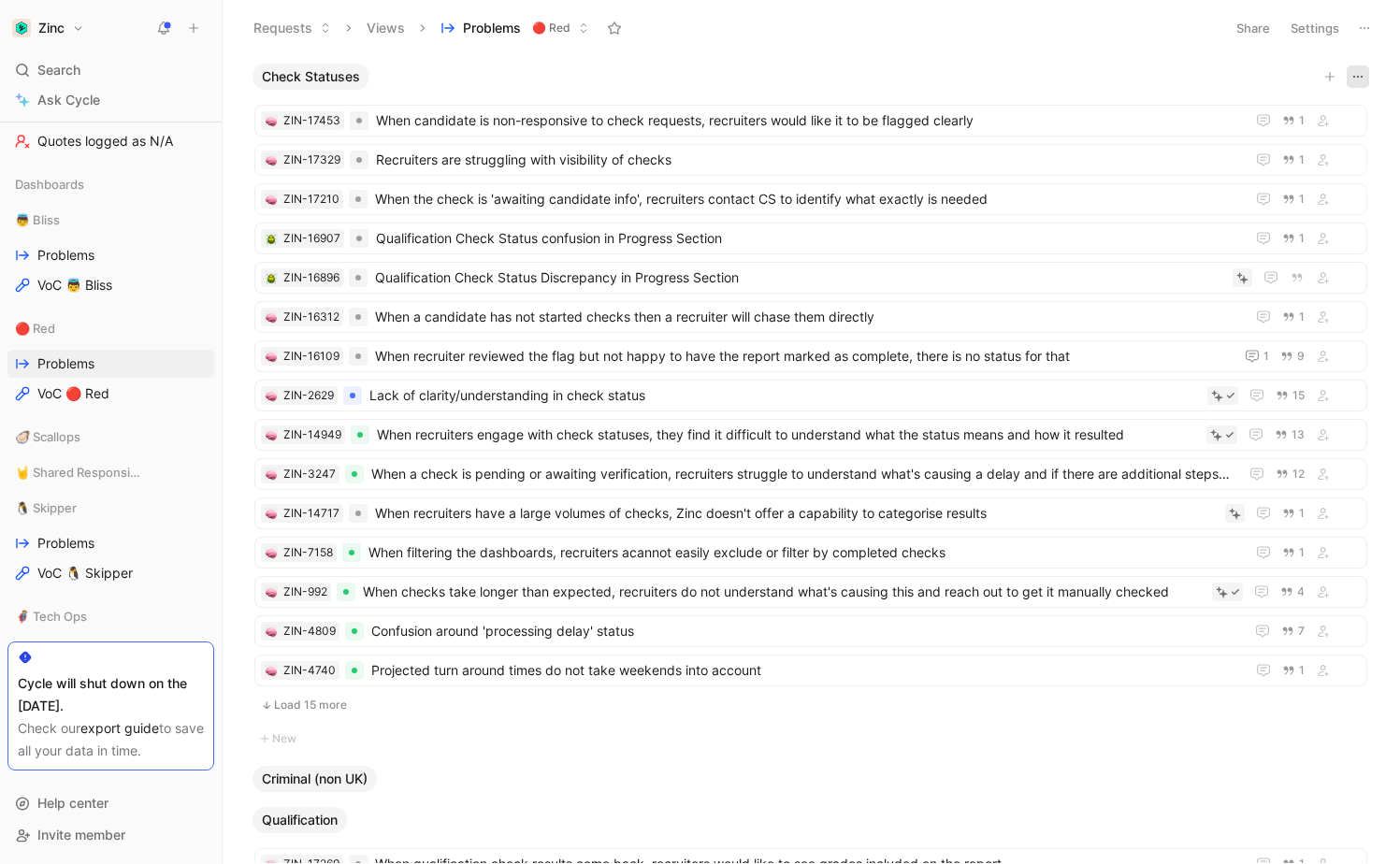
click at [1354, 75] on icon "button" at bounding box center [1358, 76] width 15 height 15
click at [1360, 25] on icon at bounding box center [1364, 28] width 15 height 15
click at [1314, 33] on button "Settings" at bounding box center [1315, 28] width 66 height 26
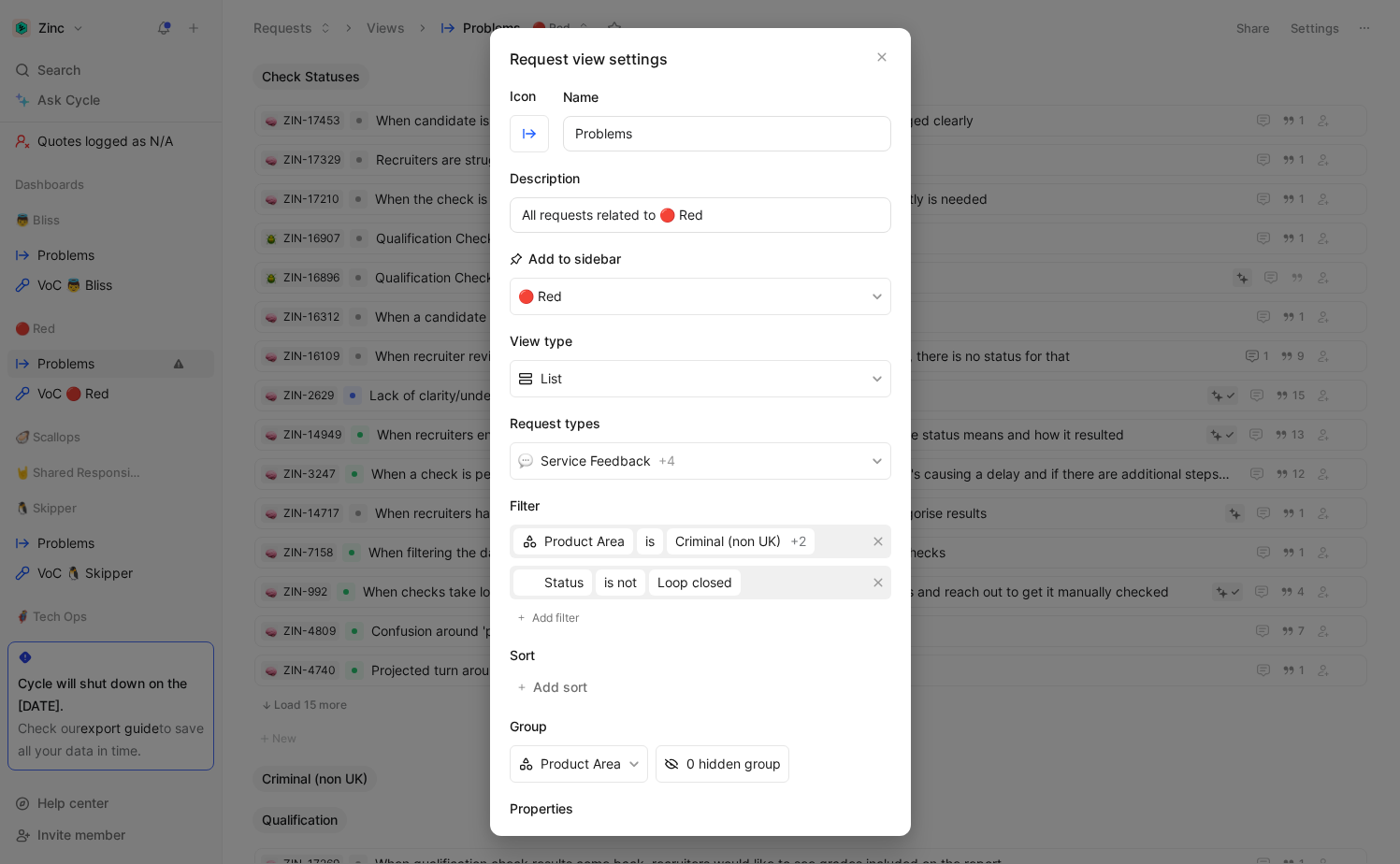
click at [839, 538] on div "Product Area is Criminal (non UK) +2" at bounding box center [700, 542] width 381 height 34
click at [837, 544] on div "Product Area is Criminal (non UK) +2" at bounding box center [700, 542] width 381 height 34
click at [823, 542] on div "Product Area is Criminal (non UK) +2" at bounding box center [700, 542] width 381 height 34
click at [794, 540] on div "+2" at bounding box center [798, 542] width 16 height 22
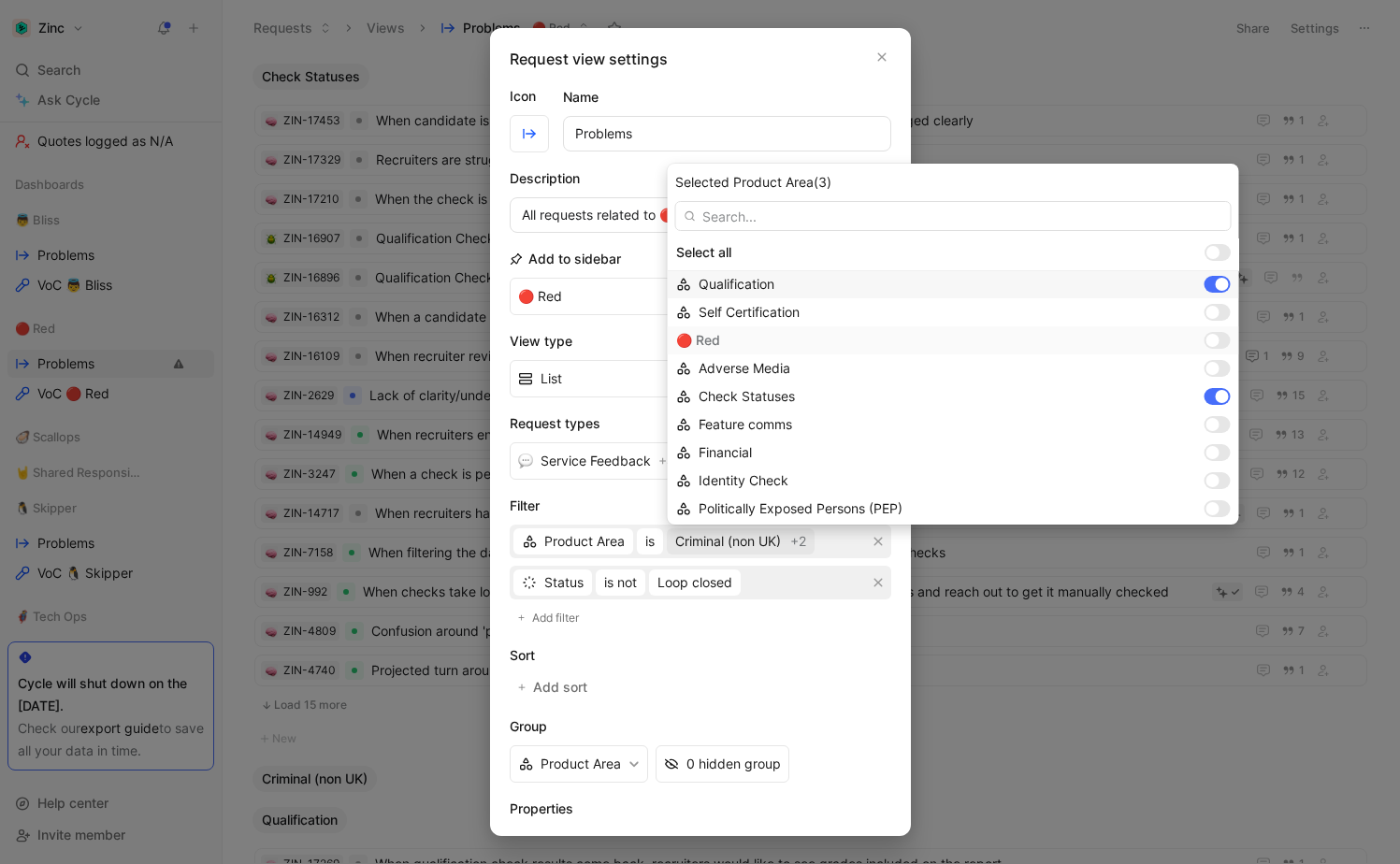
scroll to position [126, 0]
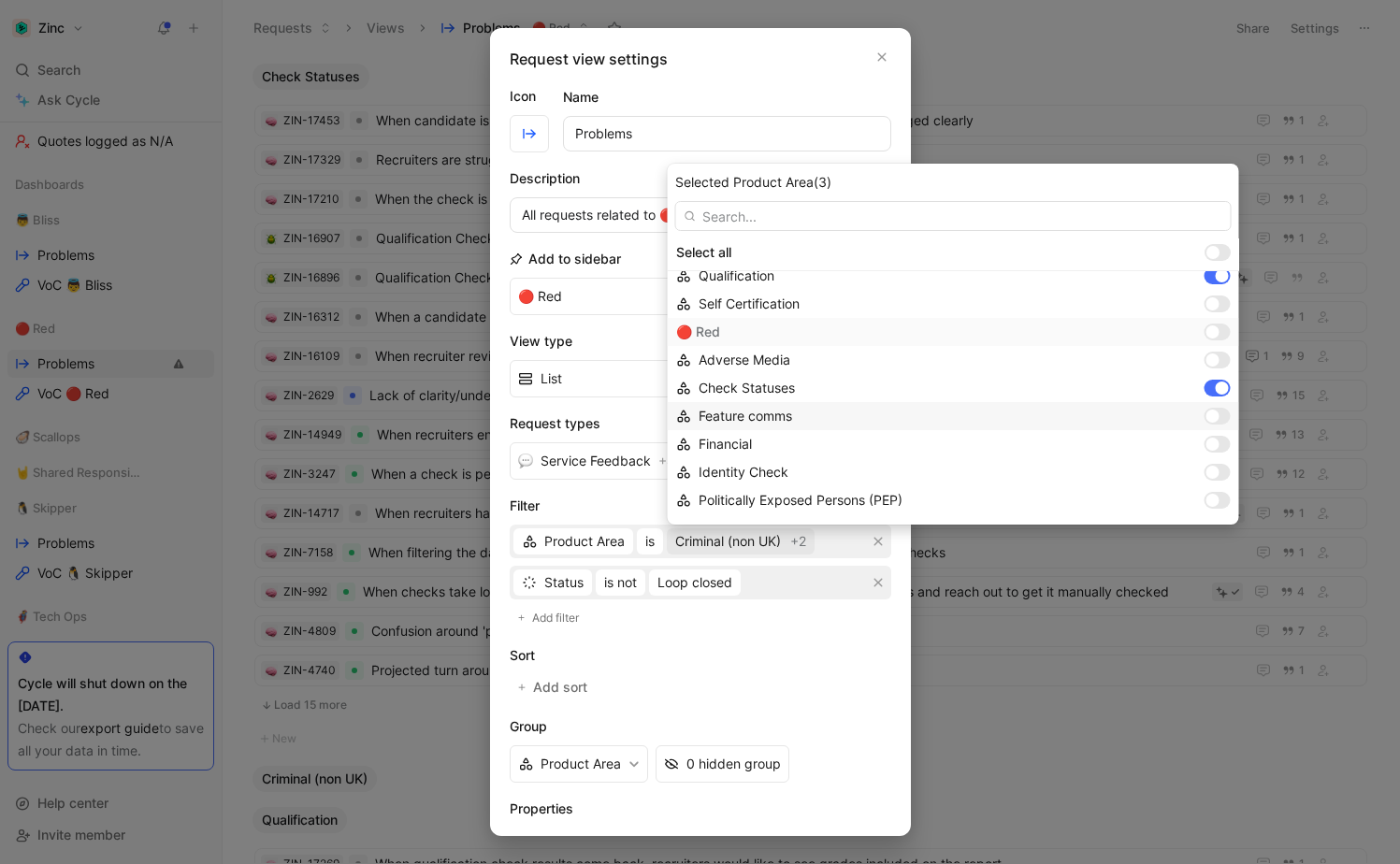
click at [824, 416] on div "Feature comms" at bounding box center [948, 416] width 499 height 22
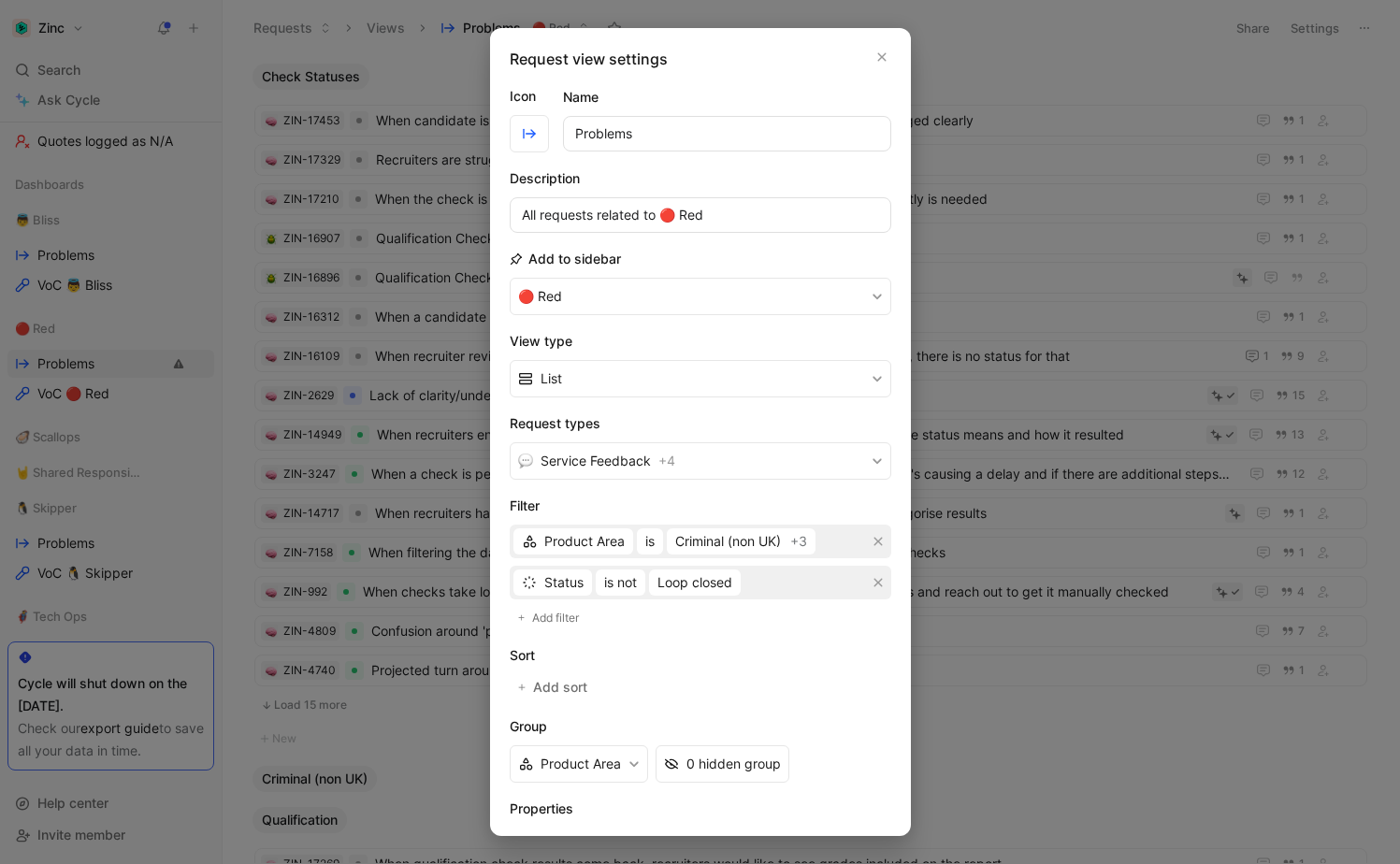
scroll to position [116, 0]
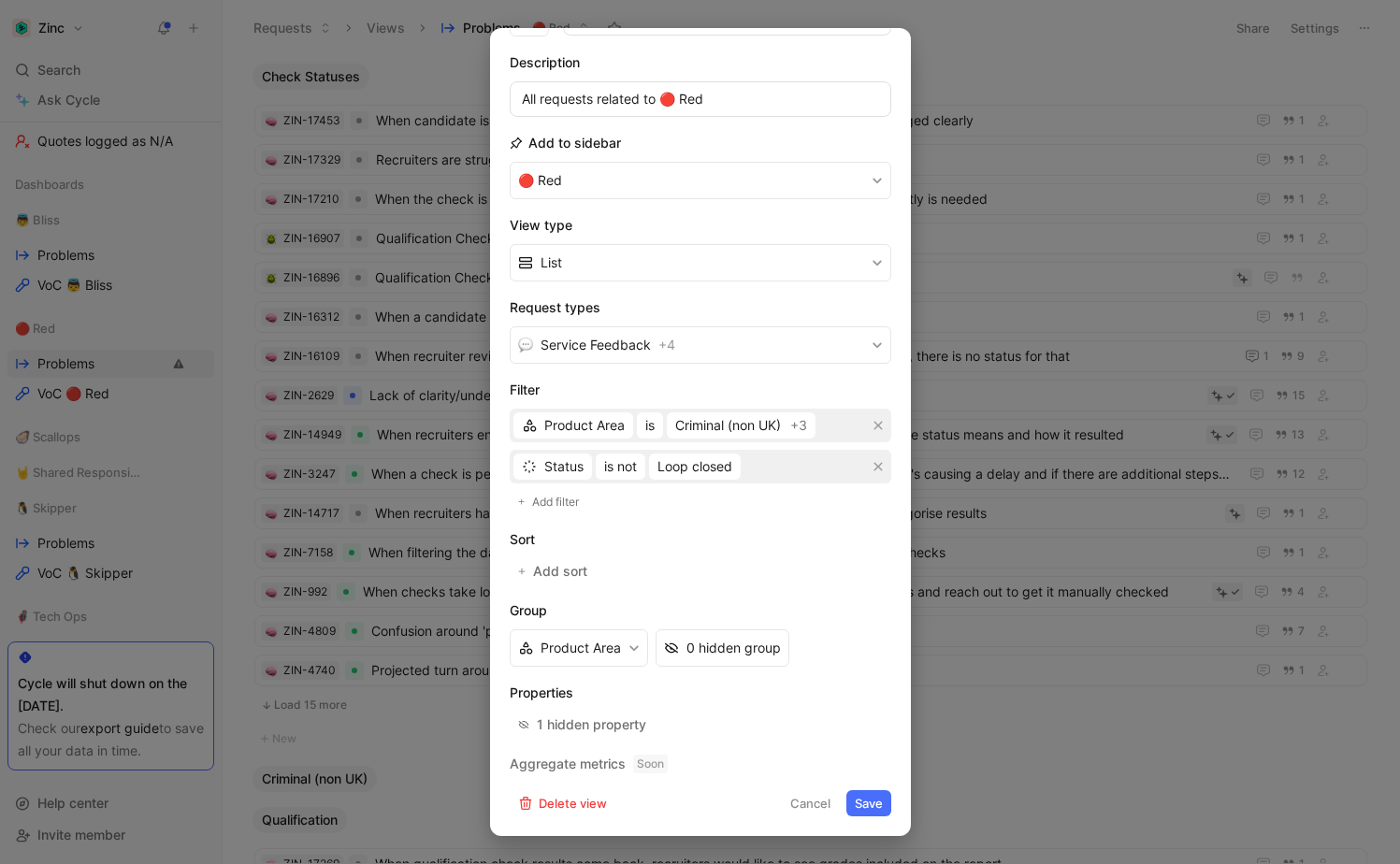
click at [1010, 742] on div at bounding box center [700, 432] width 1400 height 864
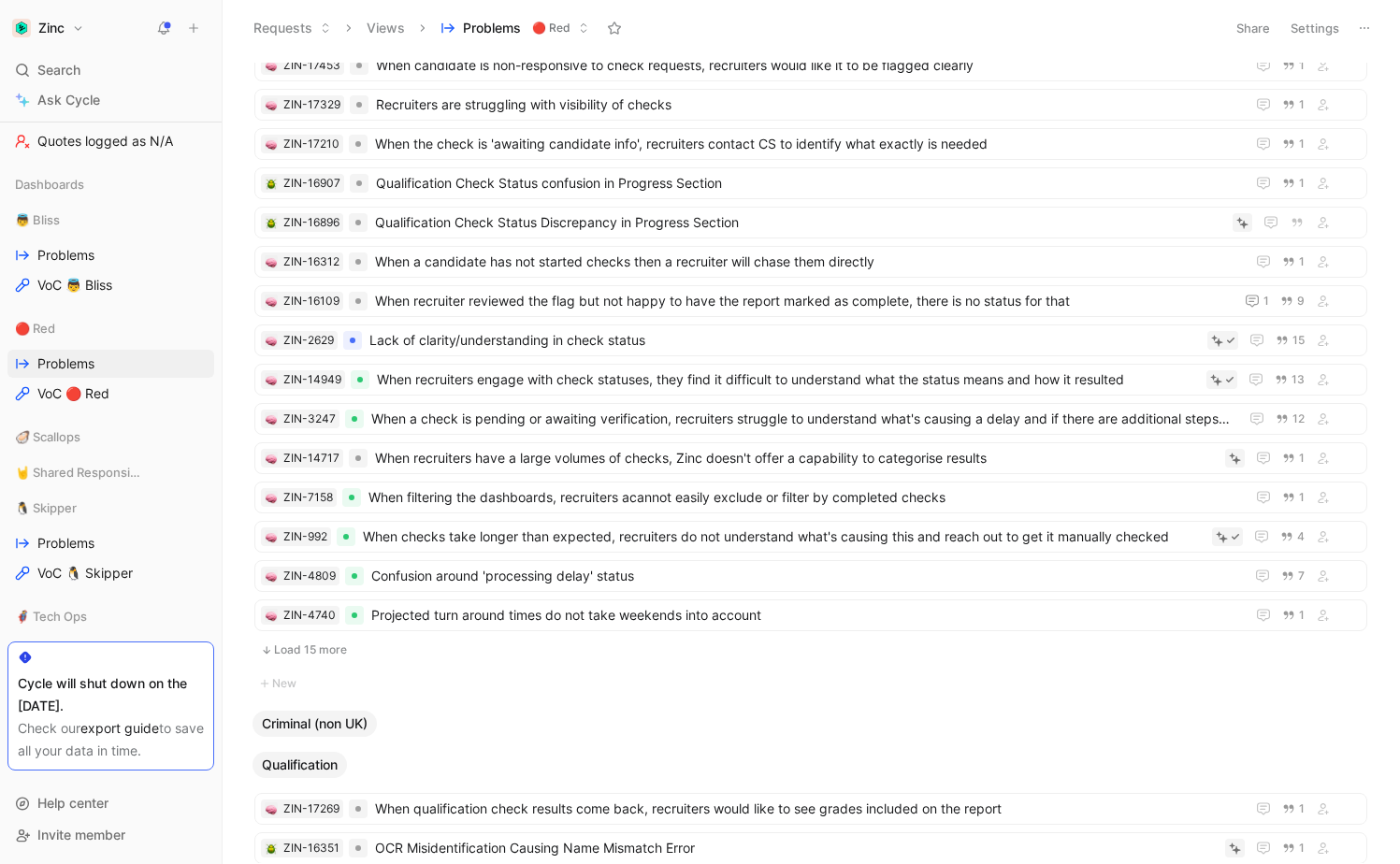
scroll to position [0, 0]
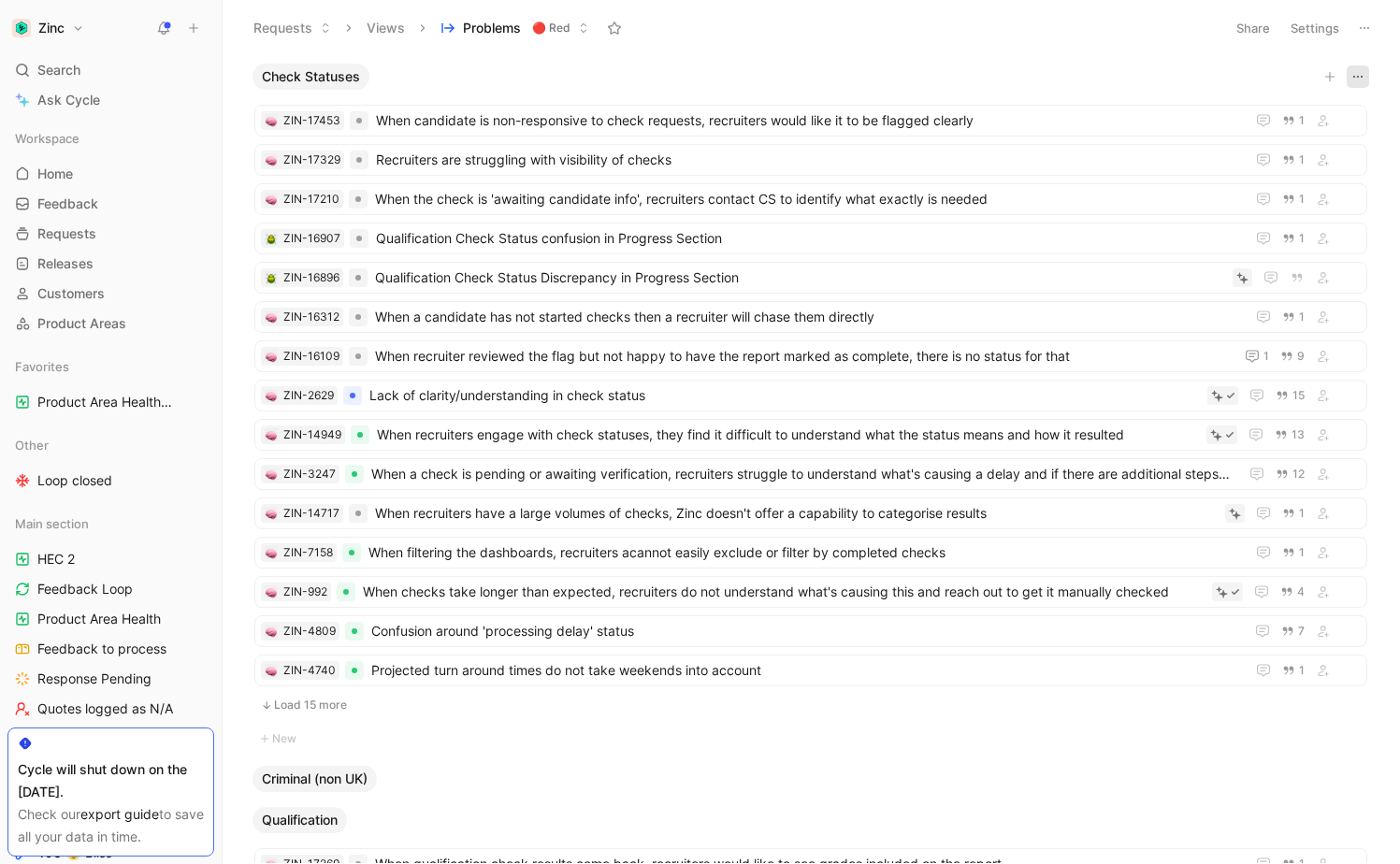
click at [1366, 74] on button "button" at bounding box center [1358, 77] width 22 height 22
click at [1311, 31] on button "Settings" at bounding box center [1315, 28] width 66 height 26
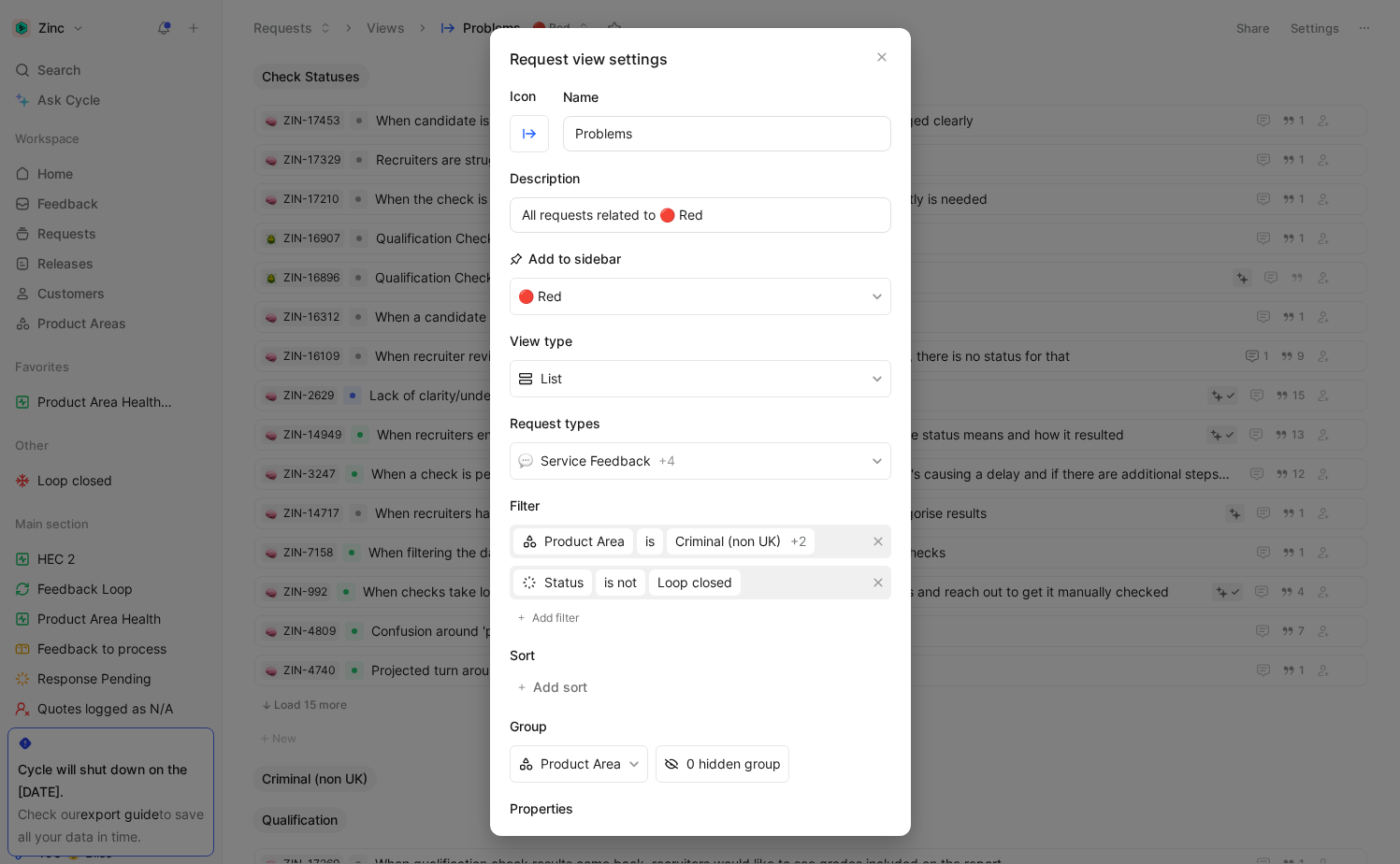
scroll to position [116, 0]
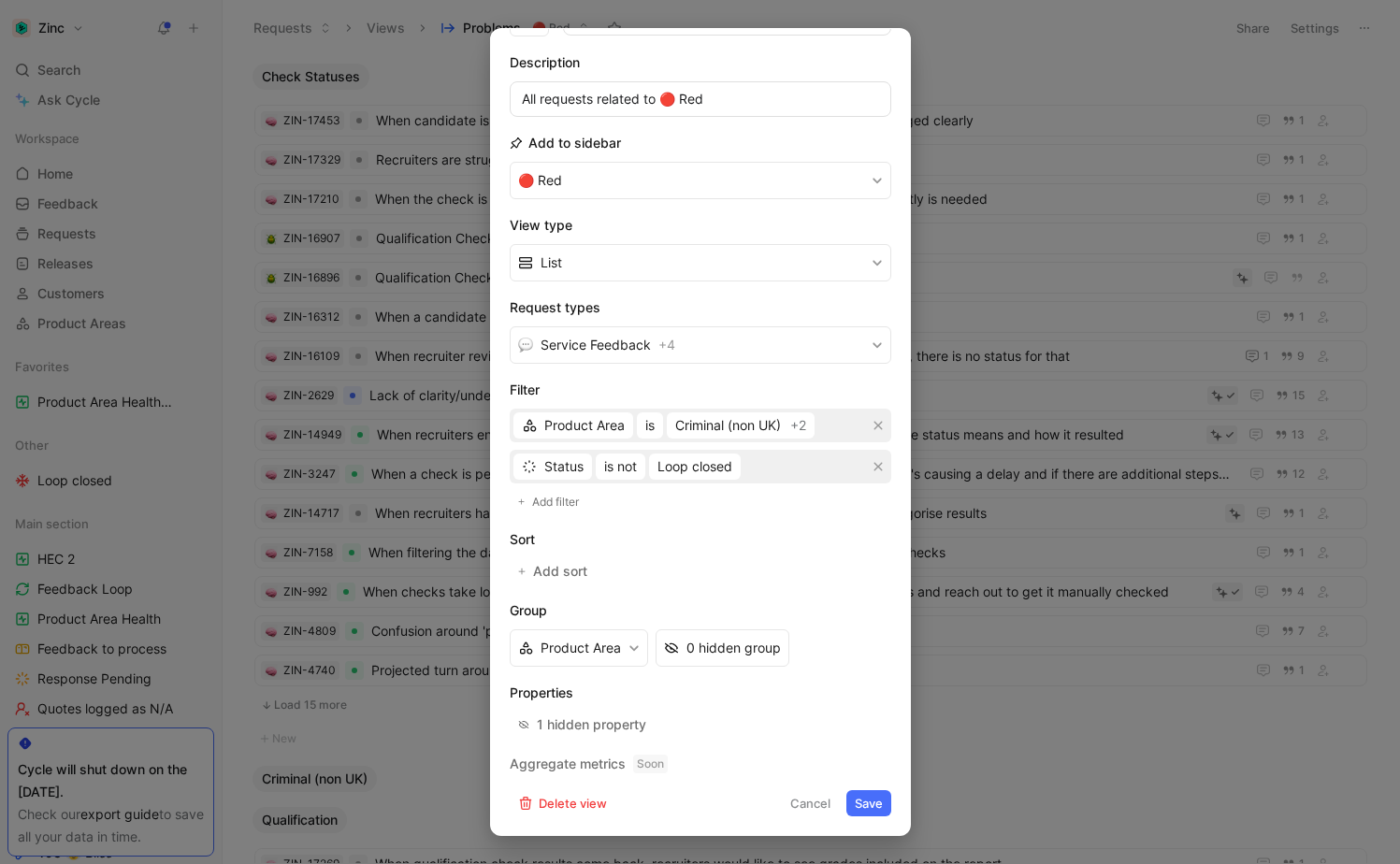
click at [739, 439] on div "Product Area is Criminal (non UK) +2" at bounding box center [700, 426] width 381 height 34
click at [744, 421] on span "Criminal (non UK)" at bounding box center [728, 425] width 106 height 22
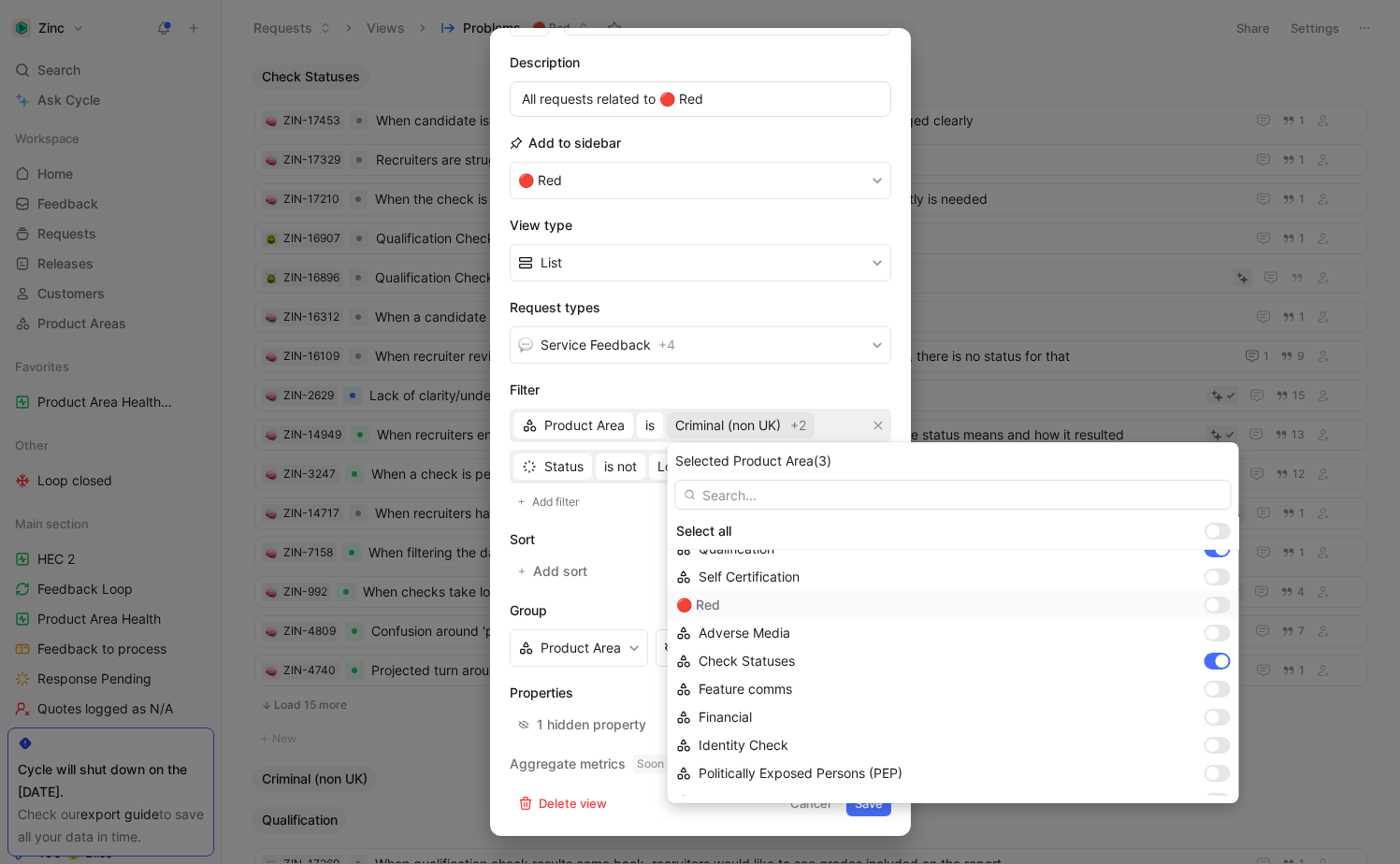
scroll to position [142, 0]
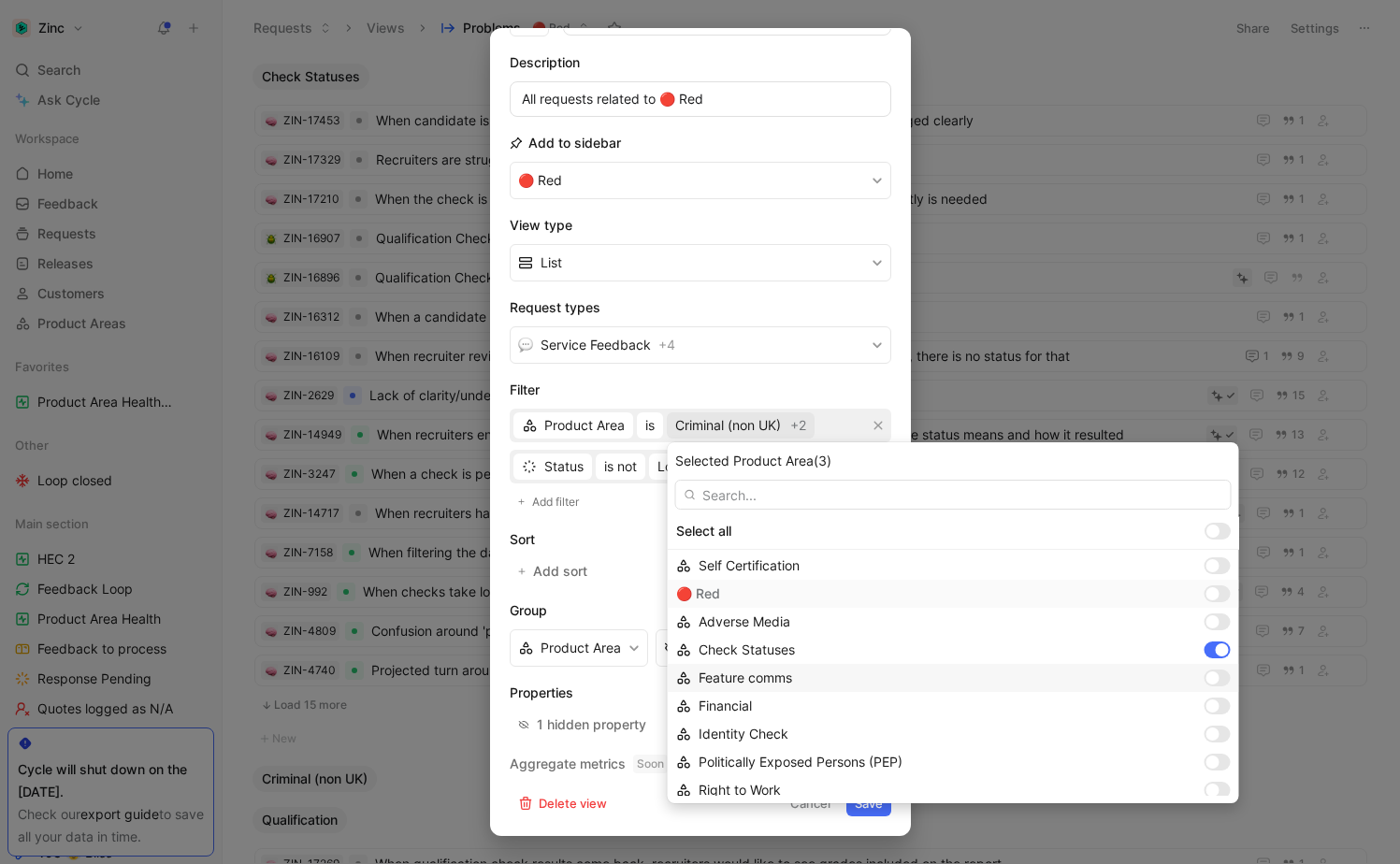
click at [822, 680] on div "Feature comms" at bounding box center [948, 677] width 499 height 22
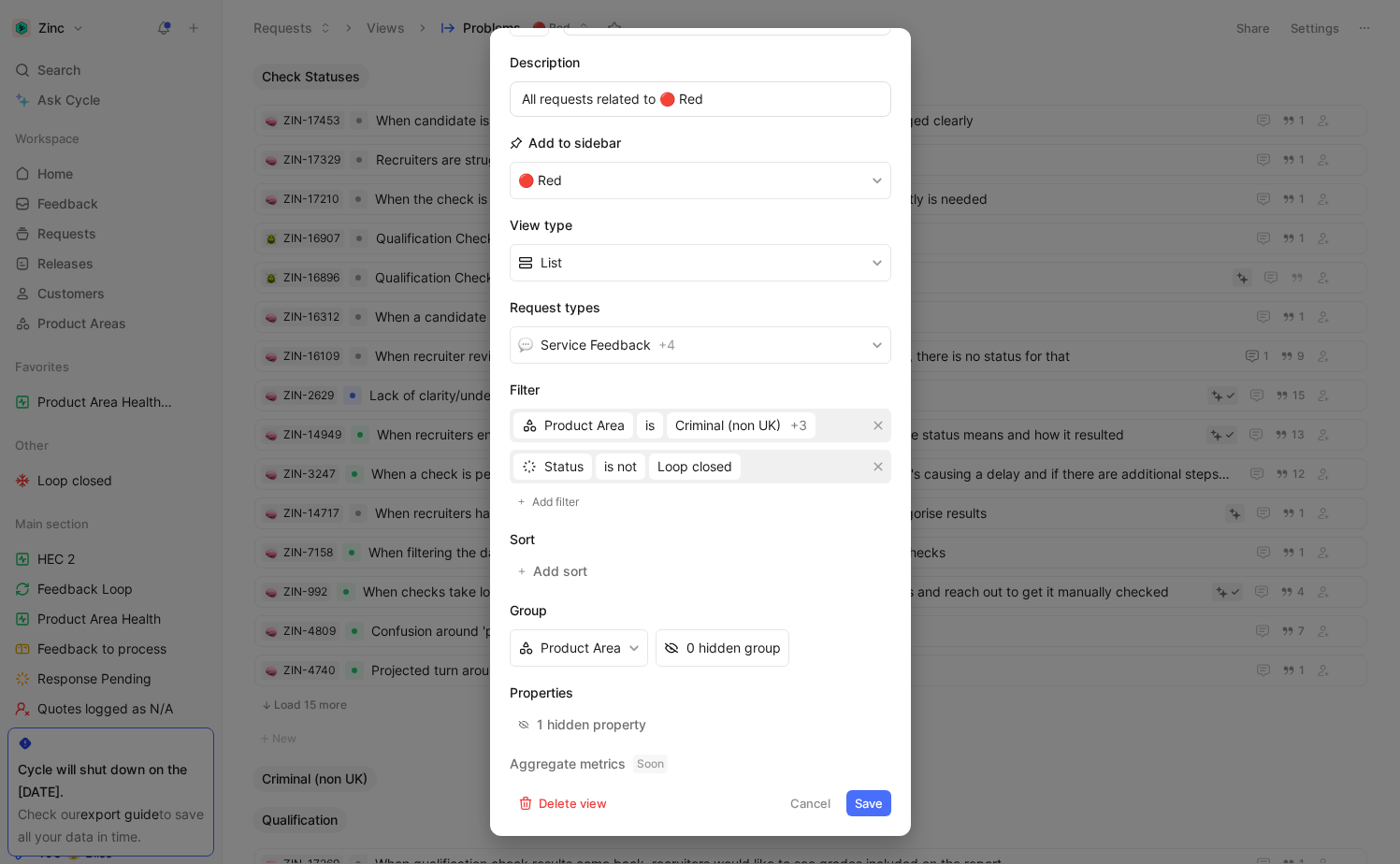
click at [879, 800] on button "Save" at bounding box center [868, 803] width 45 height 26
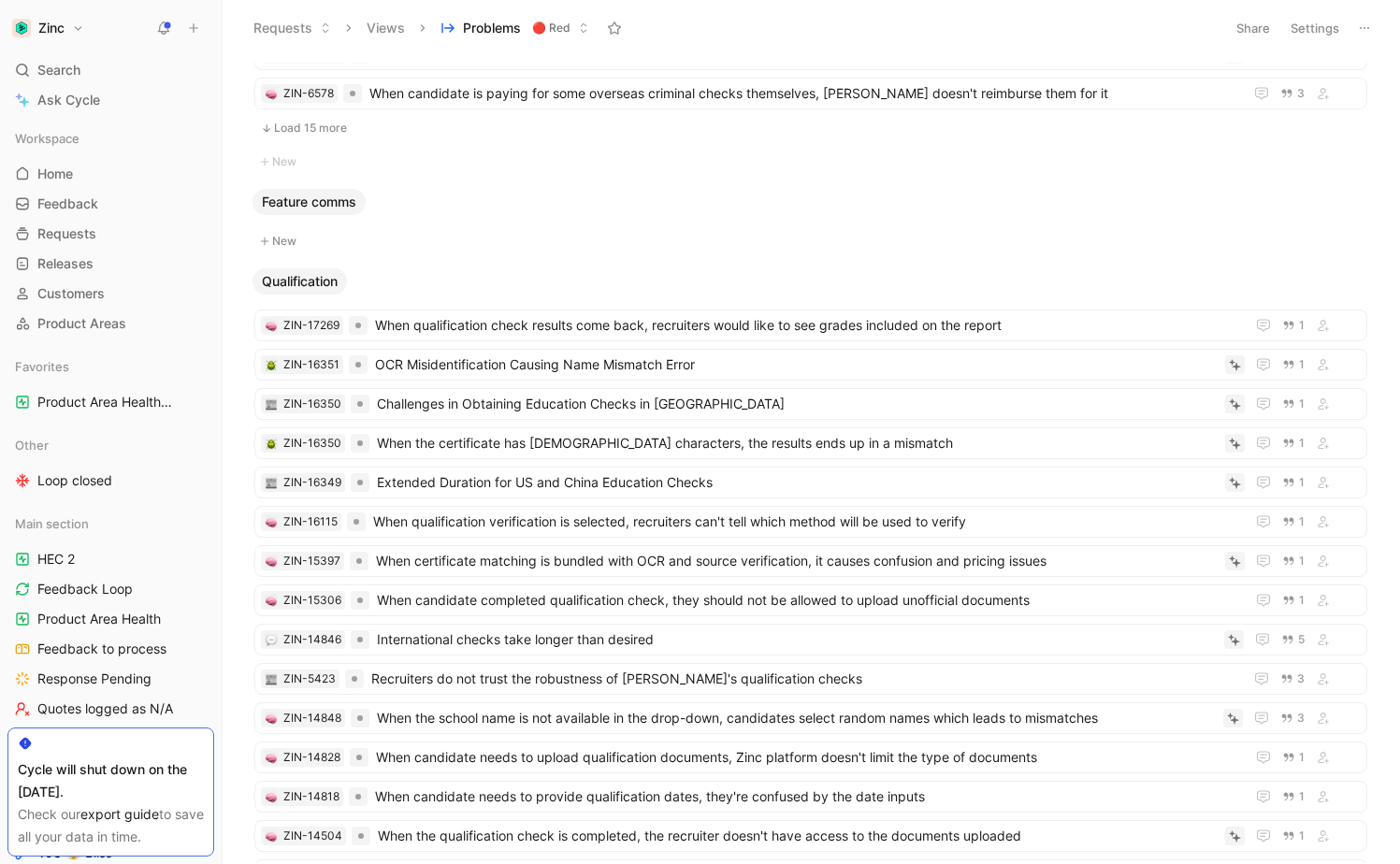
scroll to position [1135, 0]
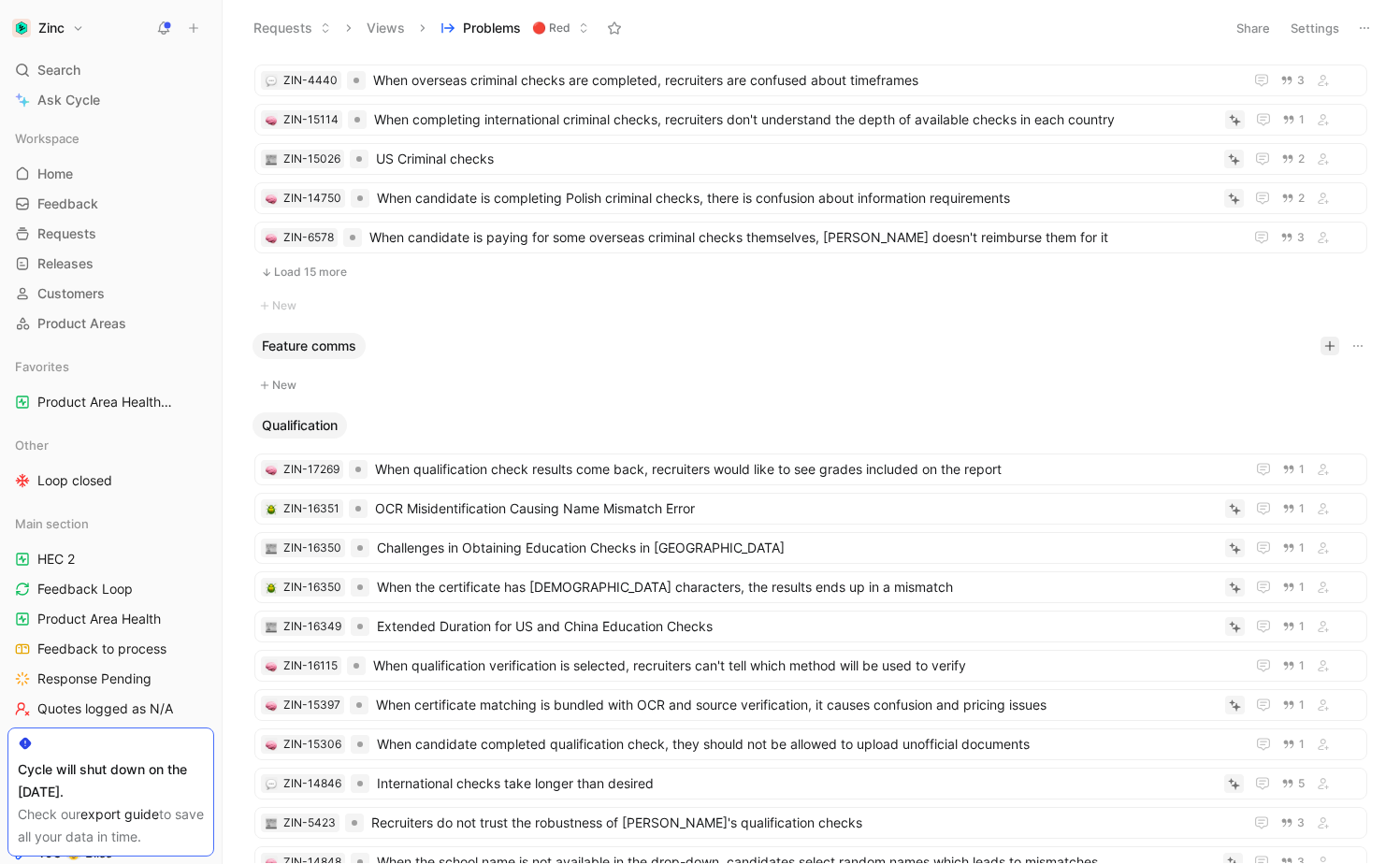
click at [1329, 345] on icon "button" at bounding box center [1330, 345] width 10 height 1
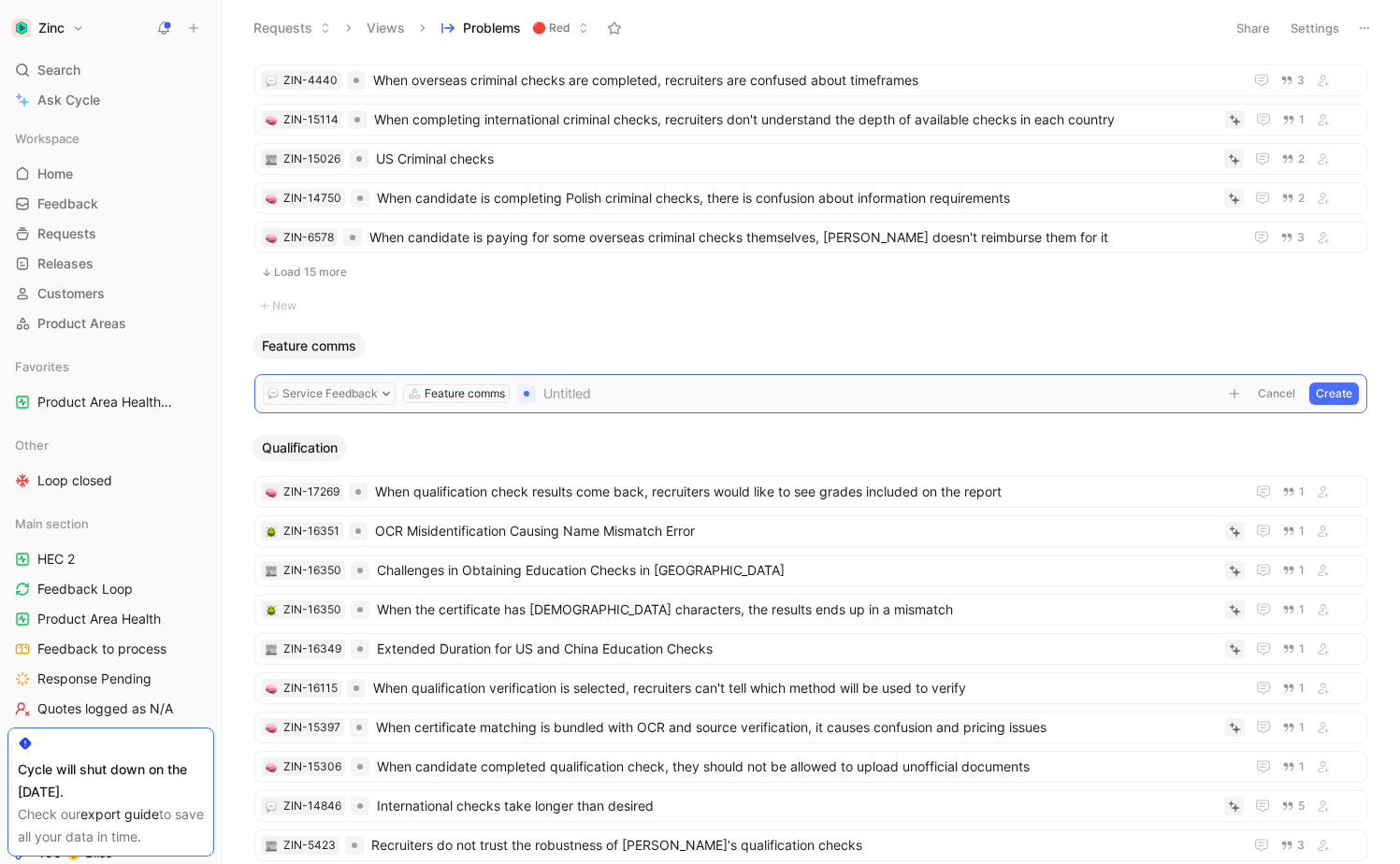
paste span
drag, startPoint x: 672, startPoint y: 396, endPoint x: 516, endPoint y: 390, distance: 156.1
click at [516, 390] on form "Service Feedback Feature comms There is a need for better communication regardi…" at bounding box center [810, 393] width 1097 height 22
drag, startPoint x: 947, startPoint y: 392, endPoint x: 856, endPoint y: 389, distance: 91.0
click at [856, 389] on span "Better communication regarding product updates and features." at bounding box center [881, 393] width 675 height 22
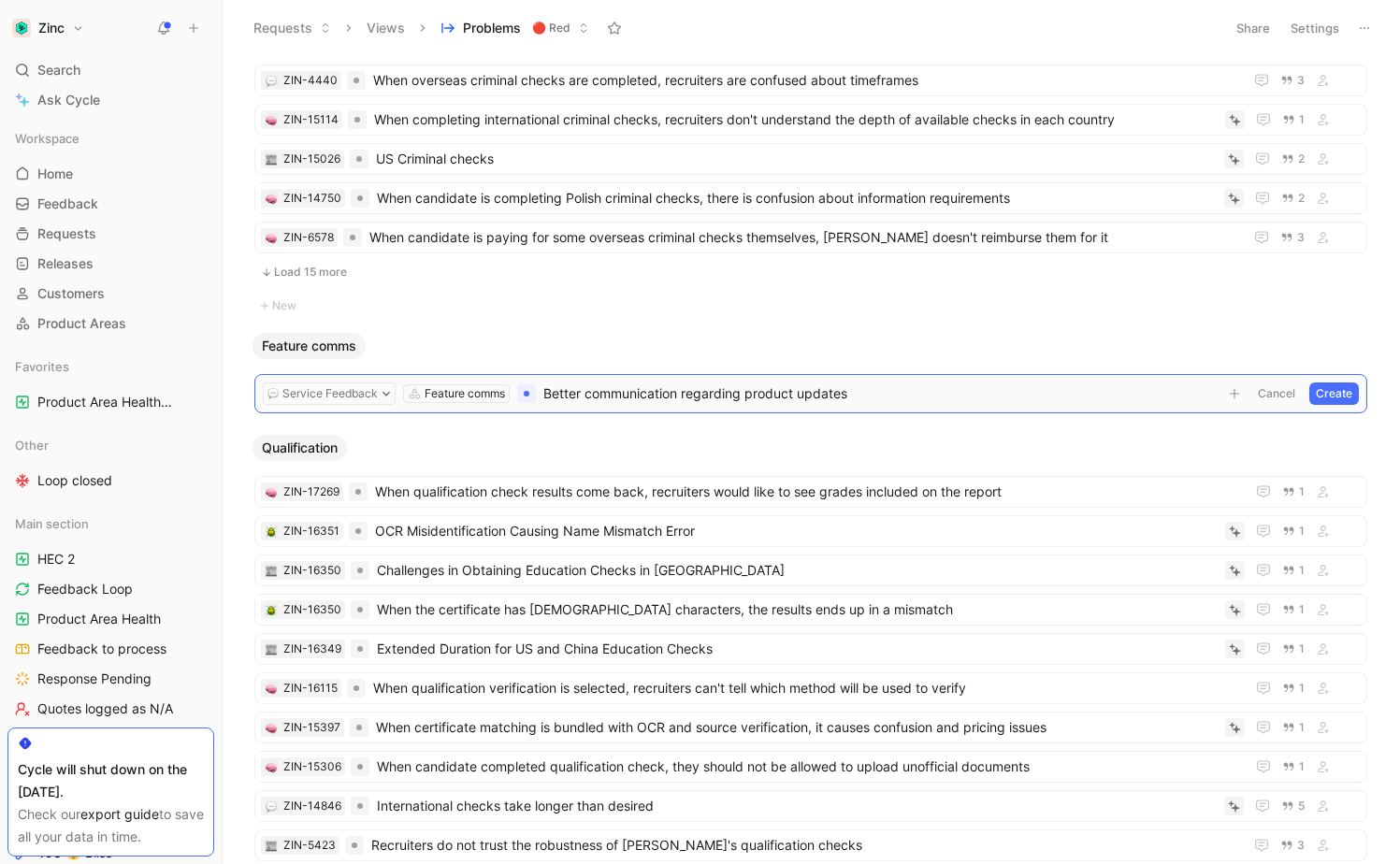
click at [1340, 384] on button "Create" at bounding box center [1334, 393] width 50 height 22
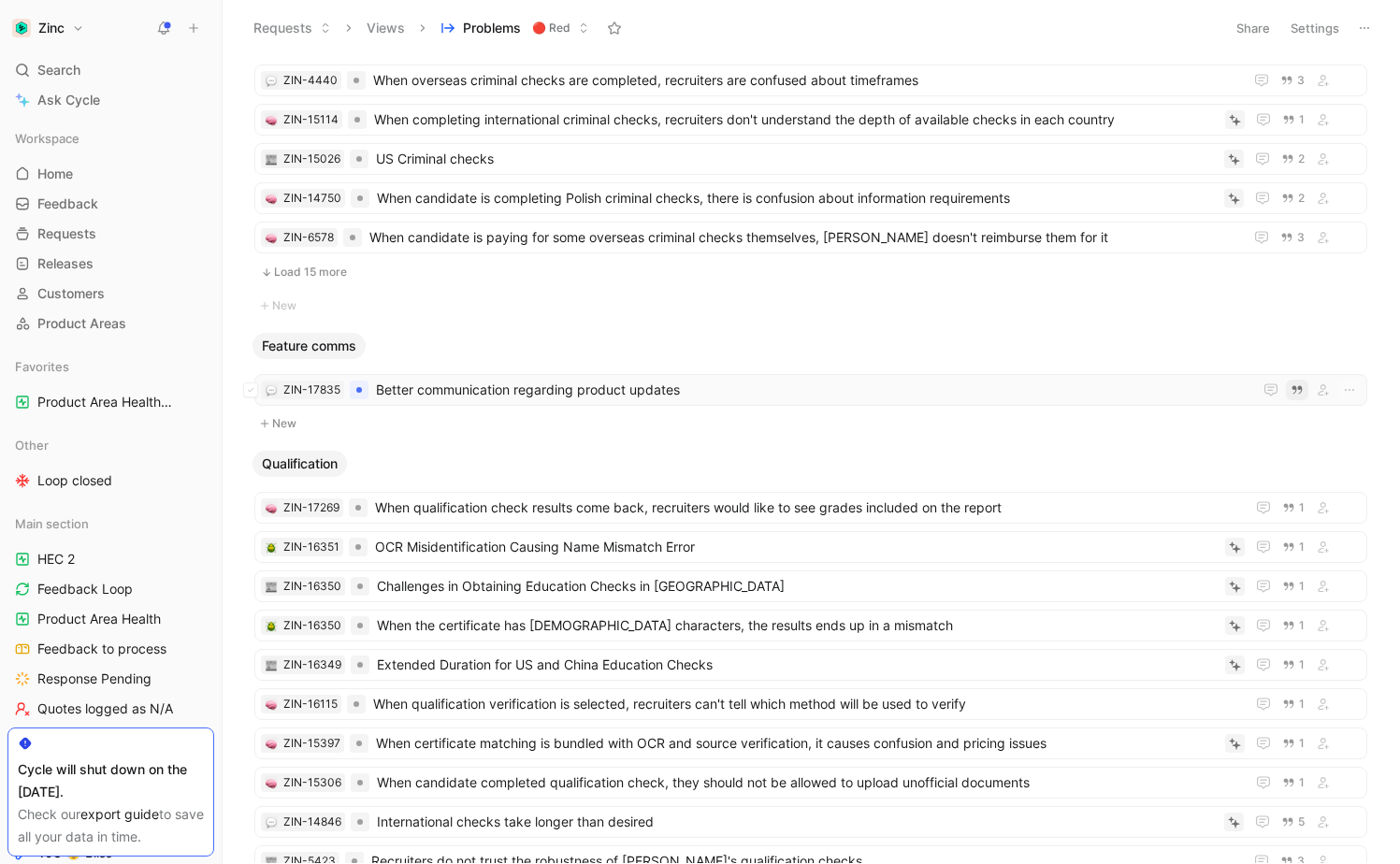
click at [1301, 388] on icon "button" at bounding box center [1298, 390] width 10 height 8
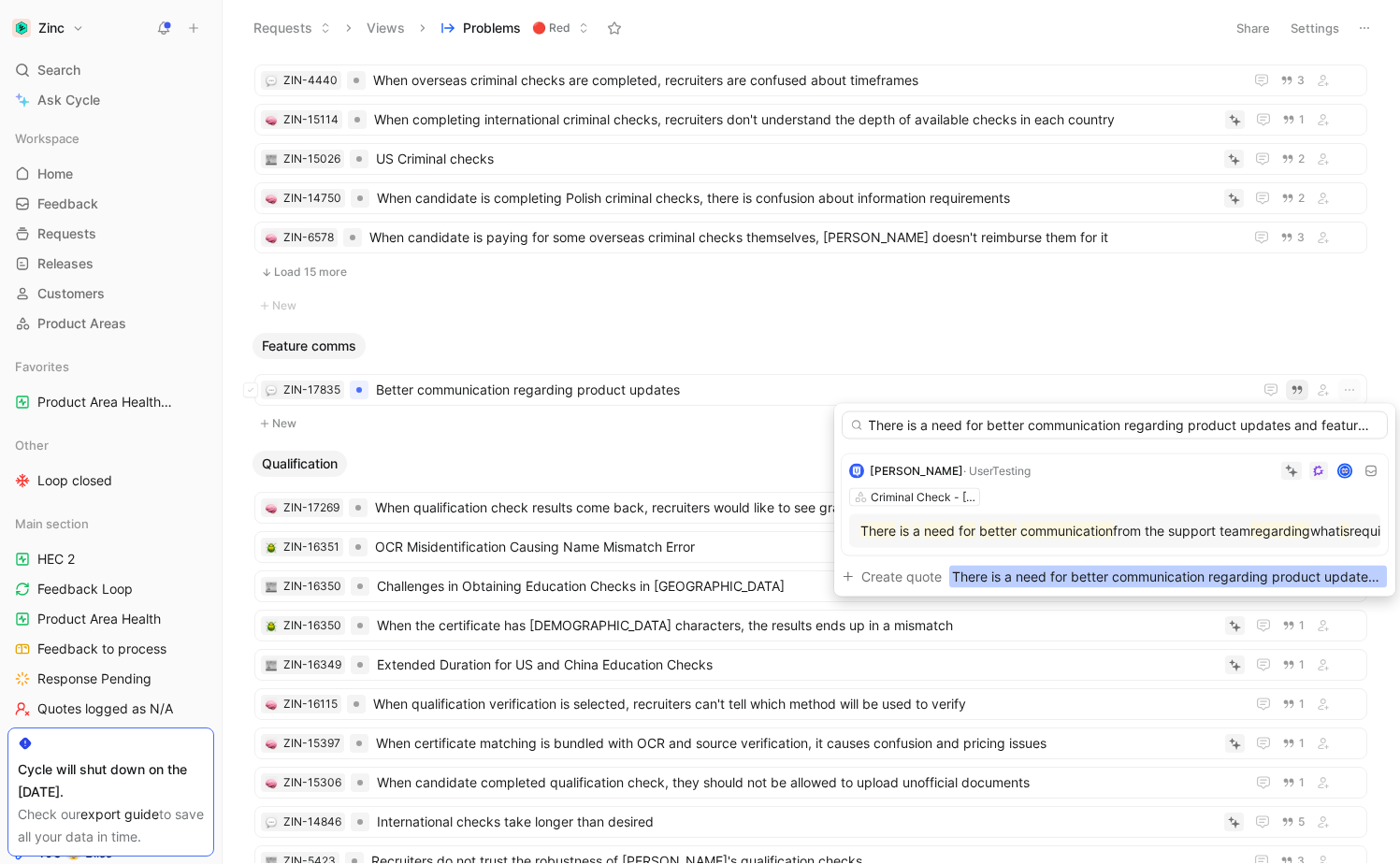
scroll to position [0, 0]
drag, startPoint x: 987, startPoint y: 425, endPoint x: 854, endPoint y: 429, distance: 133.1
click at [854, 429] on div "There is a need for better communication regarding product updates and features." at bounding box center [1115, 425] width 546 height 28
drag, startPoint x: 1192, startPoint y: 429, endPoint x: 838, endPoint y: 425, distance: 354.0
click at [838, 425] on div "There is a need for better communication regarding product updates and features…" at bounding box center [1115, 500] width 561 height 193
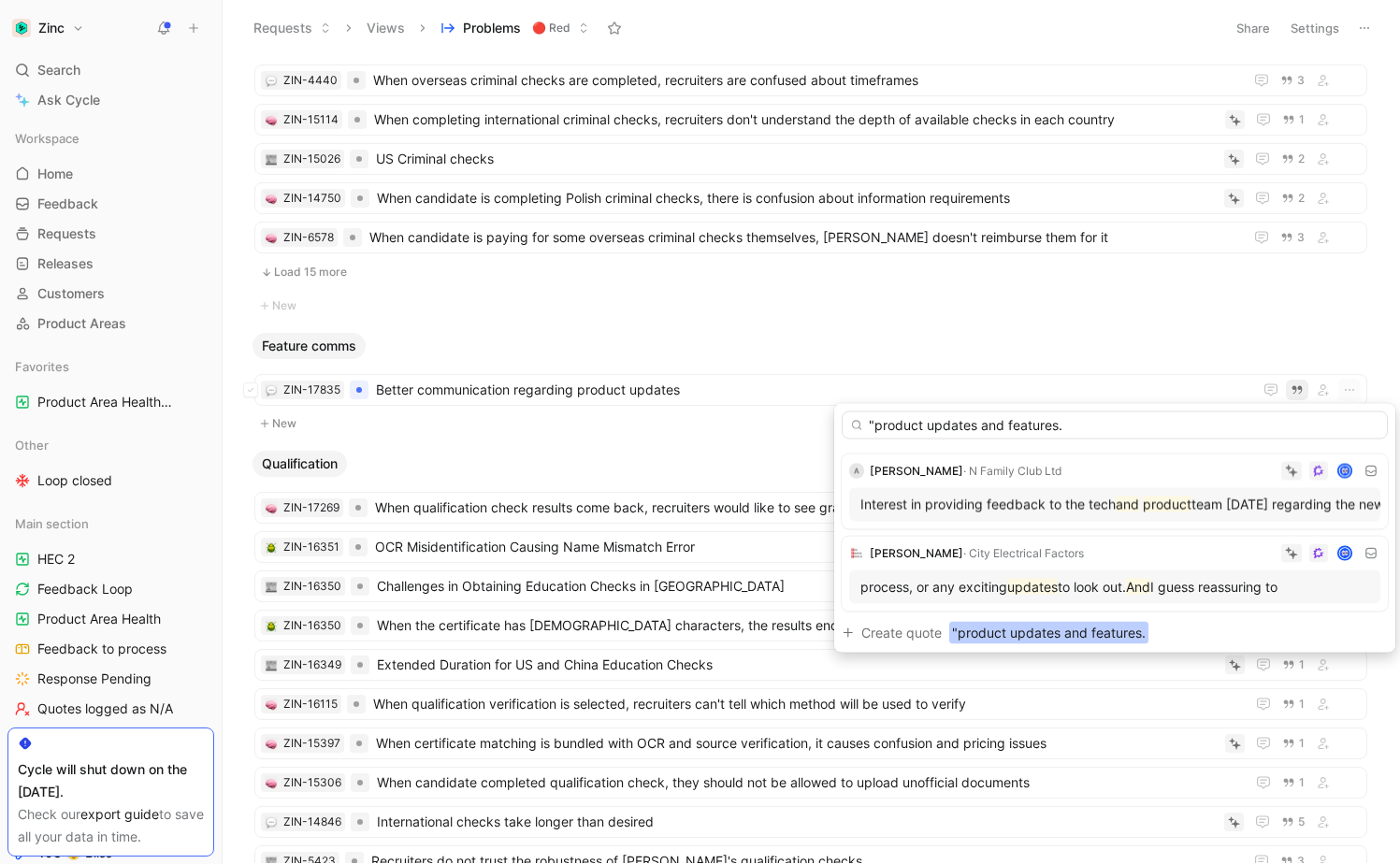
drag, startPoint x: 1074, startPoint y: 421, endPoint x: 1061, endPoint y: 425, distance: 13.6
click at [1060, 425] on input ""product updates and features." at bounding box center [1115, 425] width 546 height 28
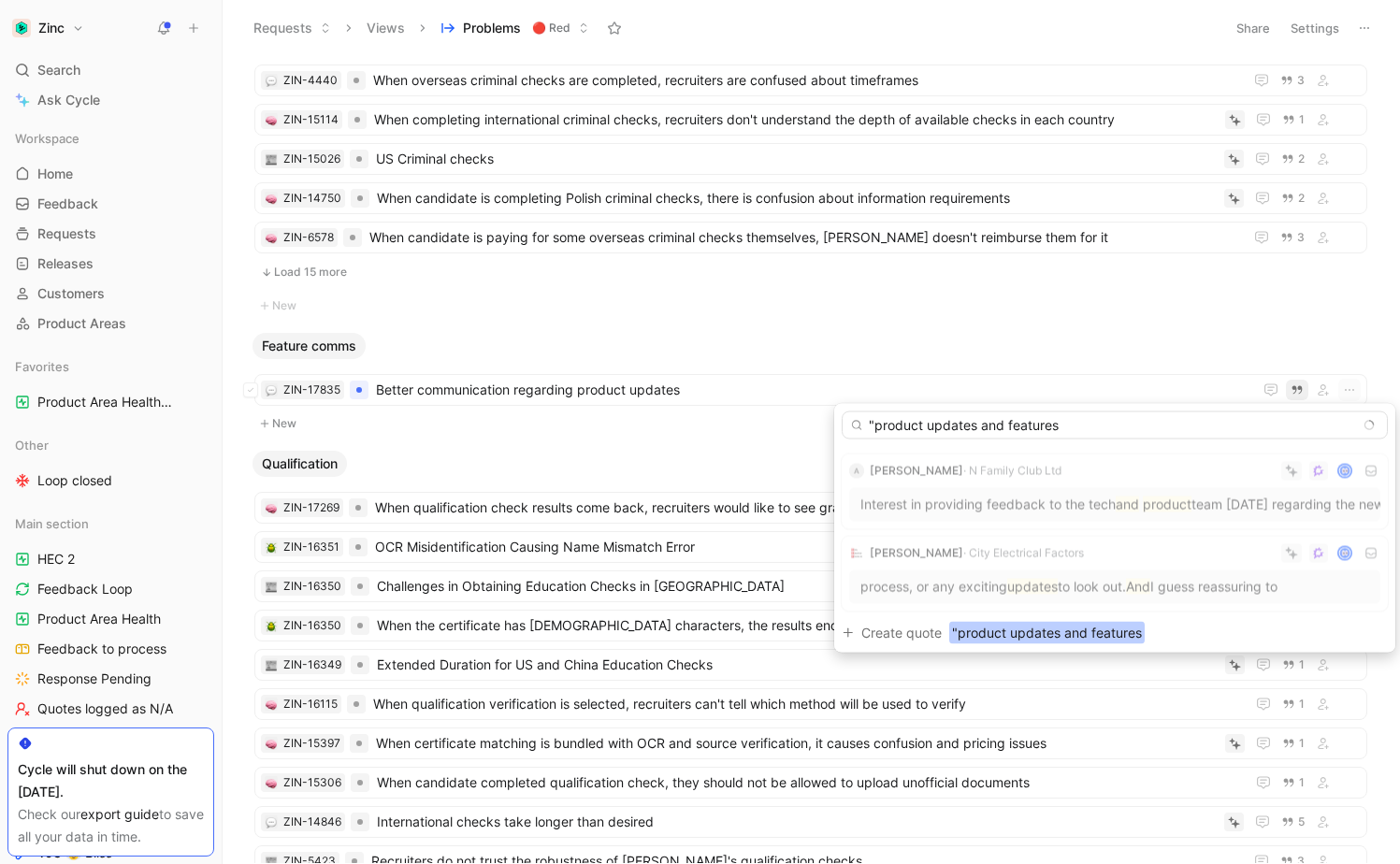
type input ""product updates and features""
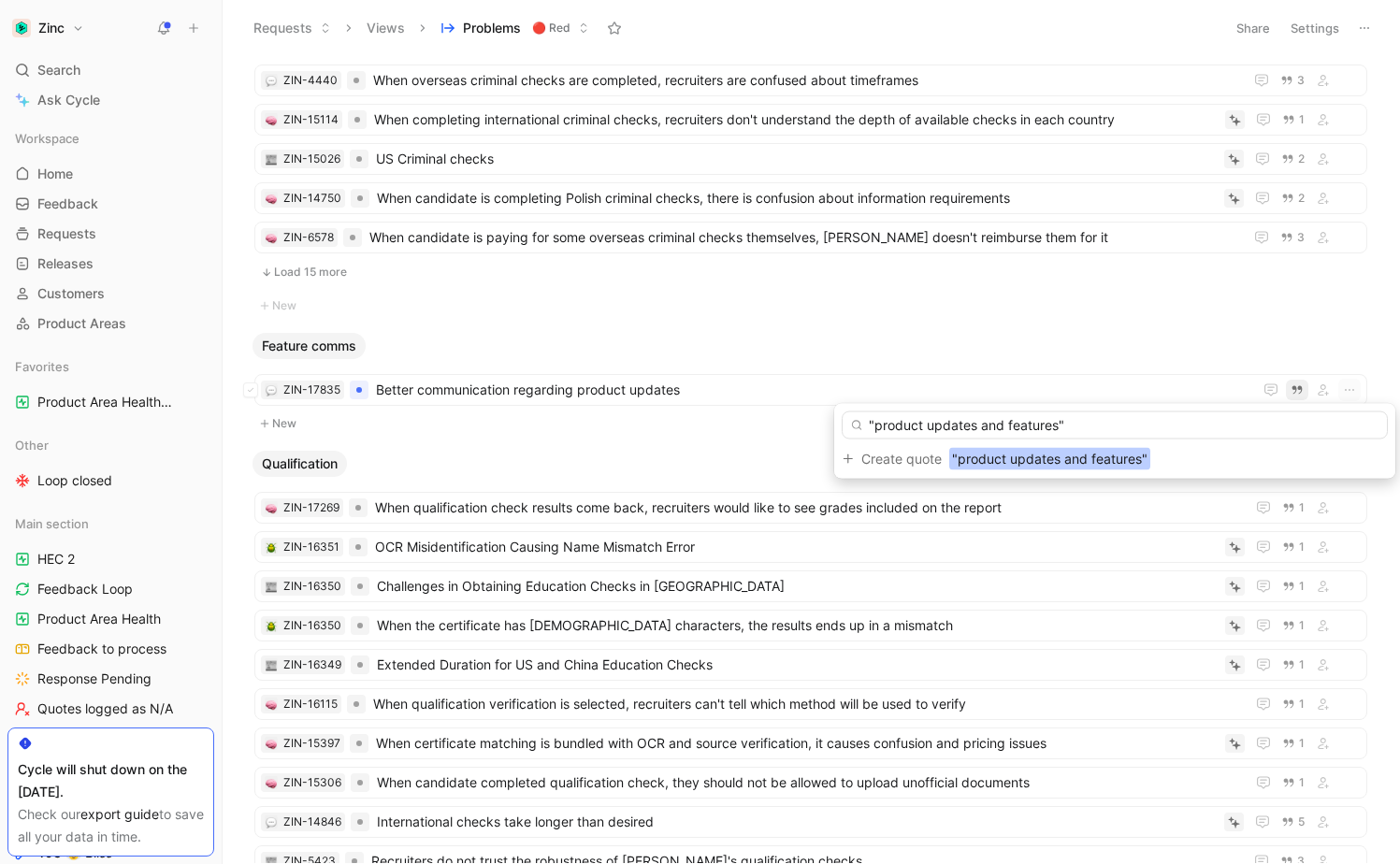
click at [1000, 434] on input ""product updates and features"" at bounding box center [1115, 425] width 546 height 28
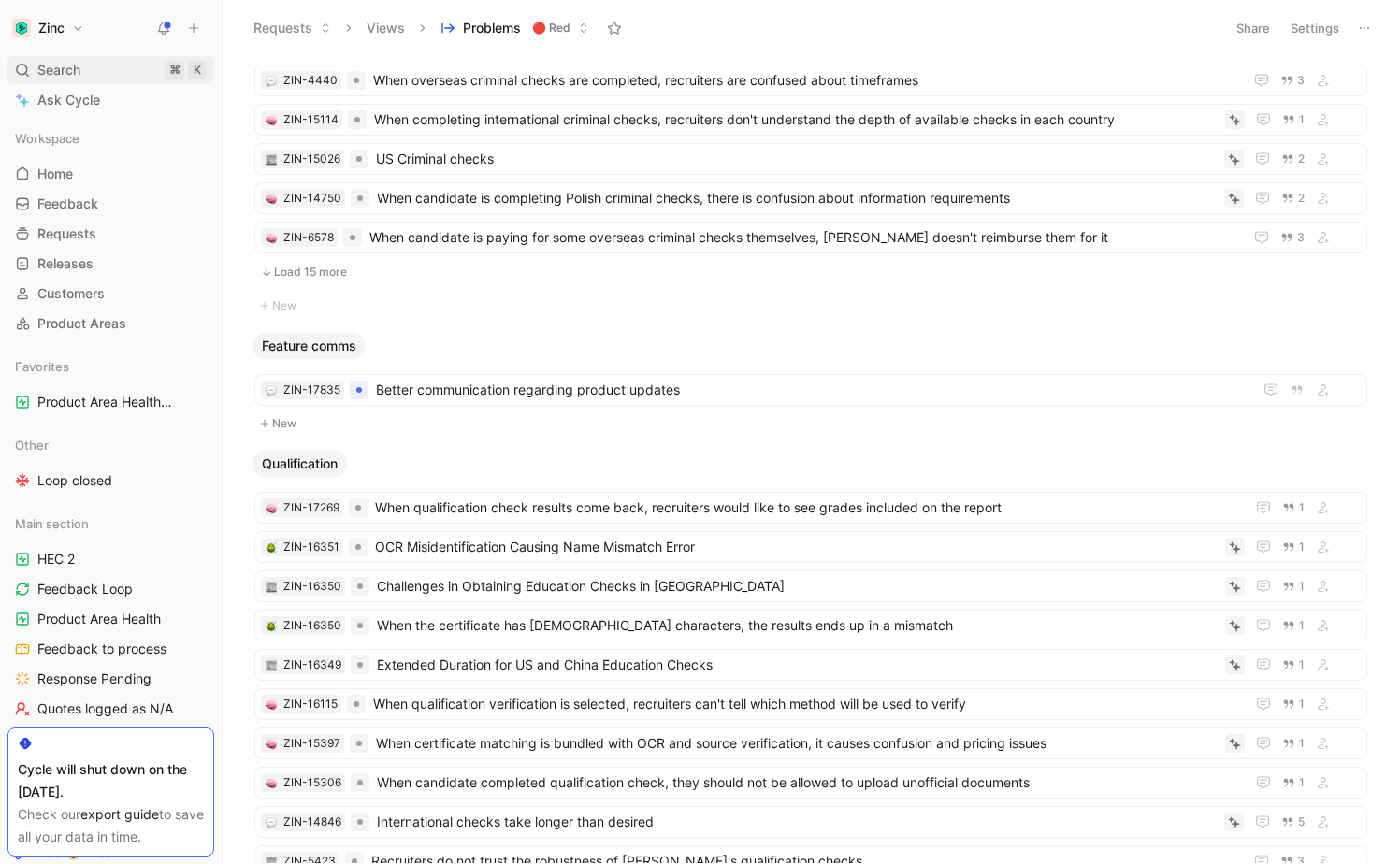
click at [114, 72] on div "Search ⌘ K" at bounding box center [110, 70] width 207 height 28
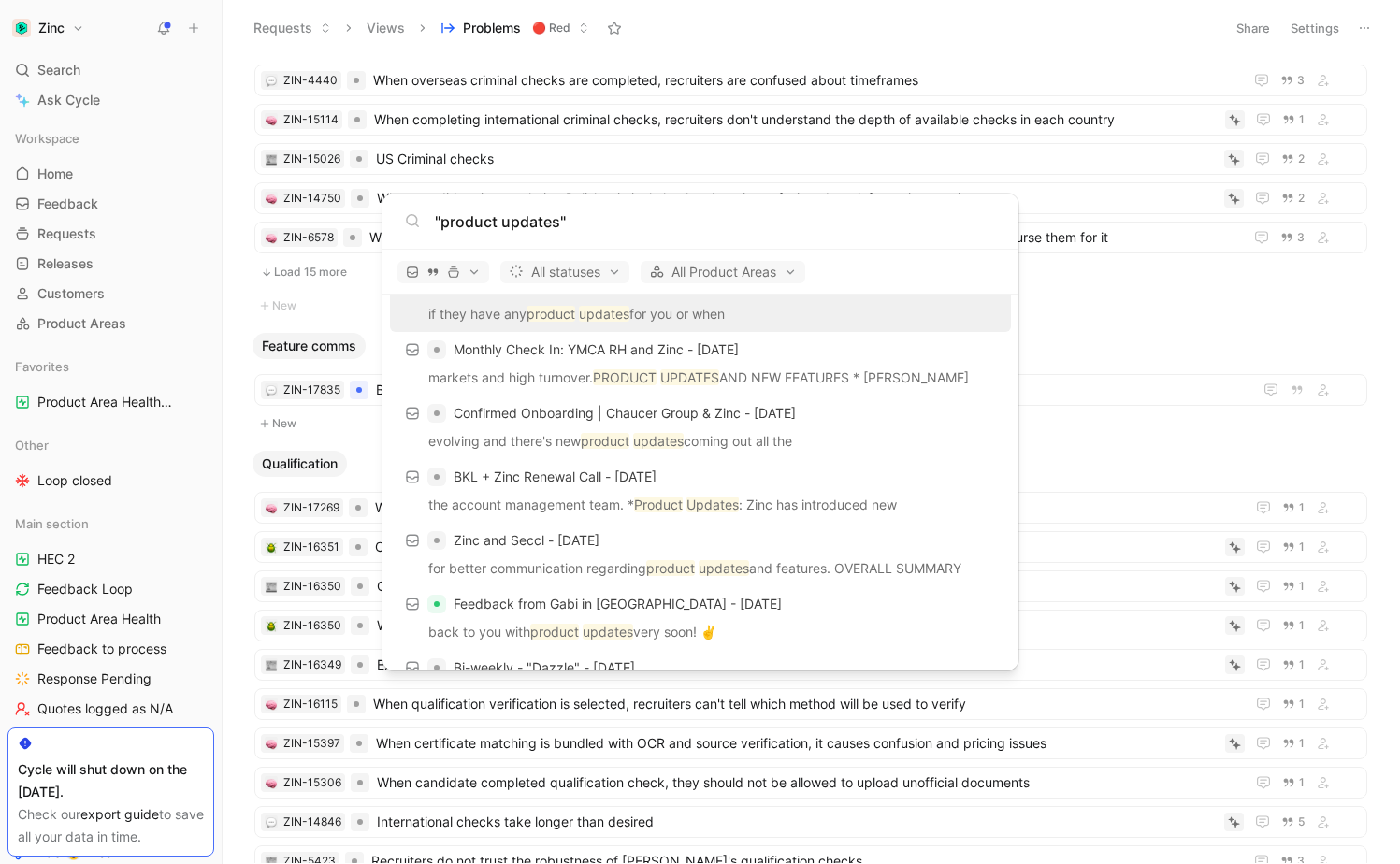
scroll to position [72, 0]
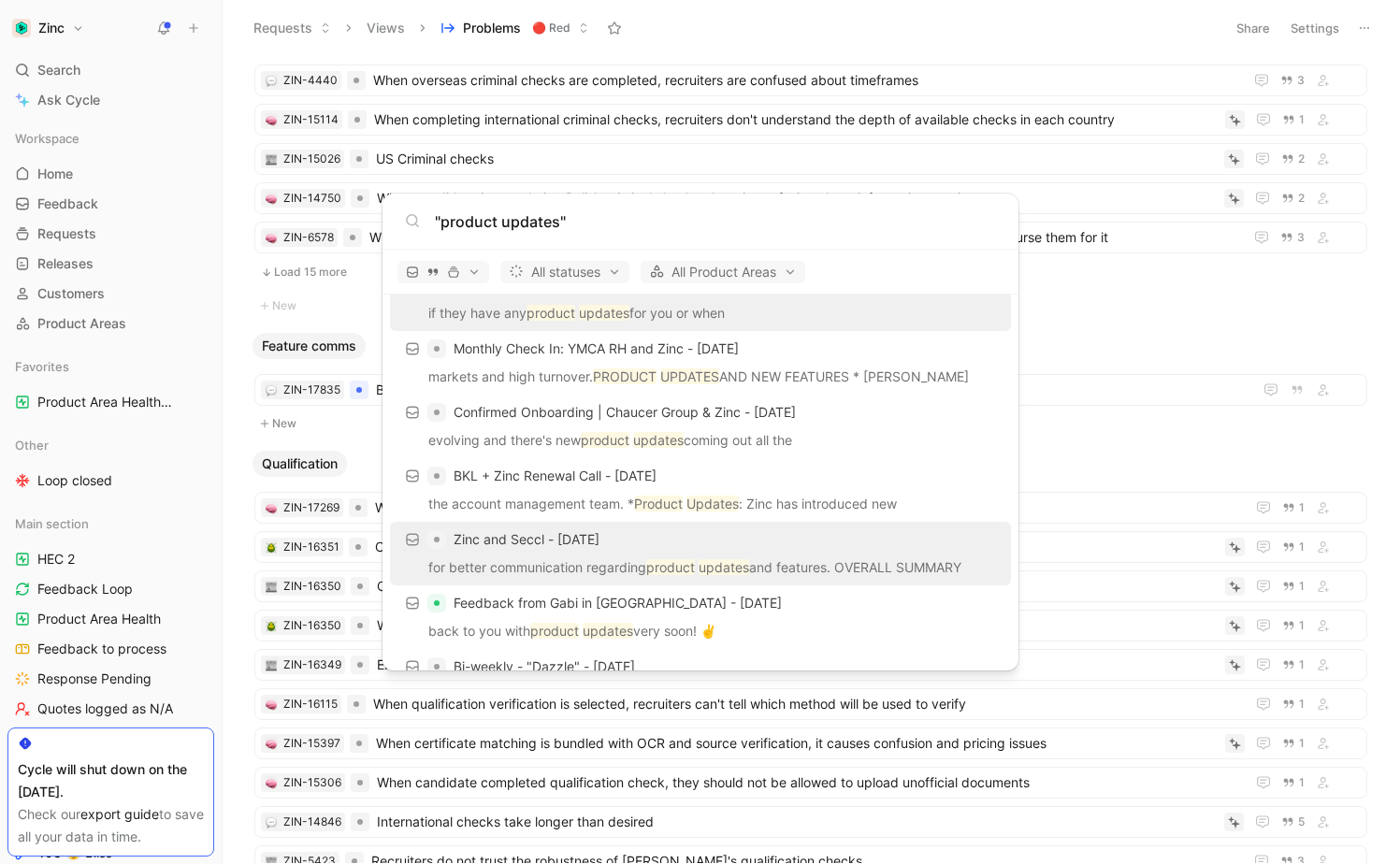
type input ""product updates""
click at [679, 545] on div "Zinc and Seccl - [DATE]" at bounding box center [700, 540] width 610 height 34
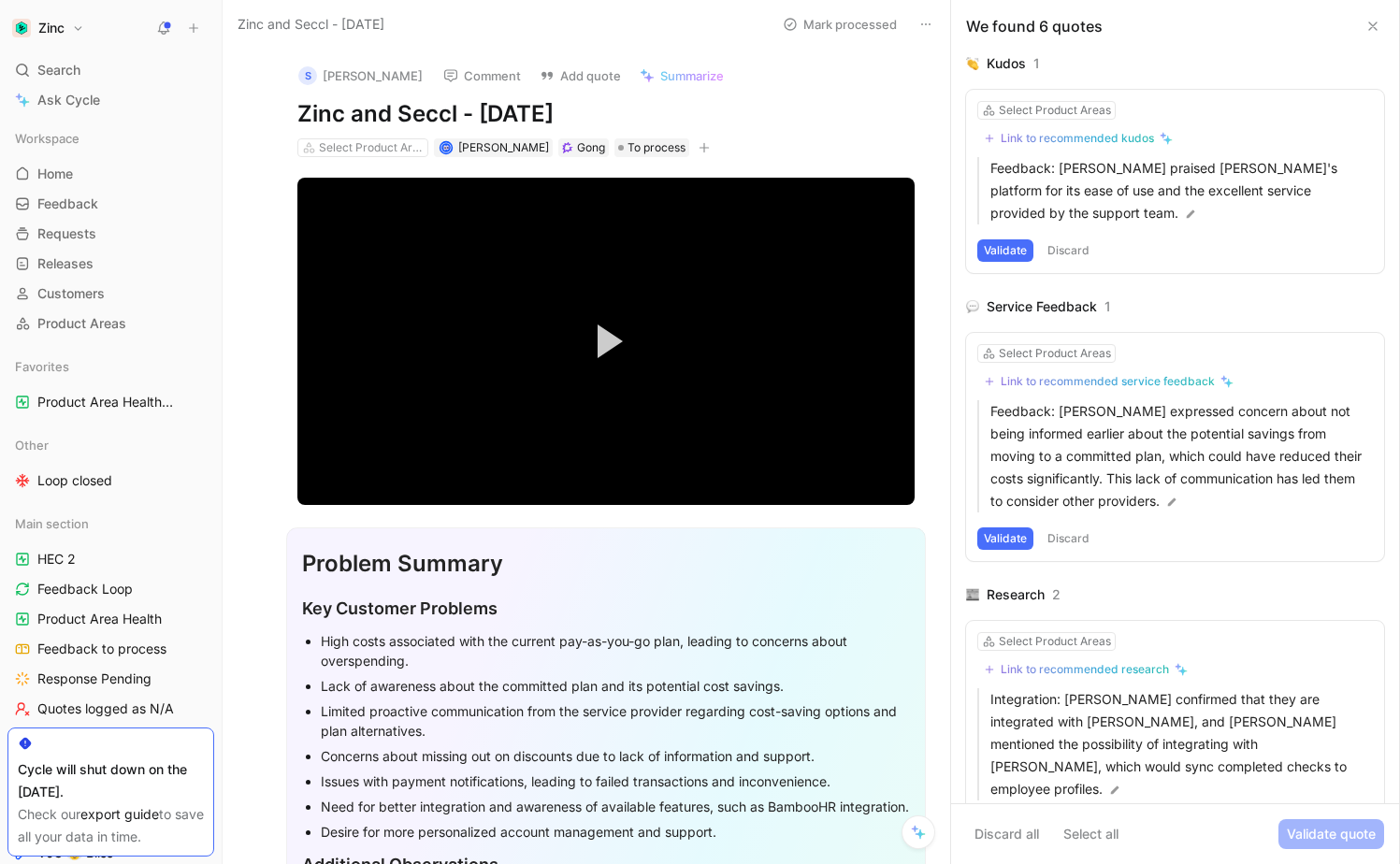
click at [935, 18] on button at bounding box center [926, 24] width 26 height 26
click at [370, 148] on div "Select Product Areas" at bounding box center [371, 148] width 105 height 19
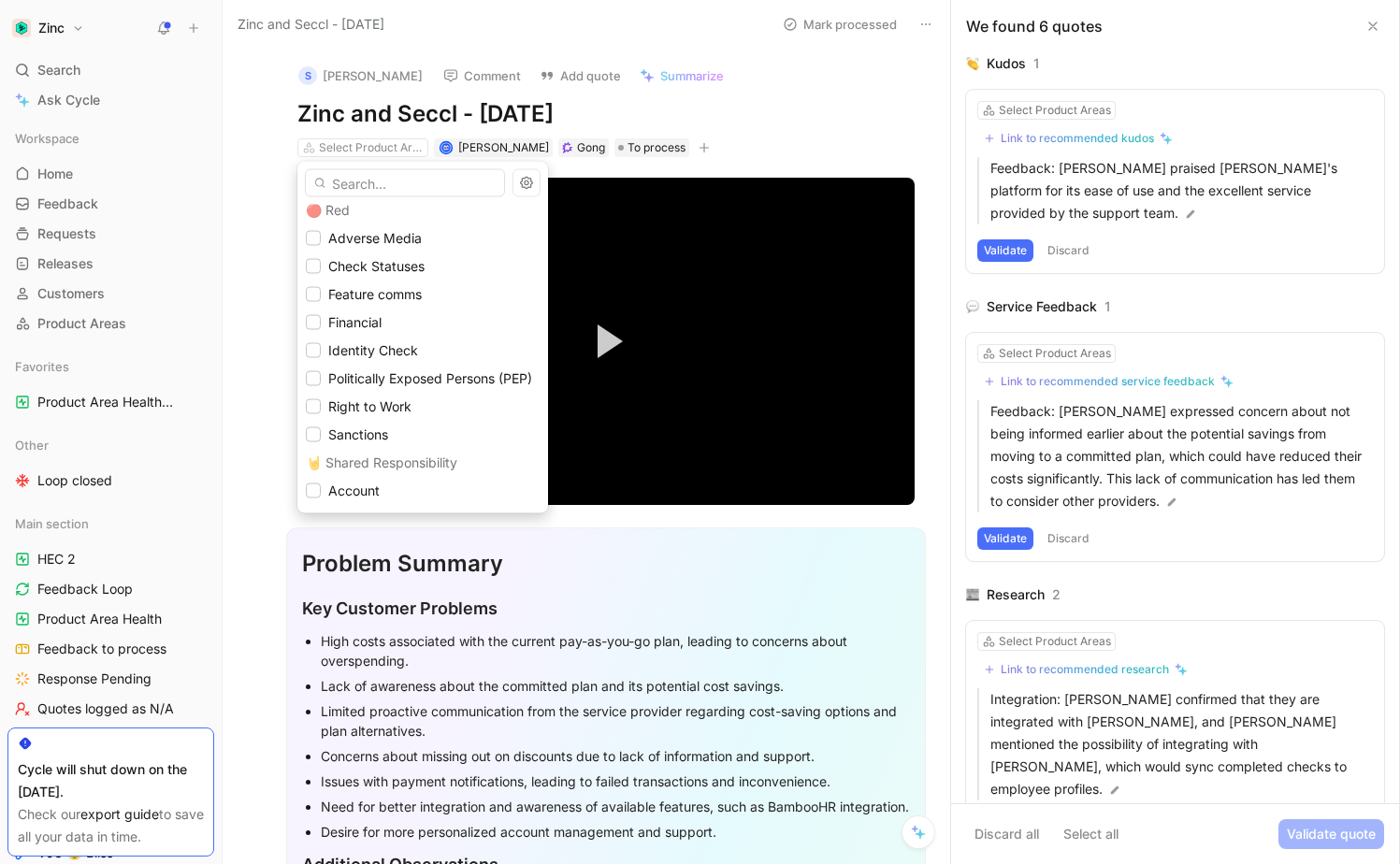
scroll to position [319, 0]
click at [307, 289] on icon at bounding box center [312, 292] width 11 height 11
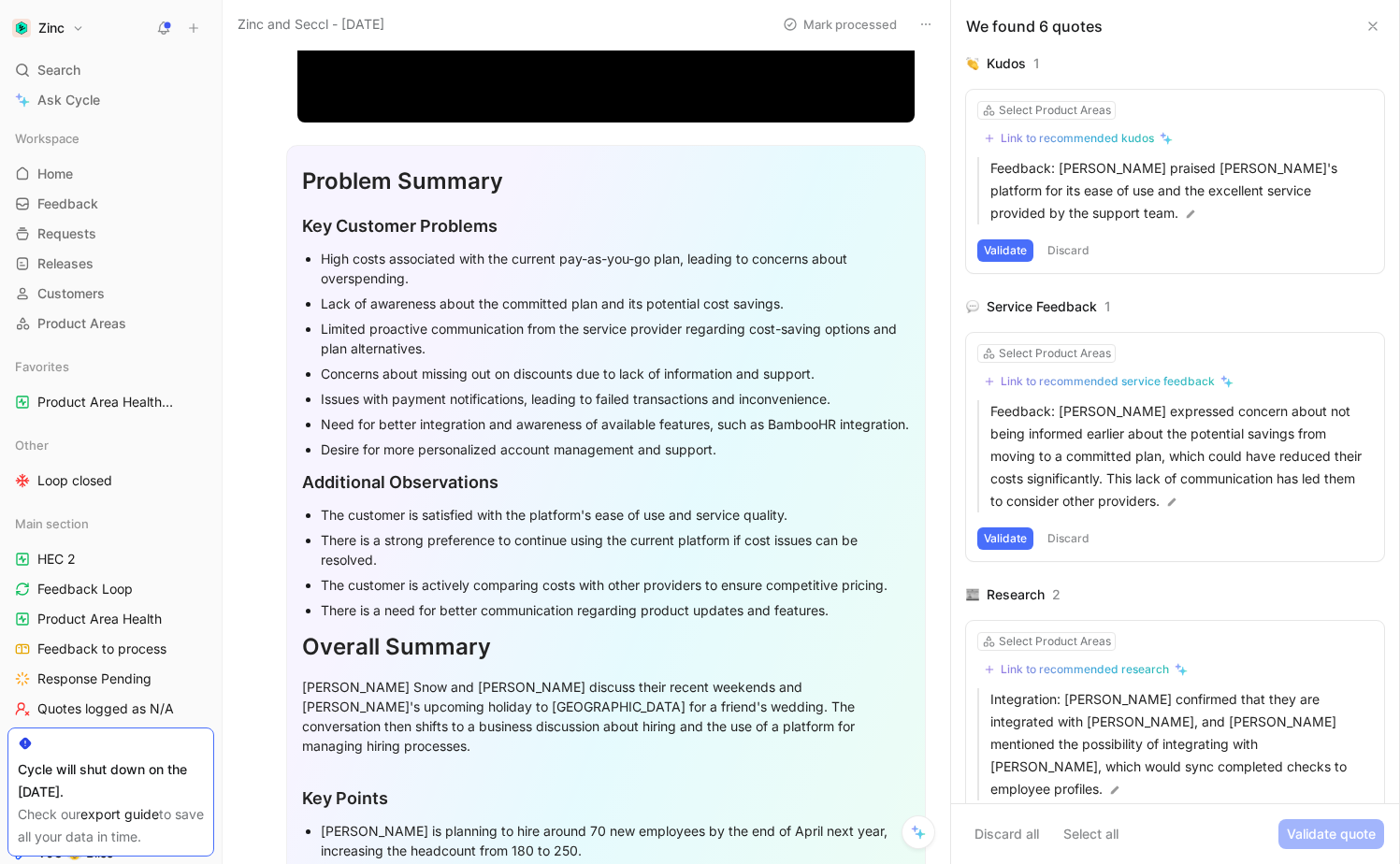
scroll to position [386, 0]
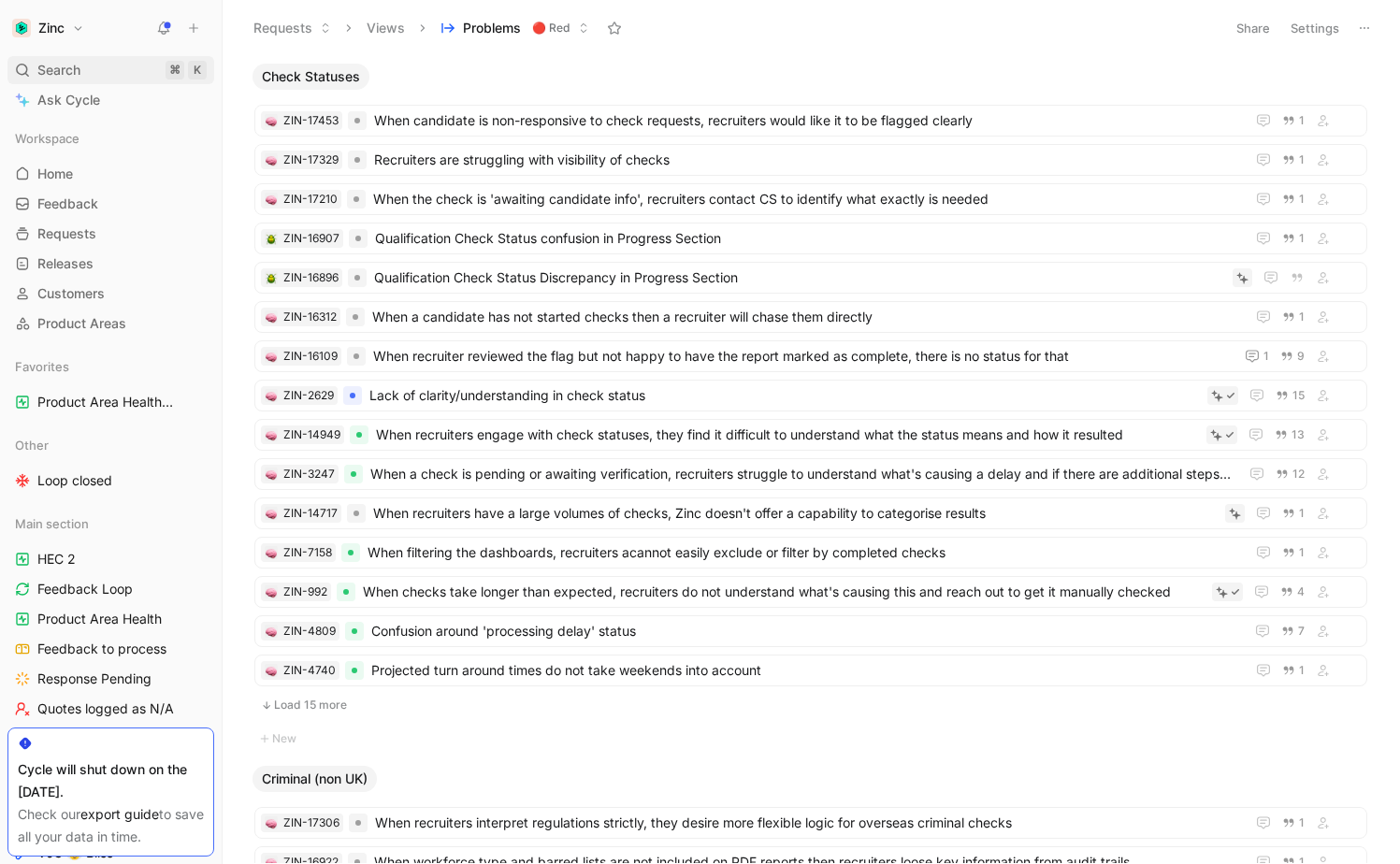
click at [145, 80] on div "Search ⌘ K" at bounding box center [110, 70] width 207 height 28
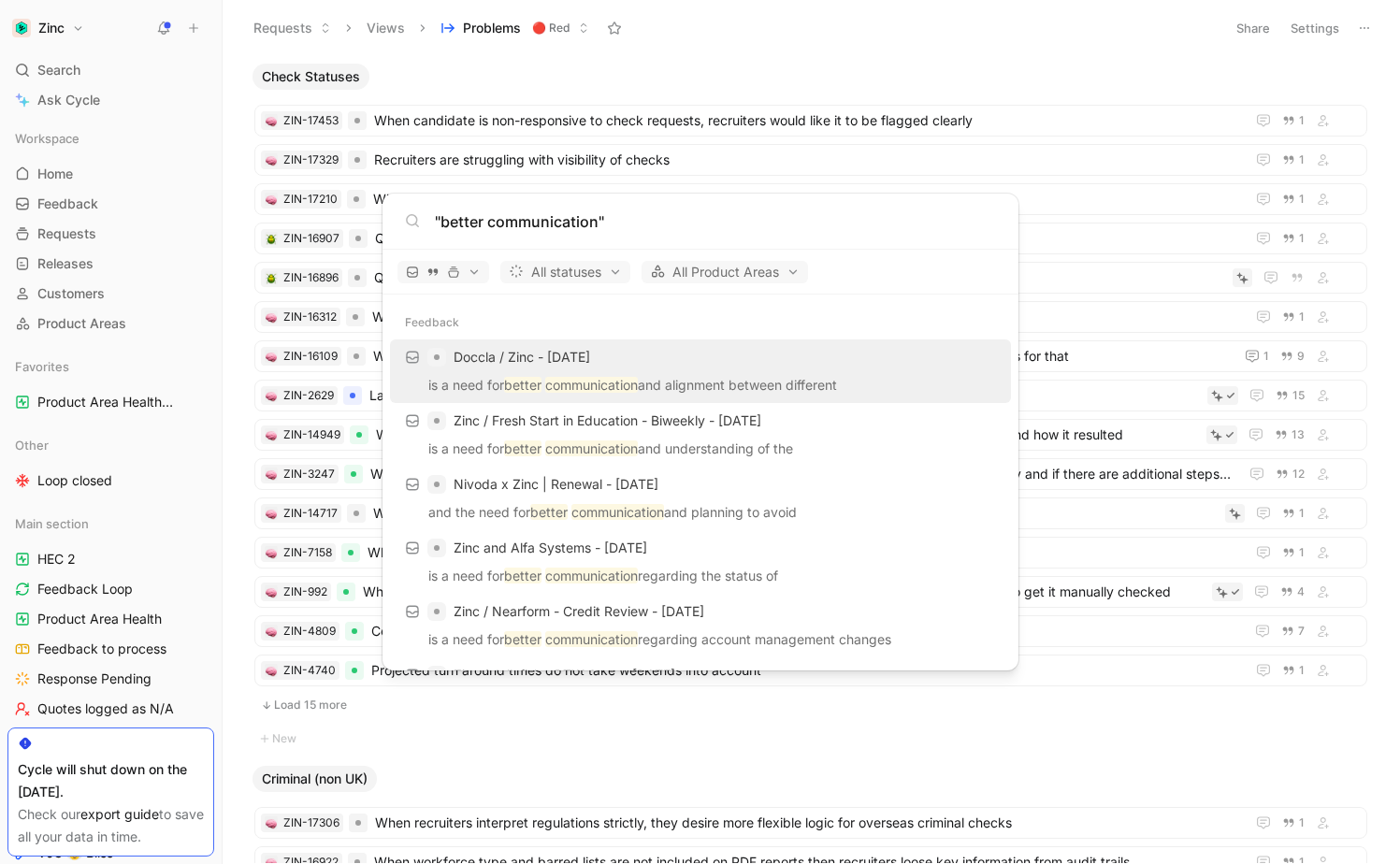
type input ""better communication""
click at [588, 362] on span "Doccla / Zinc - [DATE]" at bounding box center [522, 357] width 137 height 16
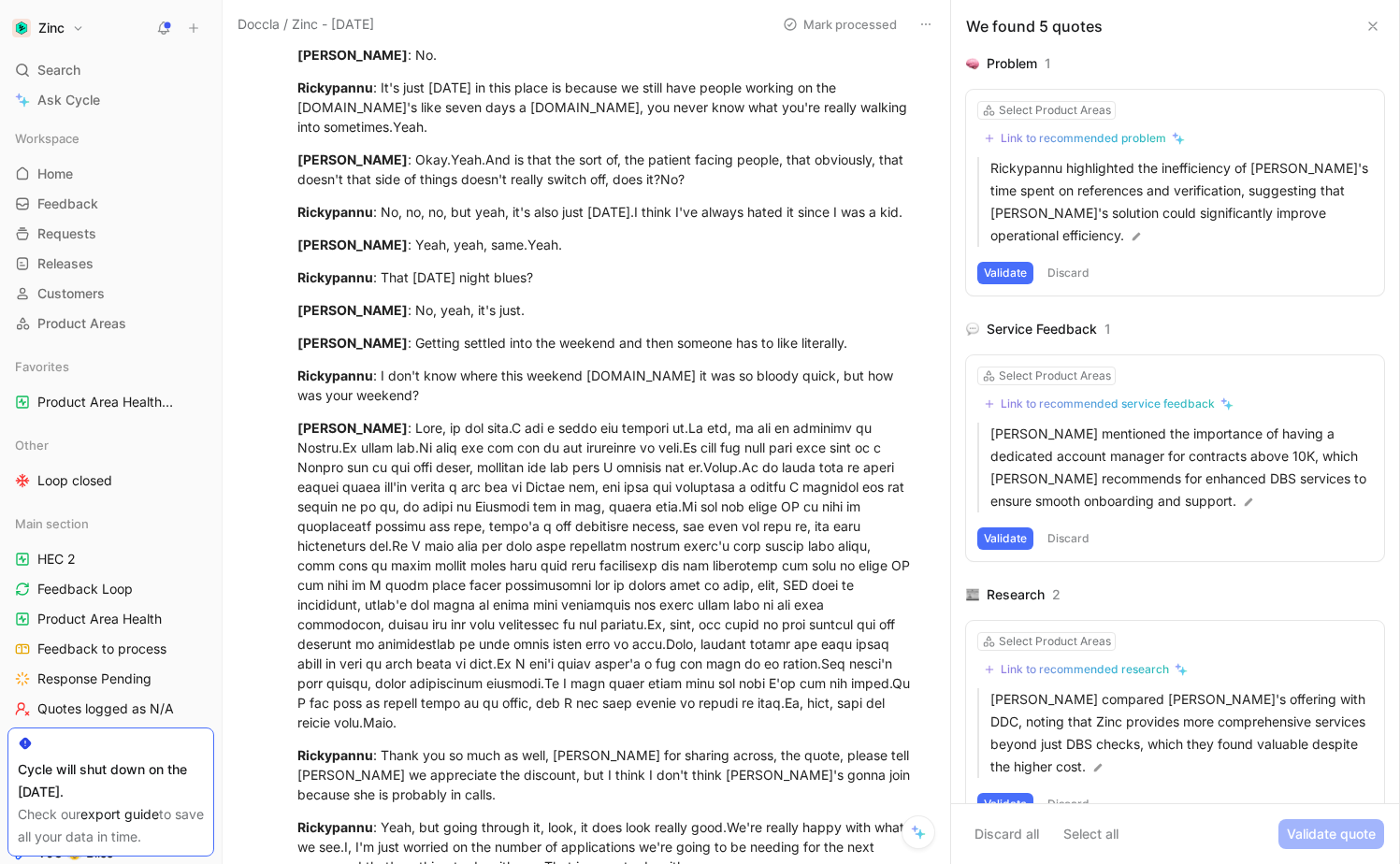
scroll to position [3219, 0]
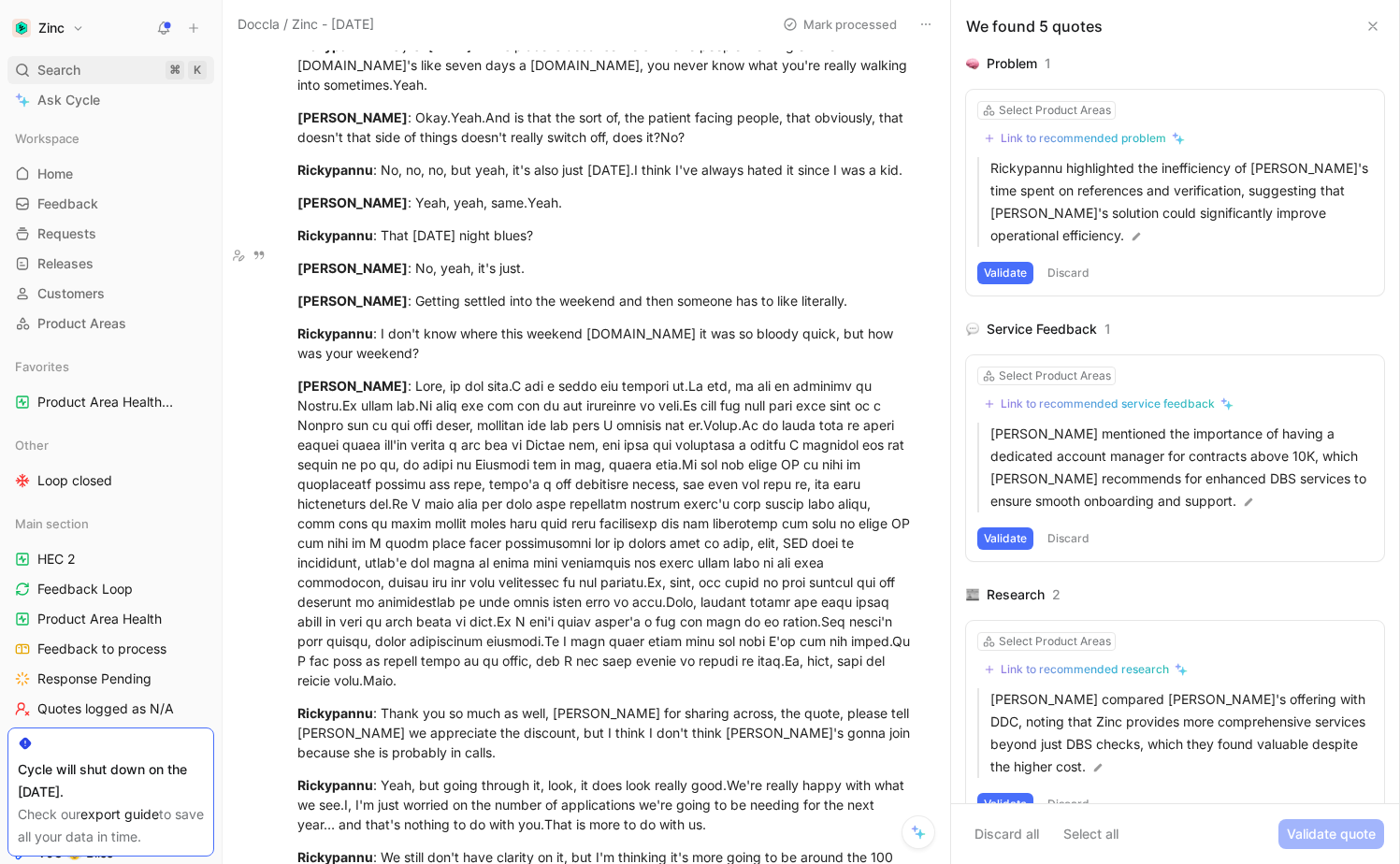
click at [94, 75] on div "Search ⌘ K" at bounding box center [110, 70] width 207 height 28
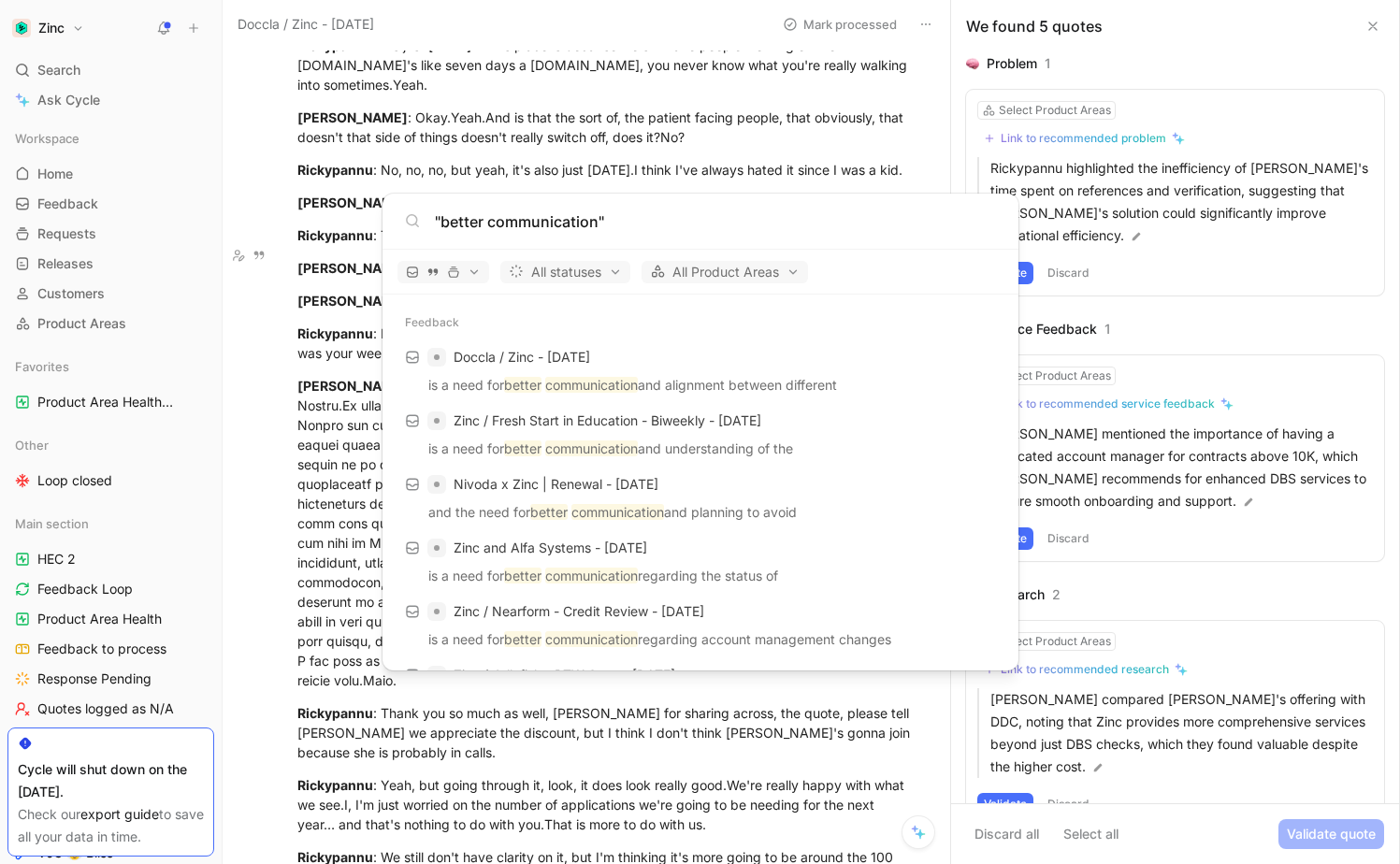
type input ""better communication""
click at [602, 208] on div ""better communication"" at bounding box center [700, 221] width 636 height 56
click at [600, 221] on input ""better communication"" at bounding box center [715, 221] width 561 height 22
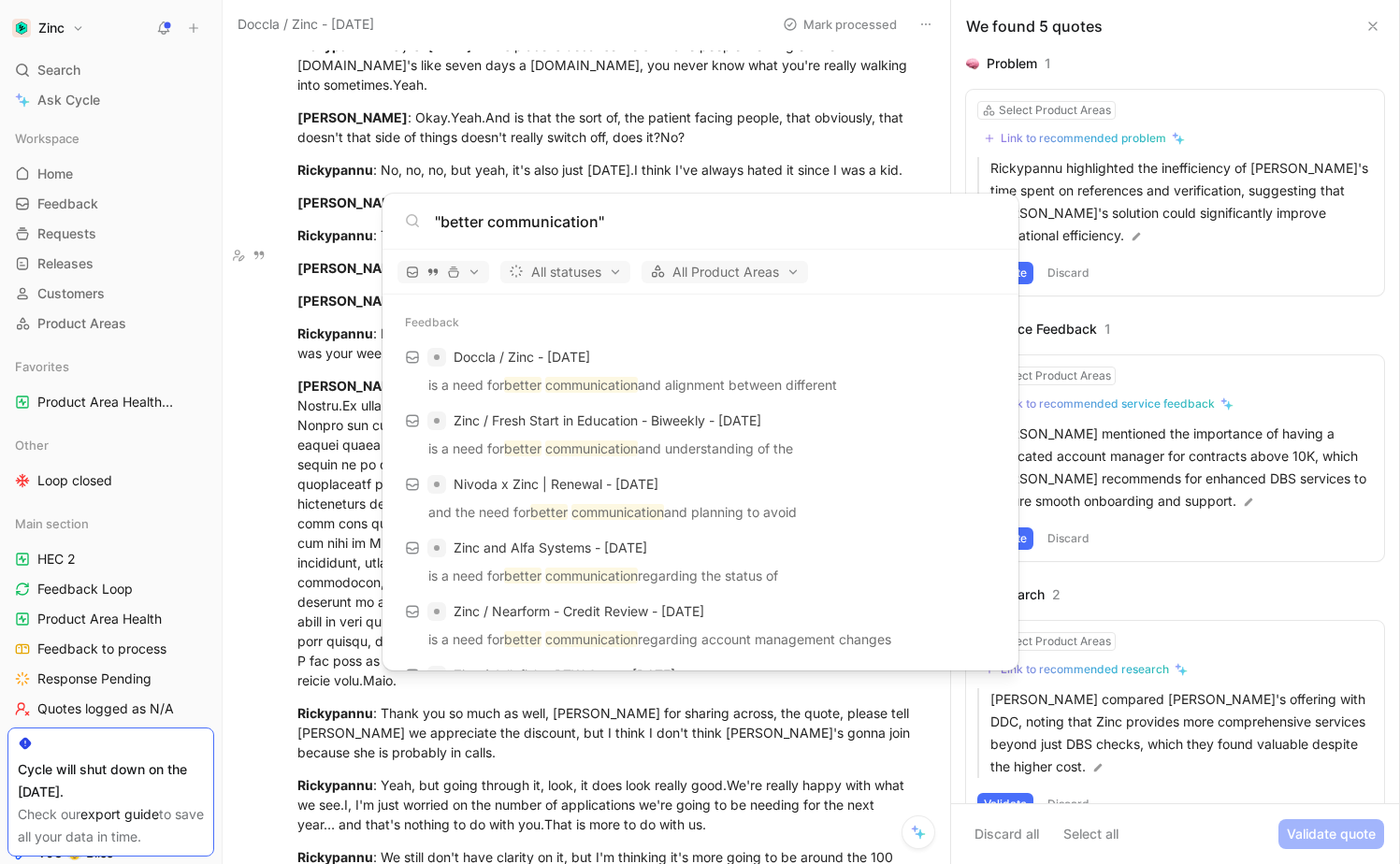
click at [600, 221] on input ""better communication"" at bounding box center [715, 221] width 561 height 22
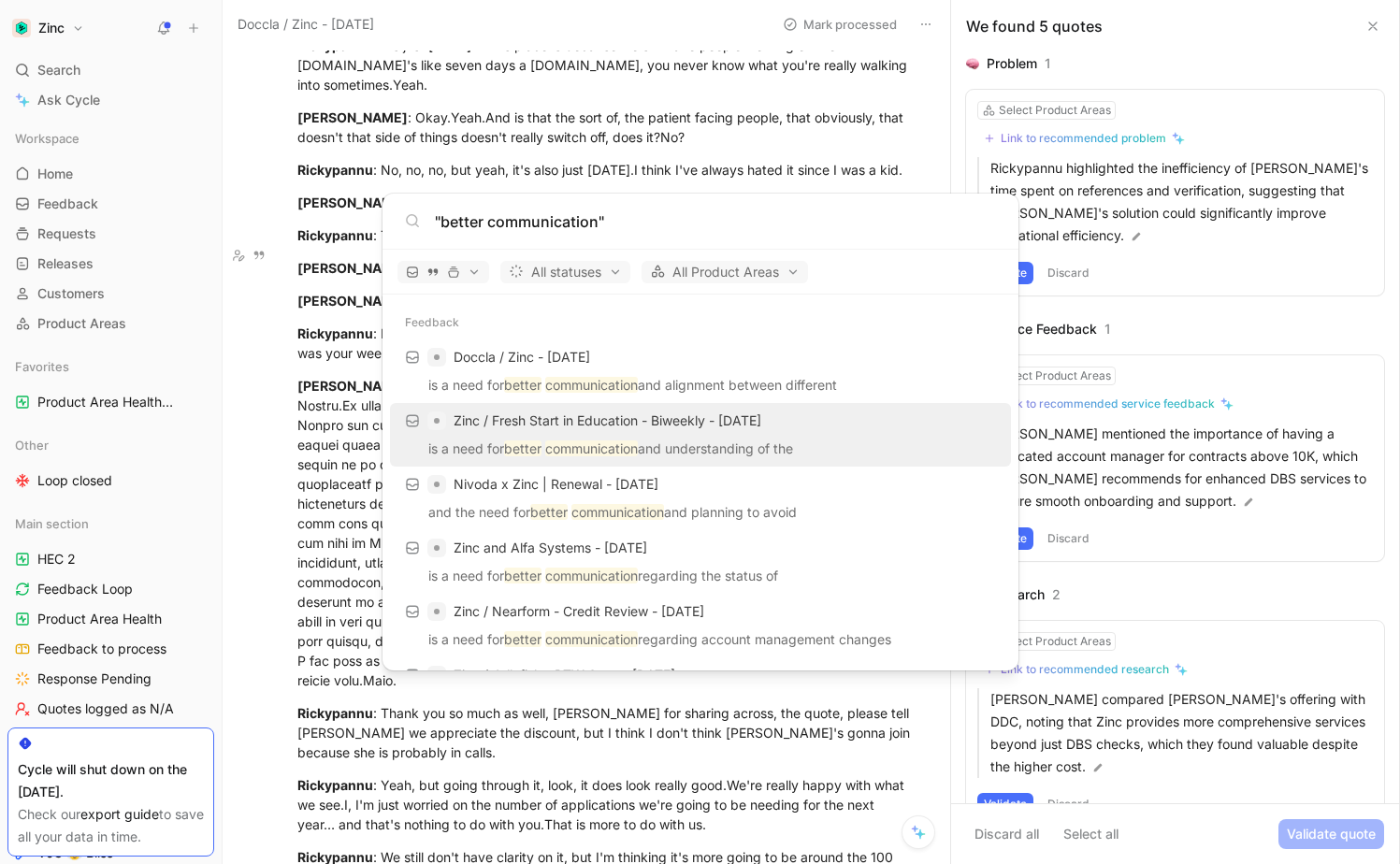
click at [682, 439] on p "is a need for better communication and understanding of the" at bounding box center [700, 452] width 610 height 28
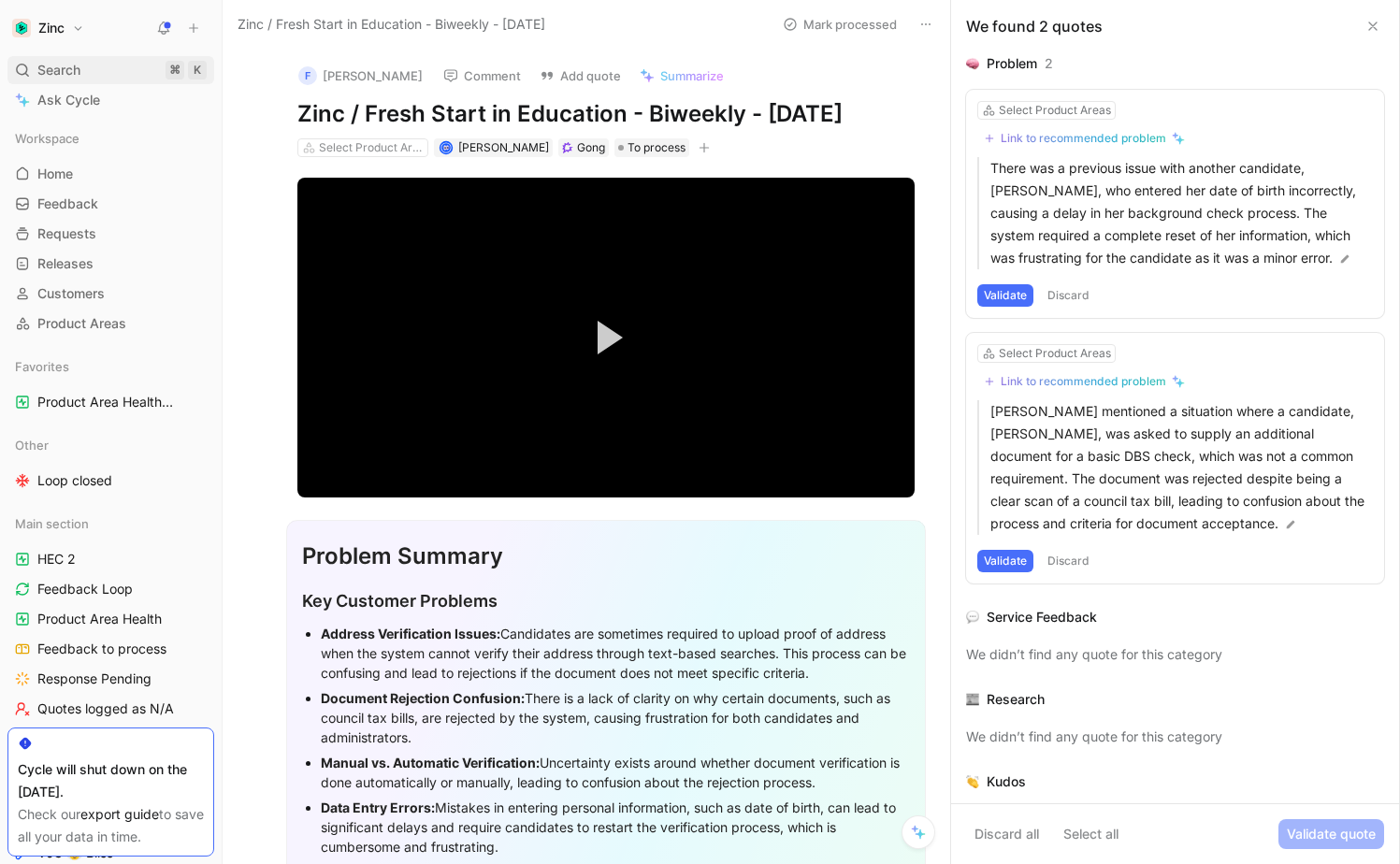
click at [83, 64] on div "Search ⌘ K" at bounding box center [110, 70] width 207 height 28
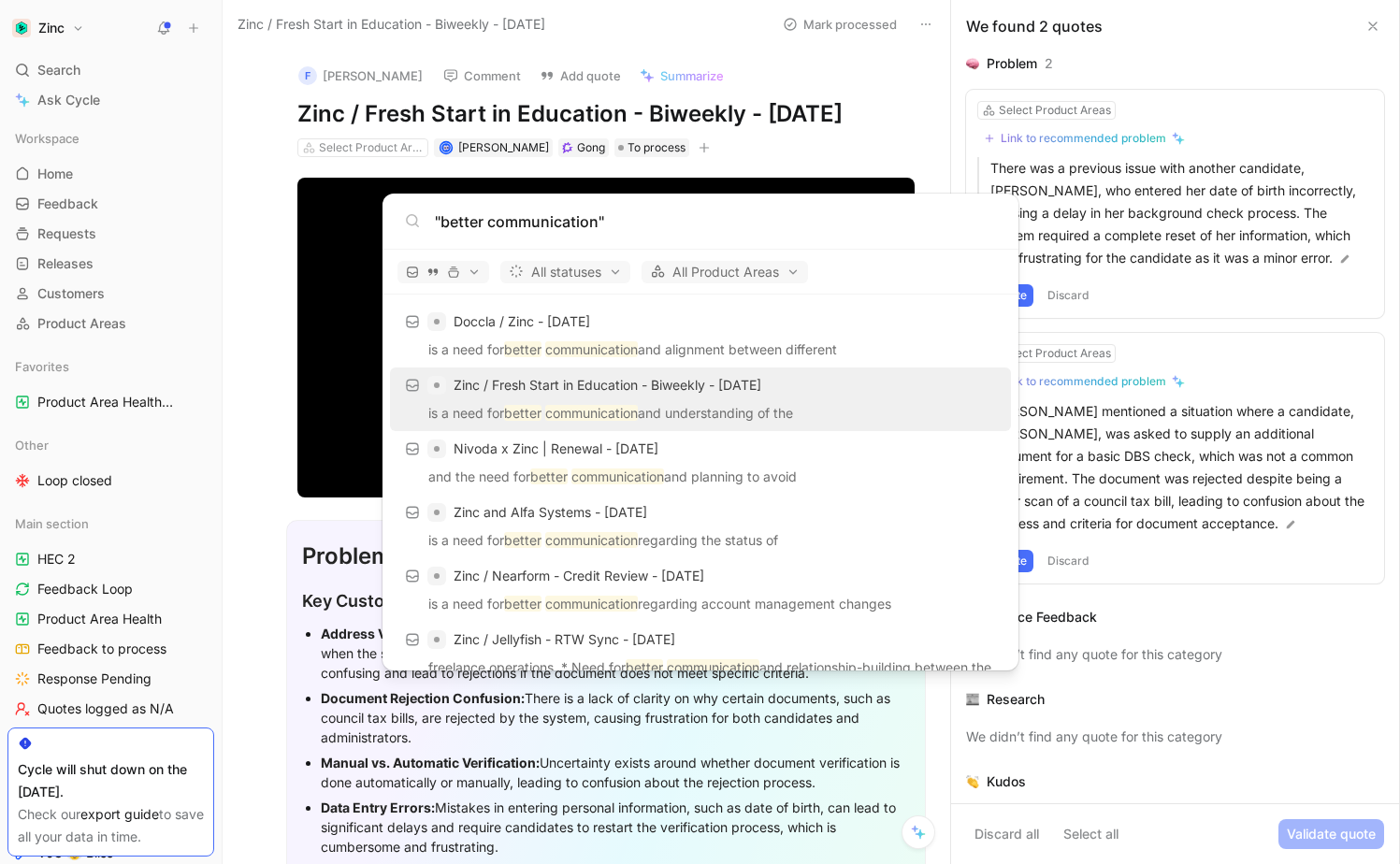
scroll to position [38, 0]
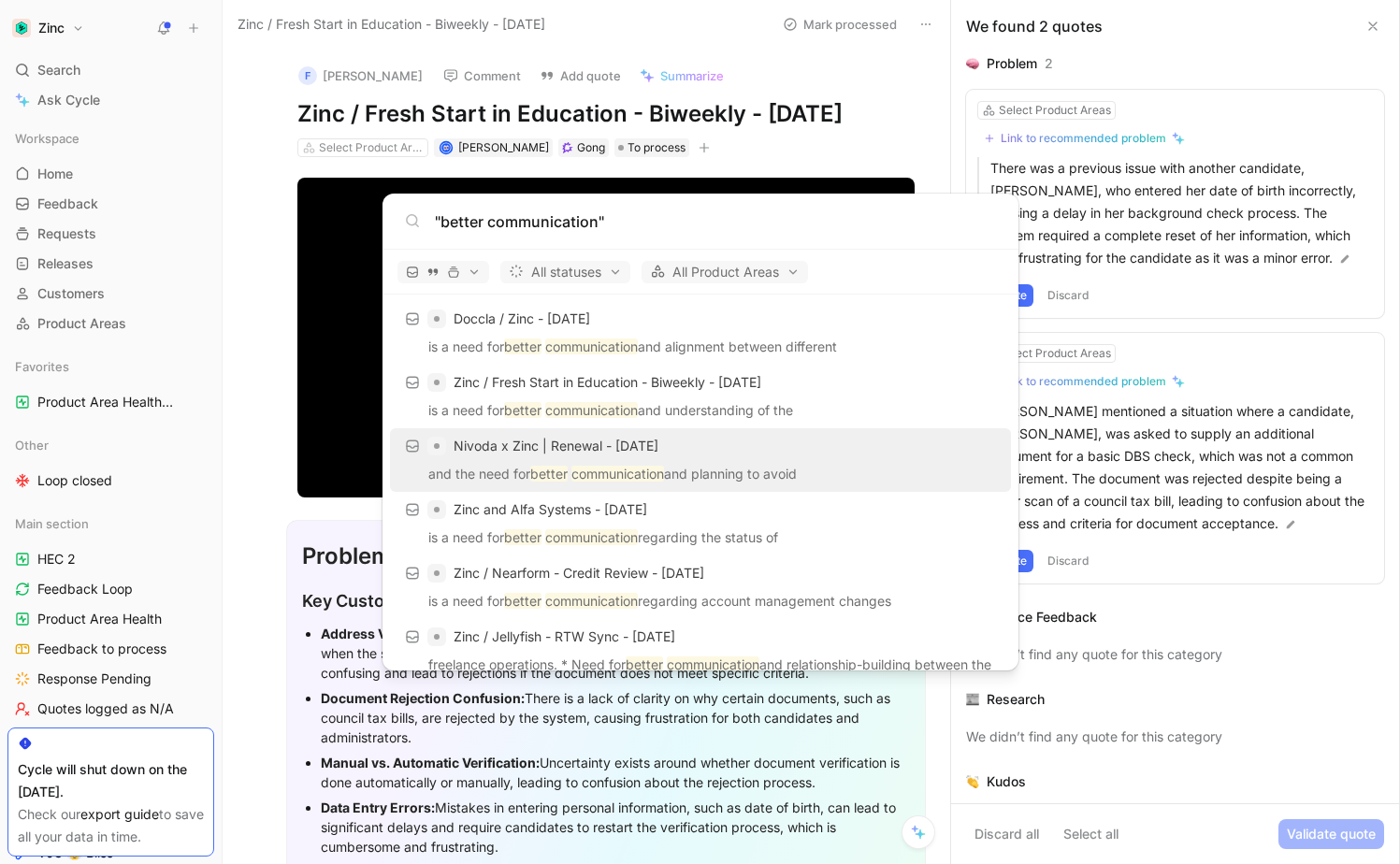
type input ""better communication""
click at [648, 445] on span "Nivoda x Zinc | Renewal - [DATE]" at bounding box center [556, 446] width 205 height 16
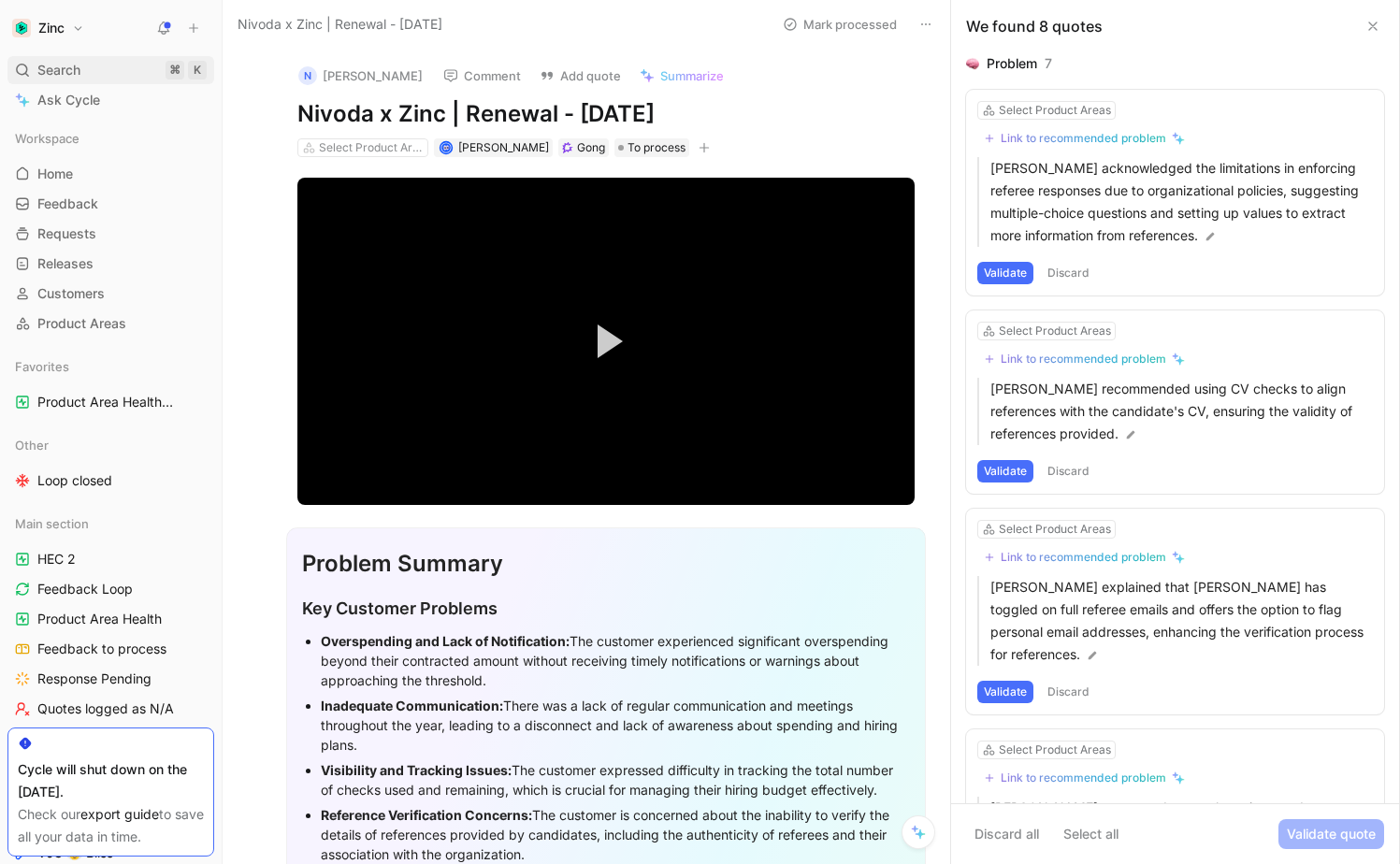
click at [93, 76] on div "Search ⌘ K" at bounding box center [110, 70] width 207 height 28
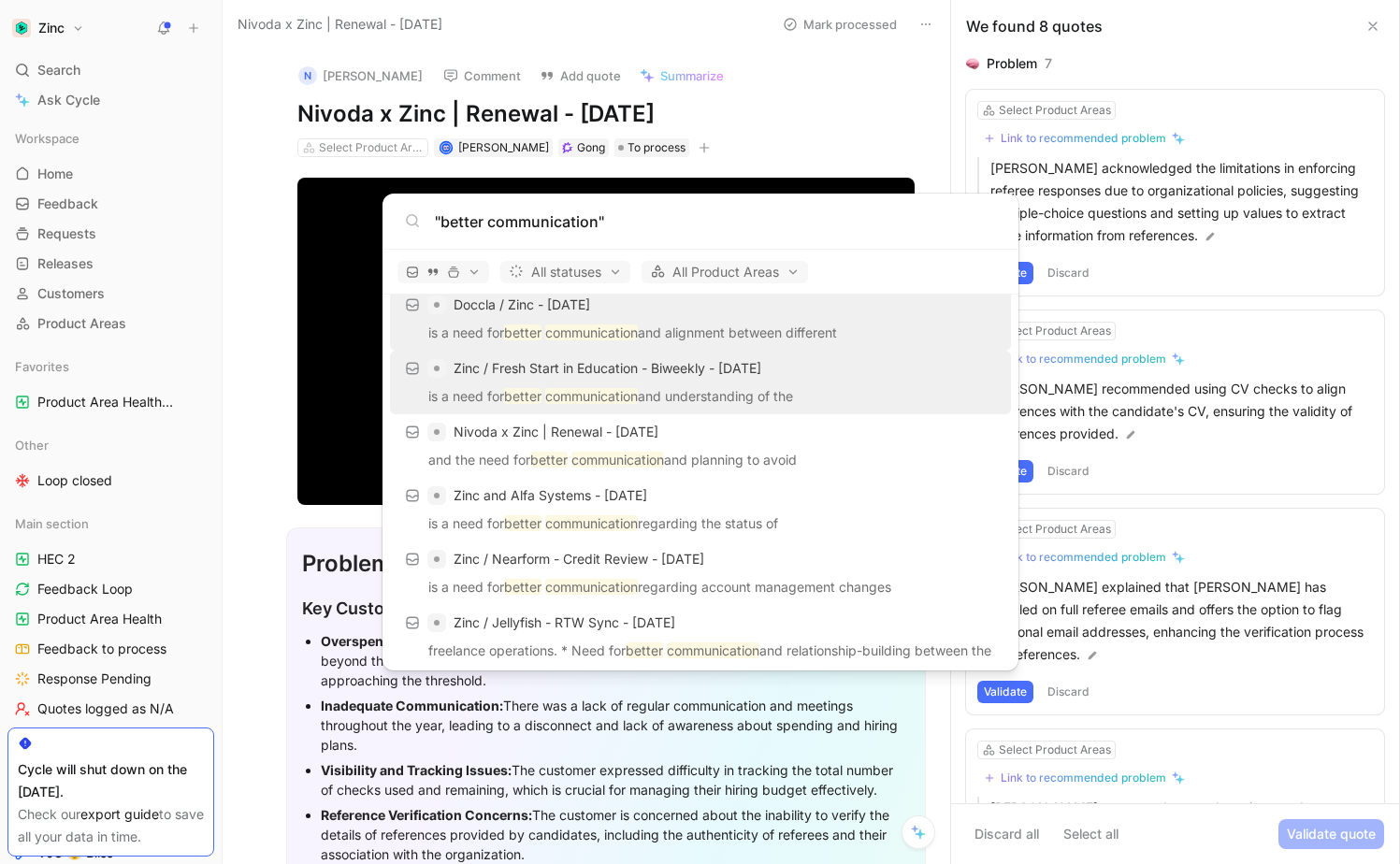
scroll to position [78, 0]
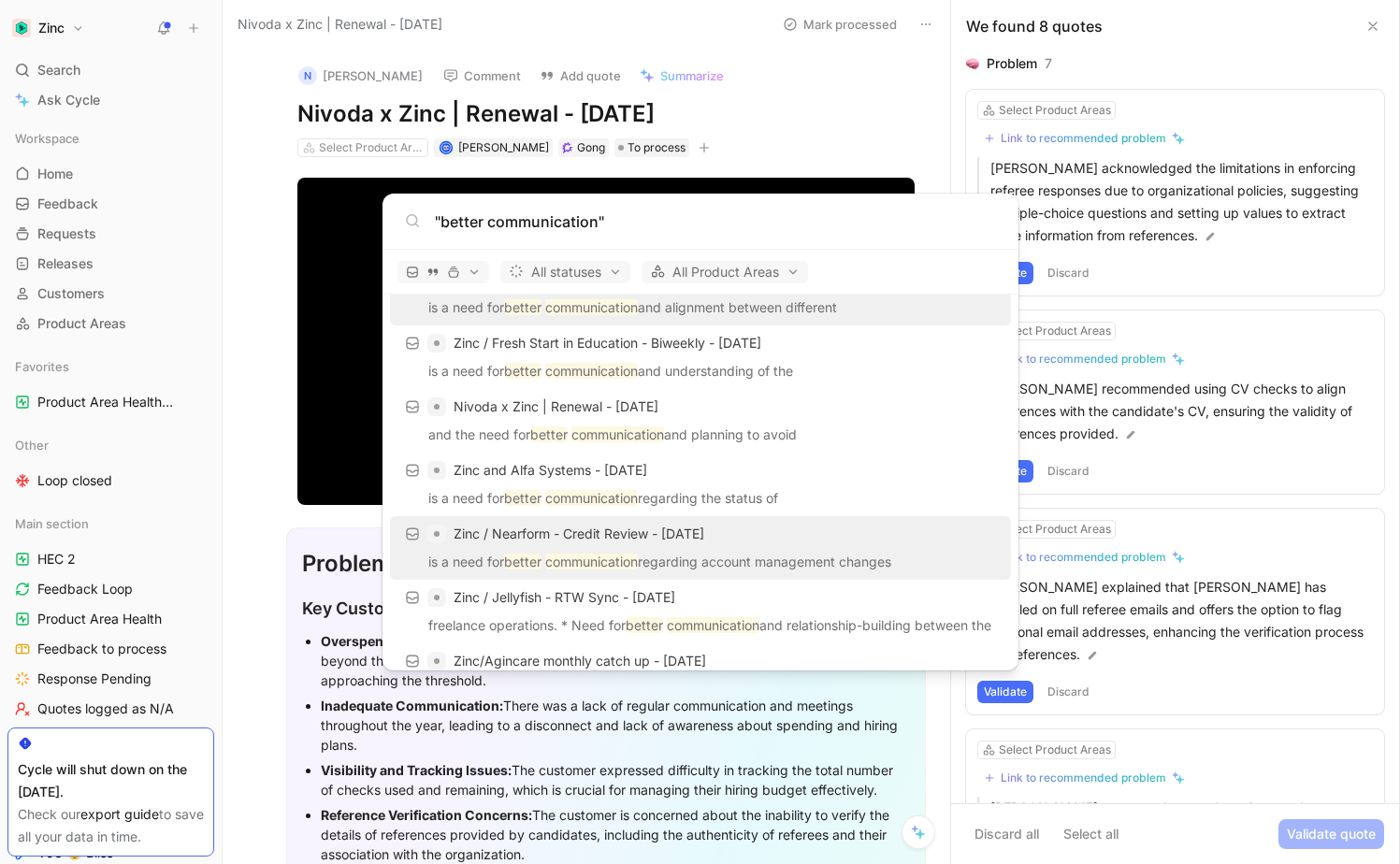
type input ""better communication""
click at [725, 554] on p "is a need for better communication regarding account management changes" at bounding box center [700, 565] width 610 height 28
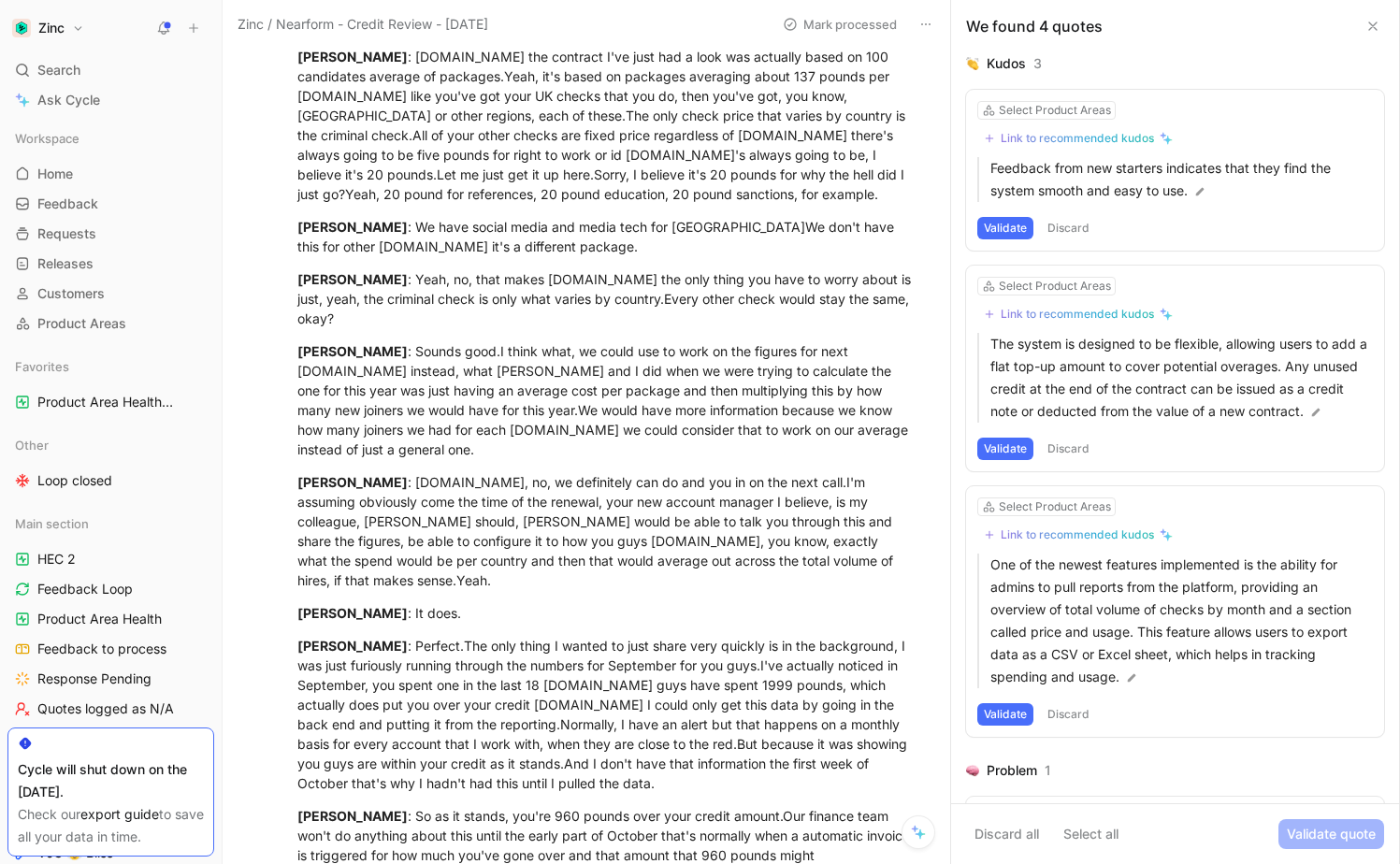
scroll to position [4897, 0]
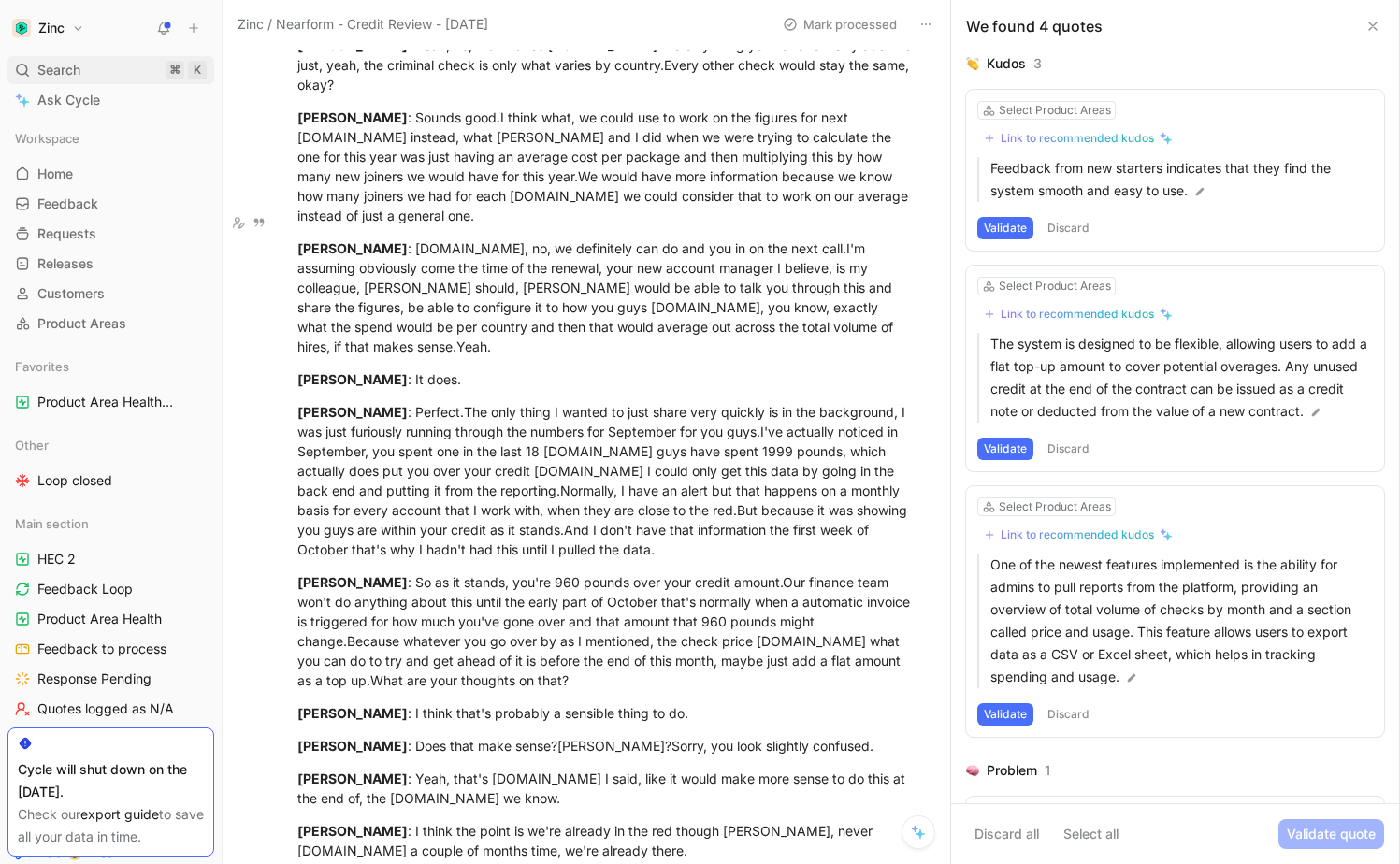
click at [122, 80] on div "Search ⌘ K" at bounding box center [110, 70] width 207 height 28
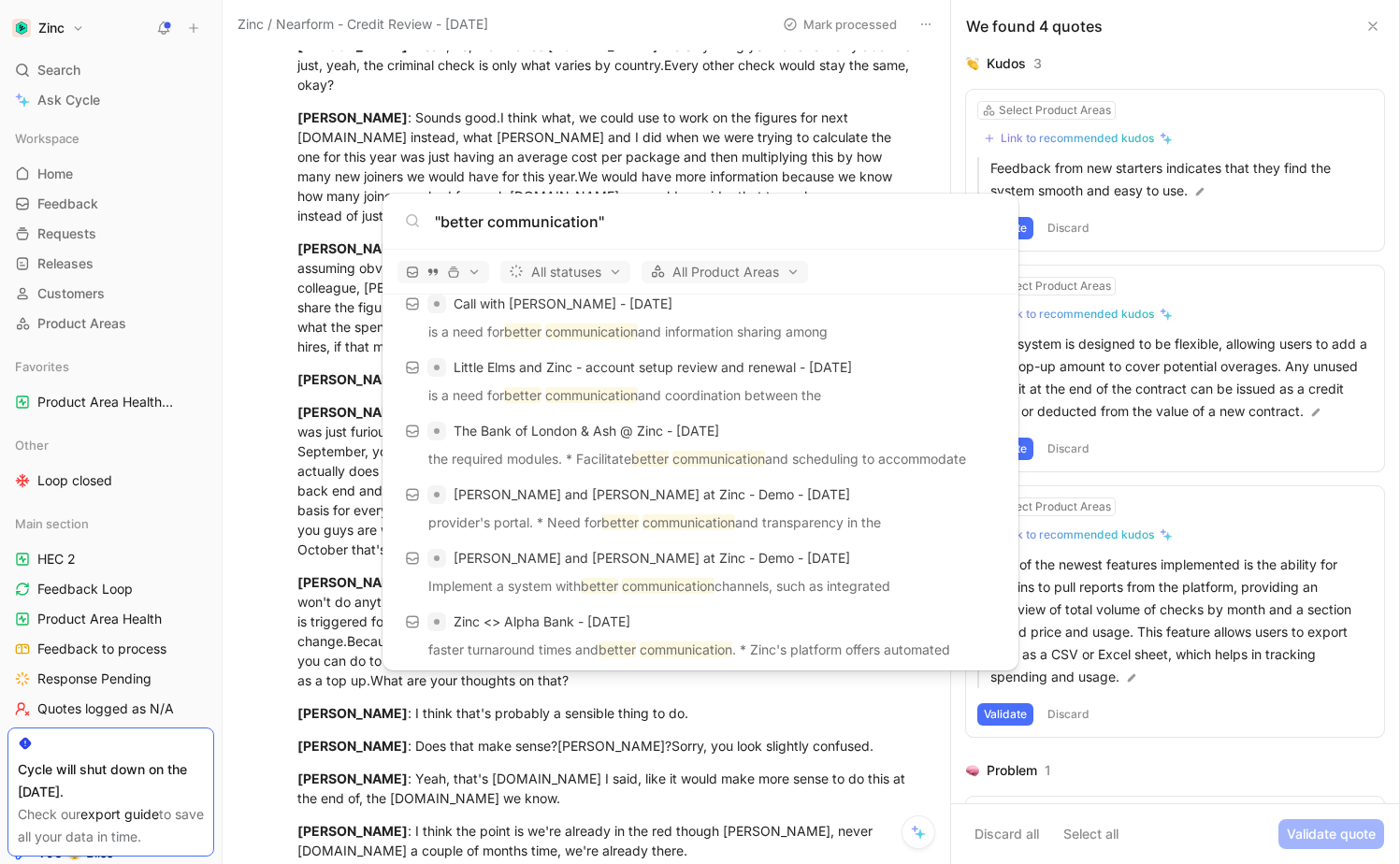
scroll to position [527, 0]
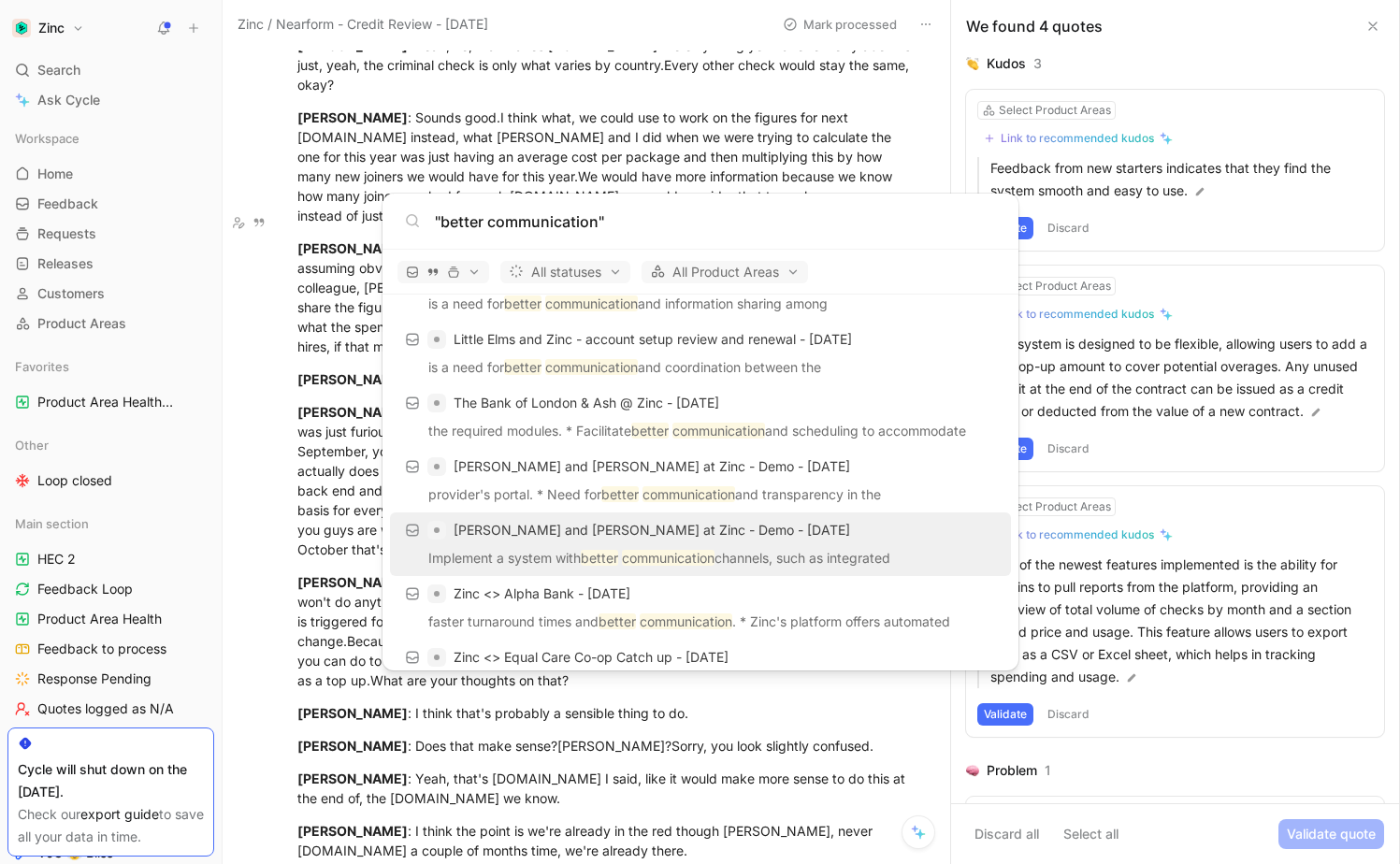
type input ""better communication""
click at [683, 538] on span "[PERSON_NAME] and [PERSON_NAME] at Zinc - Demo - [DATE]" at bounding box center [652, 530] width 396 height 22
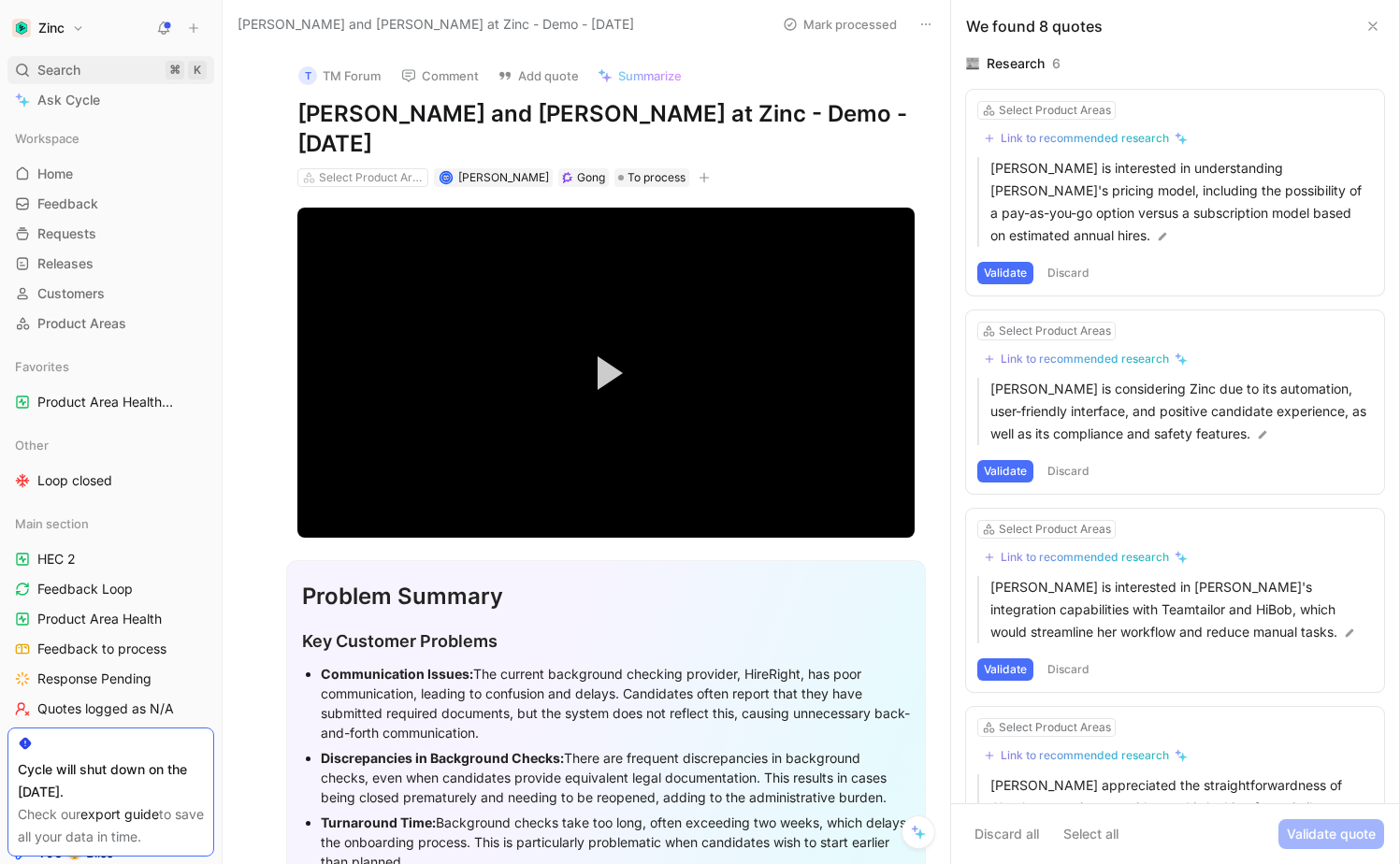
click at [52, 68] on span "Search" at bounding box center [58, 70] width 43 height 22
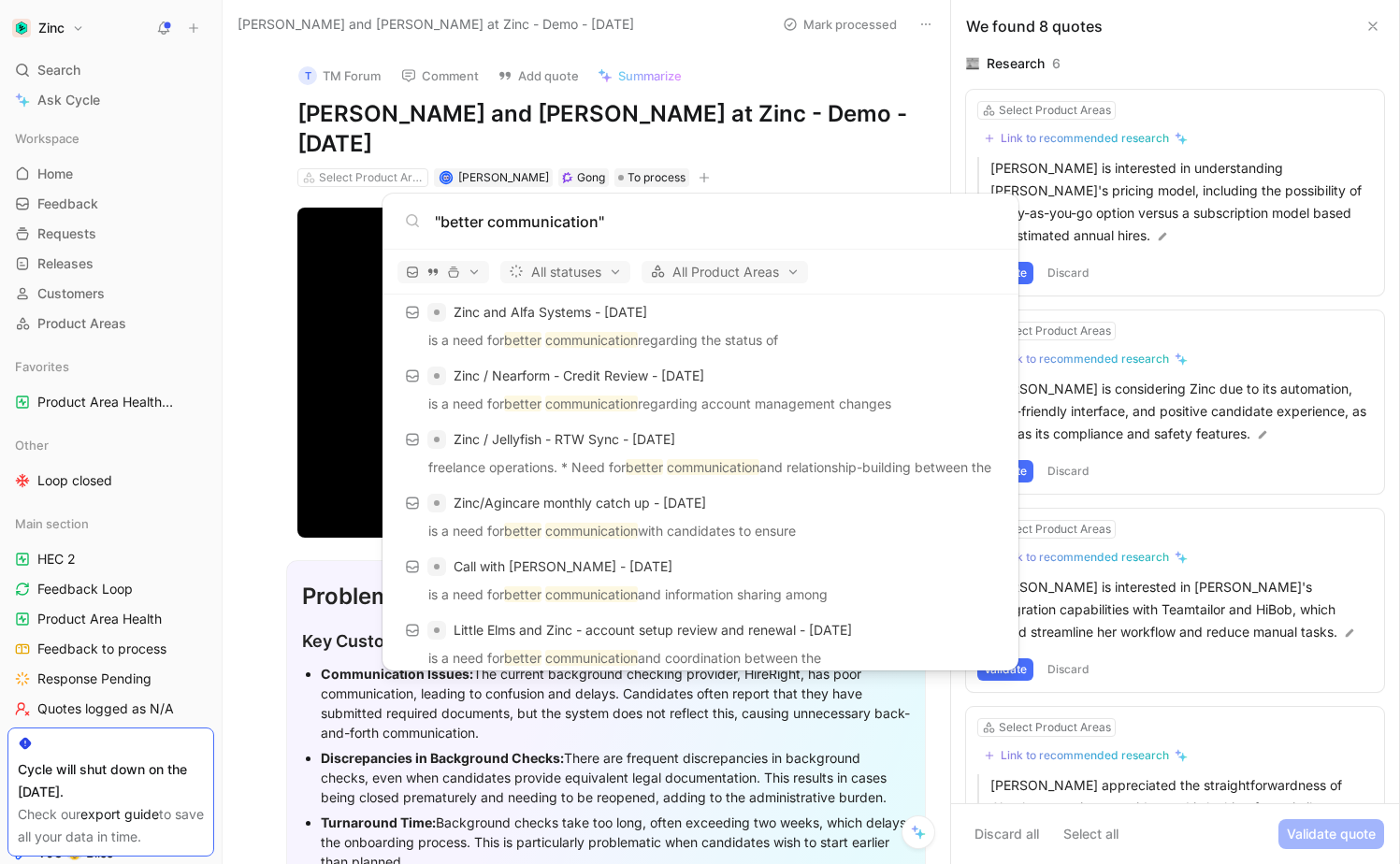
scroll to position [236, 0]
type input ""better communication""
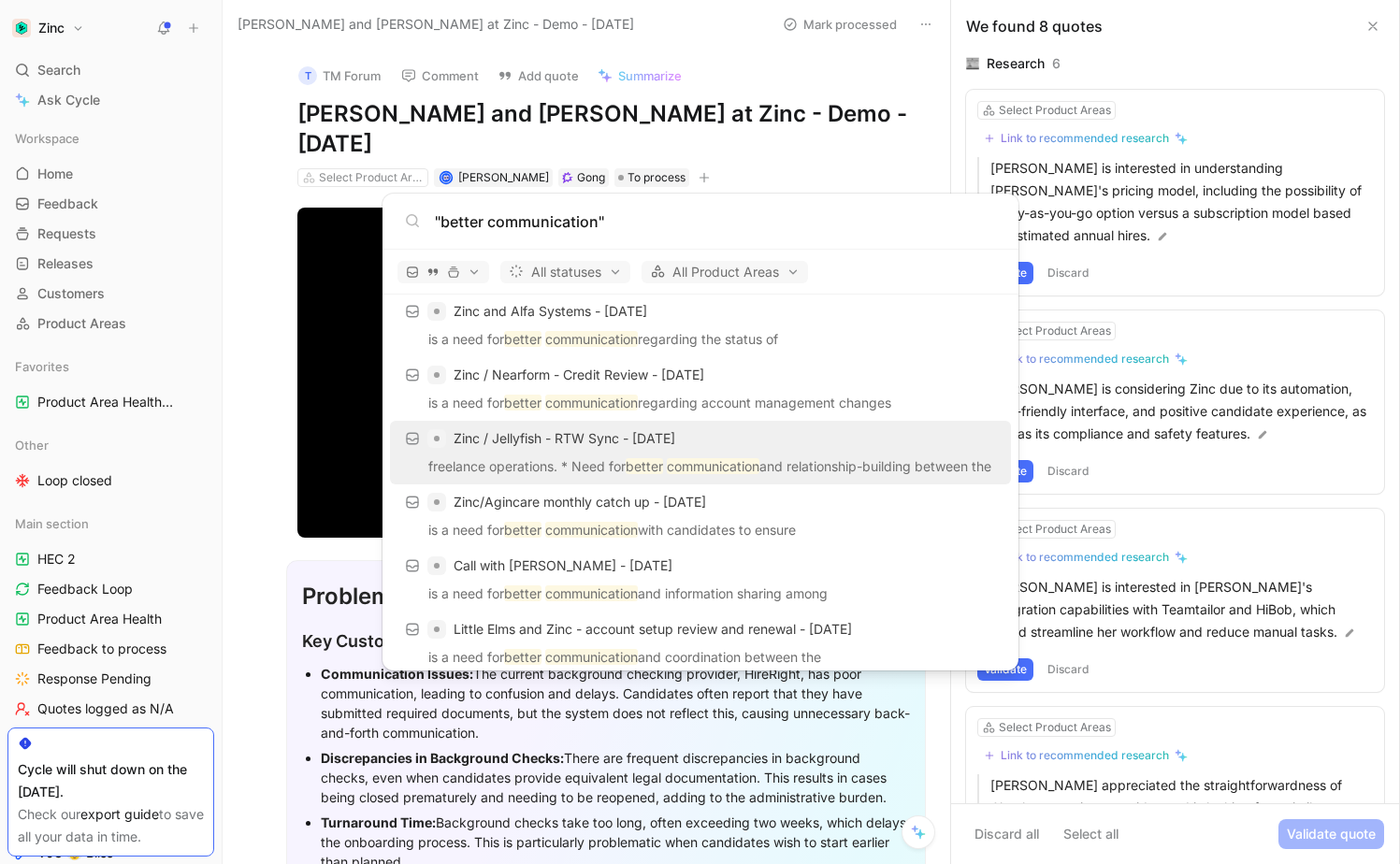
click at [753, 456] on p "freelance operations. * Need for better communication and relationship-building…" at bounding box center [700, 470] width 610 height 28
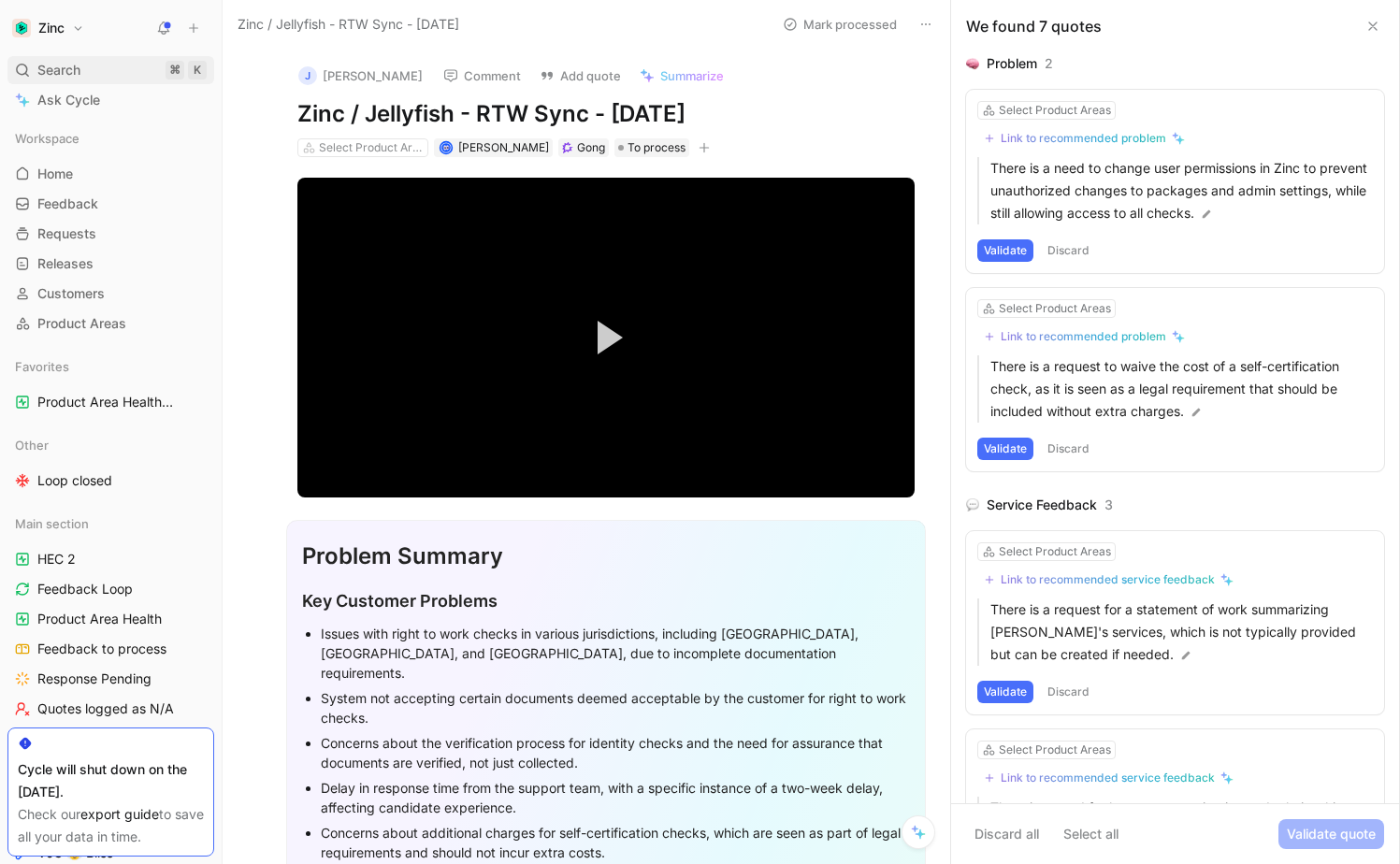
click at [80, 66] on span "Search" at bounding box center [58, 70] width 43 height 22
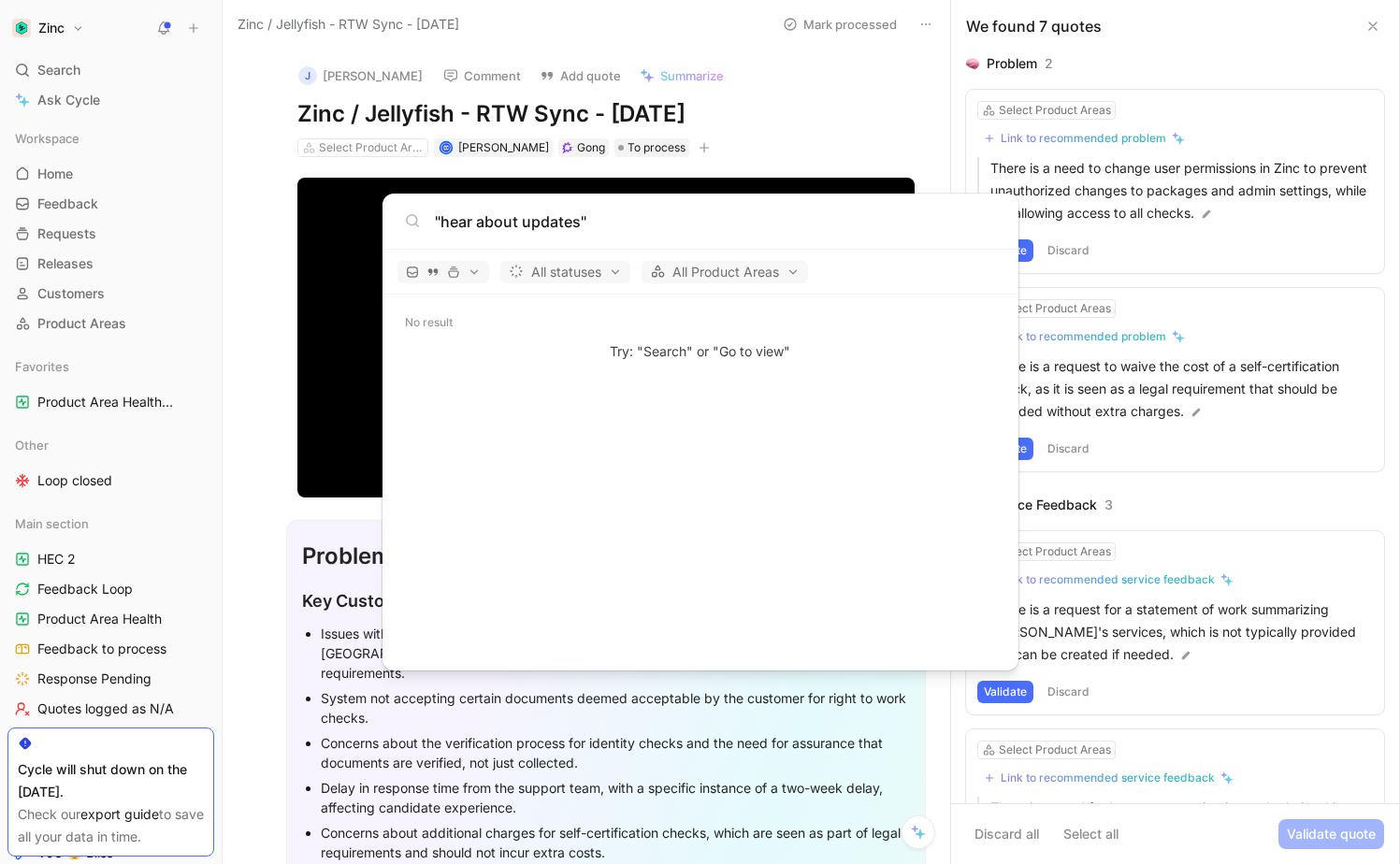
click at [681, 220] on input ""hear about updates"" at bounding box center [715, 221] width 561 height 22
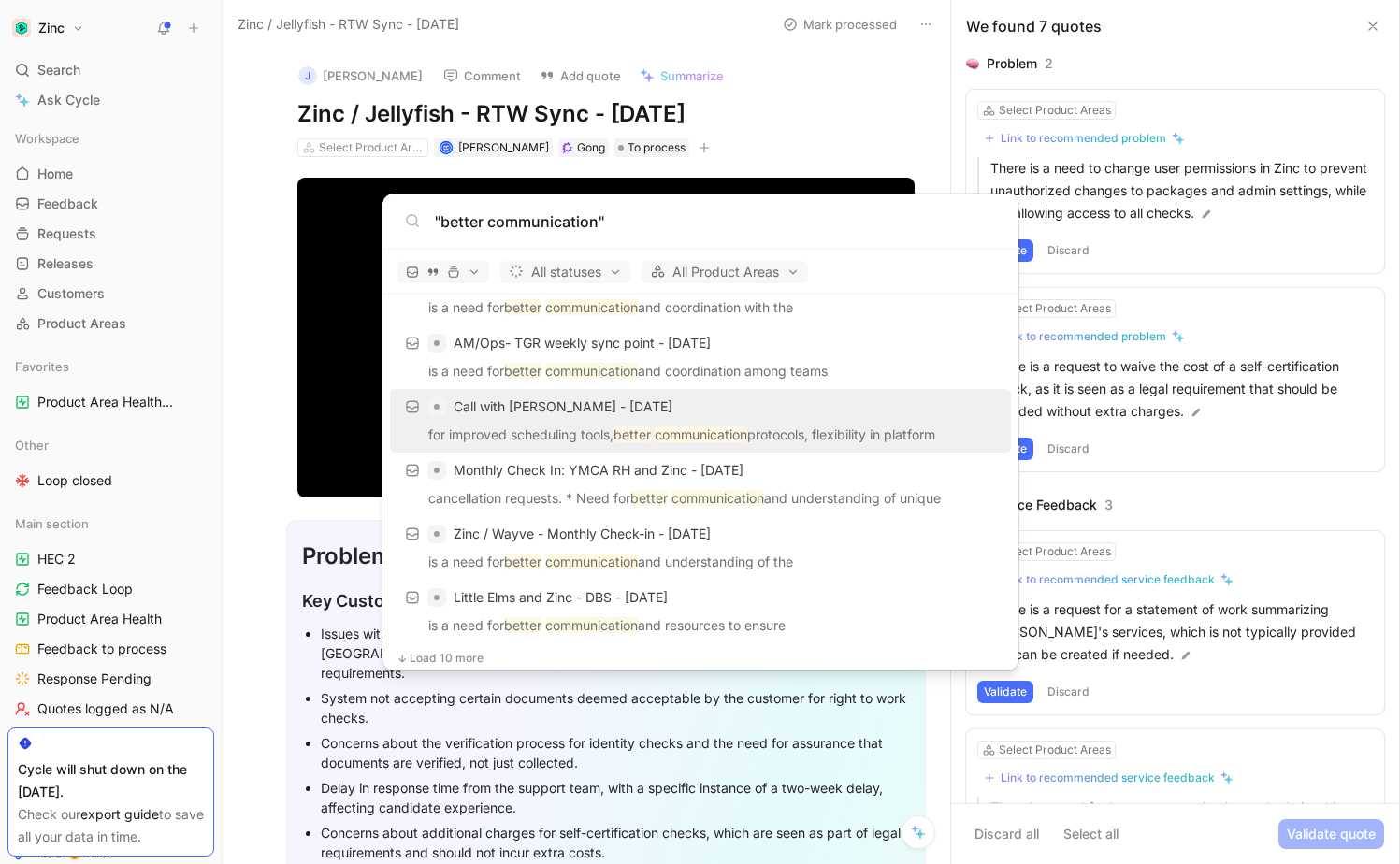
scroll to position [985, 0]
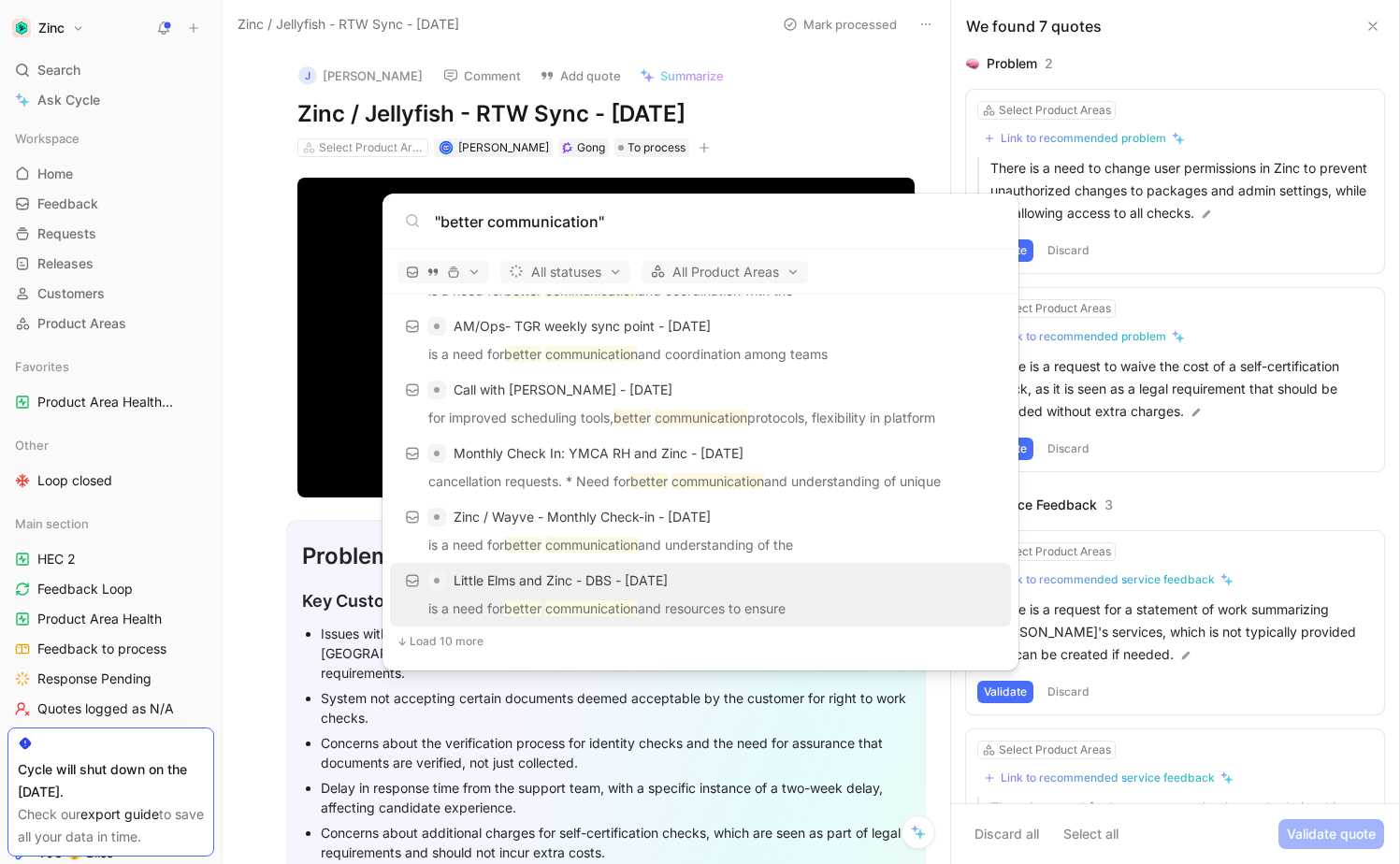
type input ""better communication""
click at [751, 611] on p "is a need for better communication and resources to ensure" at bounding box center [700, 612] width 610 height 28
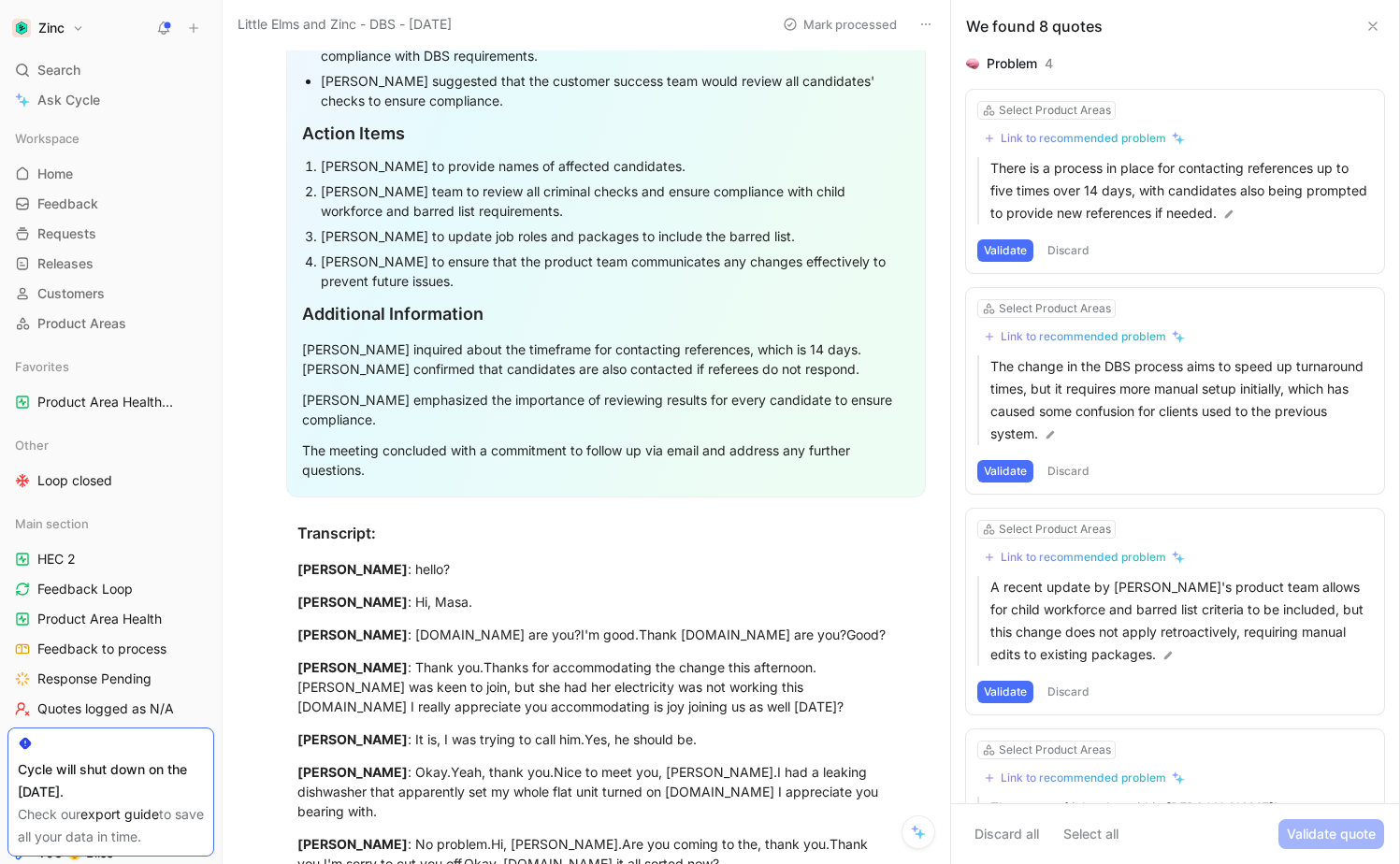
scroll to position [364, 0]
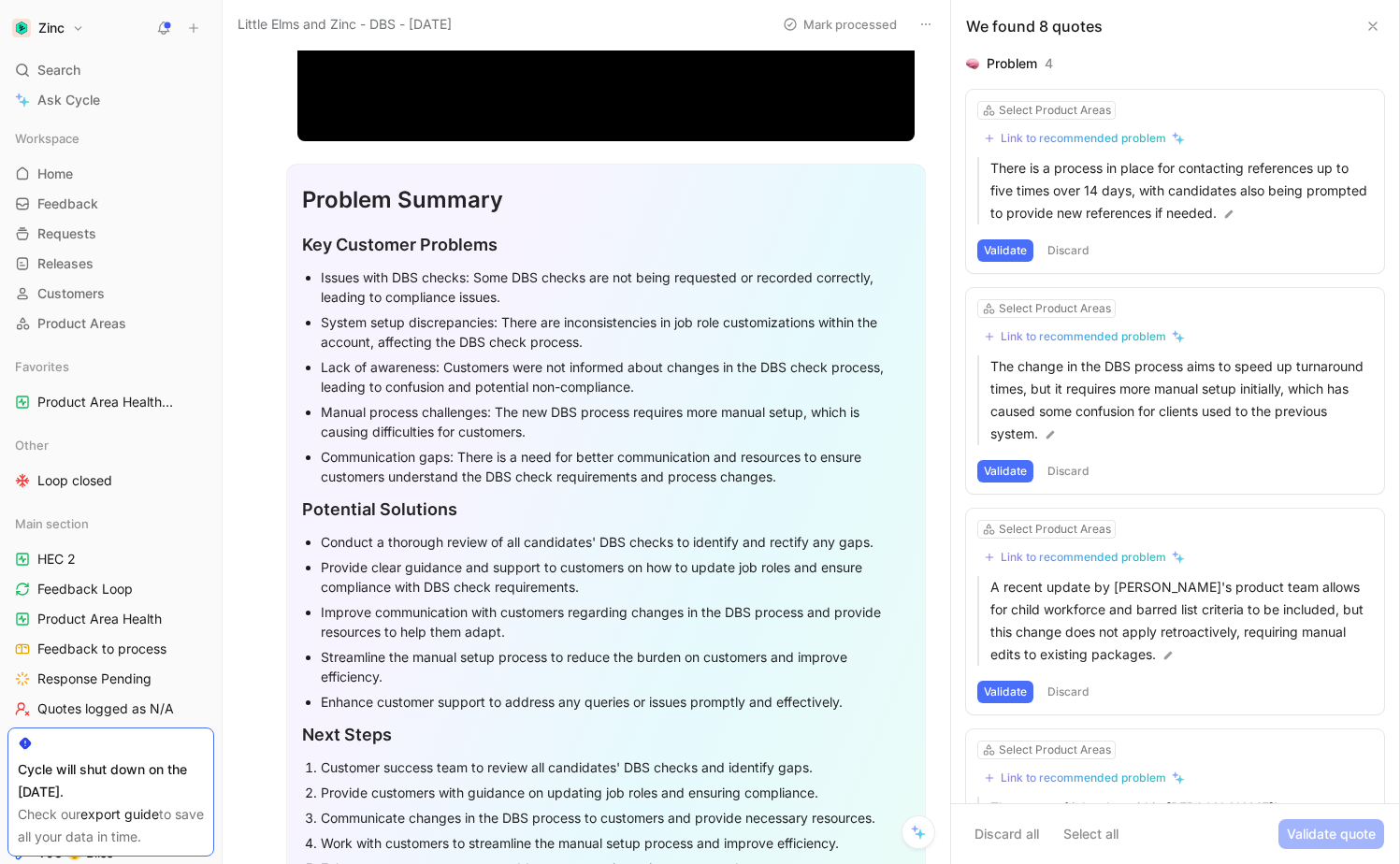
click at [679, 472] on div "Communication gaps: There is a need for better communication and resources to e…" at bounding box center [616, 466] width 590 height 39
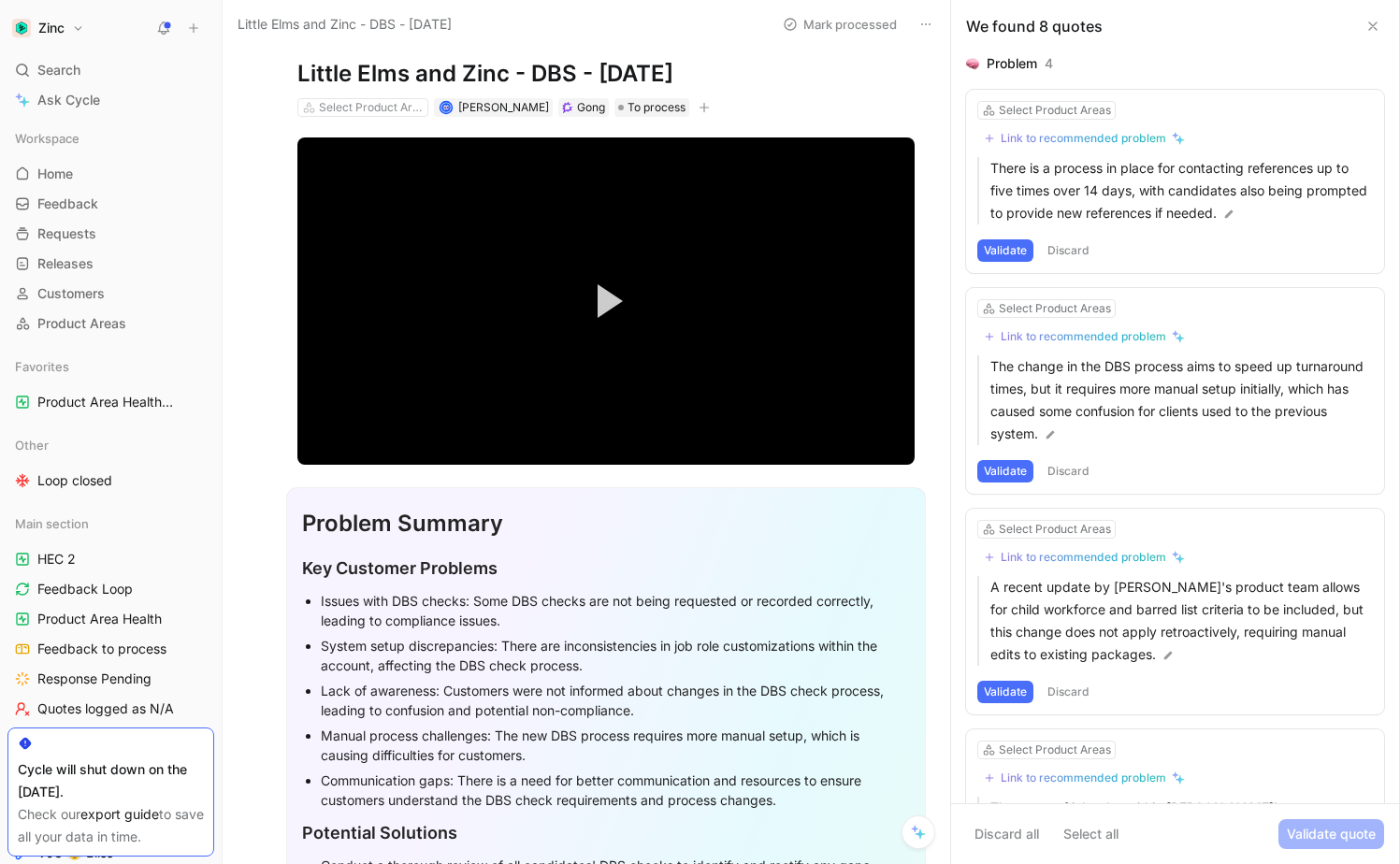
scroll to position [0, 0]
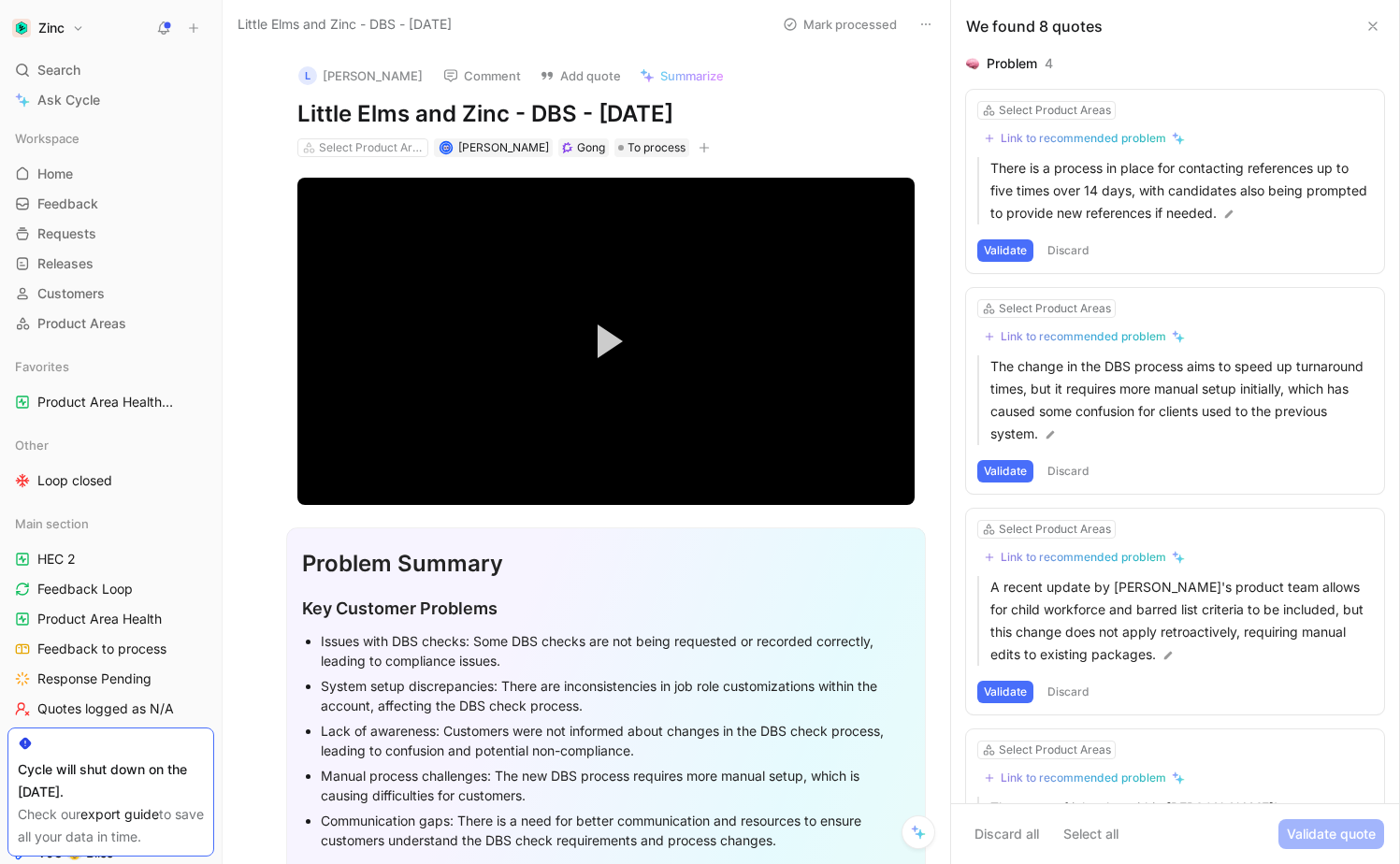
click at [911, 28] on div "Mark processed" at bounding box center [856, 24] width 165 height 26
click at [920, 26] on icon at bounding box center [926, 24] width 15 height 15
click at [952, 57] on div "Copy link" at bounding box center [1034, 63] width 172 height 22
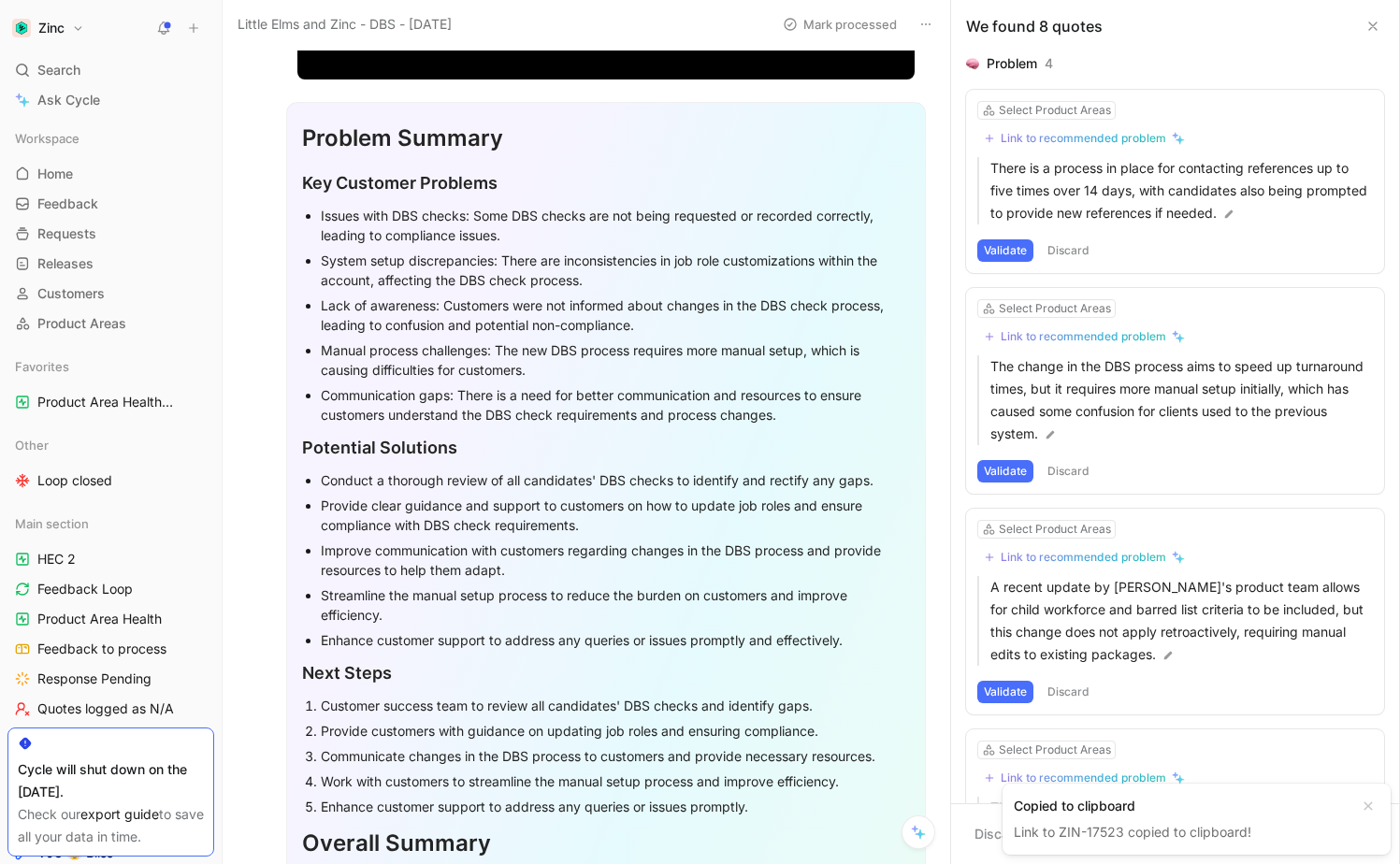
scroll to position [515, 0]
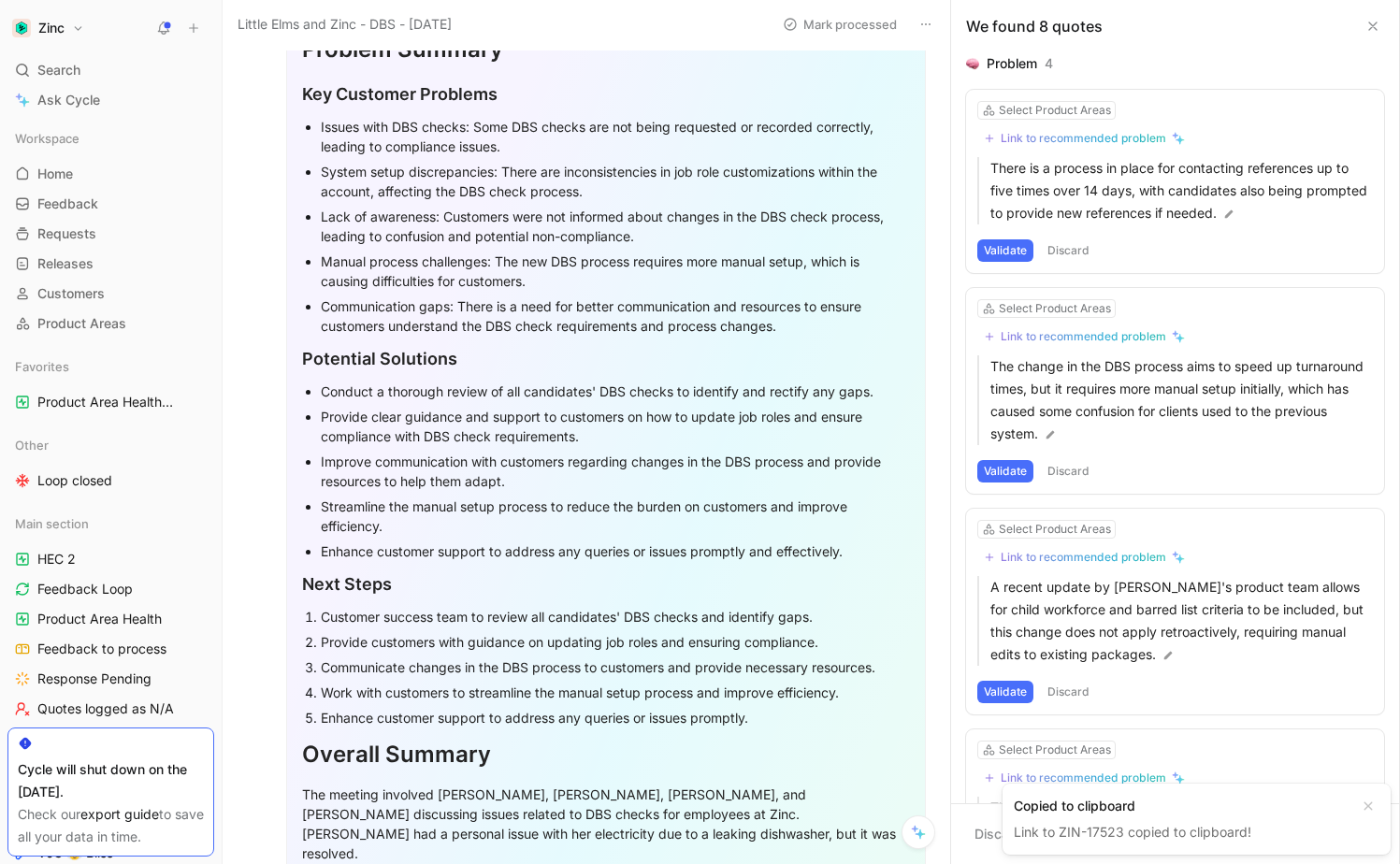
click at [746, 320] on div "Communication gaps: There is a need for better communication and resources to e…" at bounding box center [616, 315] width 590 height 39
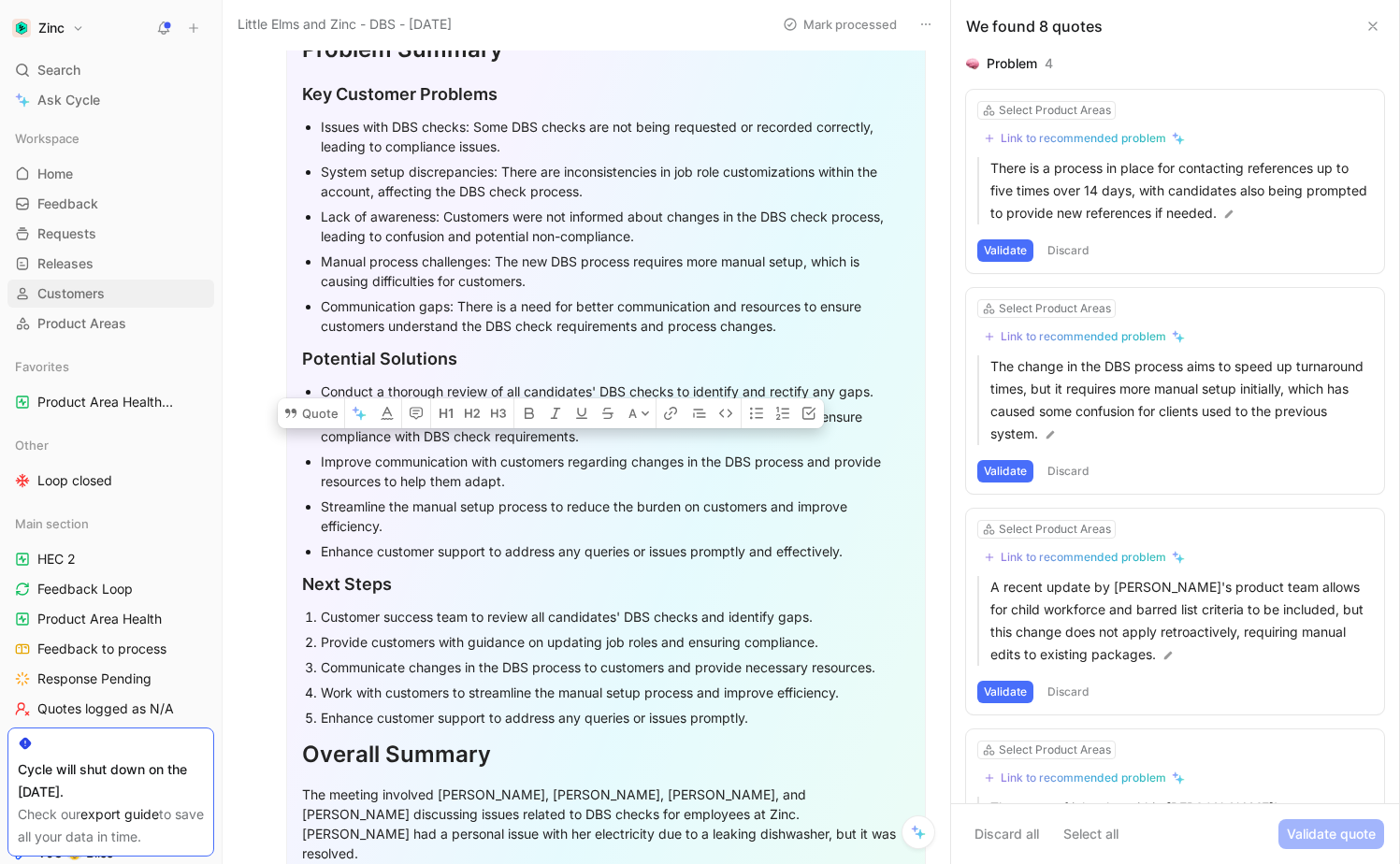
copy div "Communication gaps: There is a need for better communication and resources to e…"
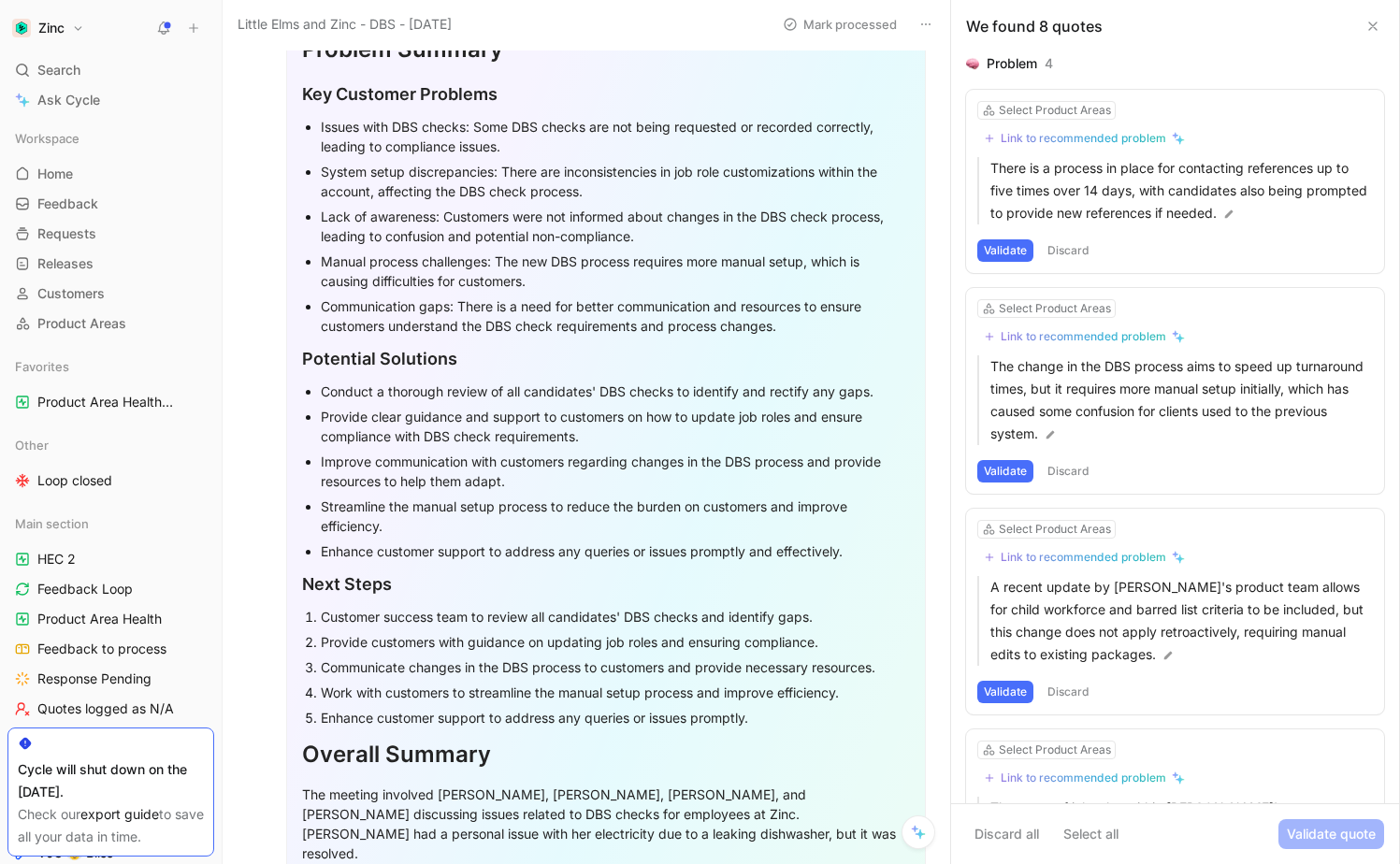
click at [920, 19] on icon at bounding box center [926, 24] width 15 height 15
click at [943, 67] on div "Copy link" at bounding box center [1020, 64] width 215 height 28
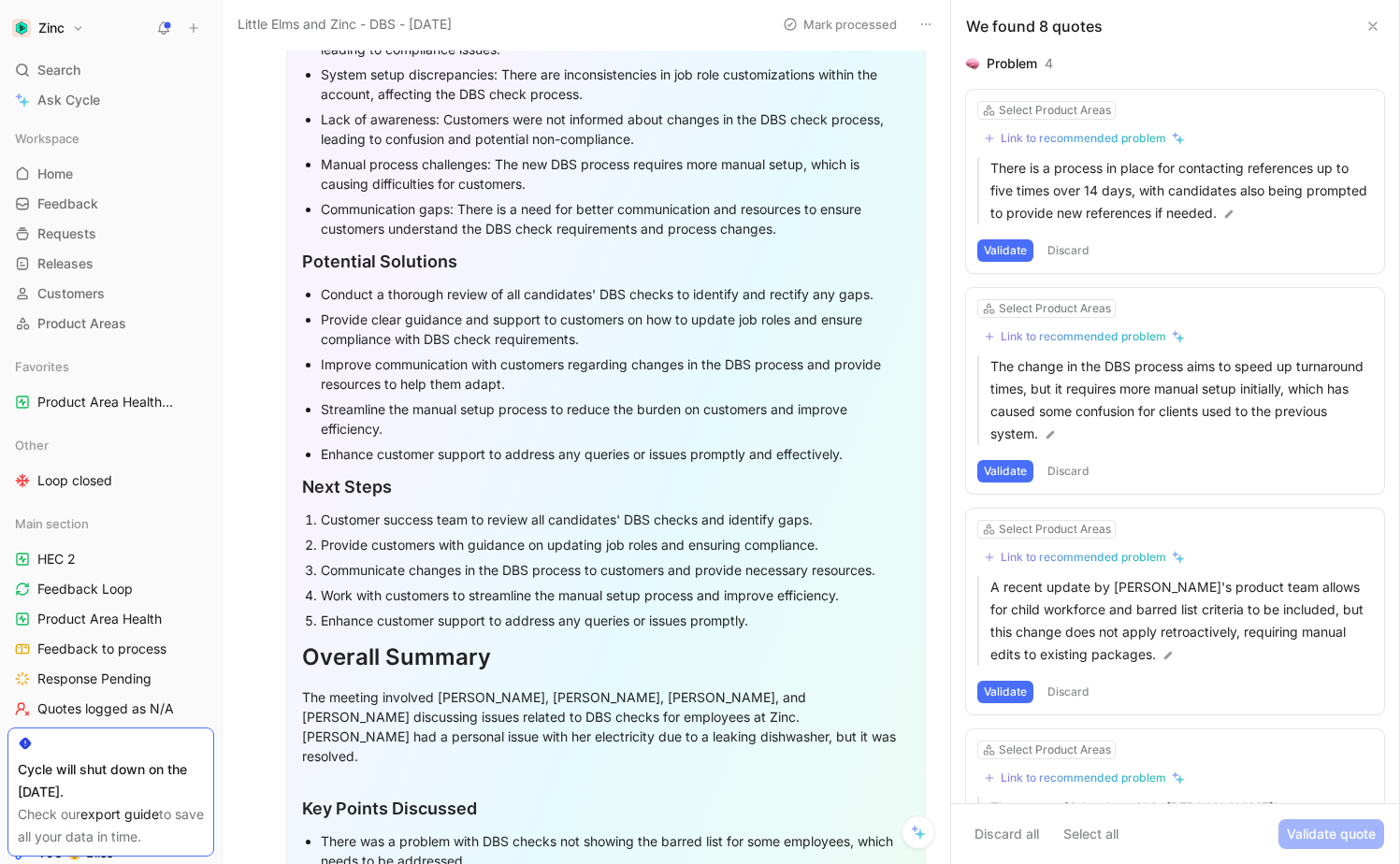
scroll to position [592, 0]
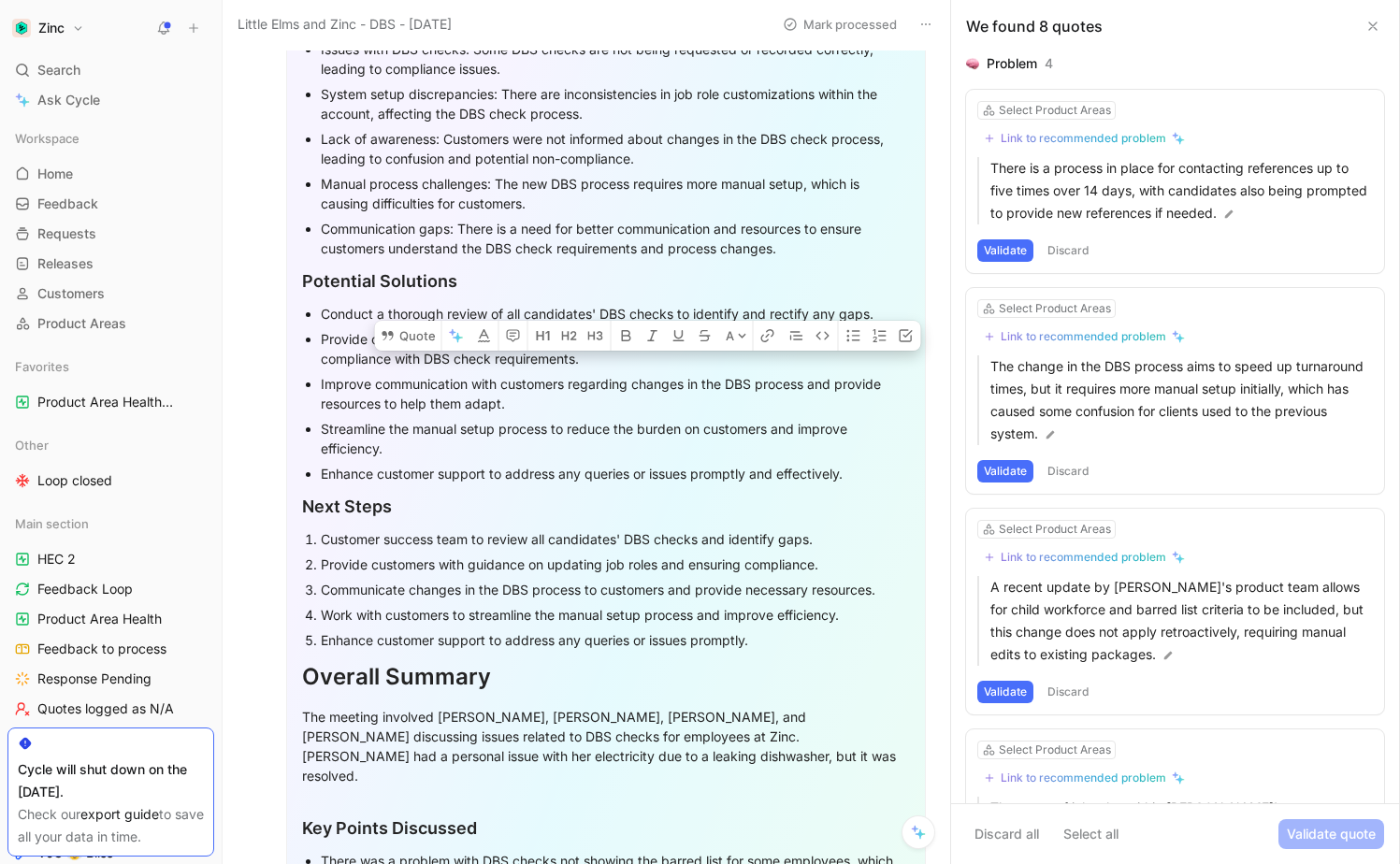
drag, startPoint x: 714, startPoint y: 228, endPoint x: 581, endPoint y: 227, distance: 133.0
click at [581, 227] on div "Communication gaps: There is a need for better communication and resources to e…" at bounding box center [616, 237] width 590 height 39
copy div "better communication"
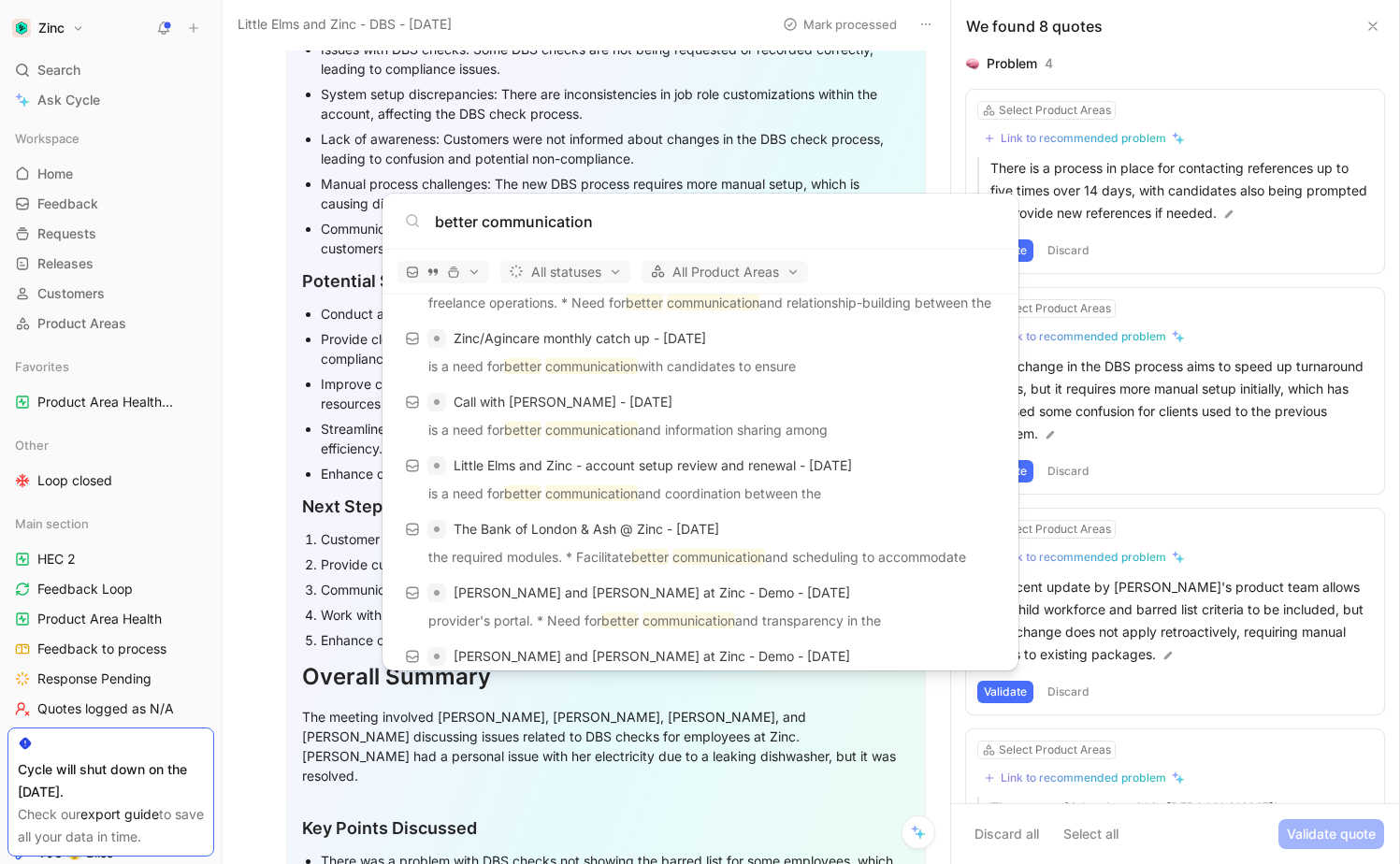
scroll to position [403, 0]
type input "better communication"
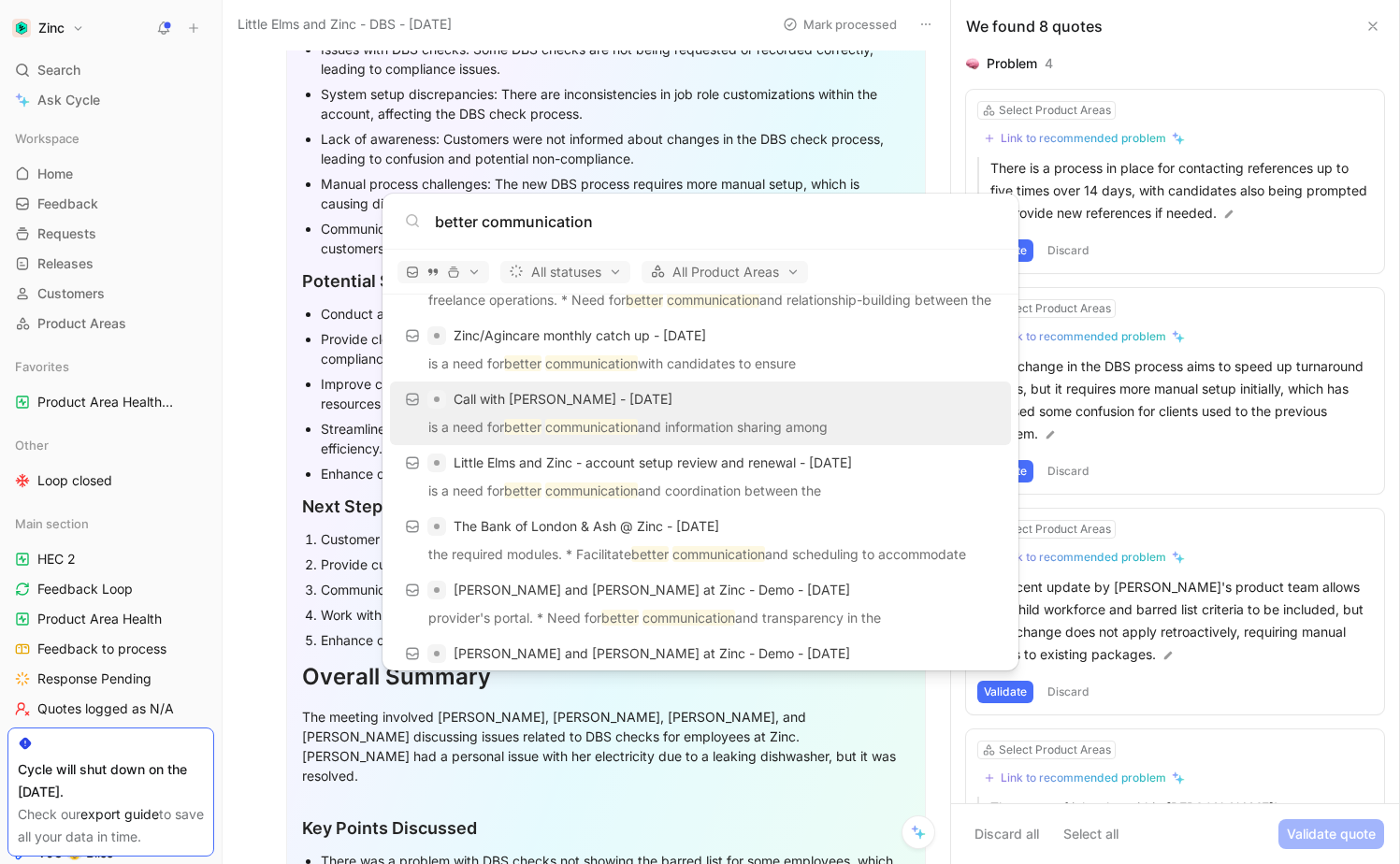
click at [703, 420] on p "is a need for better communication and information sharing among" at bounding box center [700, 430] width 610 height 28
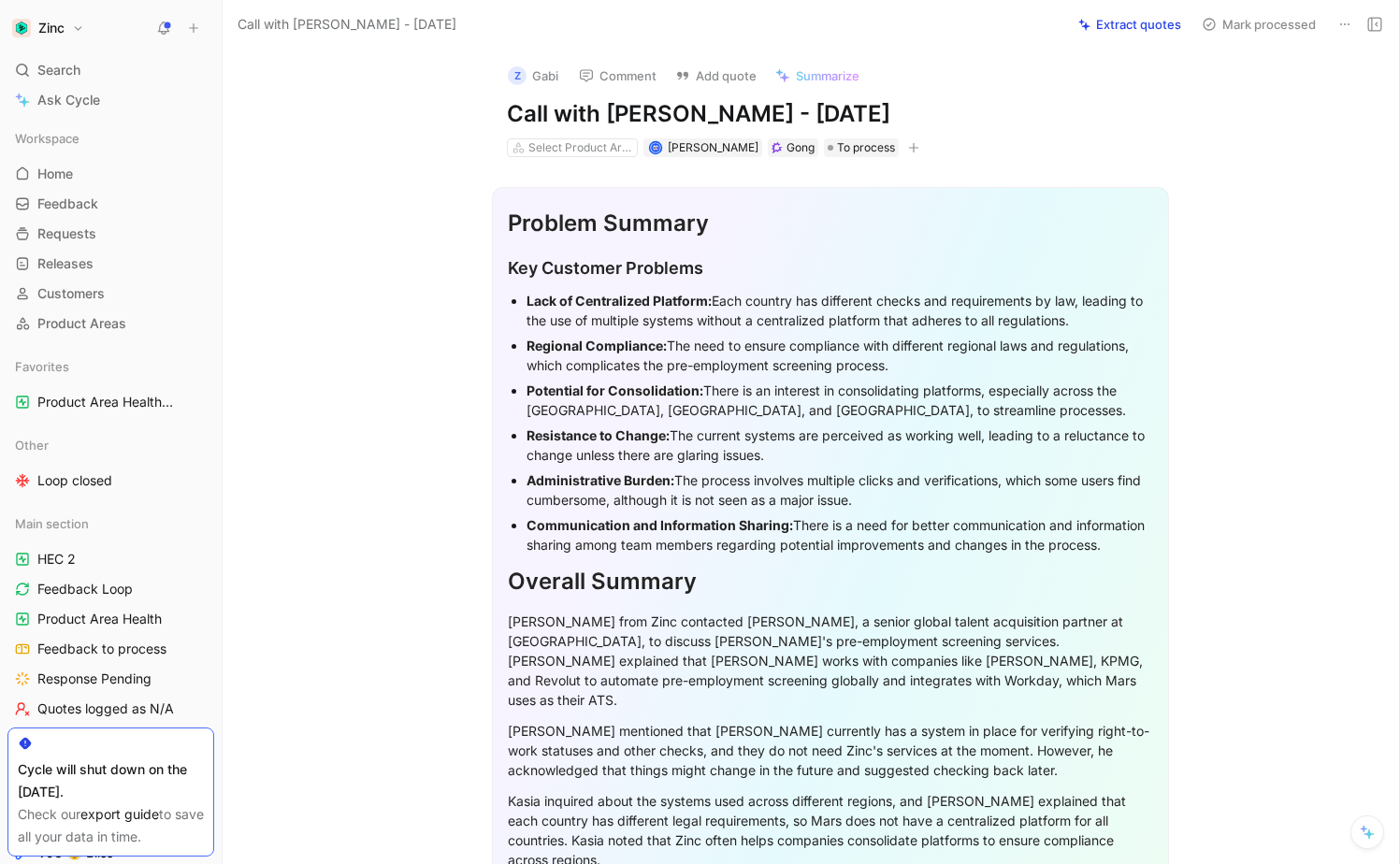
drag, startPoint x: 769, startPoint y: 125, endPoint x: 611, endPoint y: 118, distance: 158.2
click at [611, 118] on h1 "Call with [PERSON_NAME] - [DATE]" at bounding box center [830, 114] width 648 height 30
copy h1 "[PERSON_NAME]"
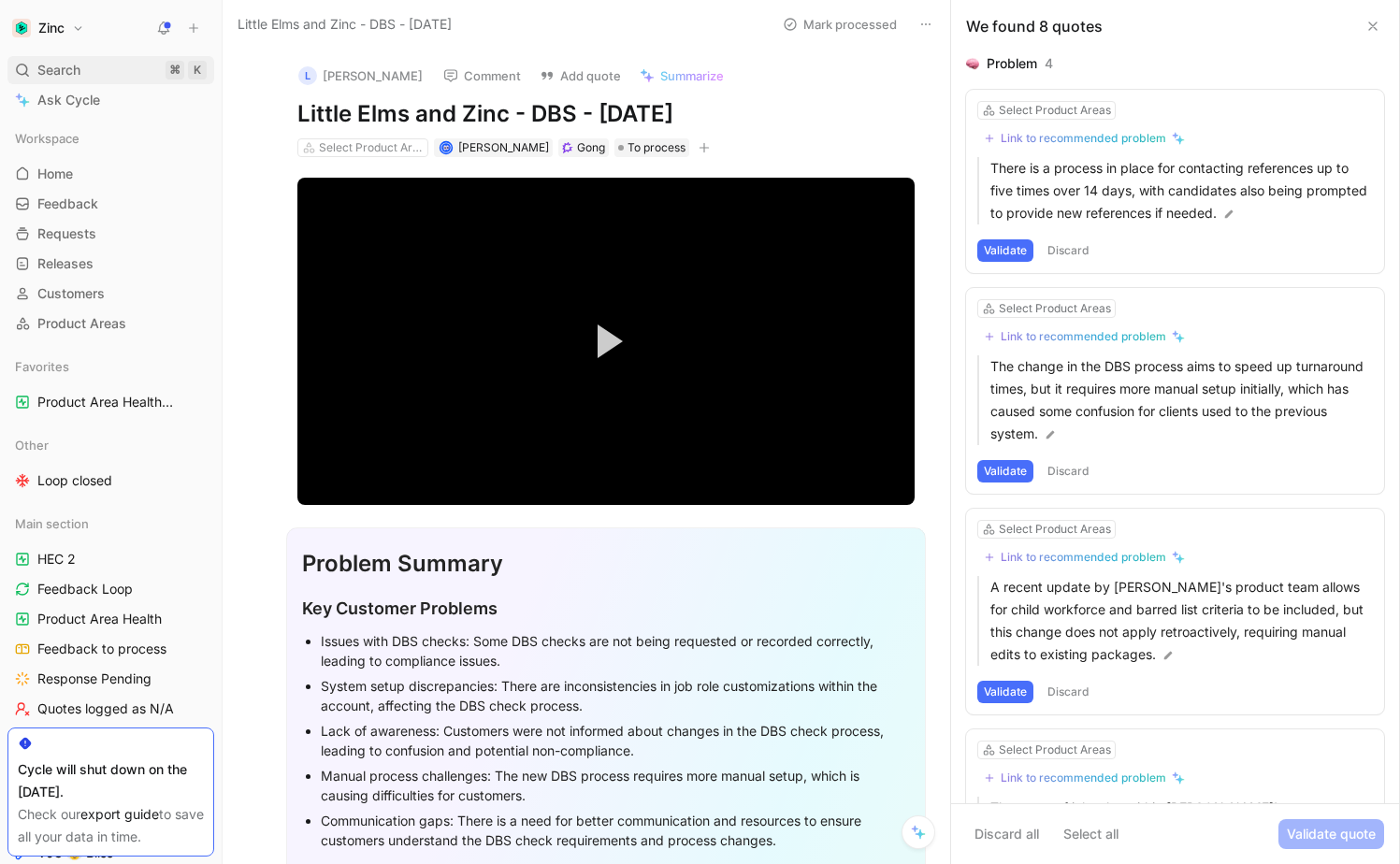
click at [117, 79] on div "Search ⌘ K" at bounding box center [110, 70] width 207 height 28
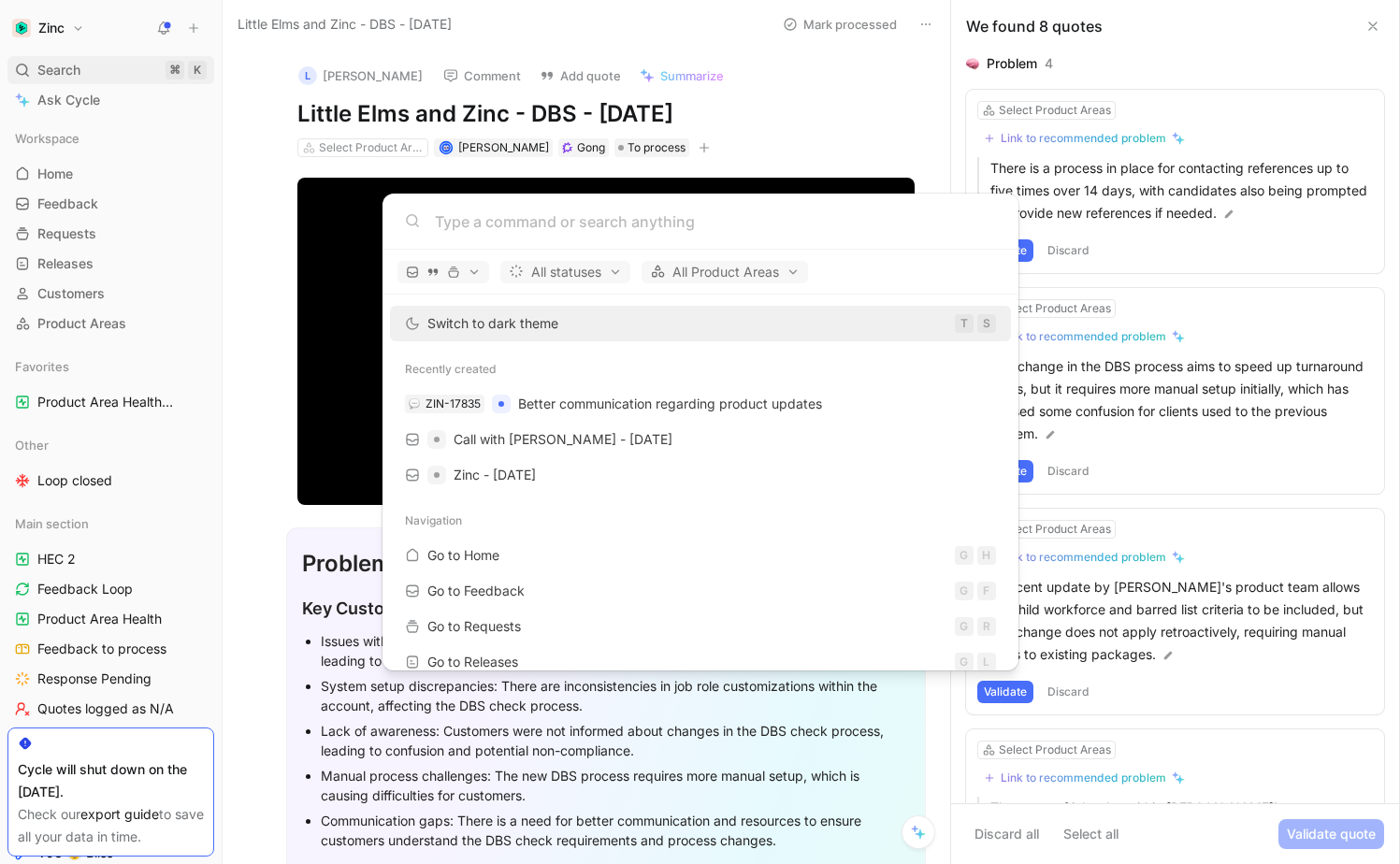
type input "[PERSON_NAME]"
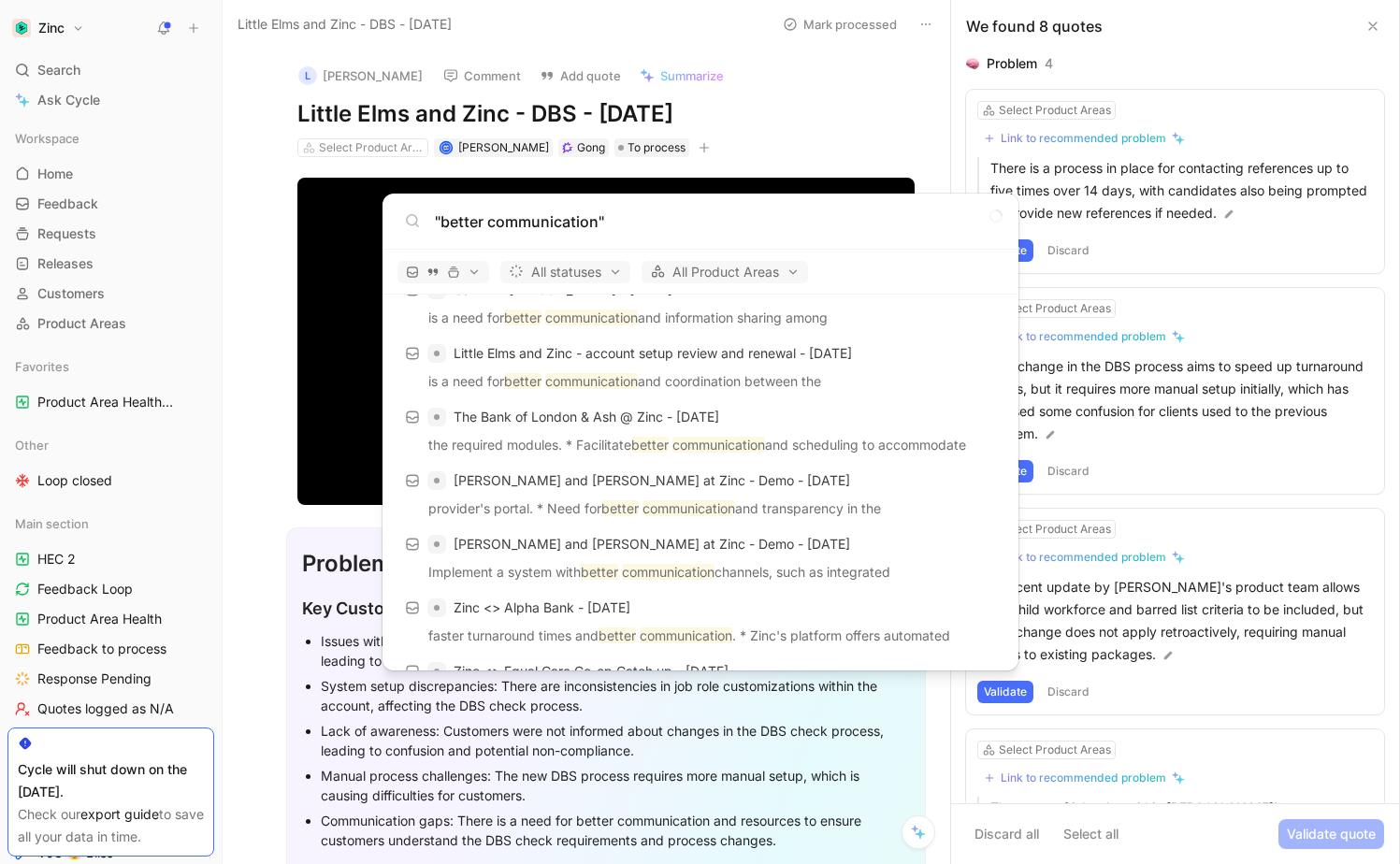
scroll to position [635, 0]
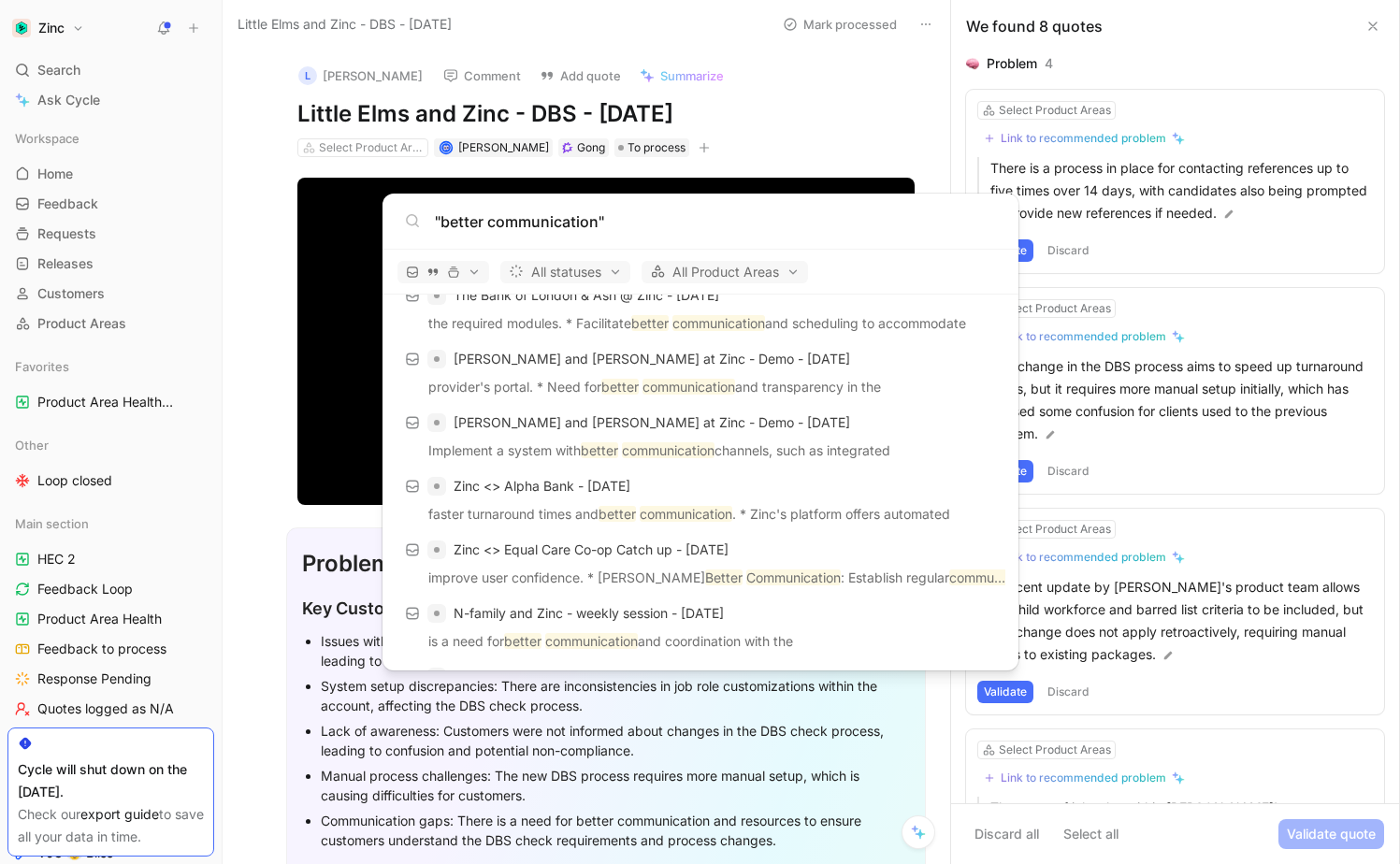
click at [602, 220] on input ""better communication"" at bounding box center [715, 221] width 561 height 22
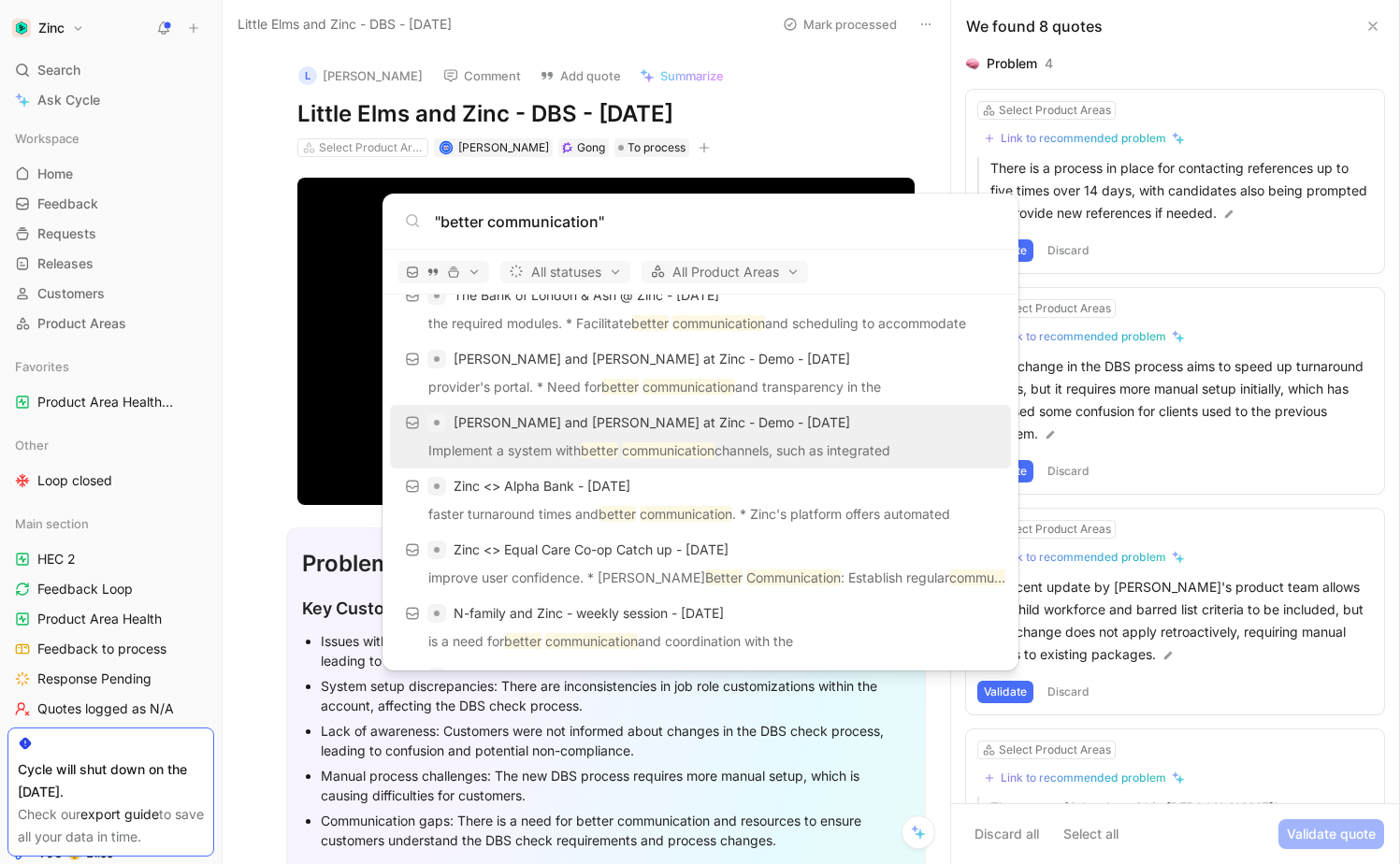
type input ""better communication""
click at [701, 427] on span "[PERSON_NAME] and [PERSON_NAME] at Zinc - Demo - [DATE]" at bounding box center [652, 422] width 396 height 16
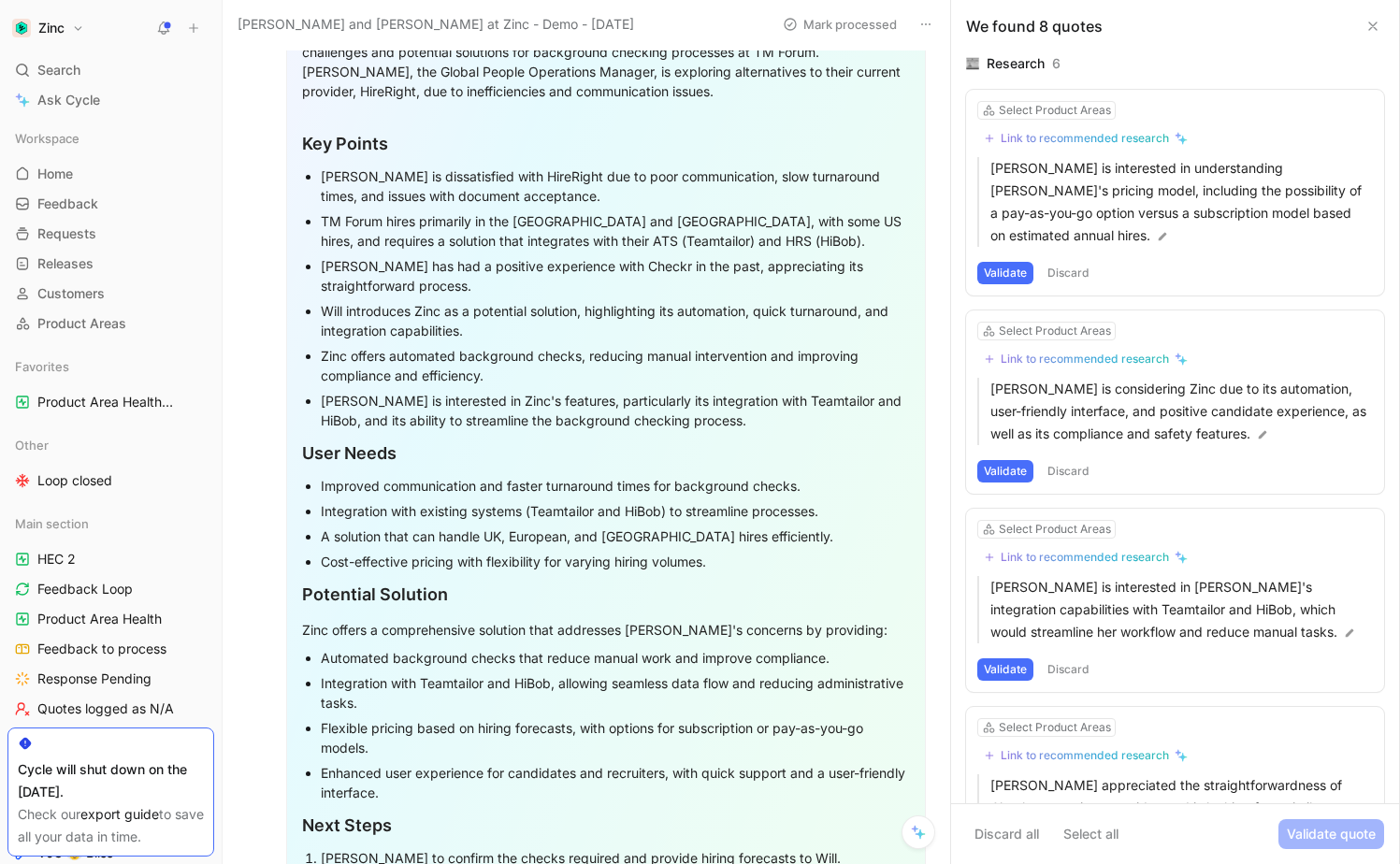
scroll to position [187, 0]
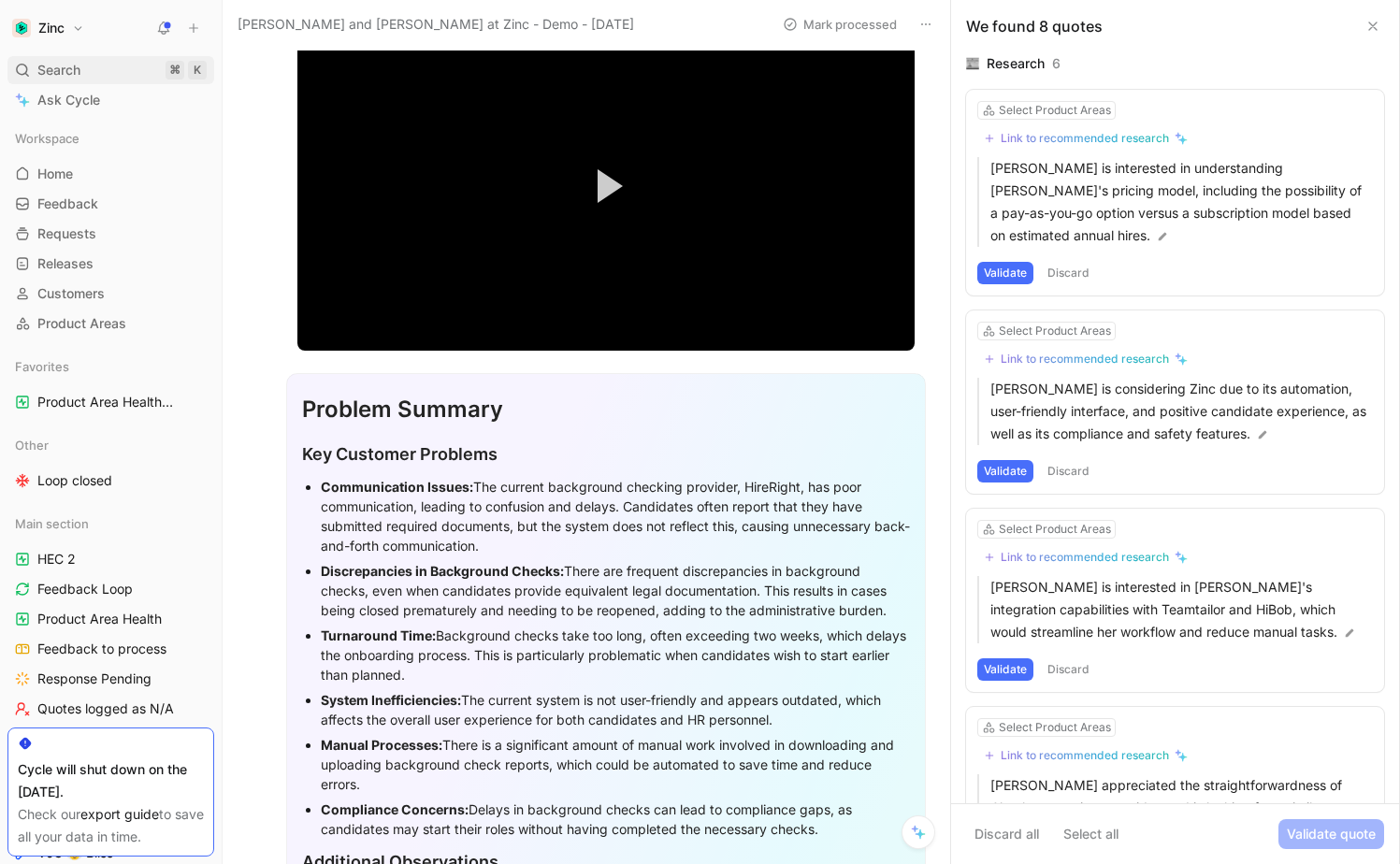
click at [145, 58] on div "Search ⌘ K" at bounding box center [110, 70] width 207 height 28
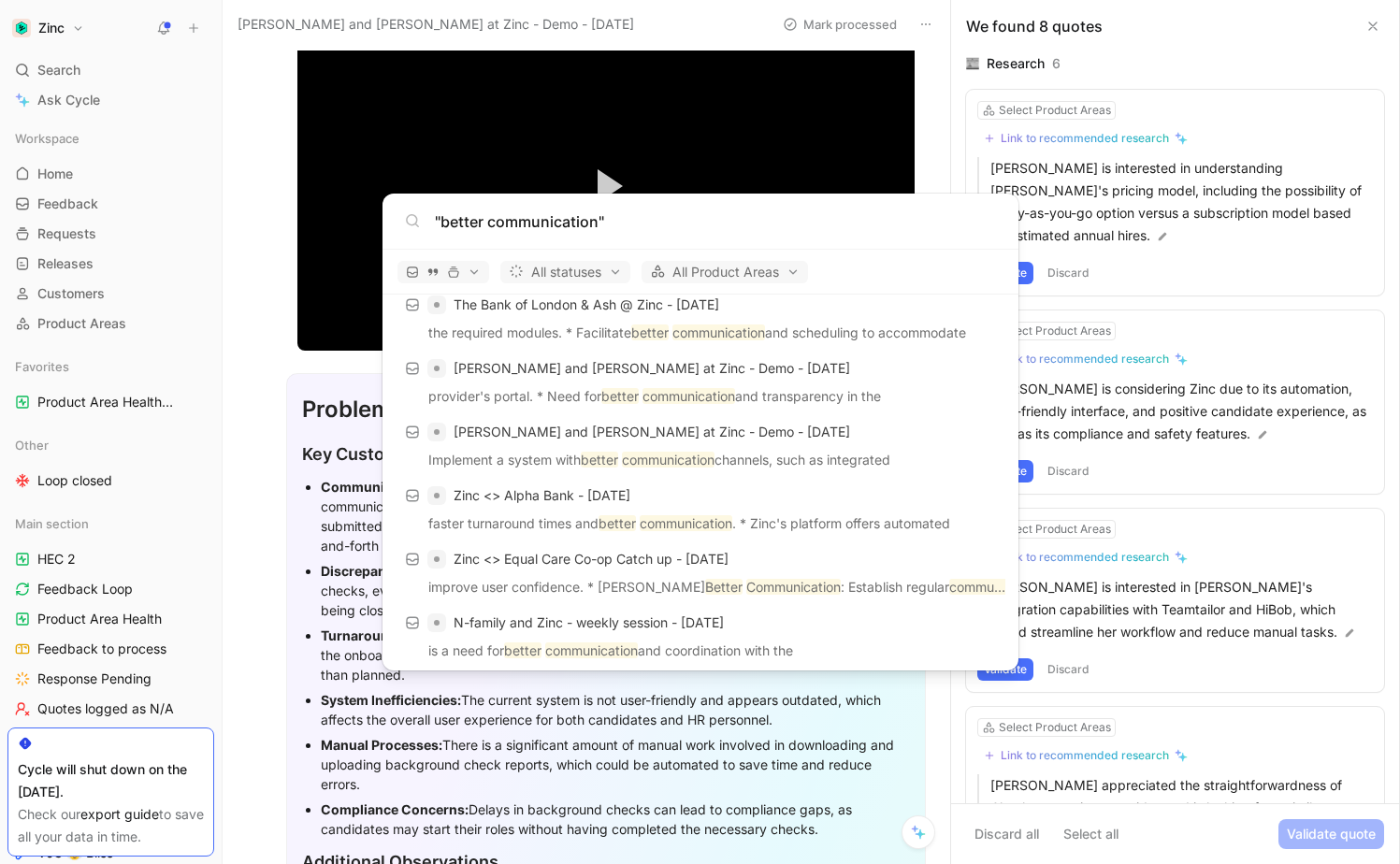
scroll to position [695, 0]
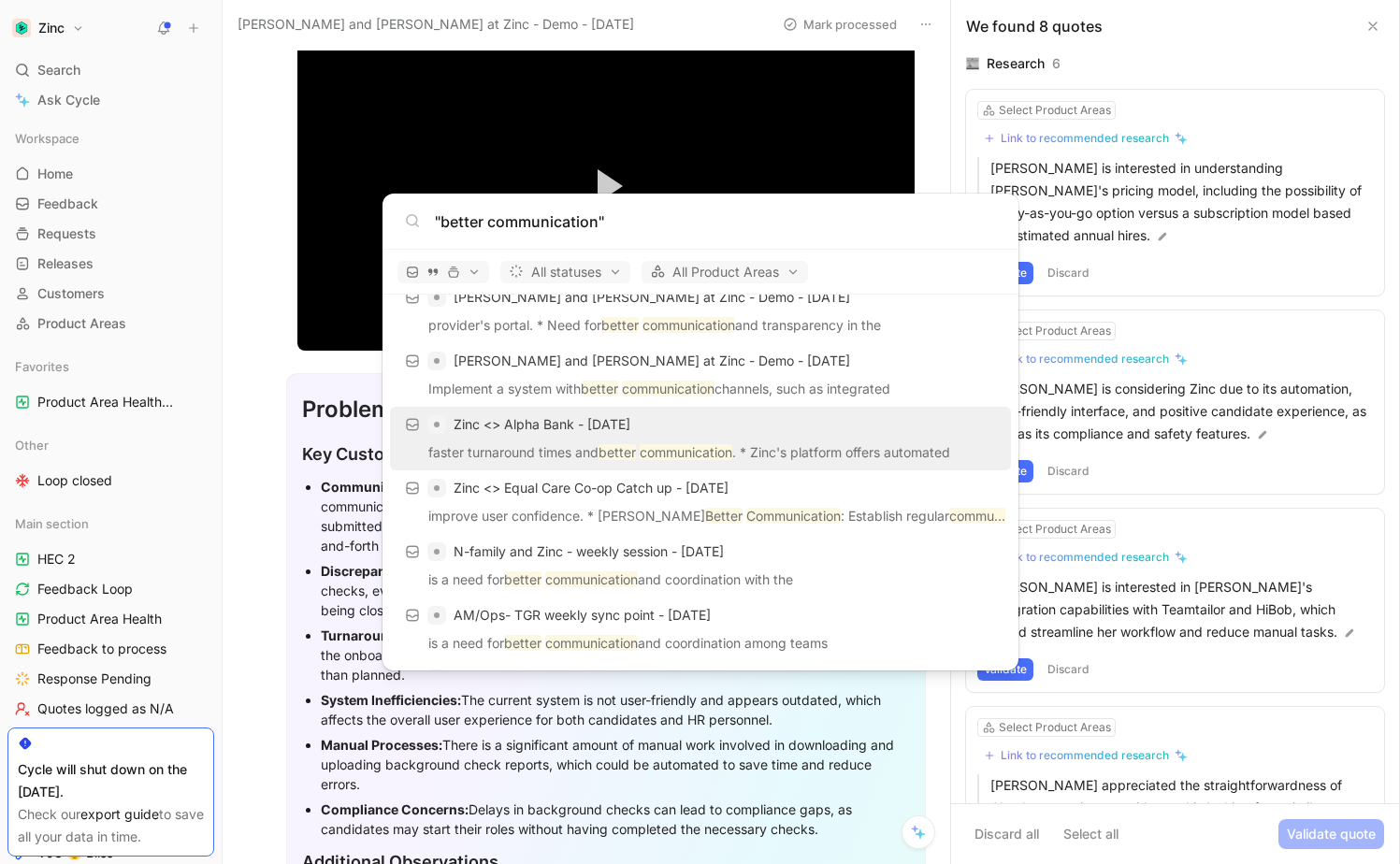
type input ""better communication""
click at [729, 439] on div "Zinc <> Alpha Bank - [DATE]" at bounding box center [700, 425] width 610 height 34
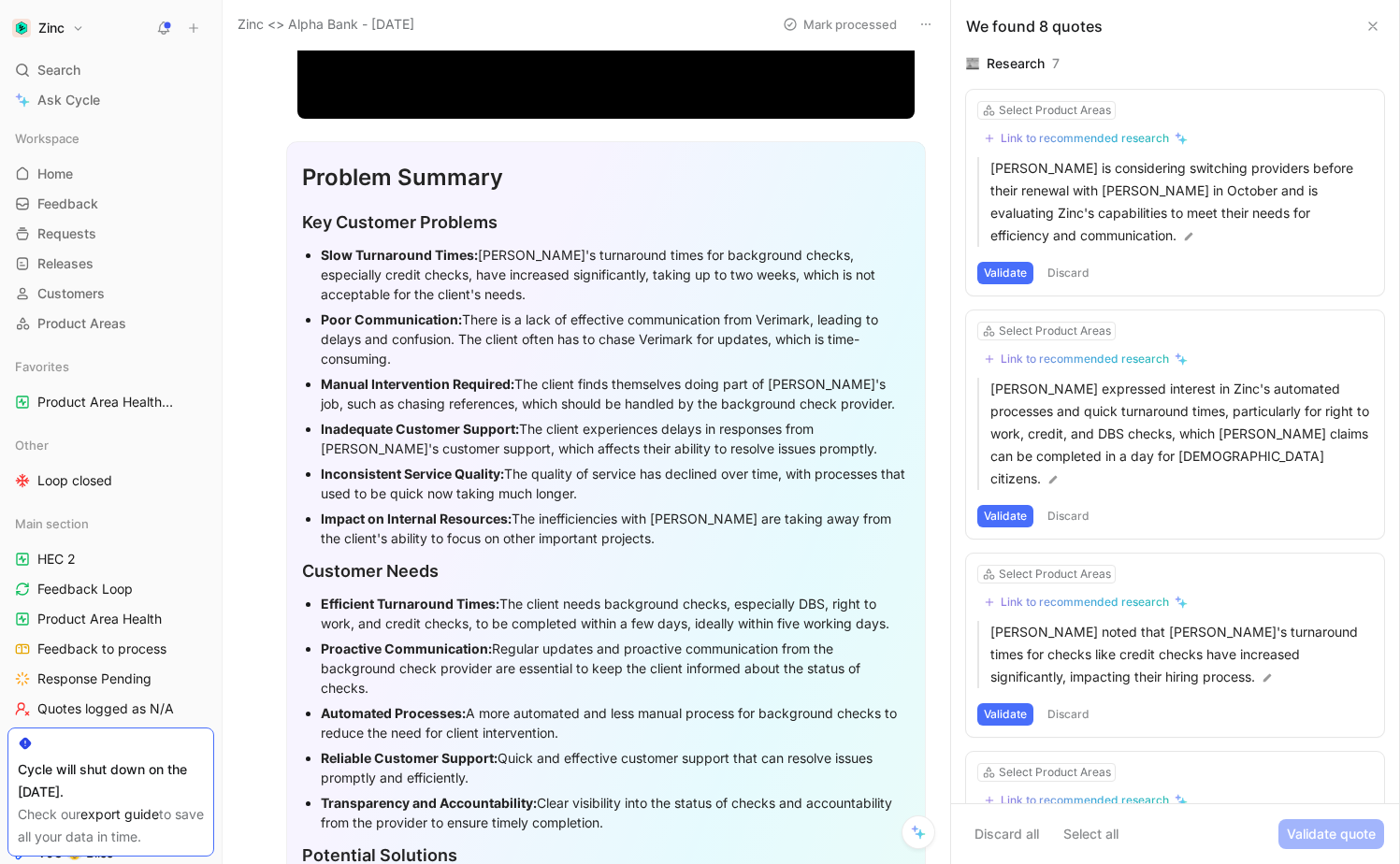
scroll to position [391, 0]
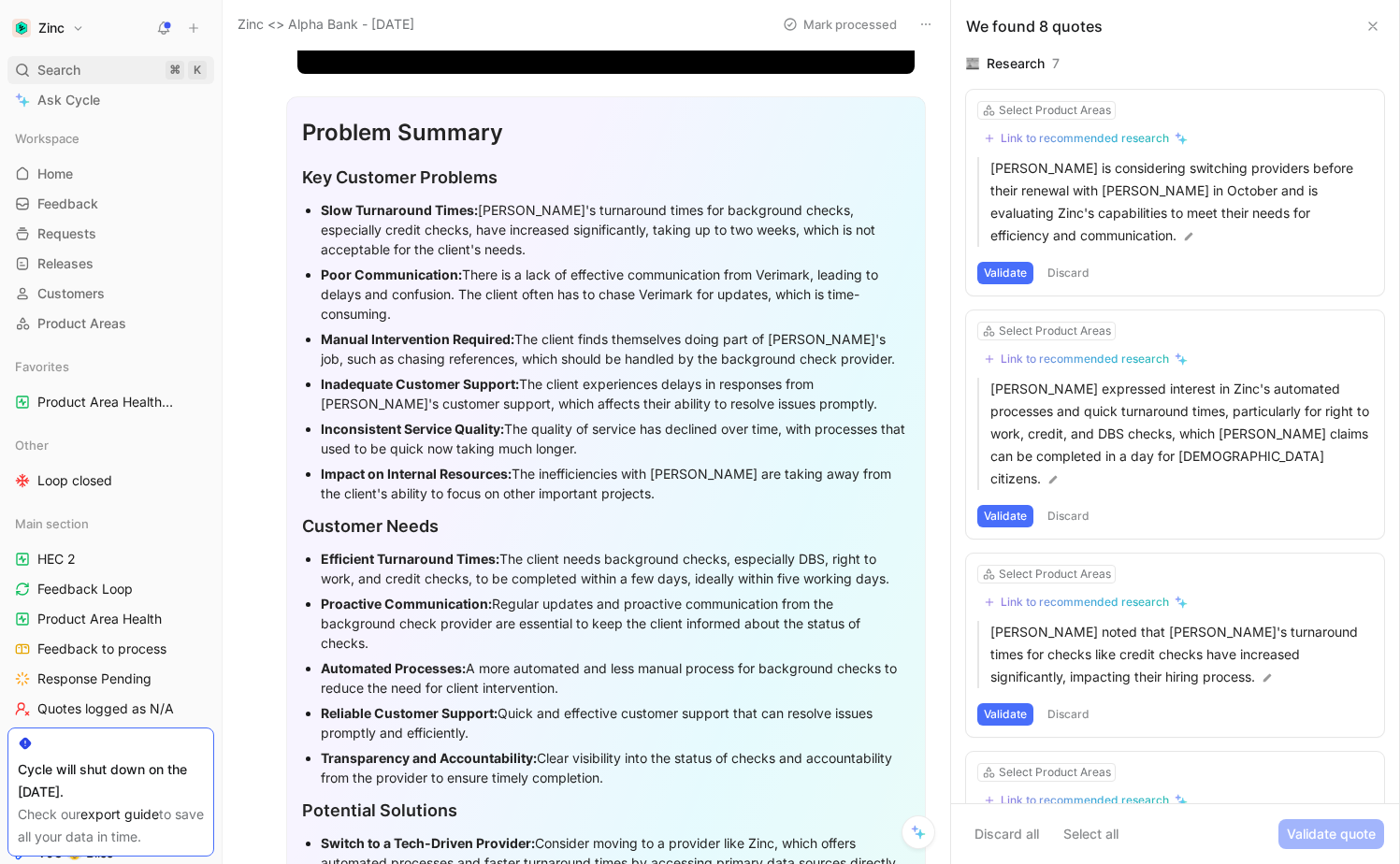
click at [95, 67] on div "Search ⌘ K" at bounding box center [110, 70] width 207 height 28
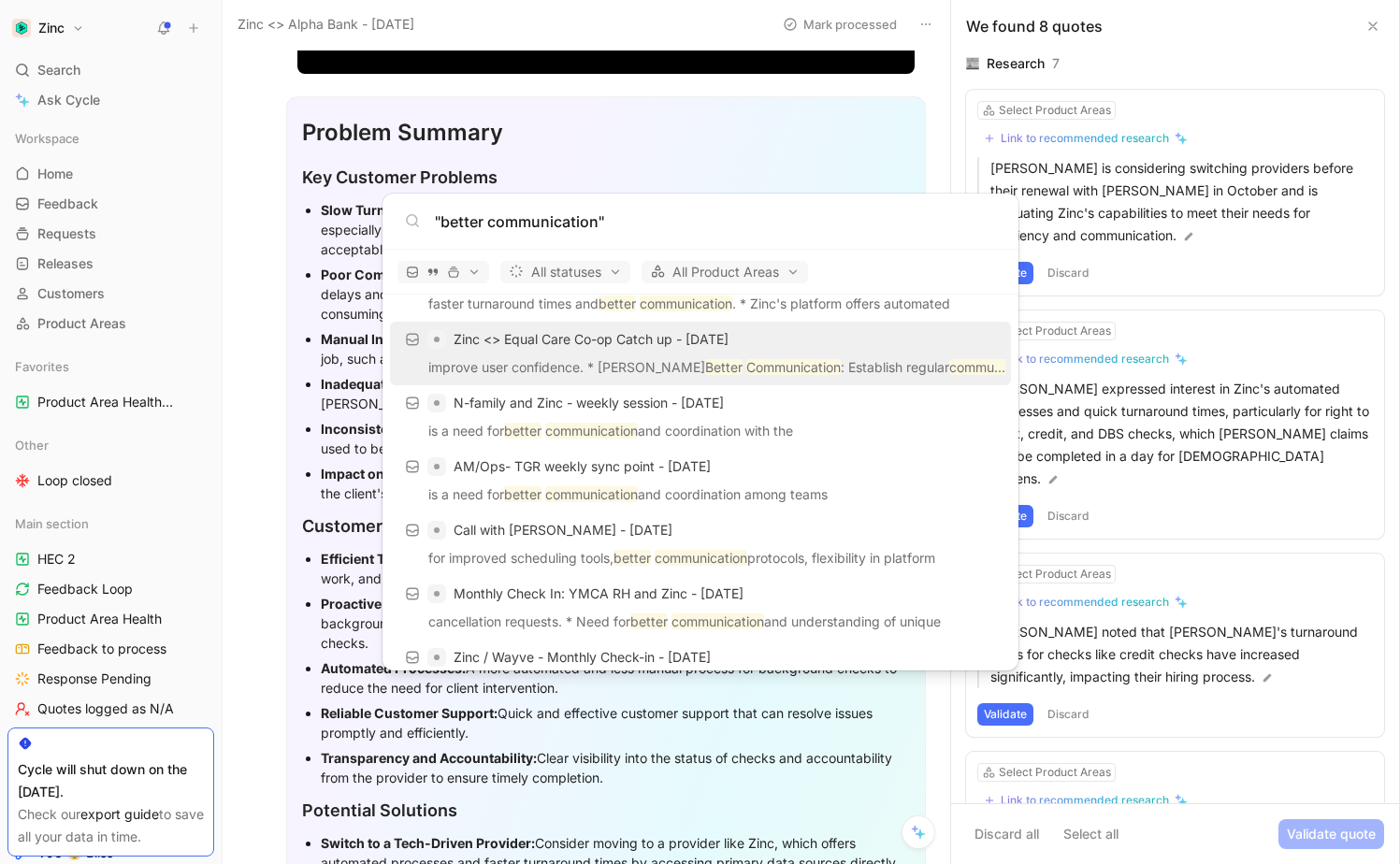
scroll to position [845, 0]
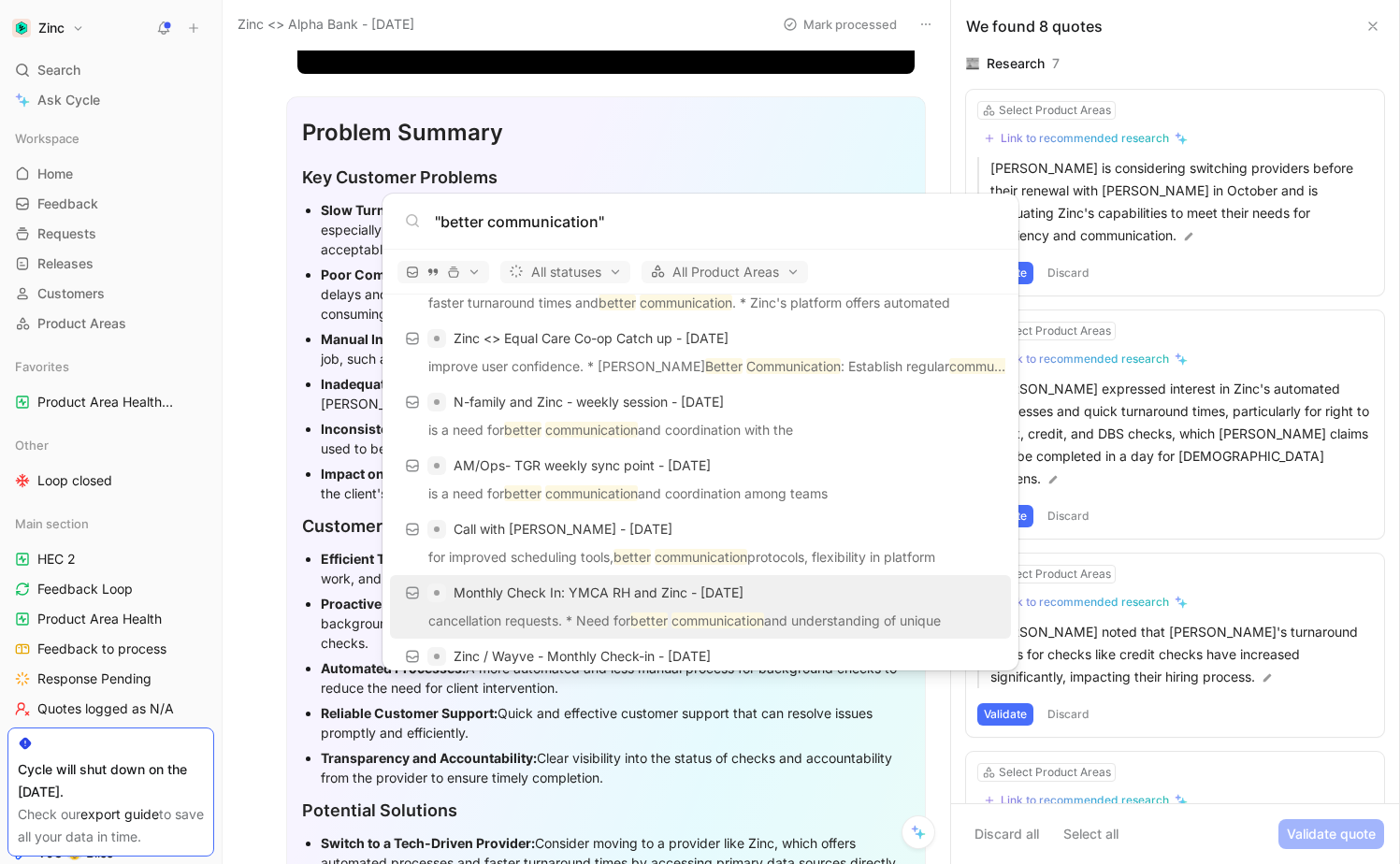
type input ""better communication""
click at [779, 607] on div "Monthly Check In: YMCA RH and Zinc - [DATE]" at bounding box center [700, 593] width 610 height 34
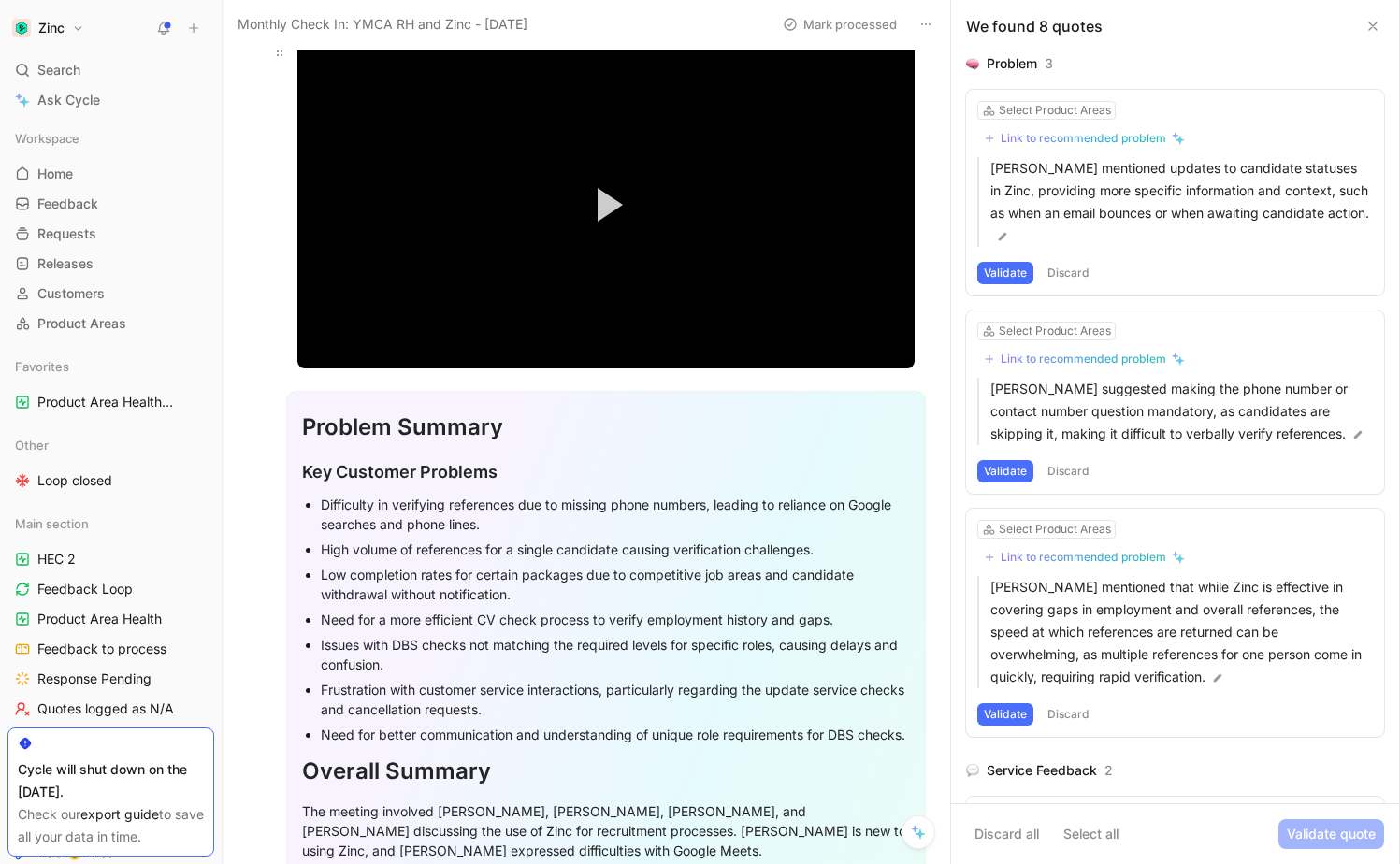
scroll to position [155, 0]
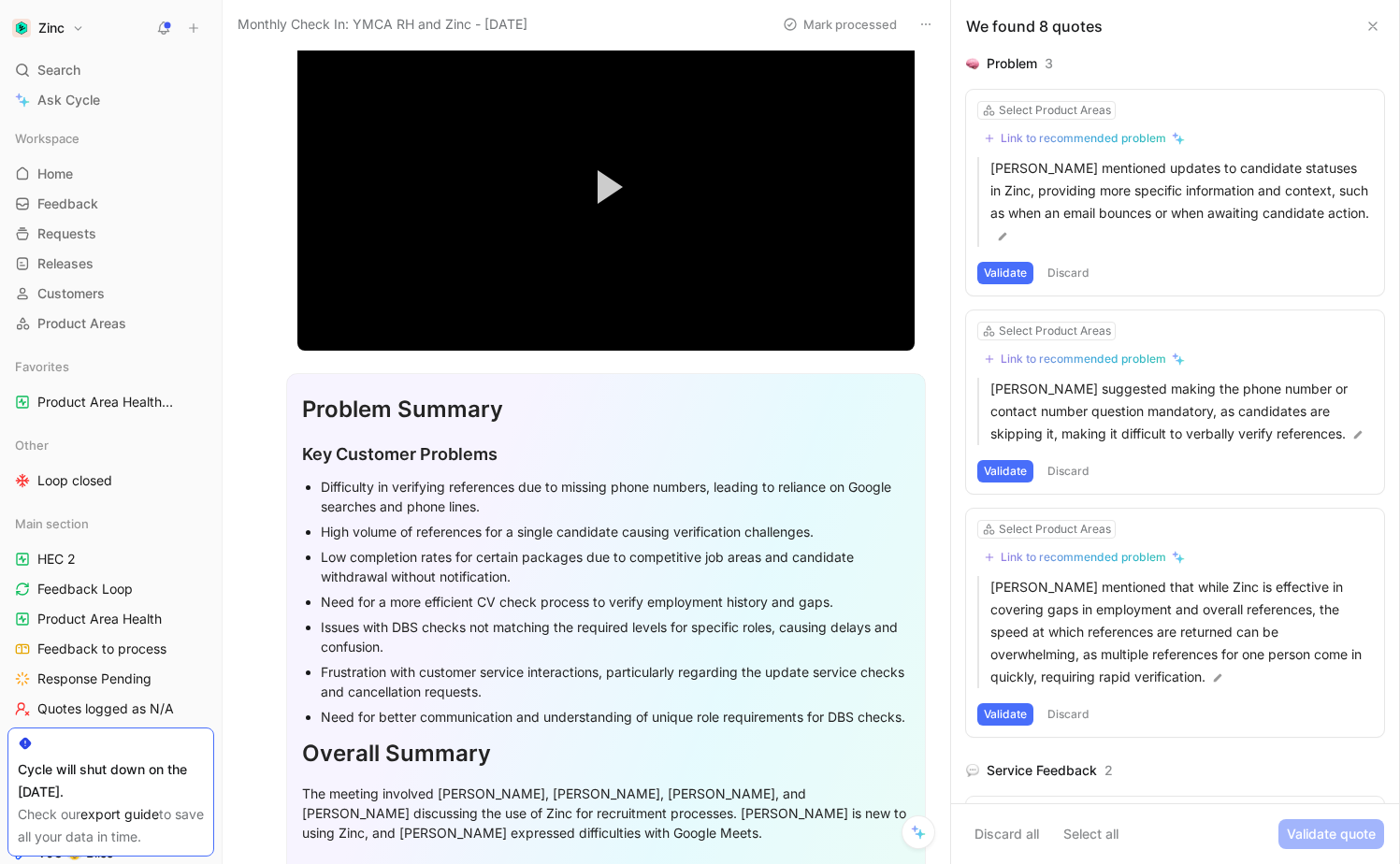
click at [412, 714] on div "Need for better communication and understanding of unique role requirements for…" at bounding box center [616, 717] width 590 height 20
copy div "Need for better communication and understanding of unique role requirements for…"
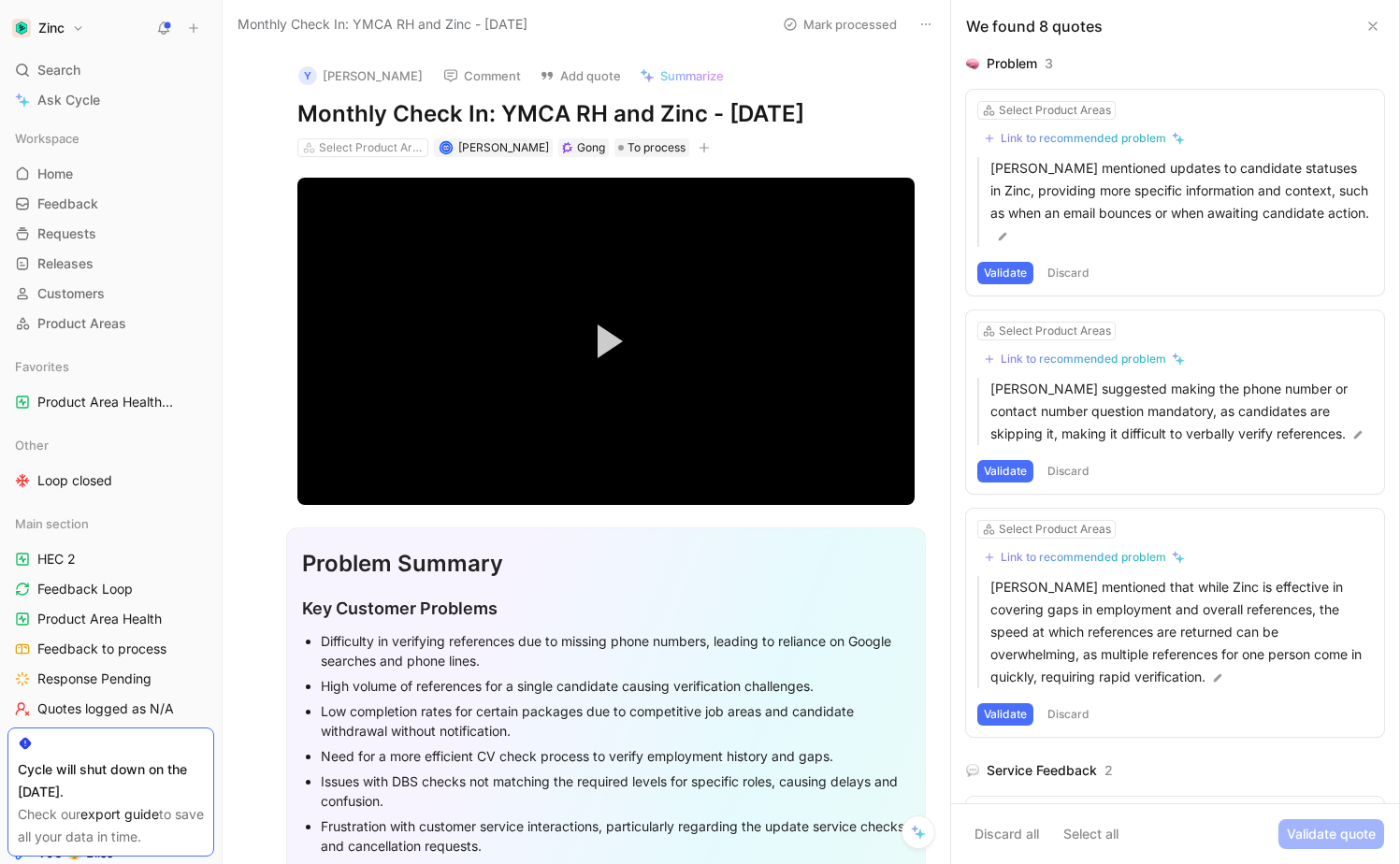
click at [923, 18] on icon at bounding box center [926, 24] width 15 height 15
click at [950, 57] on div "Copy link" at bounding box center [1034, 63] width 172 height 22
click at [75, 71] on span "Search" at bounding box center [58, 70] width 43 height 22
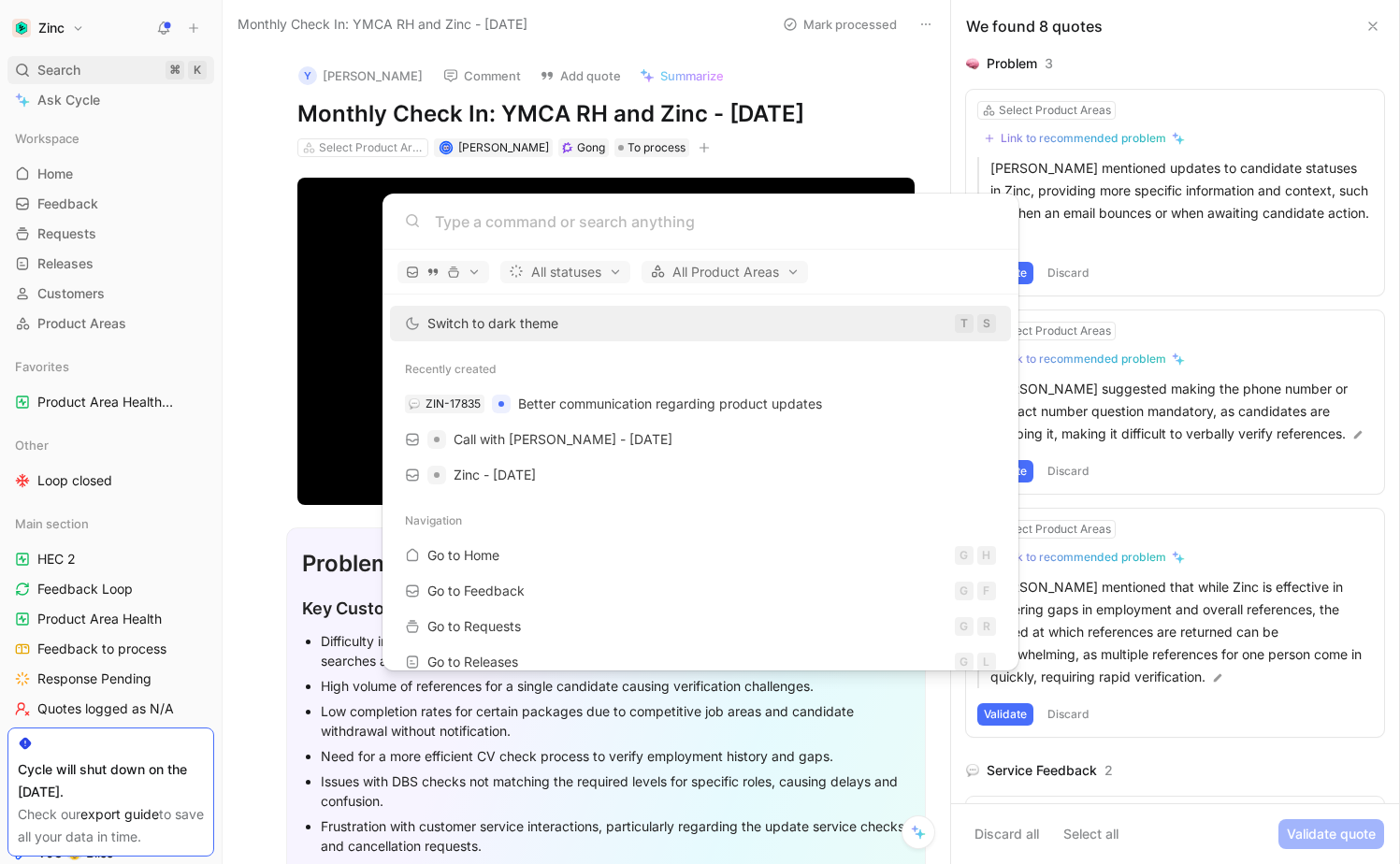
type input "[URL][DOMAIN_NAME]"
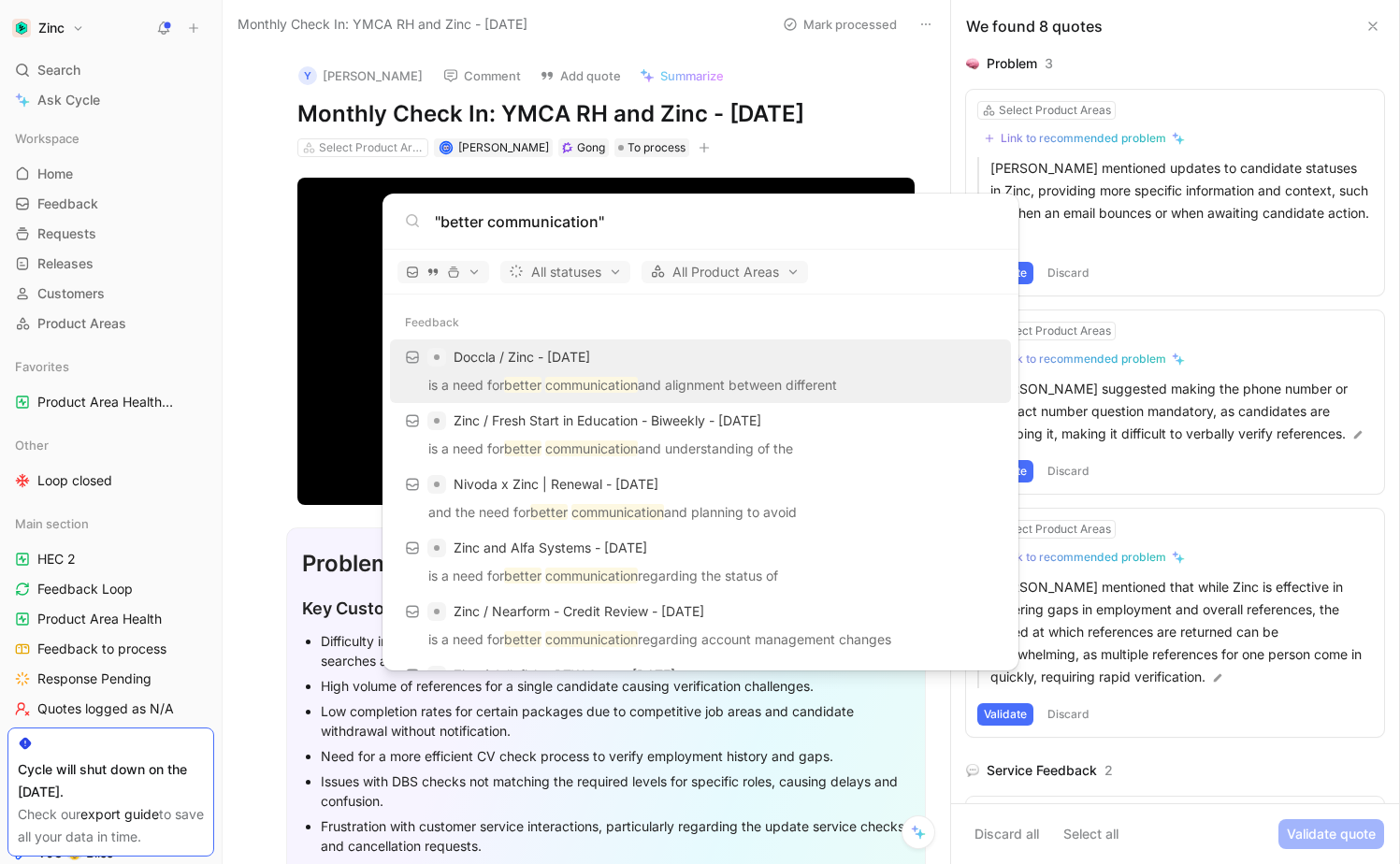
type input ""better communication""
click at [721, 375] on p "is a need for better communication and alignment between different" at bounding box center [700, 388] width 610 height 28
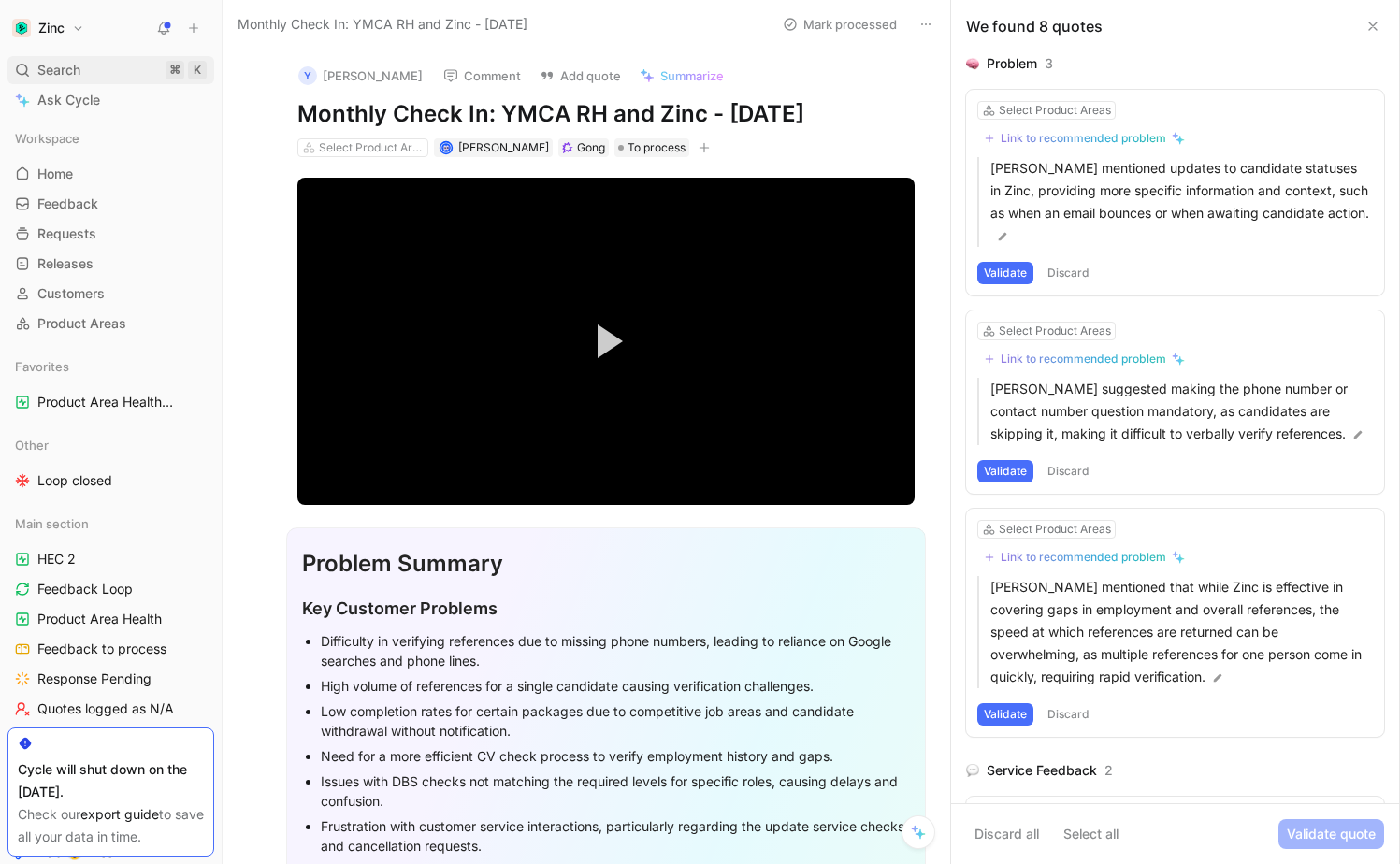
click at [83, 77] on div "Search ⌘ K" at bounding box center [110, 70] width 207 height 28
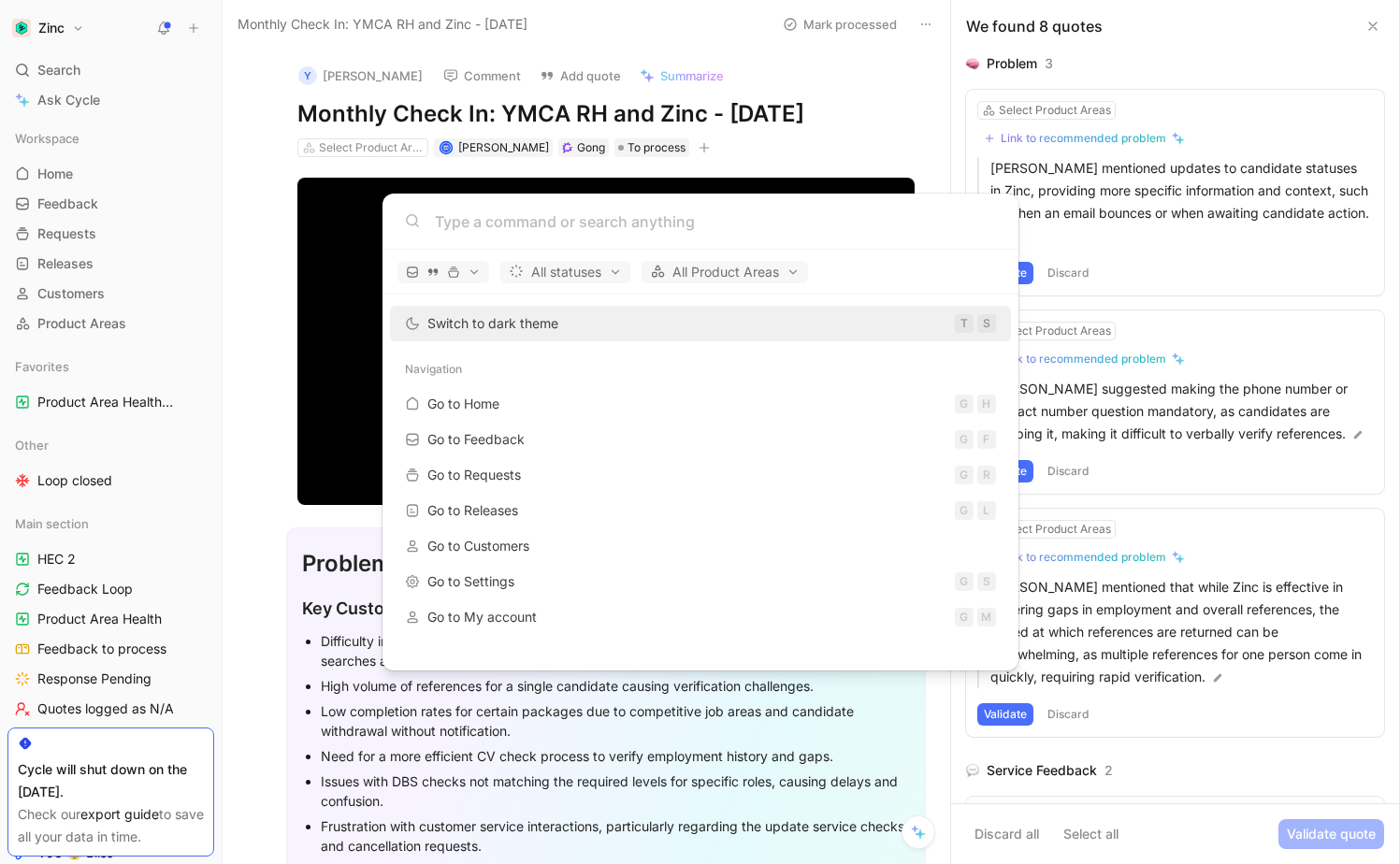
type input "[URL][DOMAIN_NAME]"
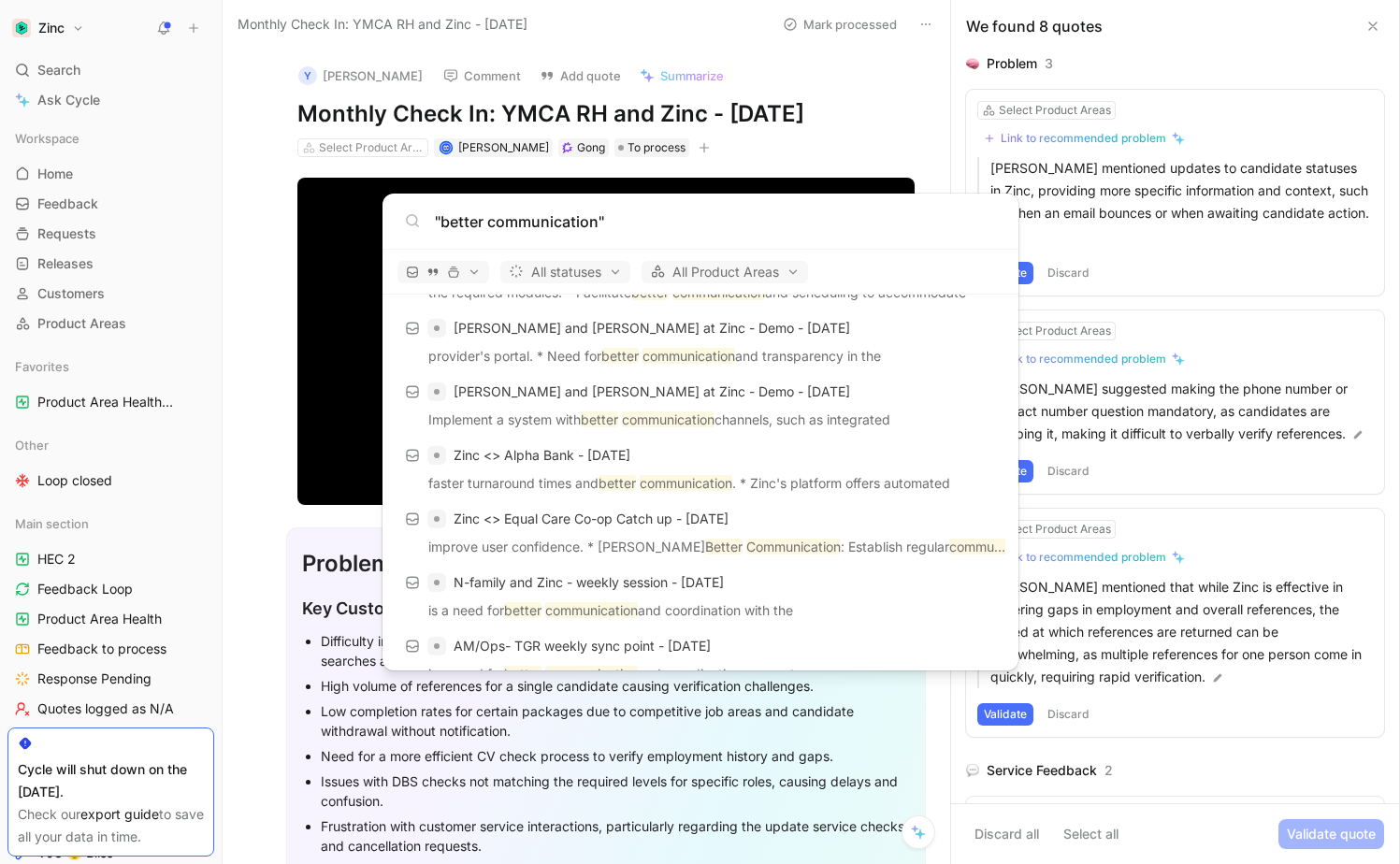
scroll to position [724, 0]
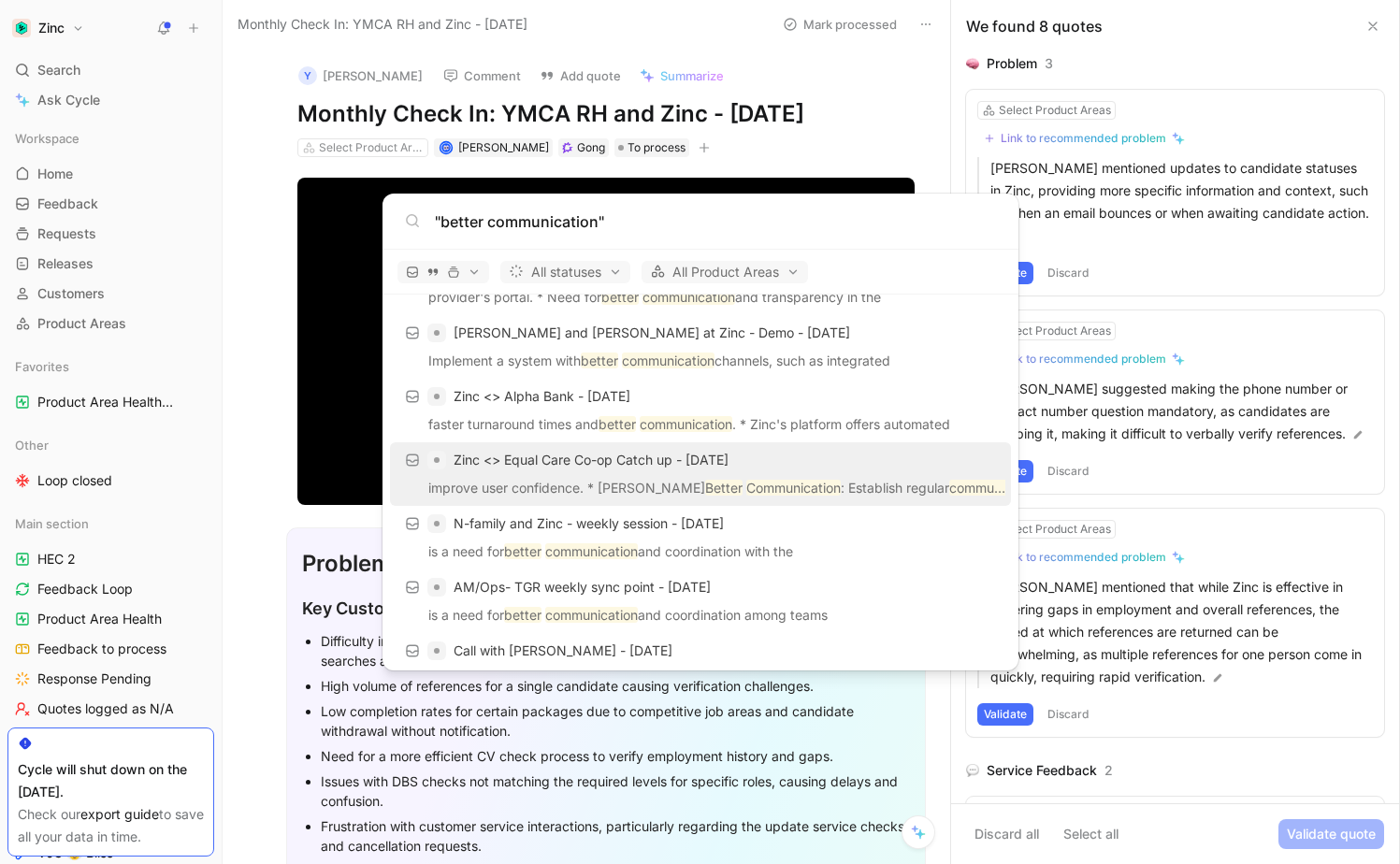
type input ""better communication""
click at [746, 493] on mark "Communication" at bounding box center [793, 488] width 95 height 16
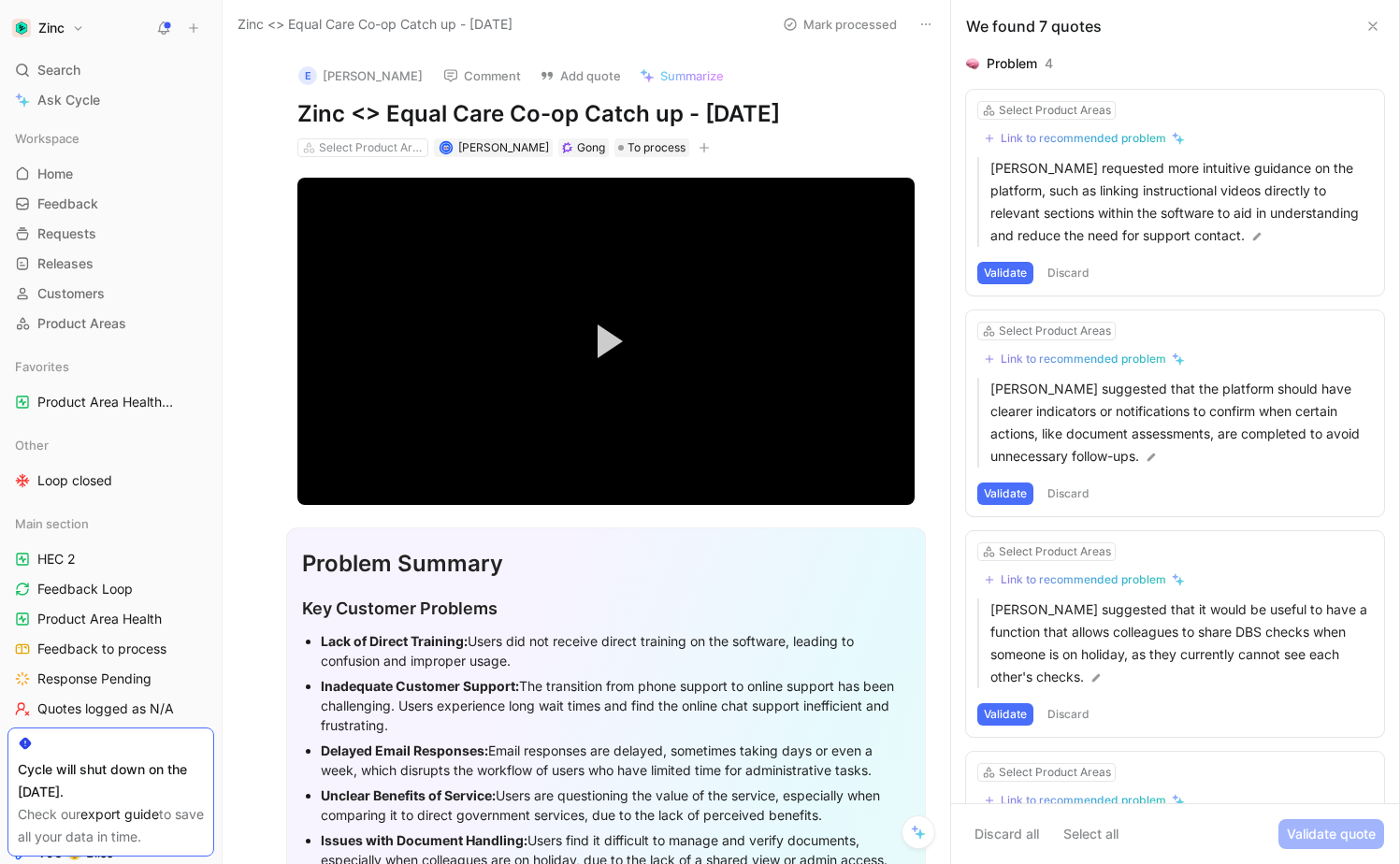
scroll to position [473, 0]
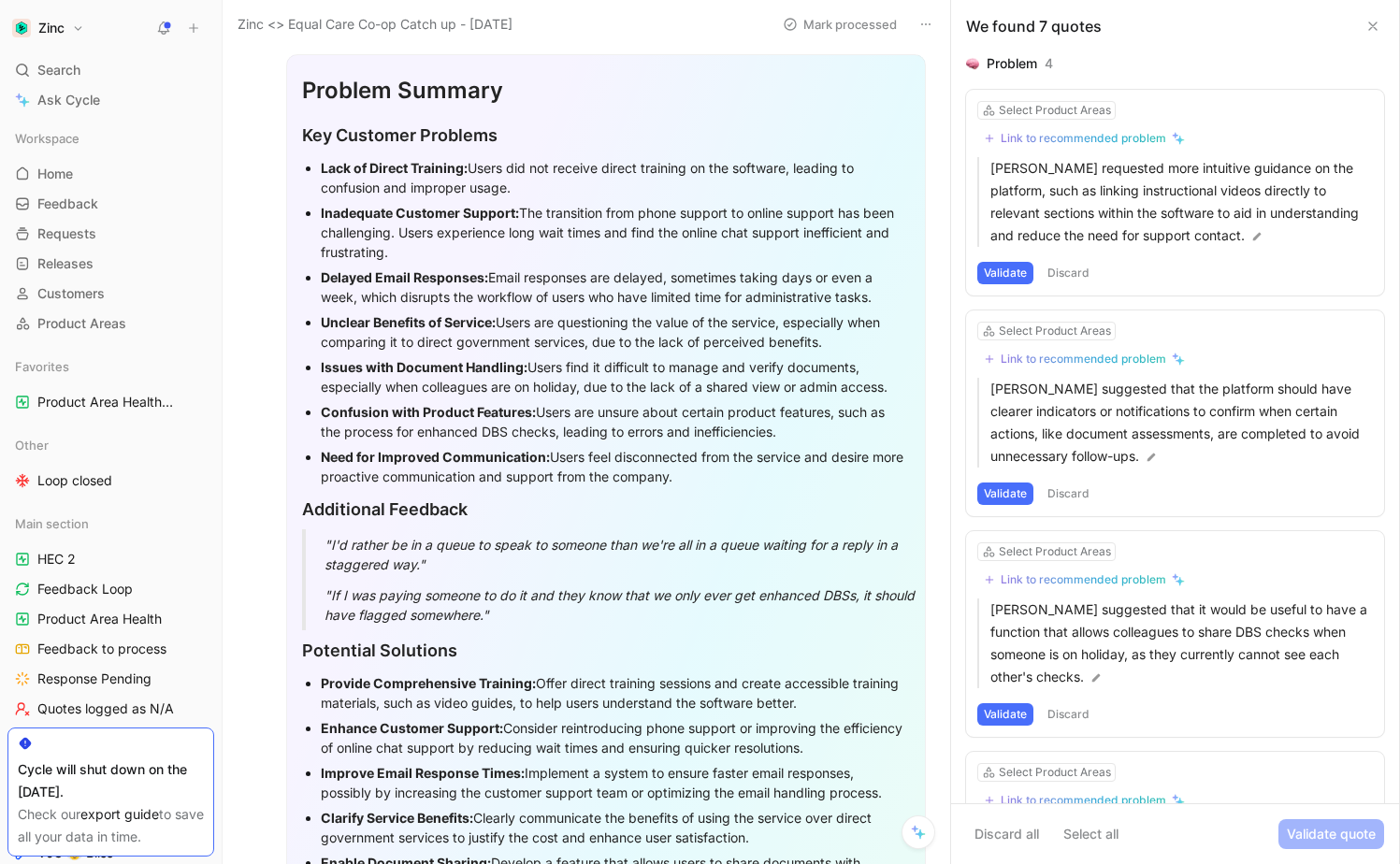
click at [676, 472] on div "Need for Improved Communication: Users feel disconnected from the service and d…" at bounding box center [616, 466] width 590 height 39
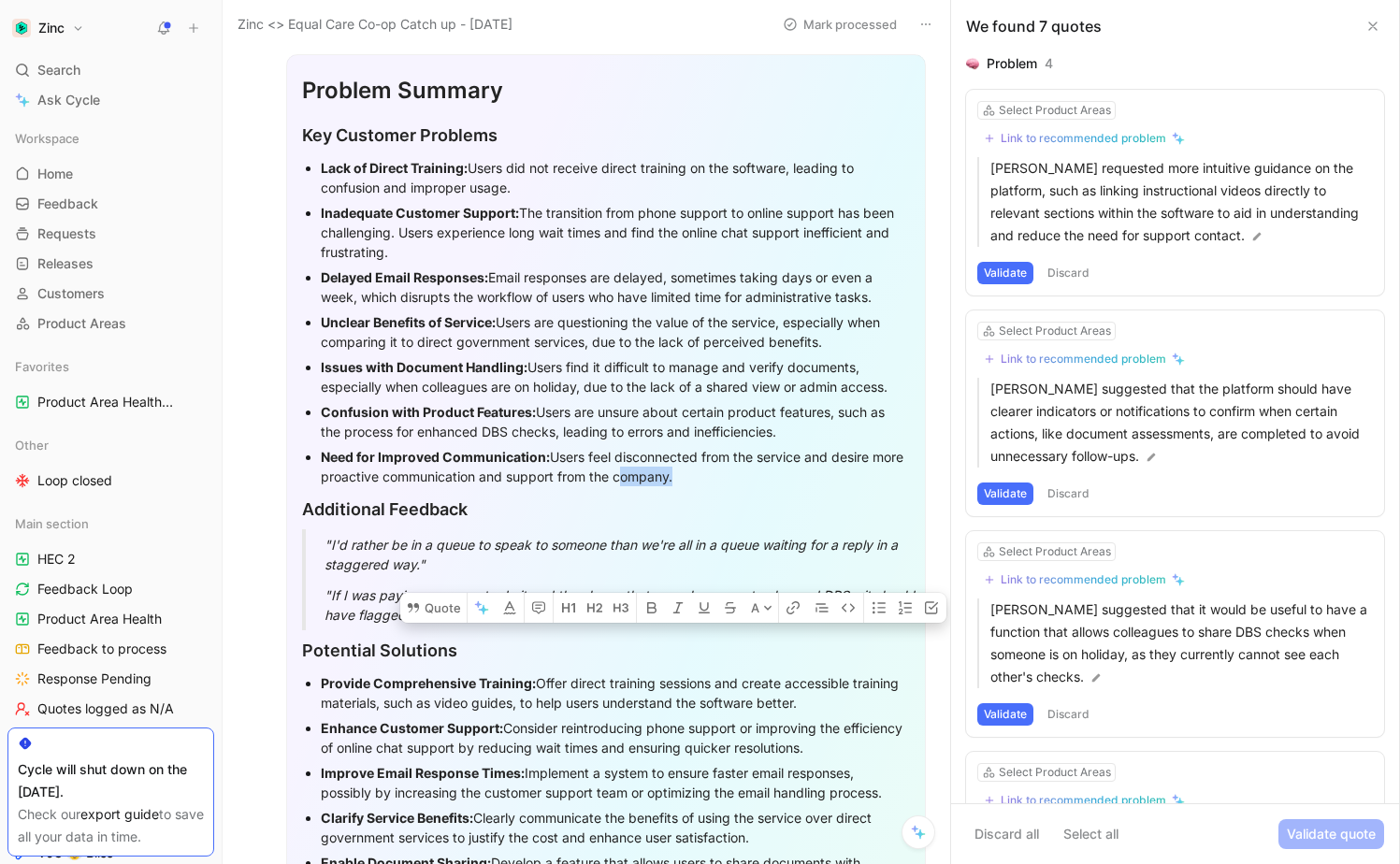
click at [676, 472] on div "Need for Improved Communication: Users feel disconnected from the service and d…" at bounding box center [616, 466] width 590 height 39
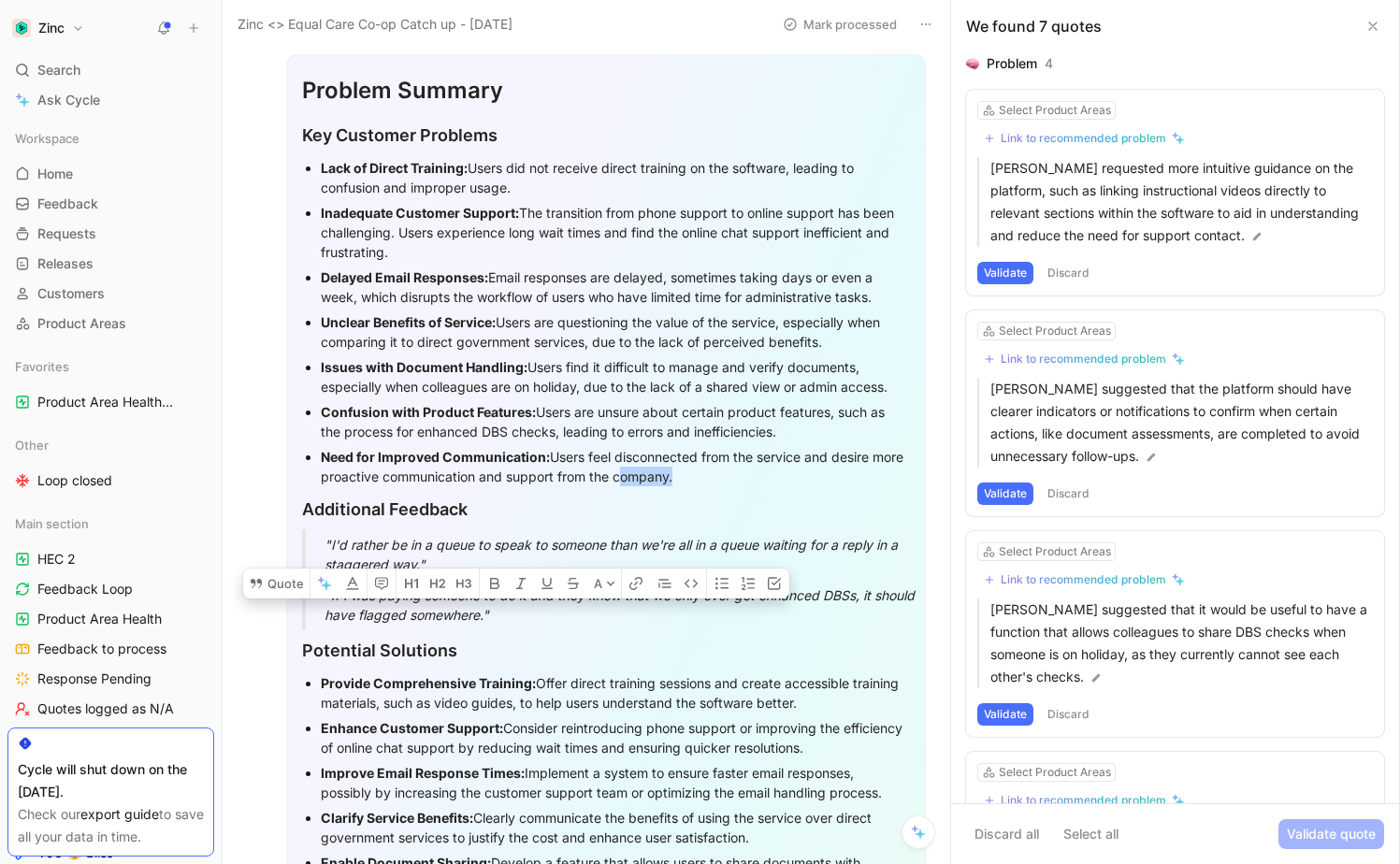
copy div "Need for Improved Communication: Users feel disconnected from the service and d…"
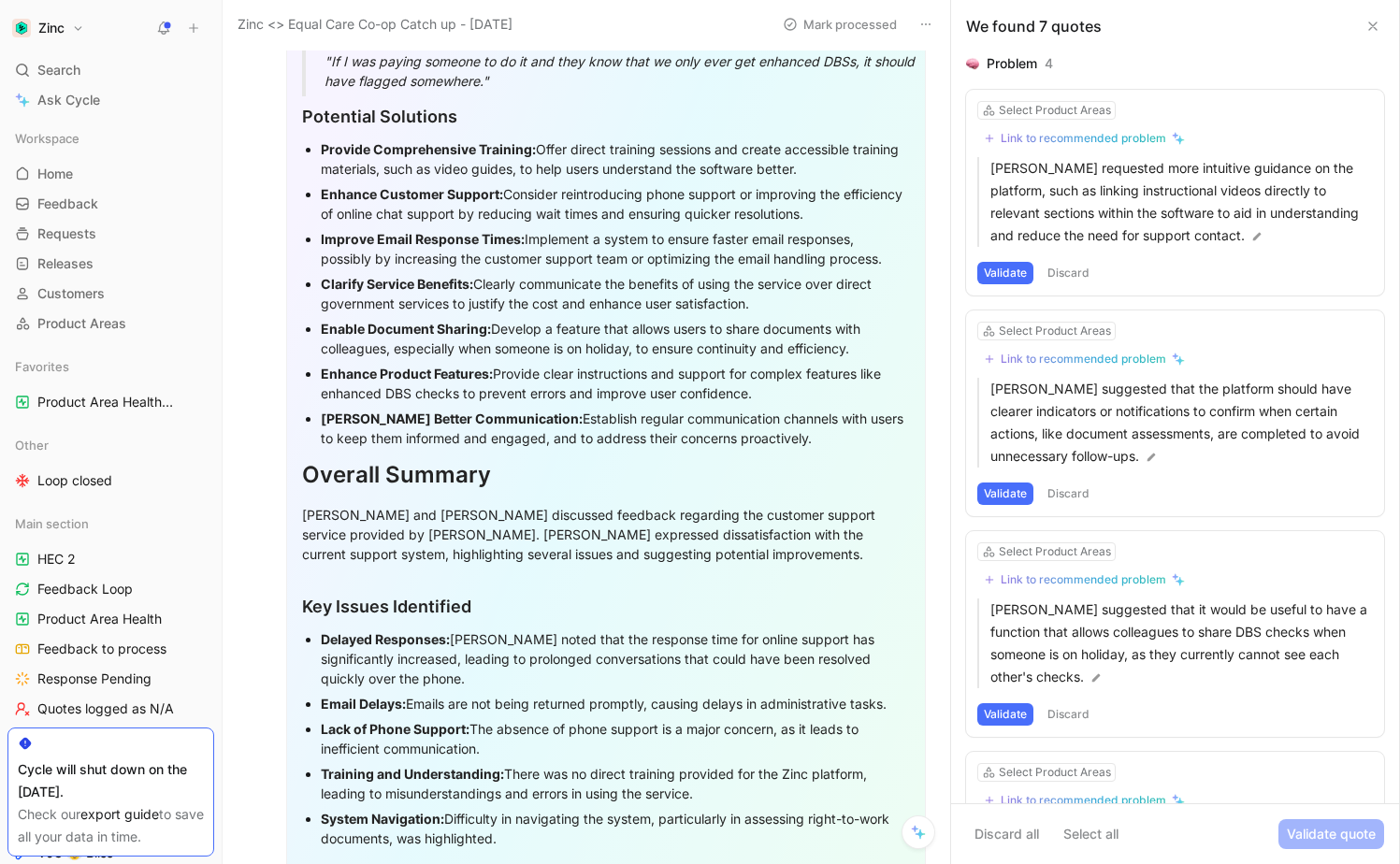
scroll to position [997, 0]
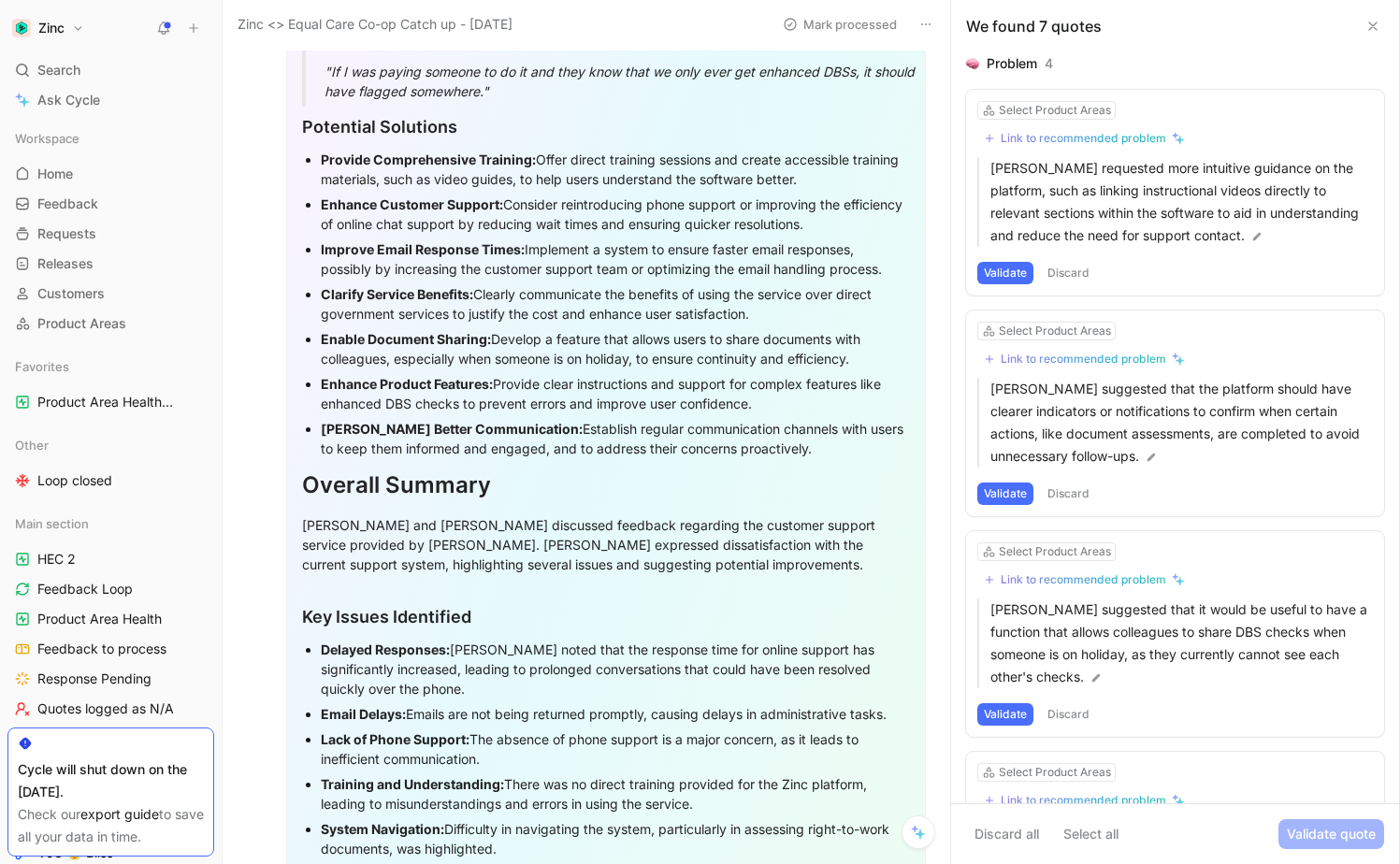
click at [576, 423] on div "Foster Better Communication: Establish regular communication channels with user…" at bounding box center [616, 438] width 590 height 39
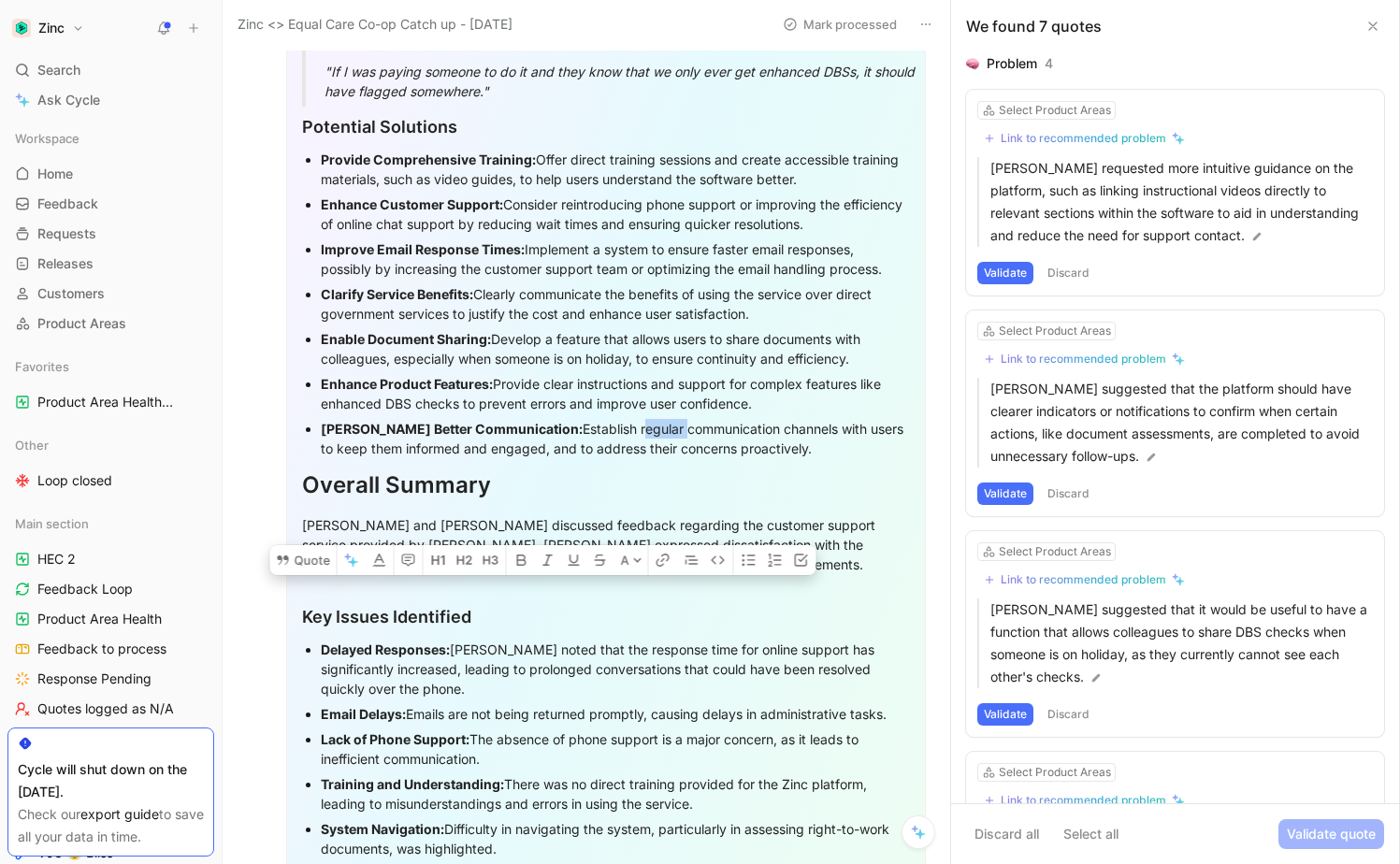
click at [576, 423] on div "Foster Better Communication: Establish regular communication channels with user…" at bounding box center [616, 438] width 590 height 39
copy div "Foster Better Communication: Establish regular communication channels with user…"
click at [929, 18] on icon at bounding box center [926, 24] width 15 height 15
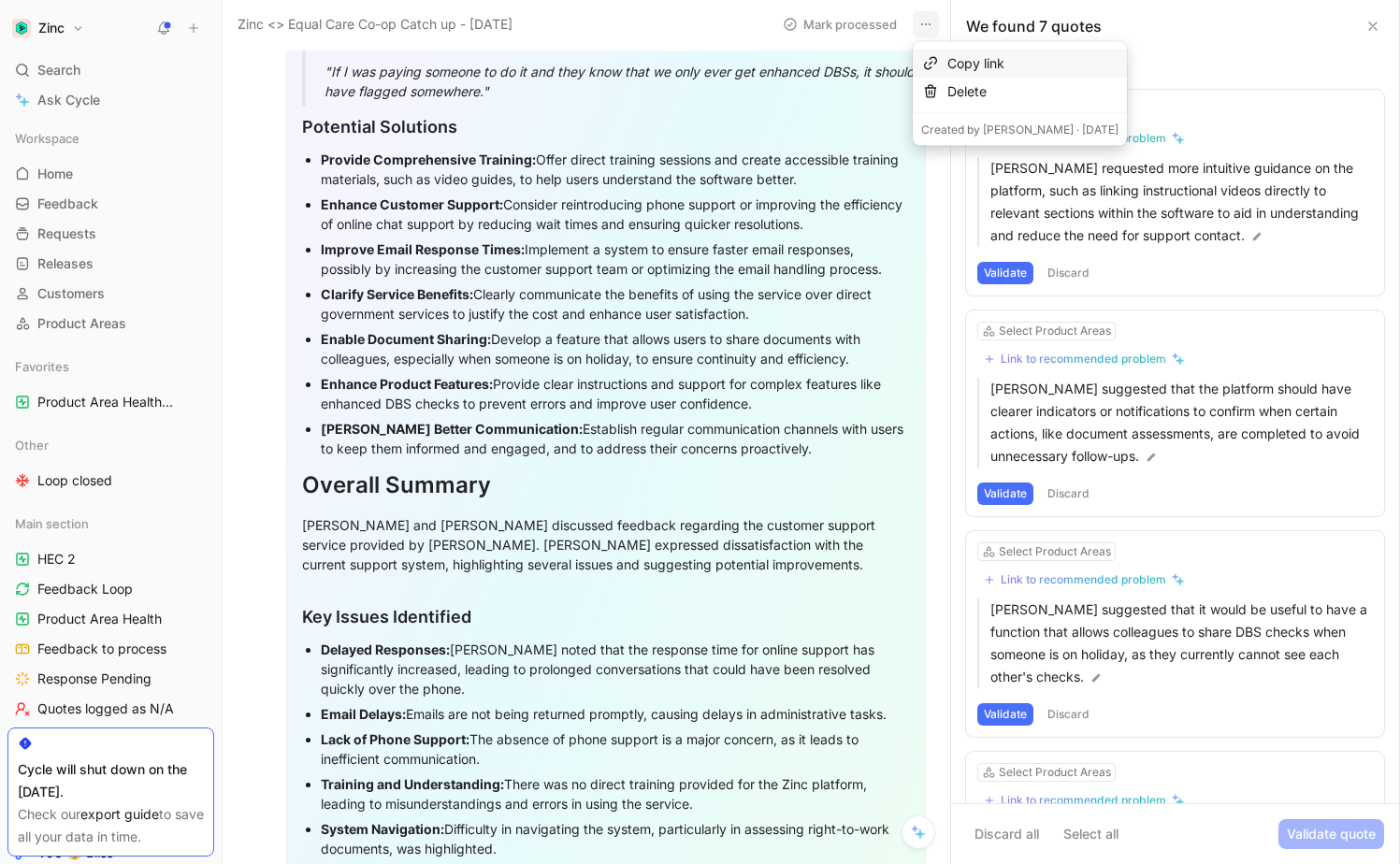
click at [962, 64] on div "Copy link" at bounding box center [1034, 63] width 172 height 22
